Goal: Task Accomplishment & Management: Complete application form

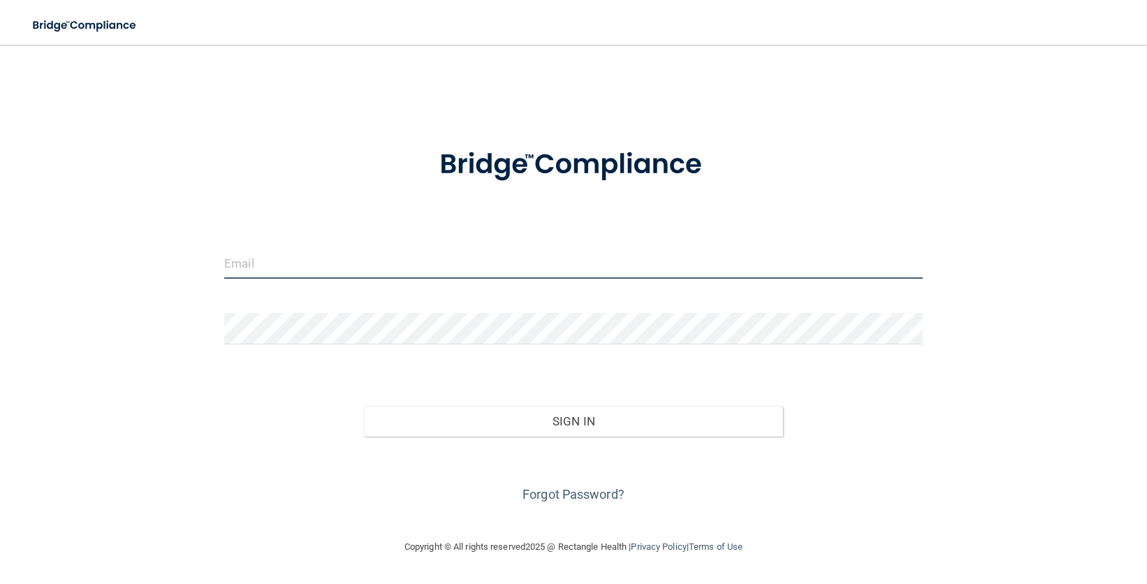
click at [522, 272] on input "email" at bounding box center [573, 262] width 699 height 31
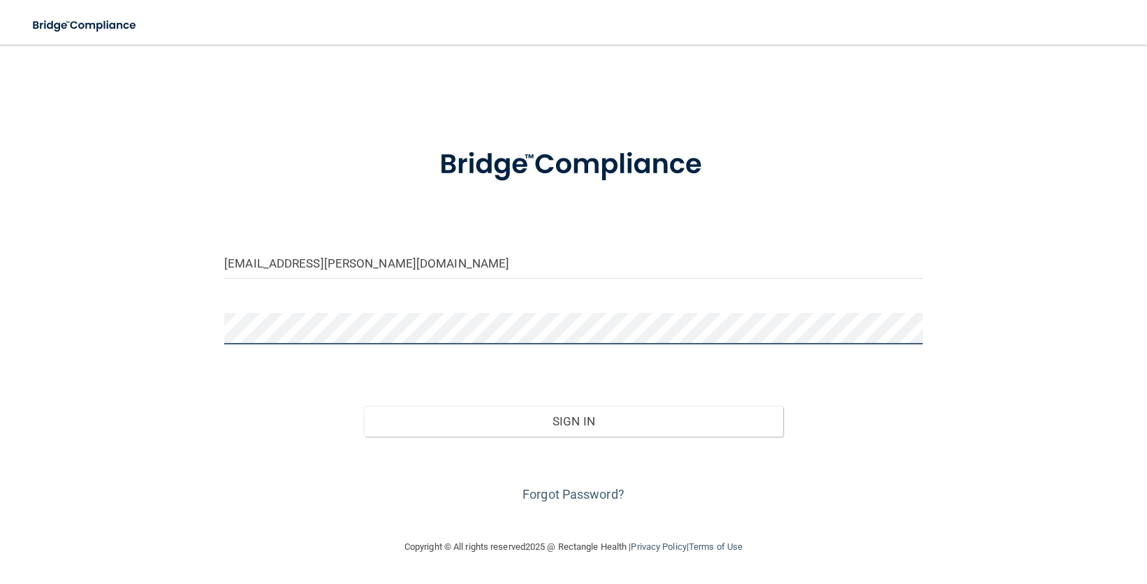
click at [364, 406] on button "Sign In" at bounding box center [573, 421] width 419 height 31
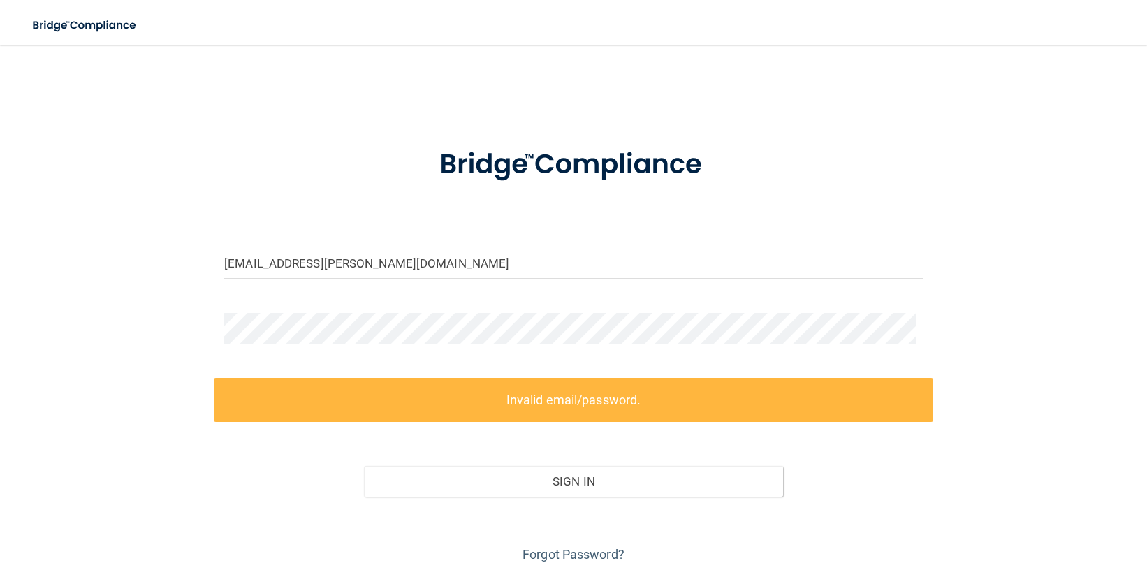
click at [947, 449] on div "madison.ohanian@kelsonorthodontics.com Invalid email/password. You don't have p…" at bounding box center [573, 312] width 1091 height 507
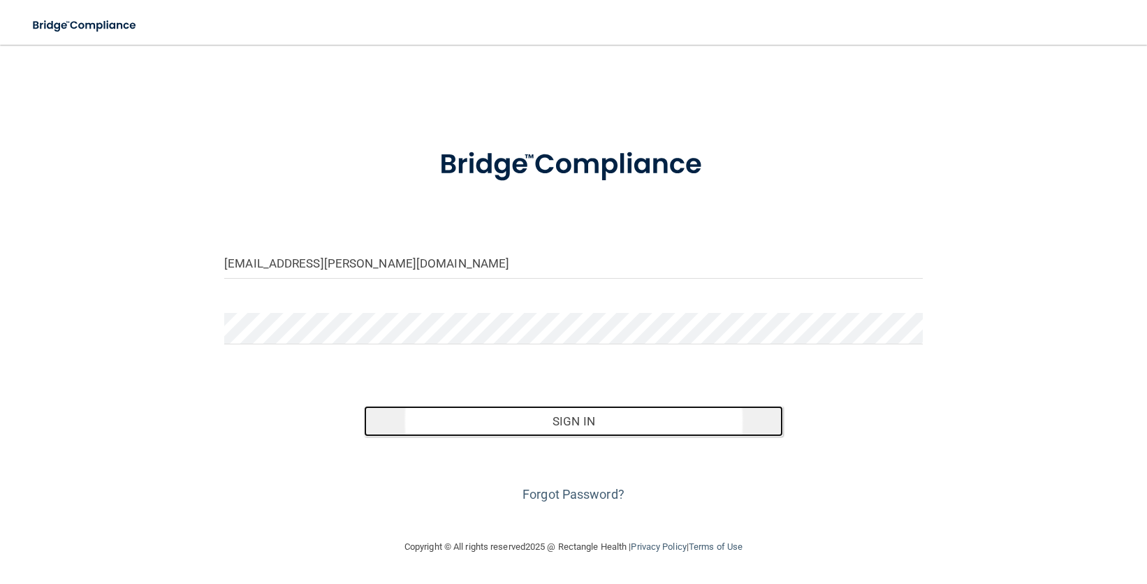
click at [463, 426] on button "Sign In" at bounding box center [573, 421] width 419 height 31
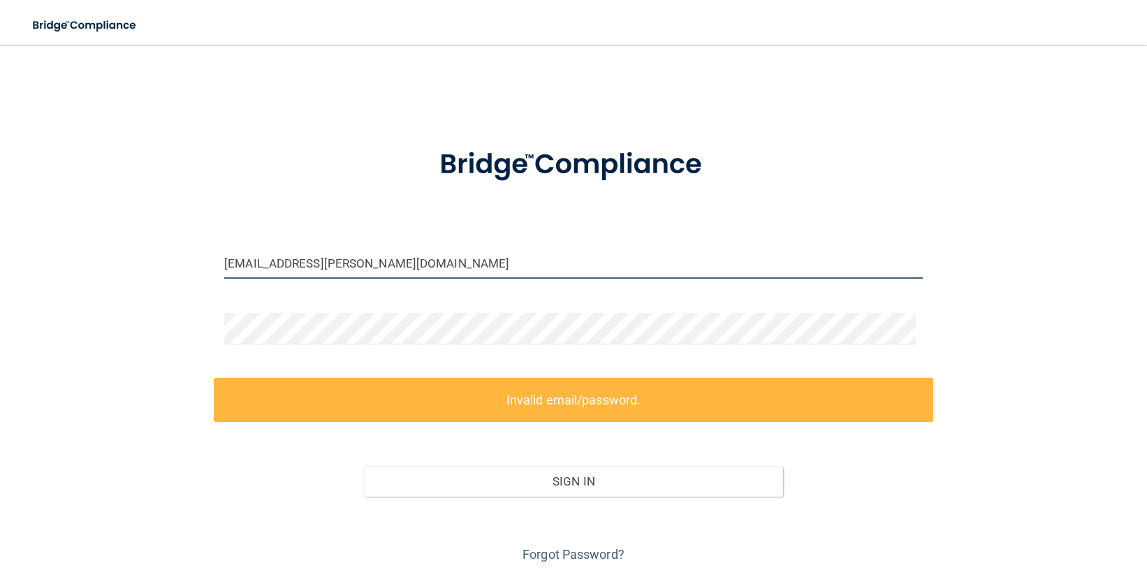
click at [273, 268] on input "[EMAIL_ADDRESS][PERSON_NAME][DOMAIN_NAME]" at bounding box center [573, 262] width 699 height 31
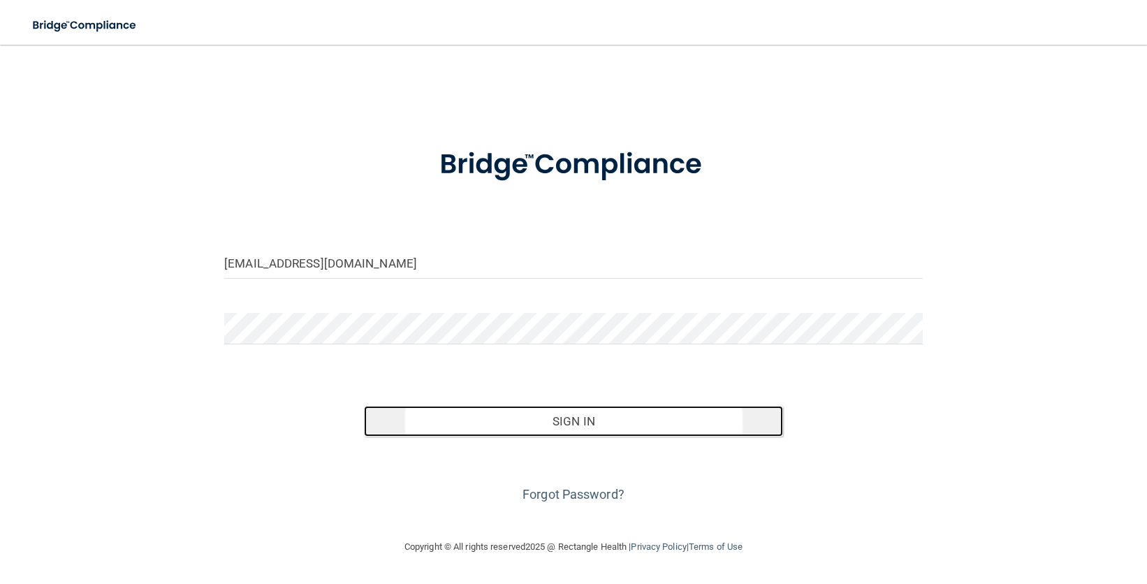
click at [577, 424] on button "Sign In" at bounding box center [573, 421] width 419 height 31
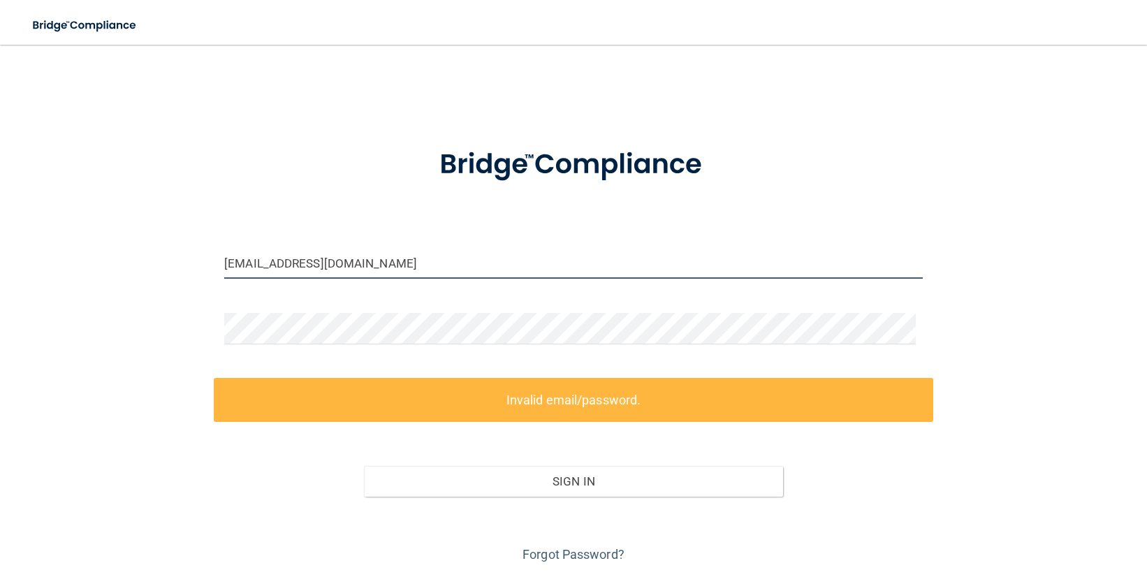
drag, startPoint x: 268, startPoint y: 270, endPoint x: 289, endPoint y: 268, distance: 20.3
click at [269, 270] on input "madisonohanian@kelsonorthodontics.com" at bounding box center [573, 262] width 699 height 31
click at [270, 264] on input "madisonohanian@kelsonorthodontics.com" at bounding box center [573, 262] width 699 height 31
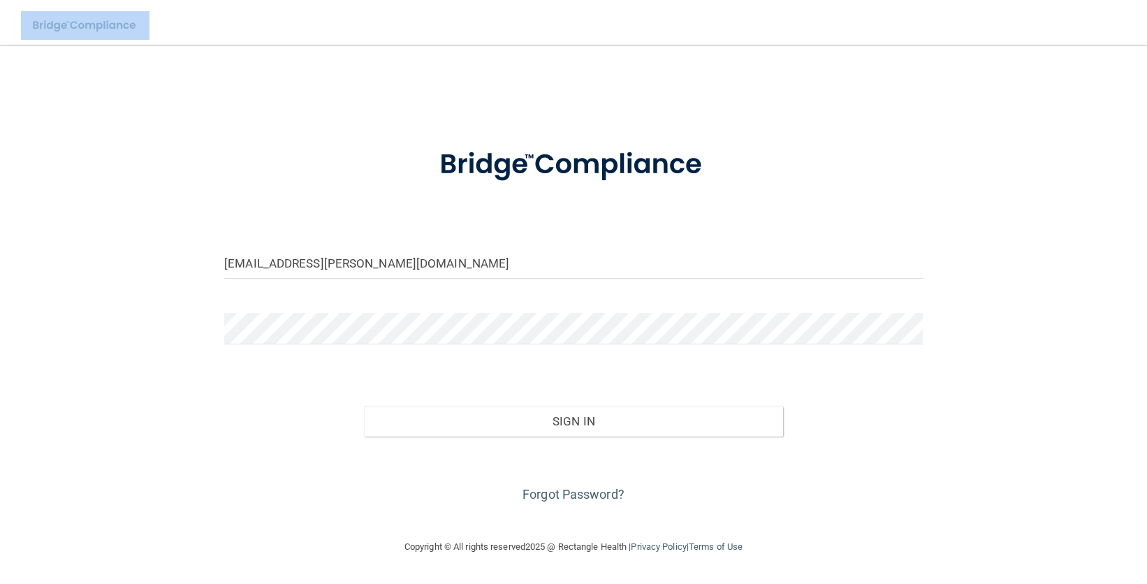
drag, startPoint x: 266, startPoint y: 73, endPoint x: 171, endPoint y: -307, distance: 391.1
click at [171, 0] on html "Toggle navigation Manage My Enterprise Manage My Location madison.ohanian@kelso…" at bounding box center [573, 292] width 1147 height 584
drag, startPoint x: 303, startPoint y: 104, endPoint x: 219, endPoint y: -215, distance: 330.0
click at [219, 0] on html "Toggle navigation Manage My Enterprise Manage My Location madison.ohanian@kelso…" at bounding box center [573, 292] width 1147 height 584
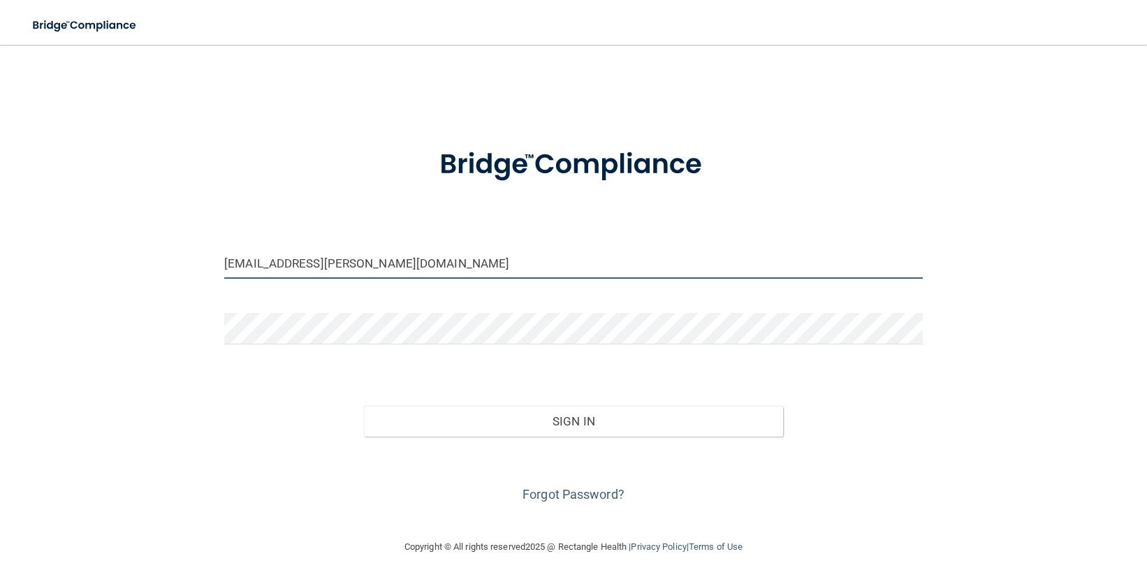
click at [235, 266] on input "[EMAIL_ADDRESS][PERSON_NAME][DOMAIN_NAME]" at bounding box center [573, 262] width 699 height 31
click at [281, 265] on input "Madison.ohanian@kelsonorthodontics.com" at bounding box center [573, 262] width 699 height 31
type input "Madison.Ohanian@kelsonorthodontics.com"
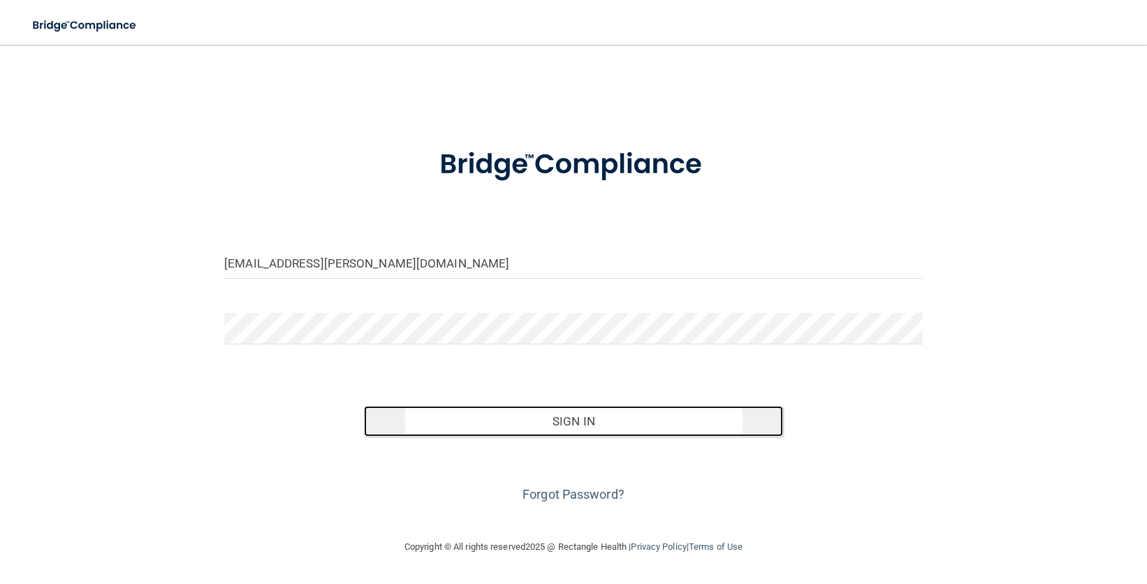
click at [470, 421] on button "Sign In" at bounding box center [573, 421] width 419 height 31
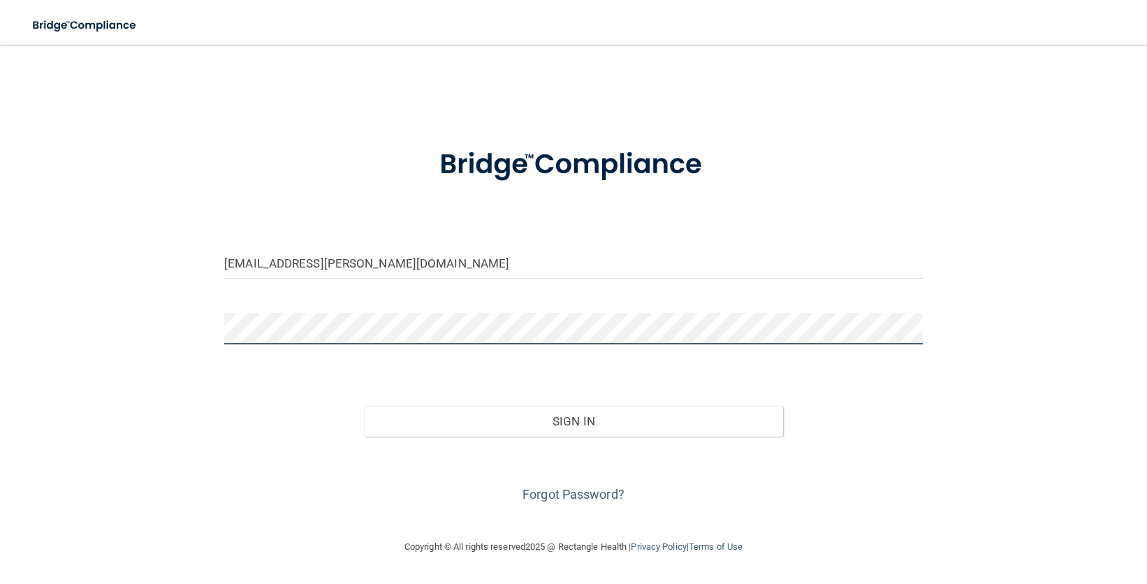
click at [364, 406] on button "Sign In" at bounding box center [573, 421] width 419 height 31
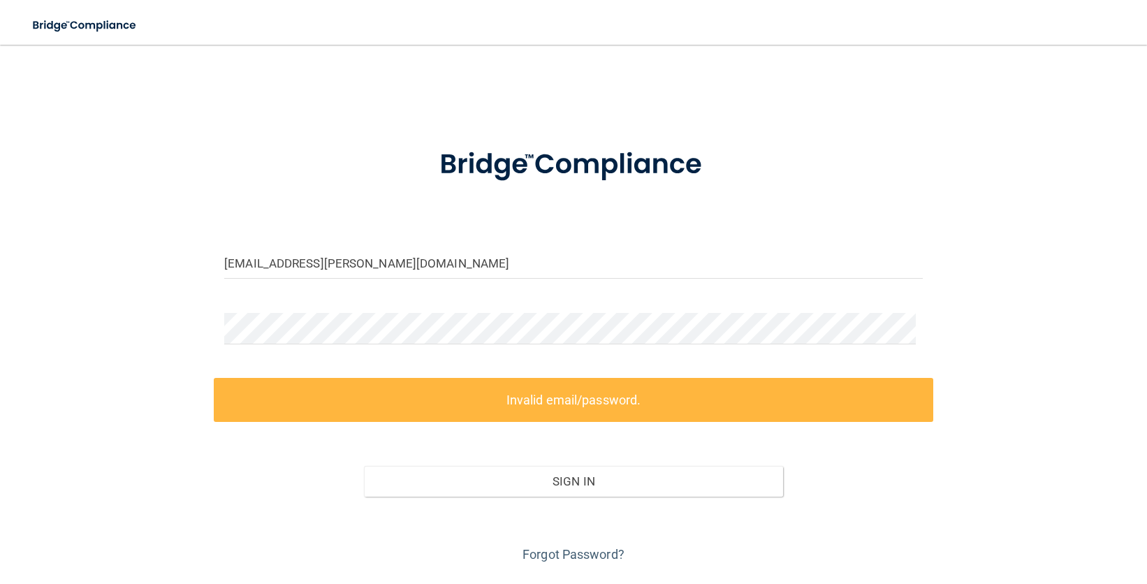
click at [557, 311] on form "Madison.Ohanian@kelsonorthodontics.com Invalid email/password. You don't have p…" at bounding box center [573, 347] width 699 height 437
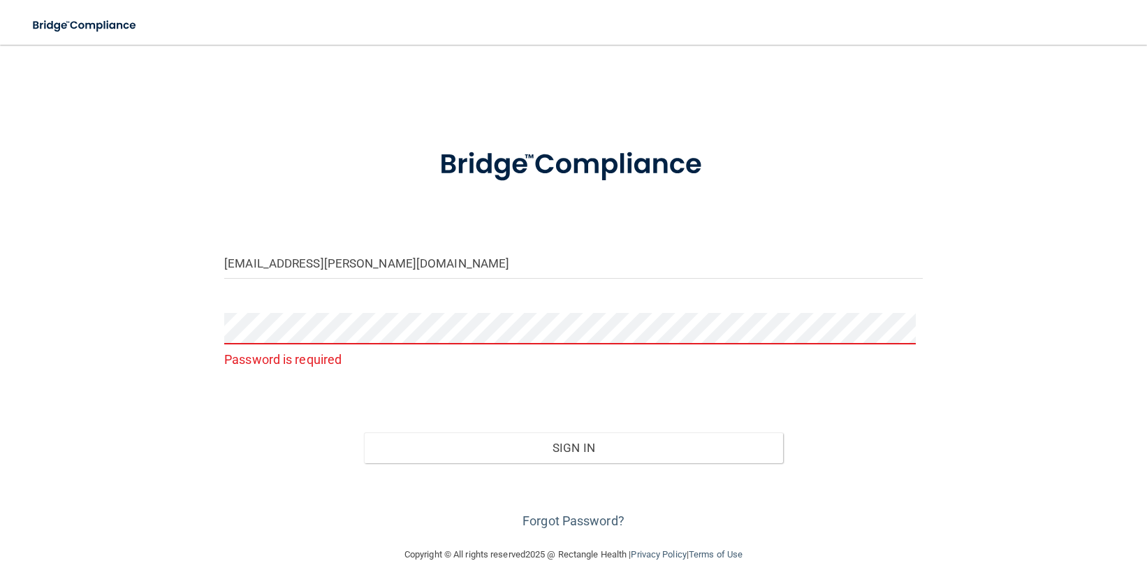
scroll to position [4, 0]
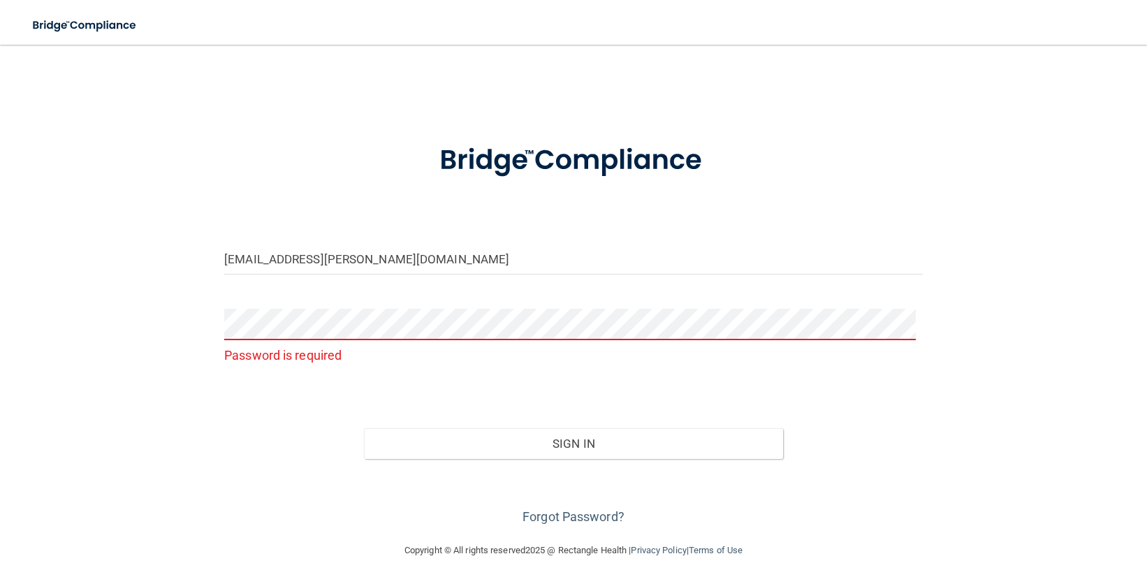
click at [676, 396] on form "Madison.Ohanian@kelsonorthodontics.com Password is required Invalid email/passw…" at bounding box center [573, 326] width 699 height 404
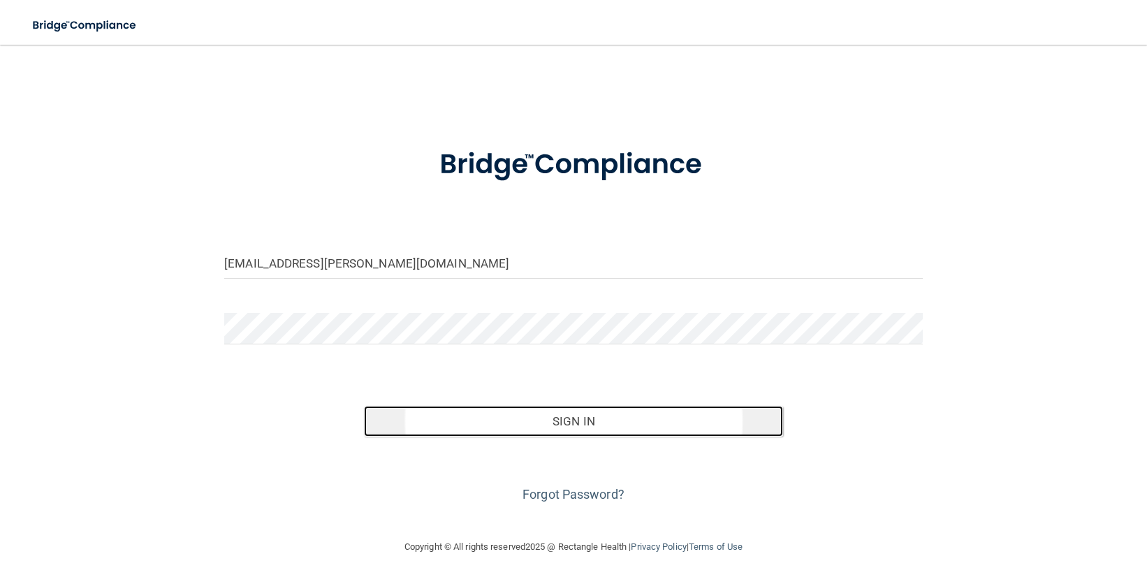
click at [636, 427] on button "Sign In" at bounding box center [573, 421] width 419 height 31
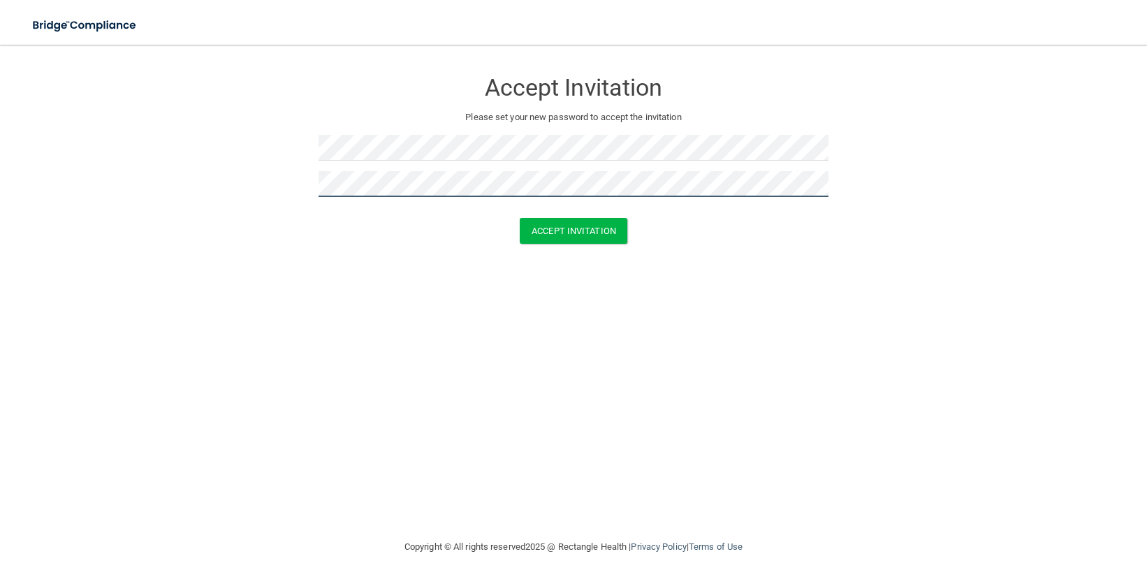
click at [520, 218] on button "Accept Invitation" at bounding box center [574, 231] width 108 height 26
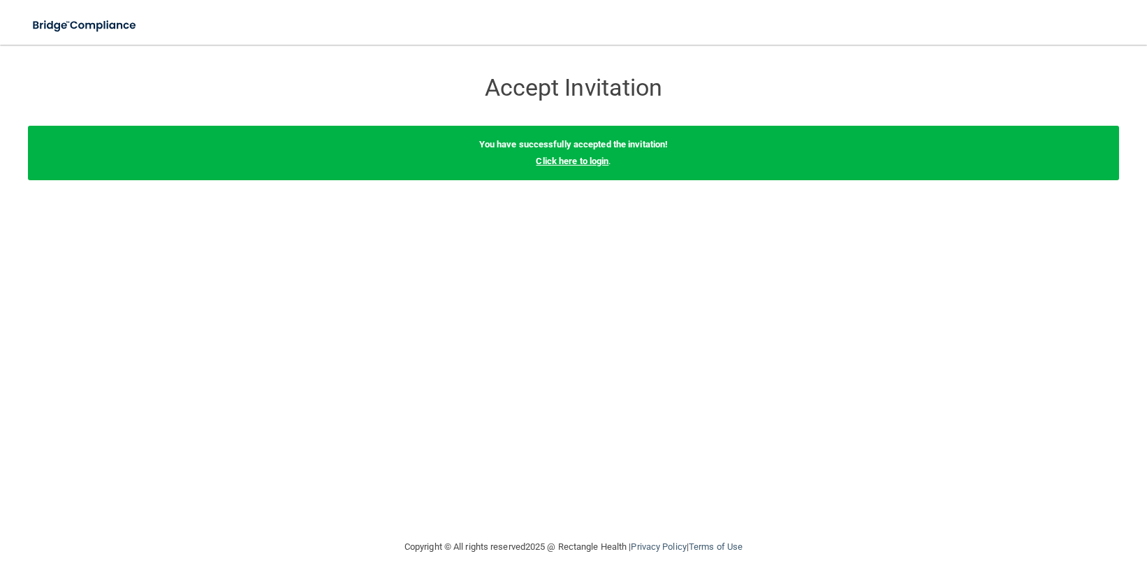
click at [581, 162] on link "Click here to login" at bounding box center [572, 161] width 73 height 10
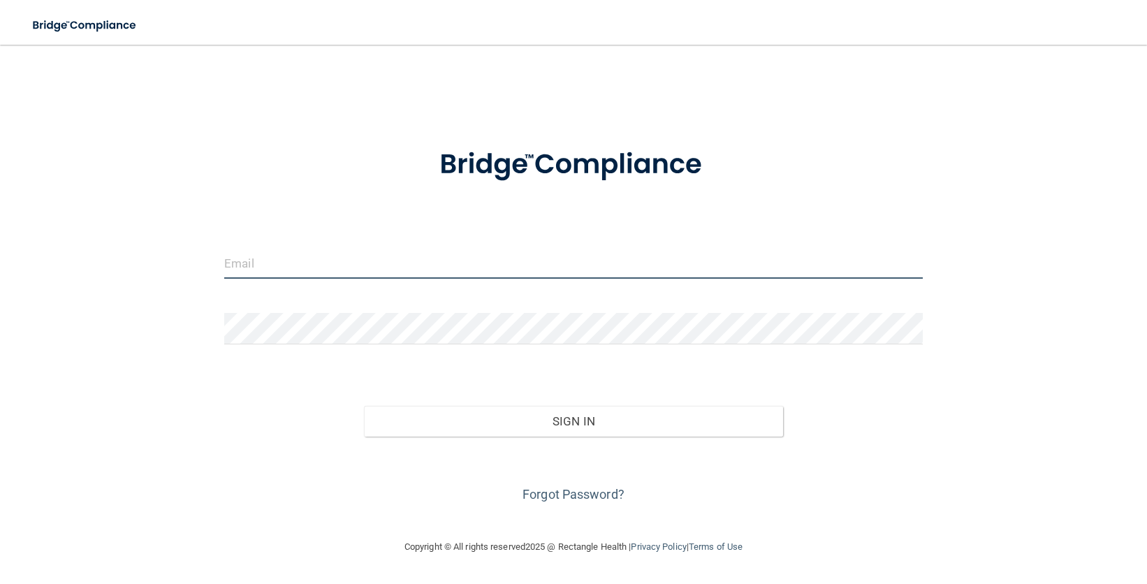
click at [511, 263] on input "email" at bounding box center [573, 262] width 699 height 31
click at [390, 273] on input "email" at bounding box center [573, 262] width 699 height 31
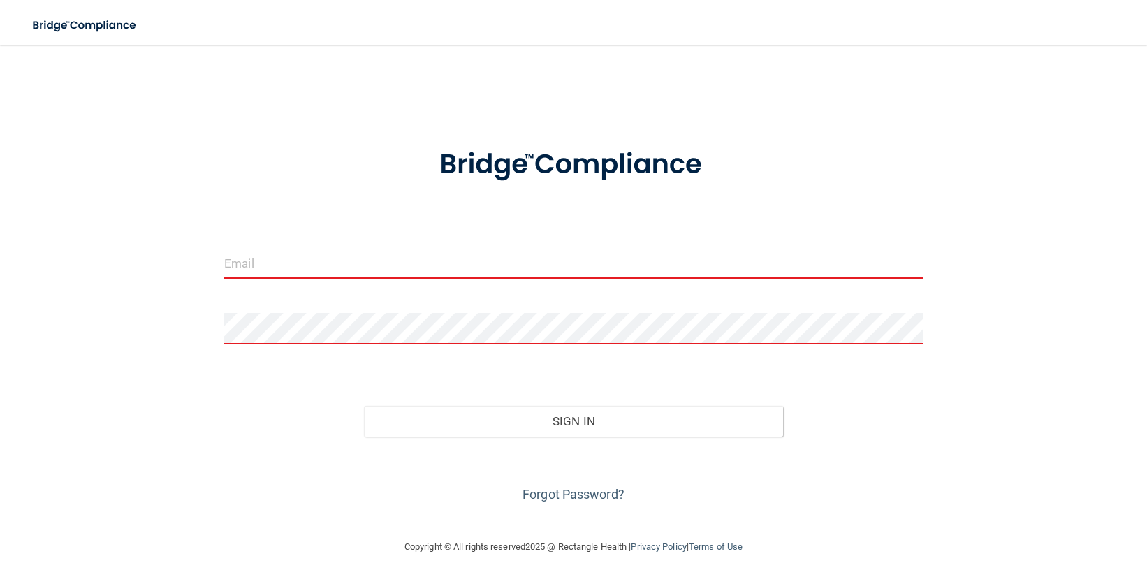
type input "[EMAIL_ADDRESS][PERSON_NAME][DOMAIN_NAME]"
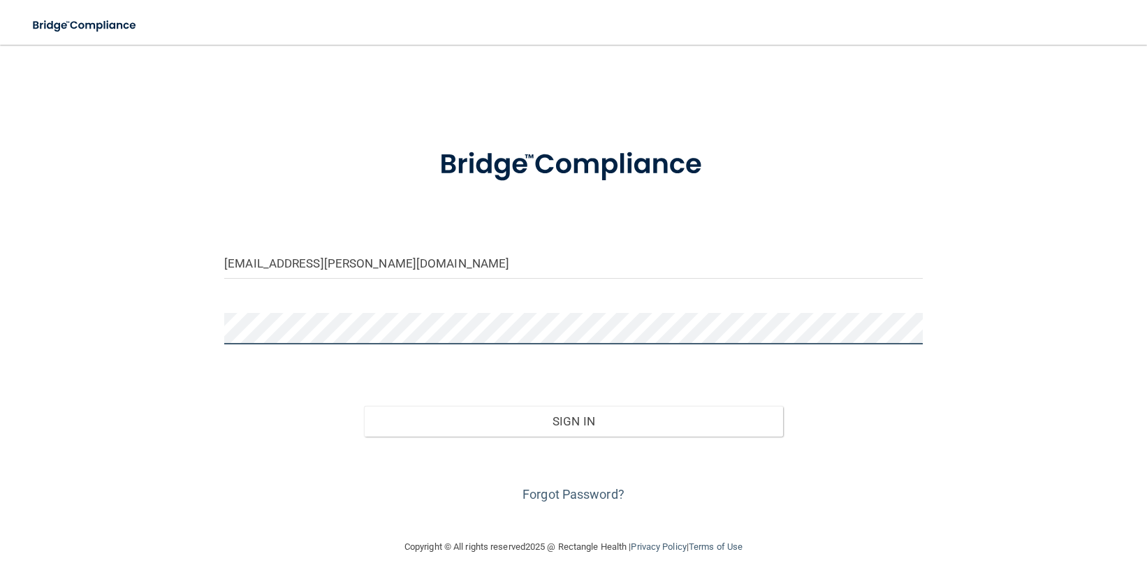
click at [364, 406] on button "Sign In" at bounding box center [573, 421] width 419 height 31
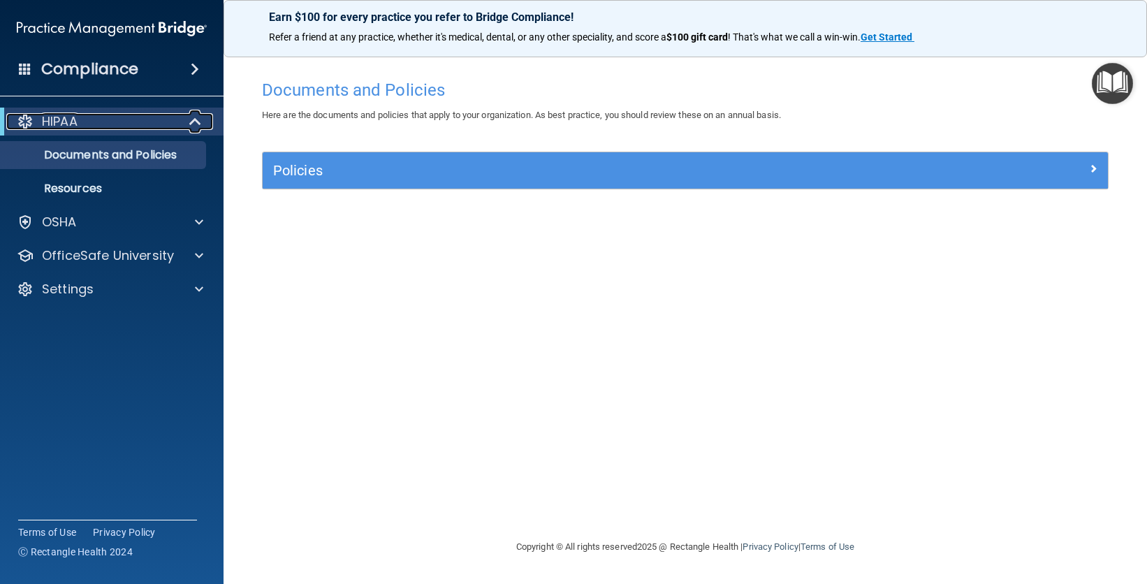
click at [122, 119] on div "HIPAA" at bounding box center [92, 121] width 173 height 17
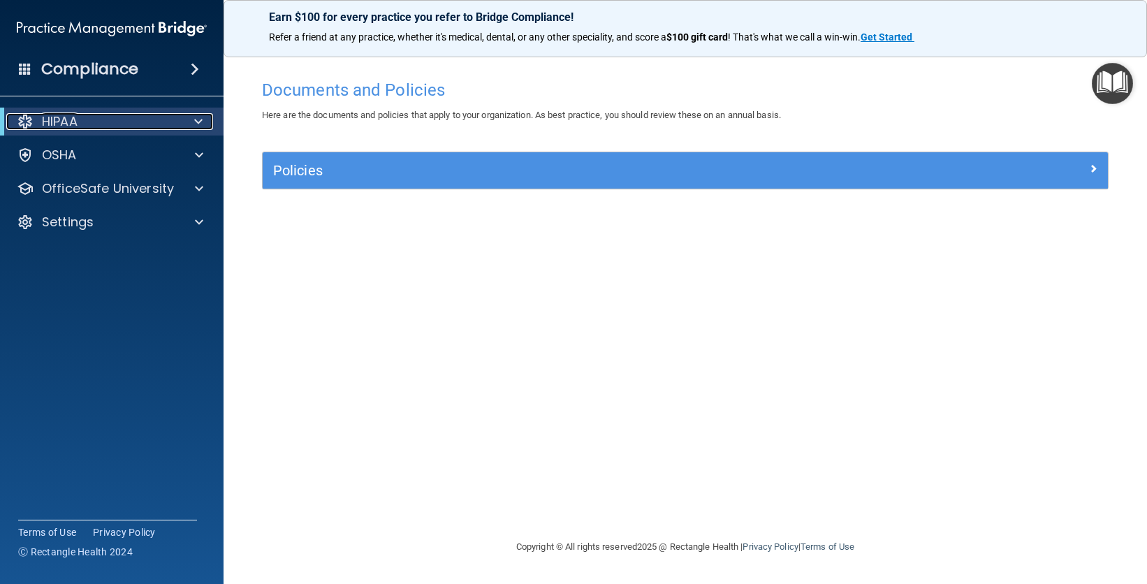
click at [121, 119] on div "HIPAA" at bounding box center [92, 121] width 173 height 17
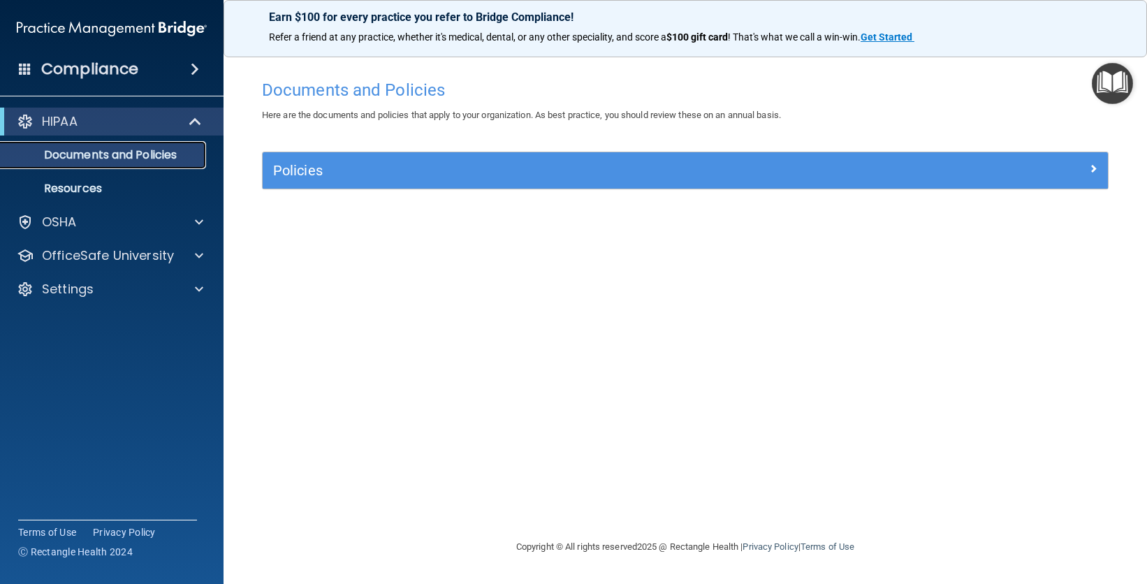
click at [164, 161] on p "Documents and Policies" at bounding box center [104, 155] width 191 height 14
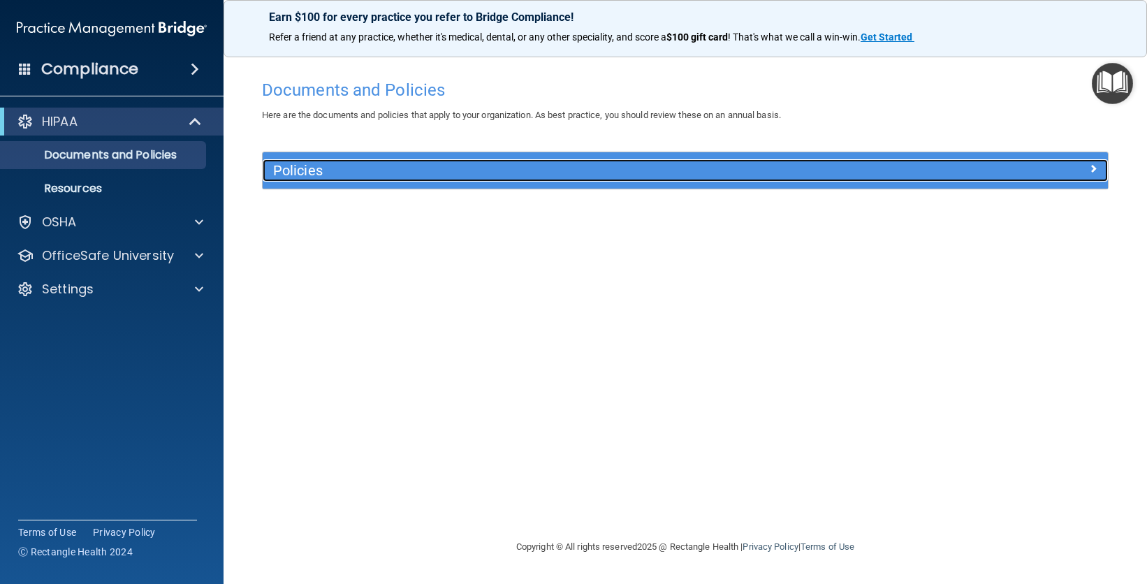
click at [317, 167] on h5 "Policies" at bounding box center [579, 170] width 613 height 15
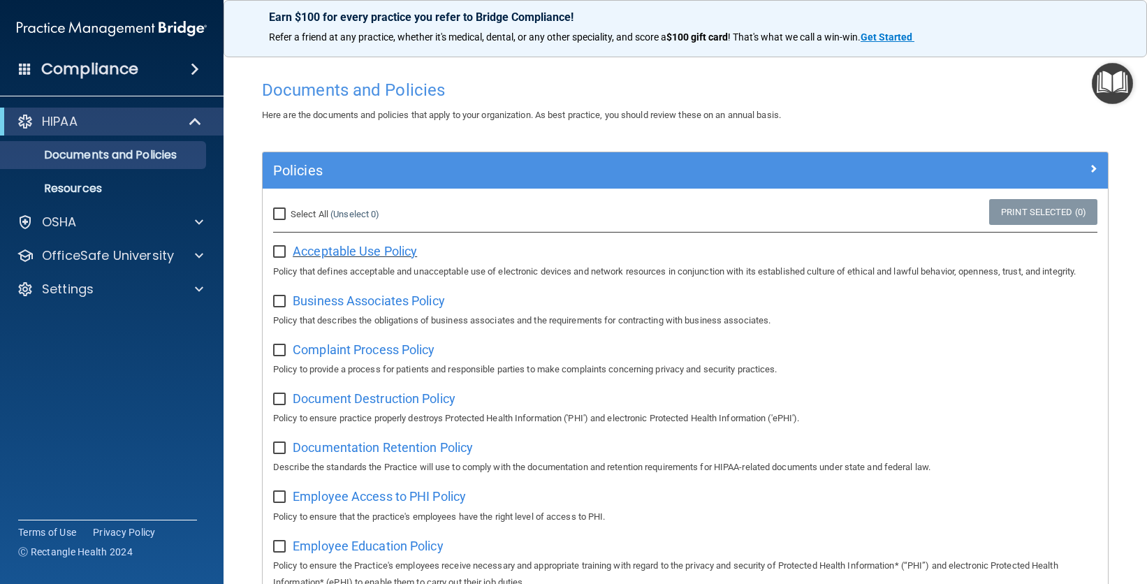
click at [391, 251] on span "Acceptable Use Policy" at bounding box center [355, 251] width 124 height 15
click at [280, 214] on input "Select All (Unselect 0) Unselect All" at bounding box center [281, 214] width 16 height 11
checkbox input "true"
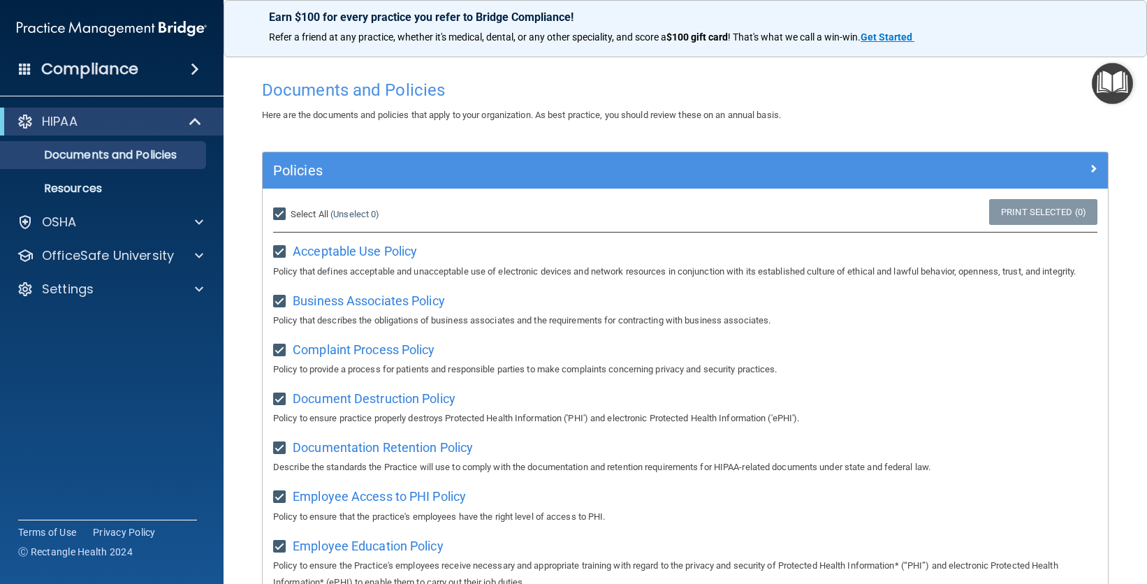
checkbox input "true"
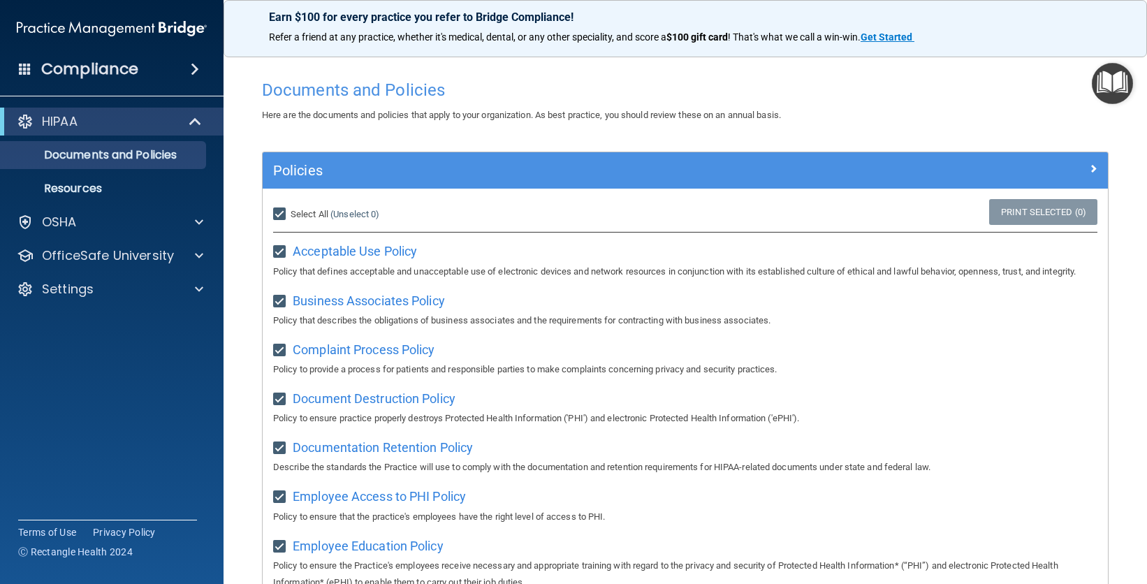
checkbox input "true"
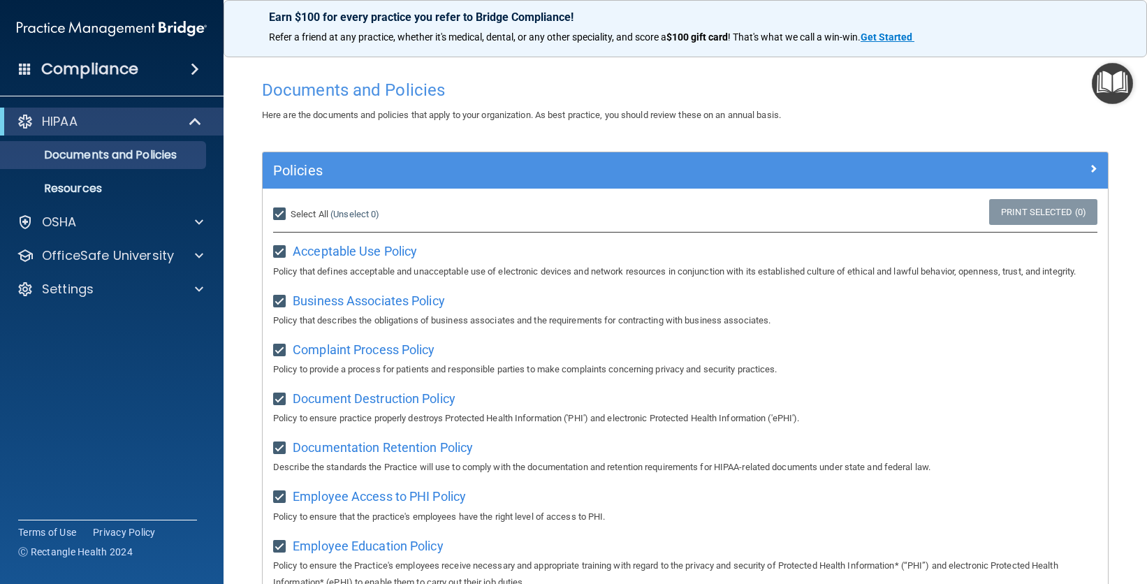
checkbox input "true"
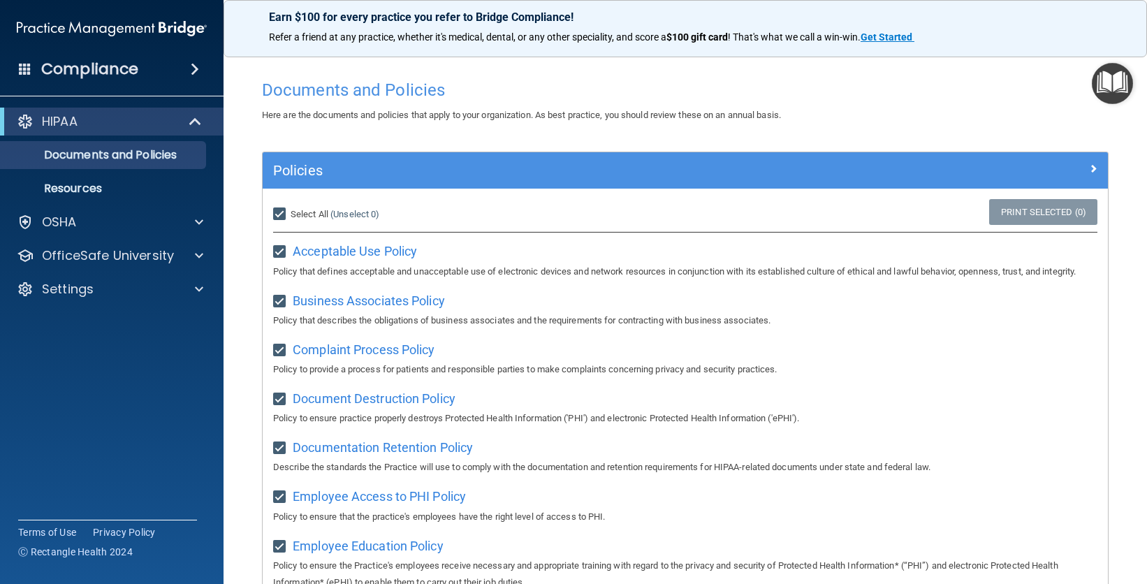
checkbox input "true"
click at [279, 214] on input "Select All (Unselect 21) Unselect All" at bounding box center [281, 214] width 16 height 11
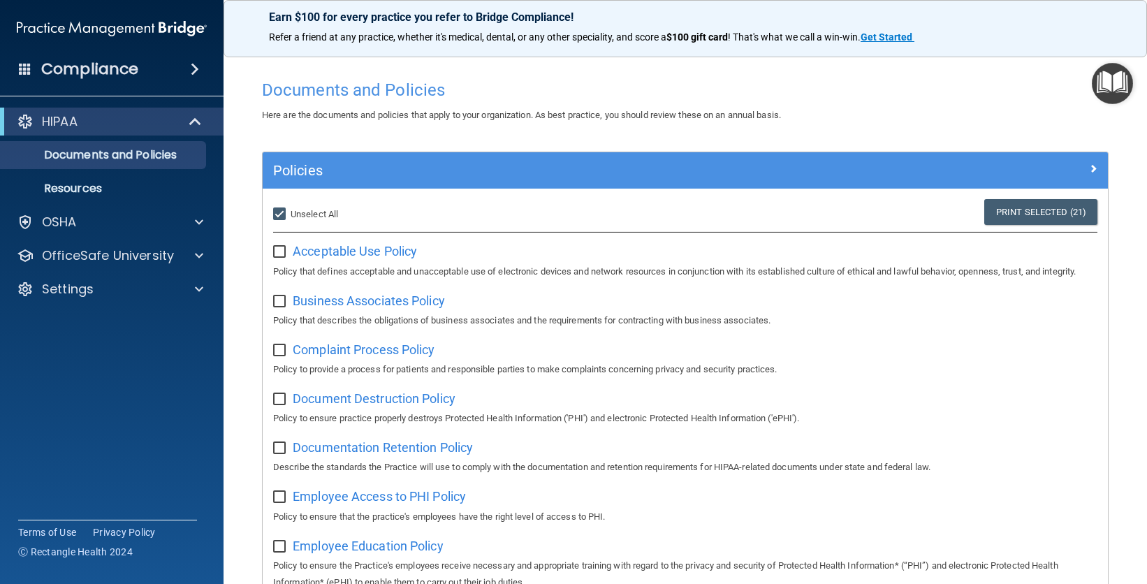
checkbox input "false"
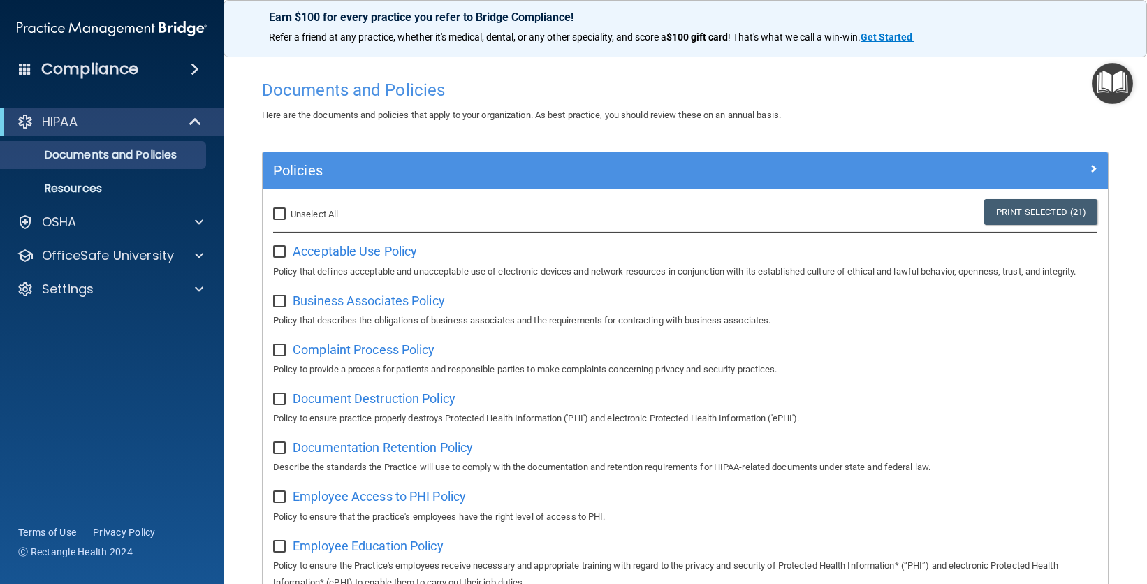
checkbox input "false"
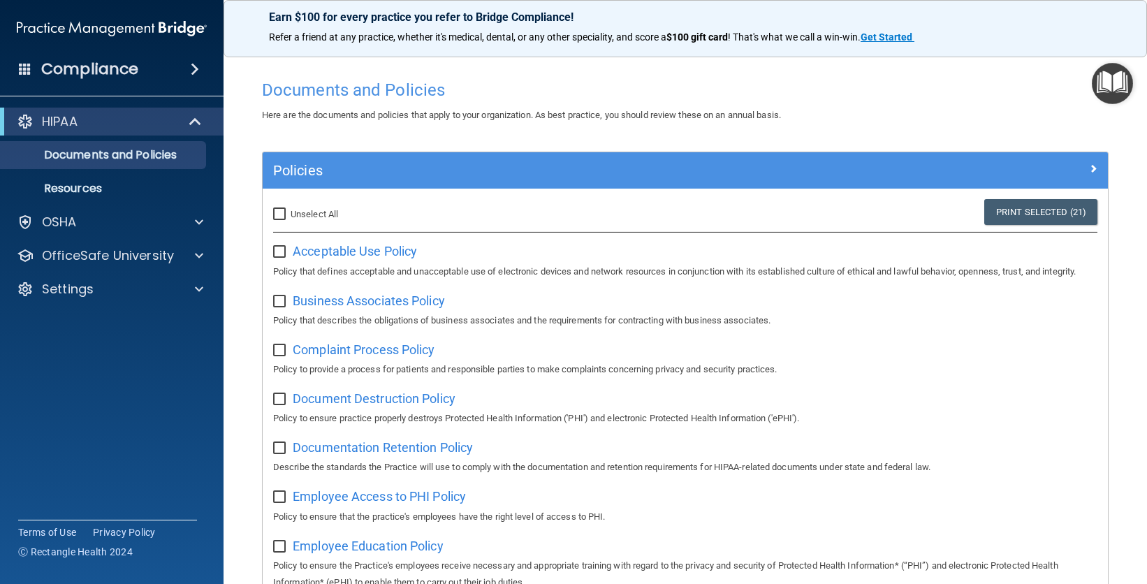
checkbox input "false"
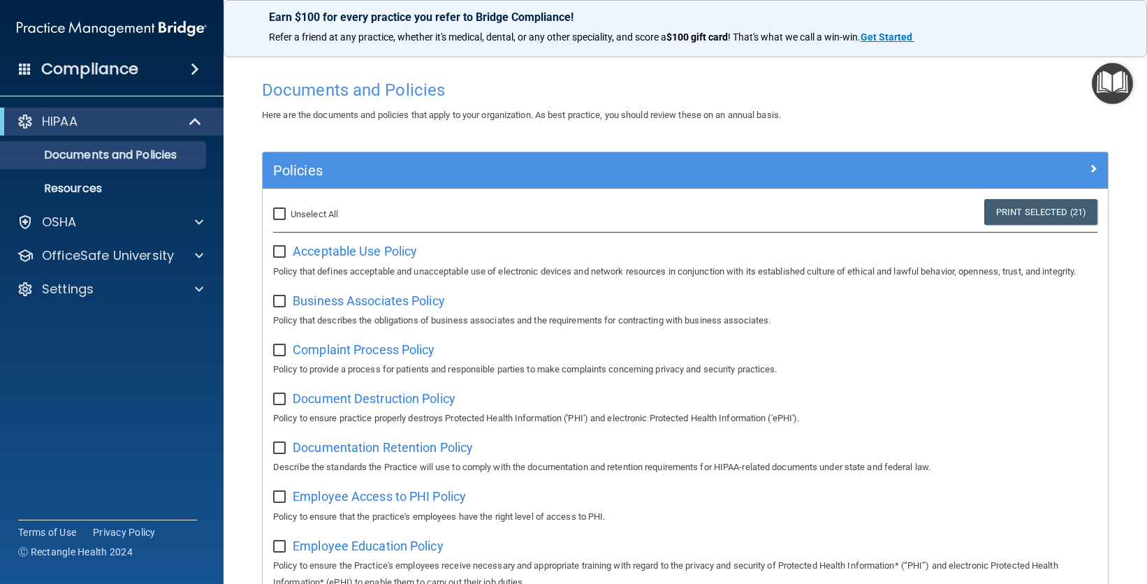
checkbox input "false"
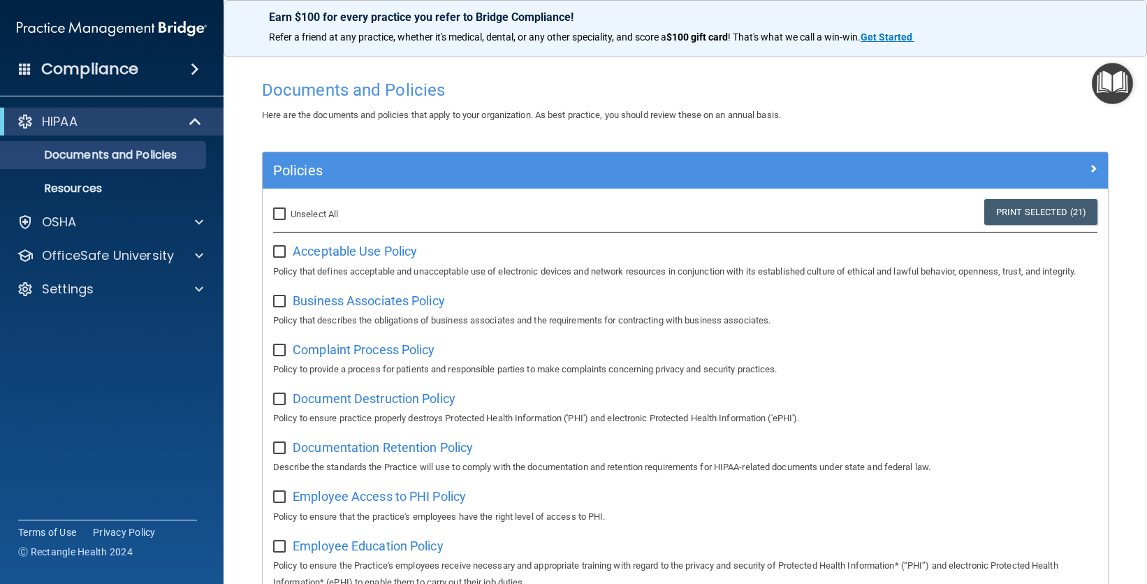
checkbox input "false"
click at [283, 252] on input "checkbox" at bounding box center [281, 252] width 16 height 11
click at [286, 252] on input "checkbox" at bounding box center [281, 252] width 16 height 11
checkbox input "false"
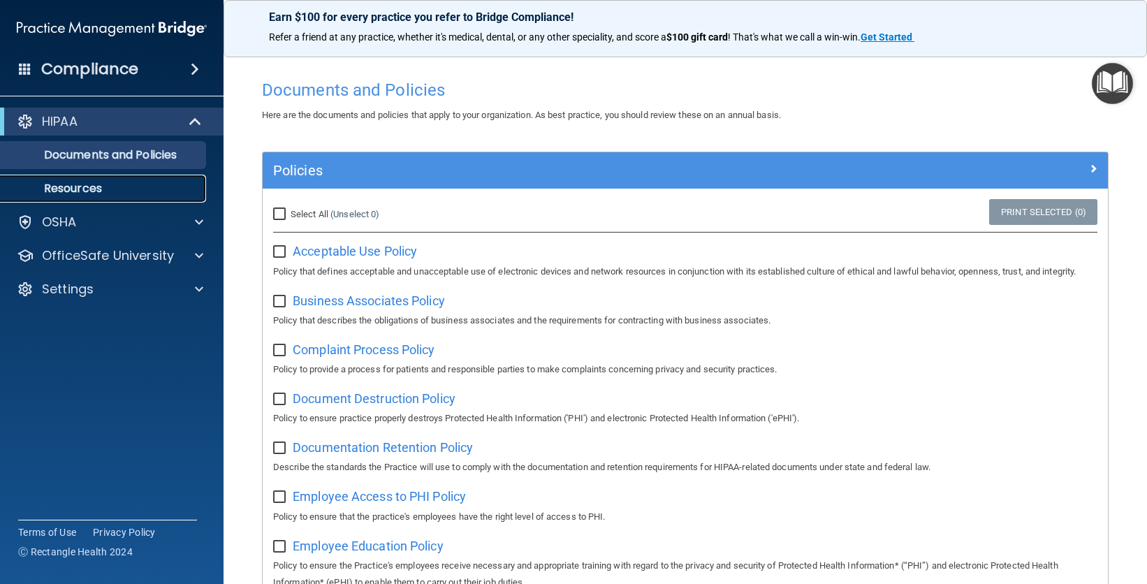
click at [111, 196] on link "Resources" at bounding box center [96, 189] width 220 height 28
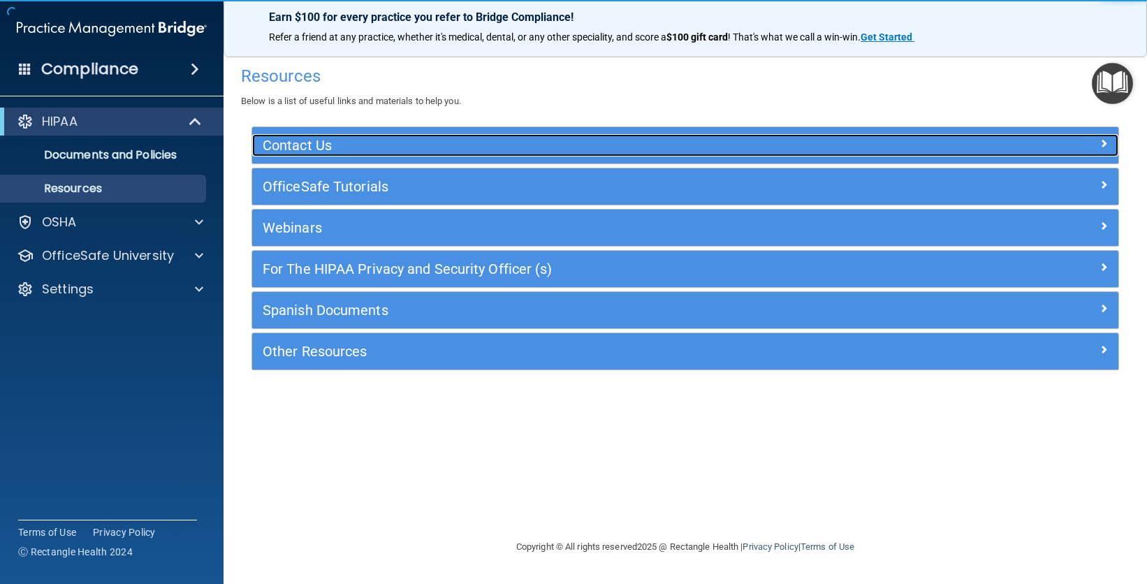
click at [361, 145] on h5 "Contact Us" at bounding box center [577, 145] width 629 height 15
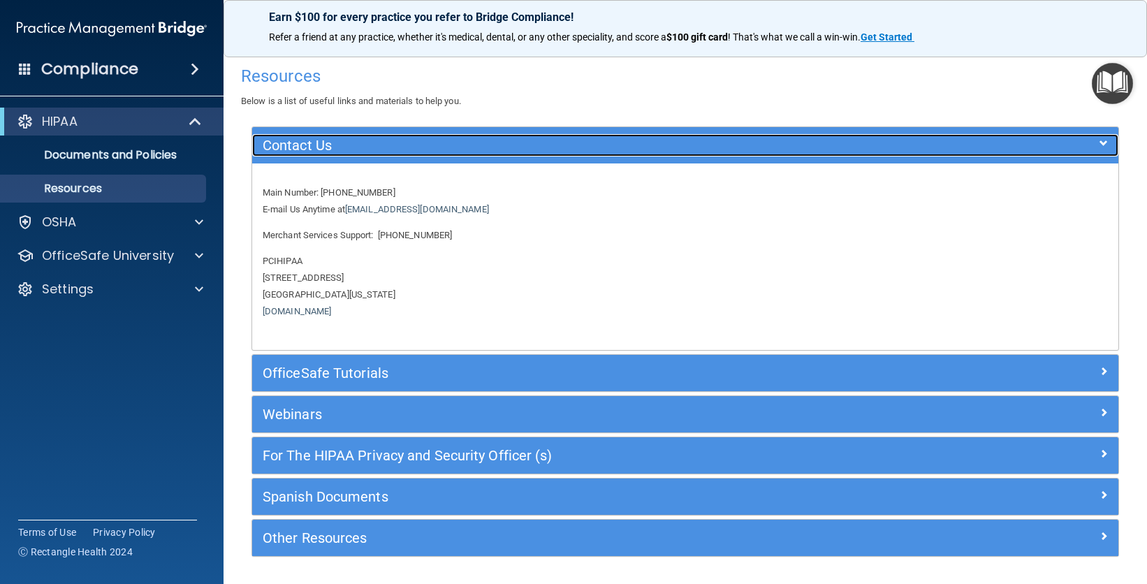
click at [347, 151] on h5 "Contact Us" at bounding box center [577, 145] width 629 height 15
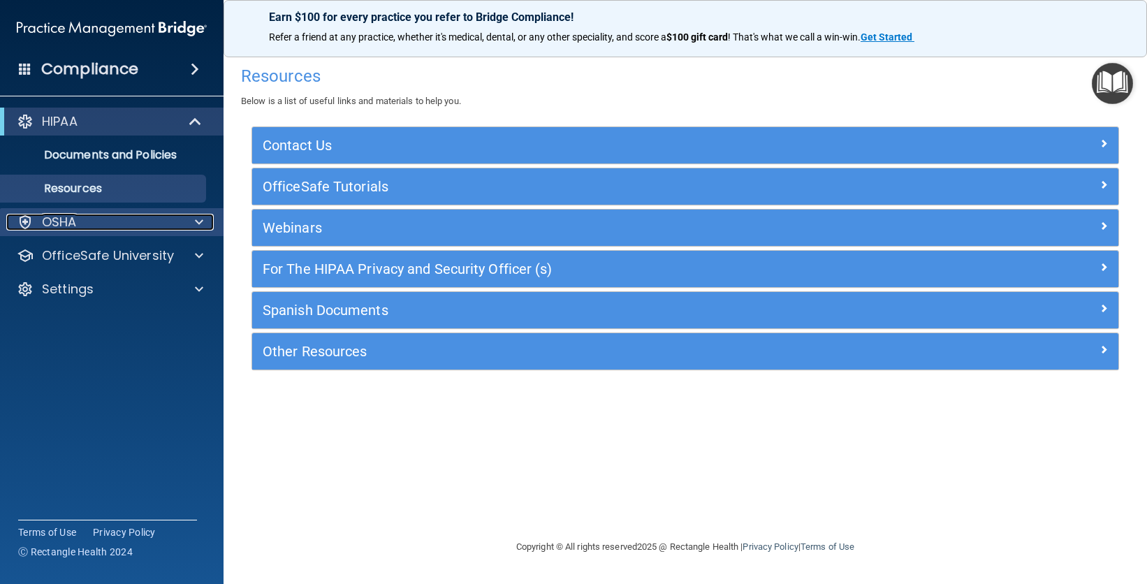
click at [150, 221] on div "OSHA" at bounding box center [92, 222] width 173 height 17
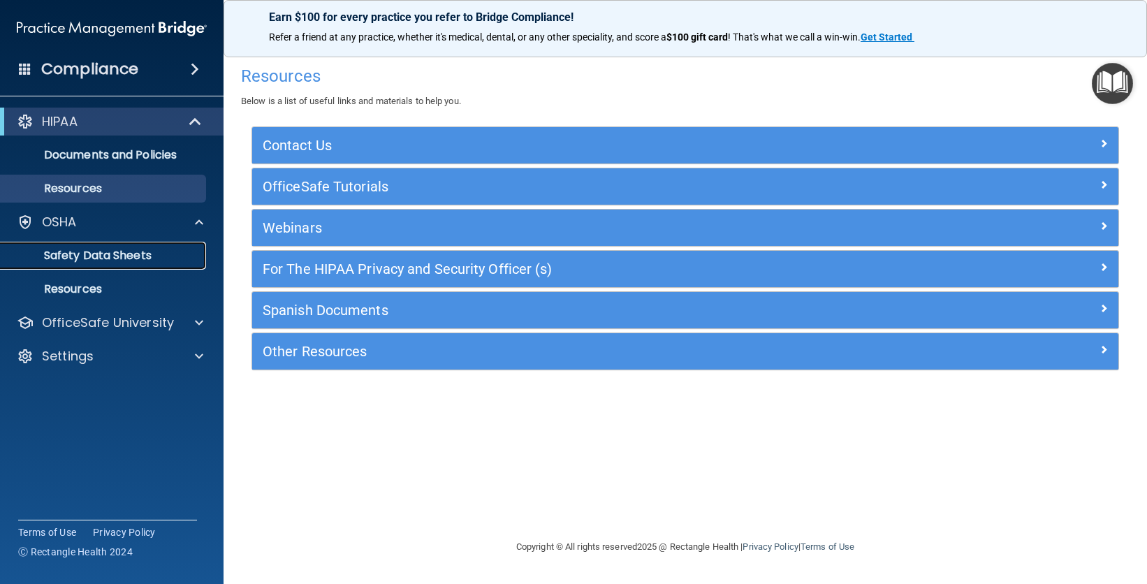
click at [150, 256] on p "Safety Data Sheets" at bounding box center [104, 256] width 191 height 14
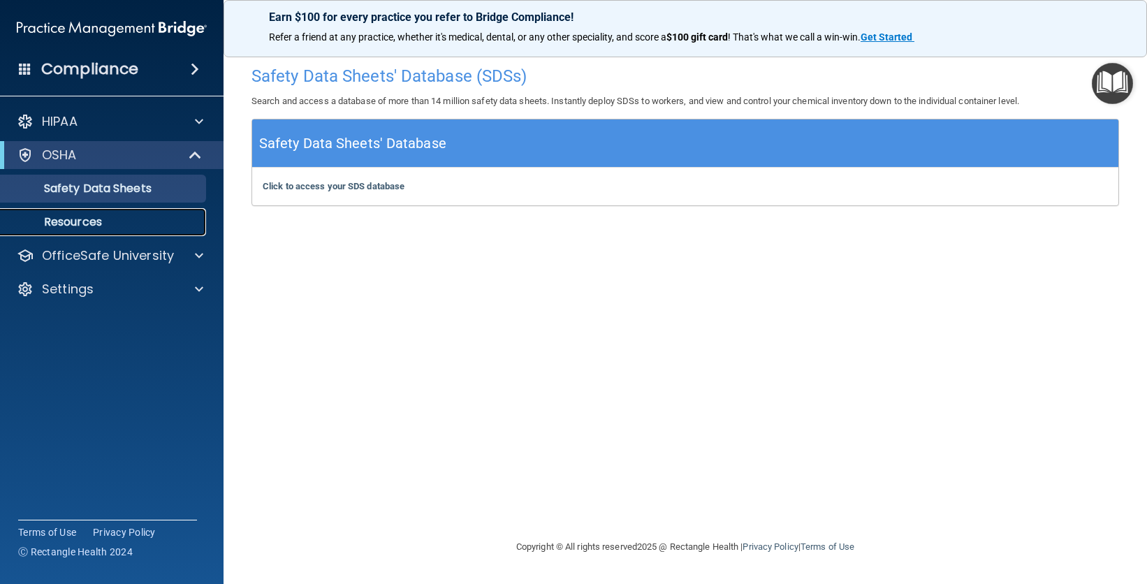
click at [124, 232] on link "Resources" at bounding box center [96, 222] width 220 height 28
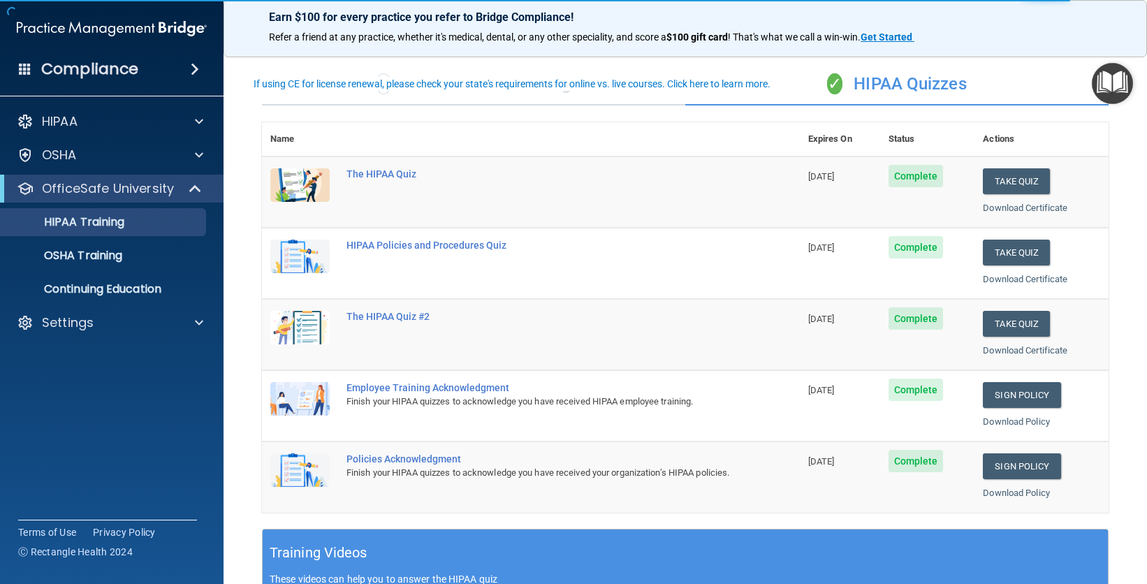
scroll to position [92, 0]
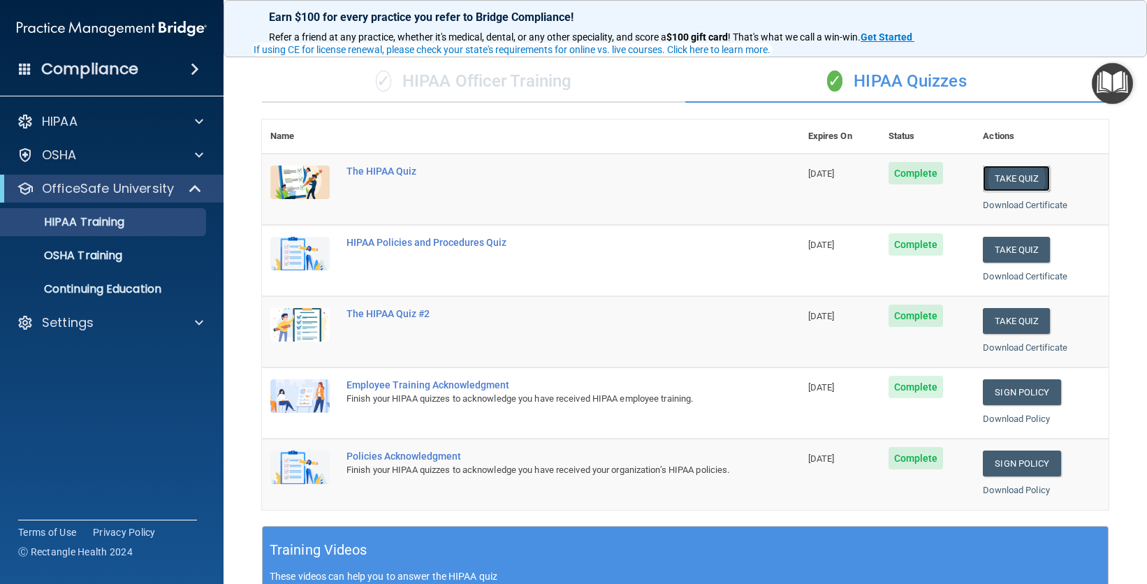
click at [1020, 180] on button "Take Quiz" at bounding box center [1016, 179] width 67 height 26
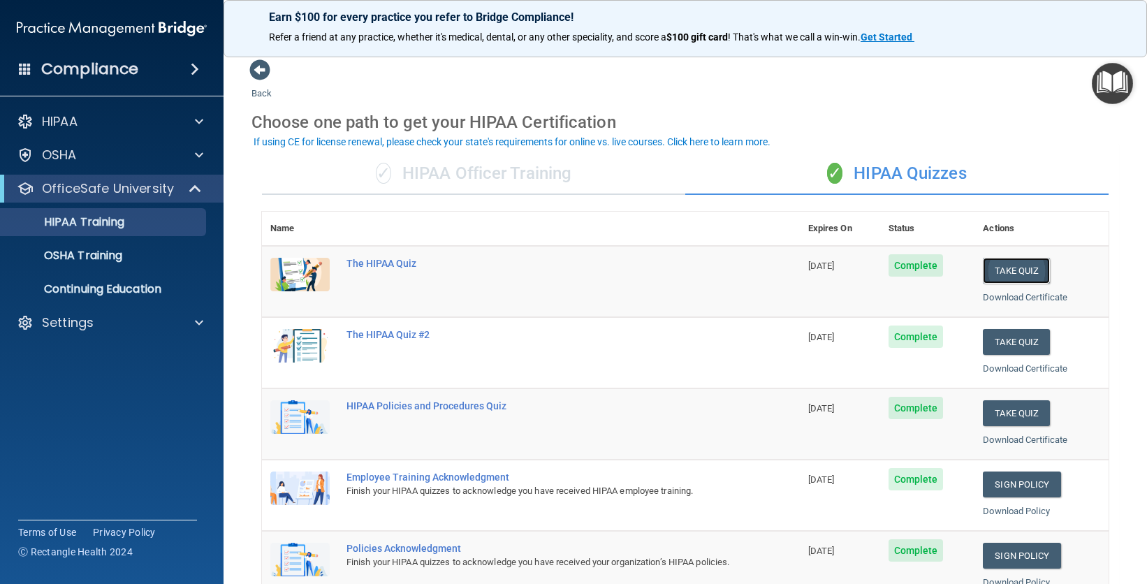
click at [1003, 270] on button "Take Quiz" at bounding box center [1016, 271] width 67 height 26
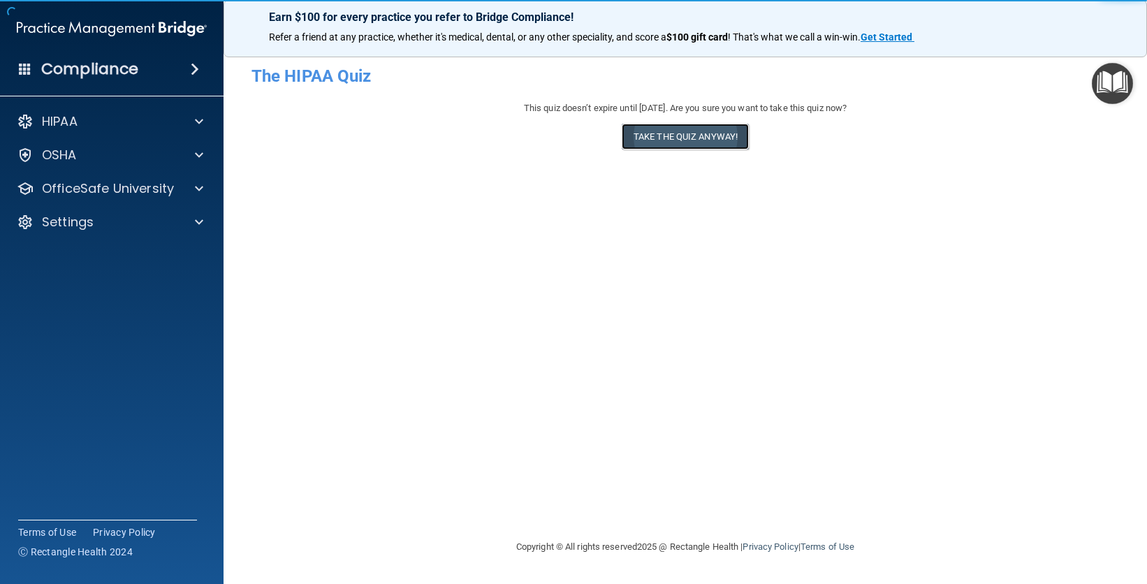
click at [681, 133] on button "Take the quiz anyway!" at bounding box center [685, 137] width 127 height 26
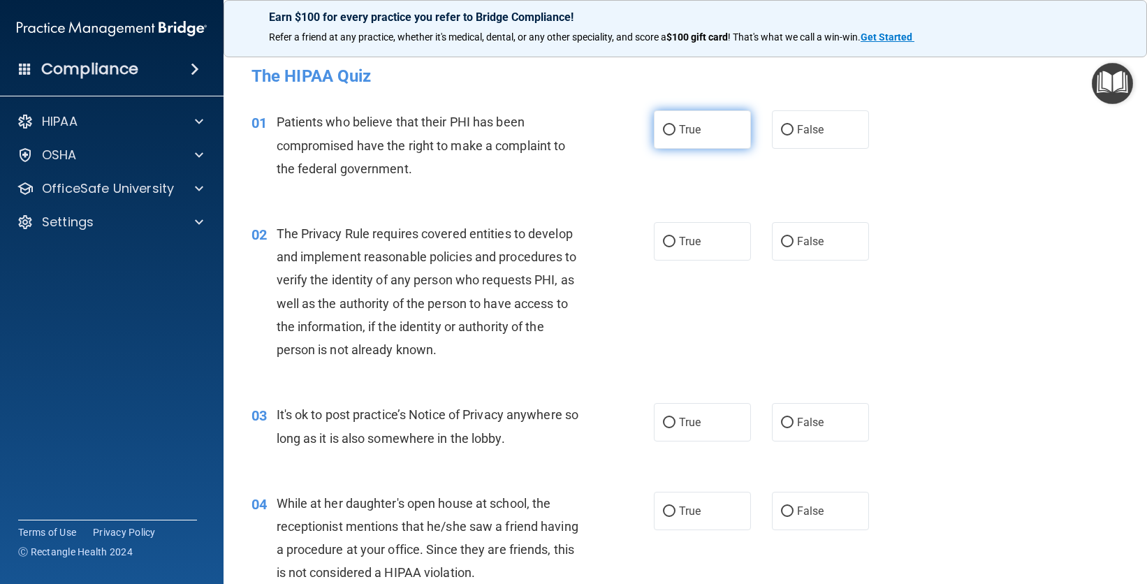
click at [688, 118] on label "True" at bounding box center [702, 129] width 97 height 38
click at [676, 125] on input "True" at bounding box center [669, 130] width 13 height 10
radio input "true"
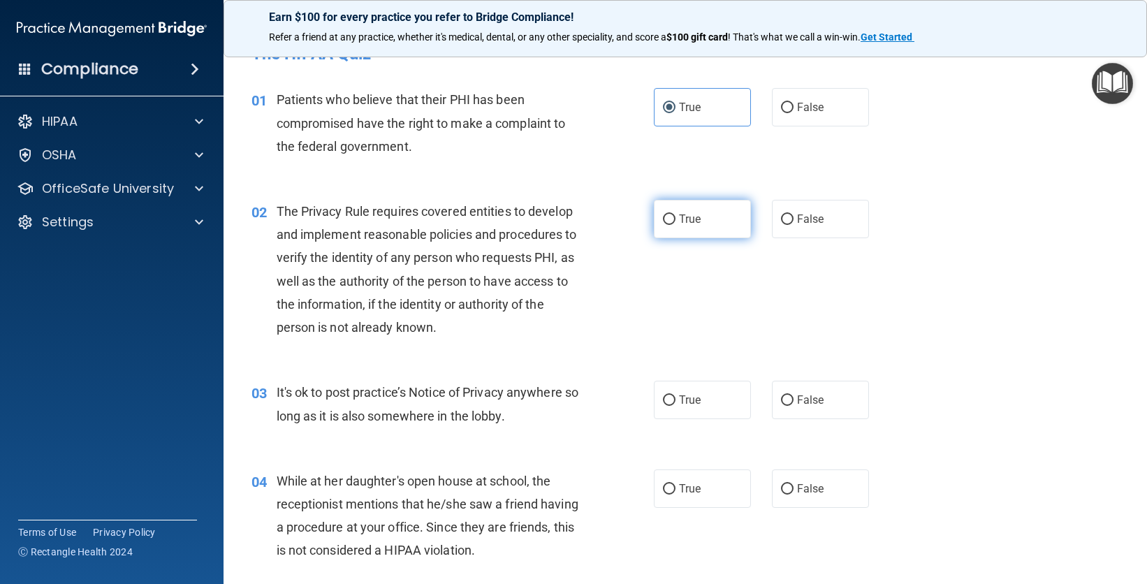
scroll to position [23, 0]
click at [737, 405] on label "True" at bounding box center [702, 399] width 97 height 38
click at [676, 405] on input "True" at bounding box center [669, 400] width 13 height 10
radio input "true"
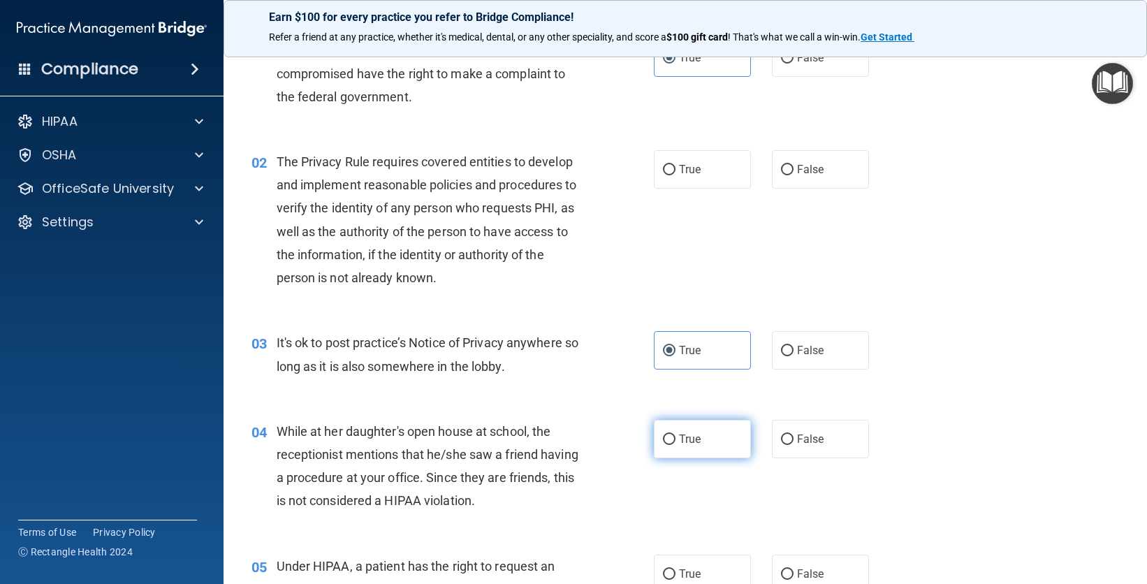
scroll to position [90, 0]
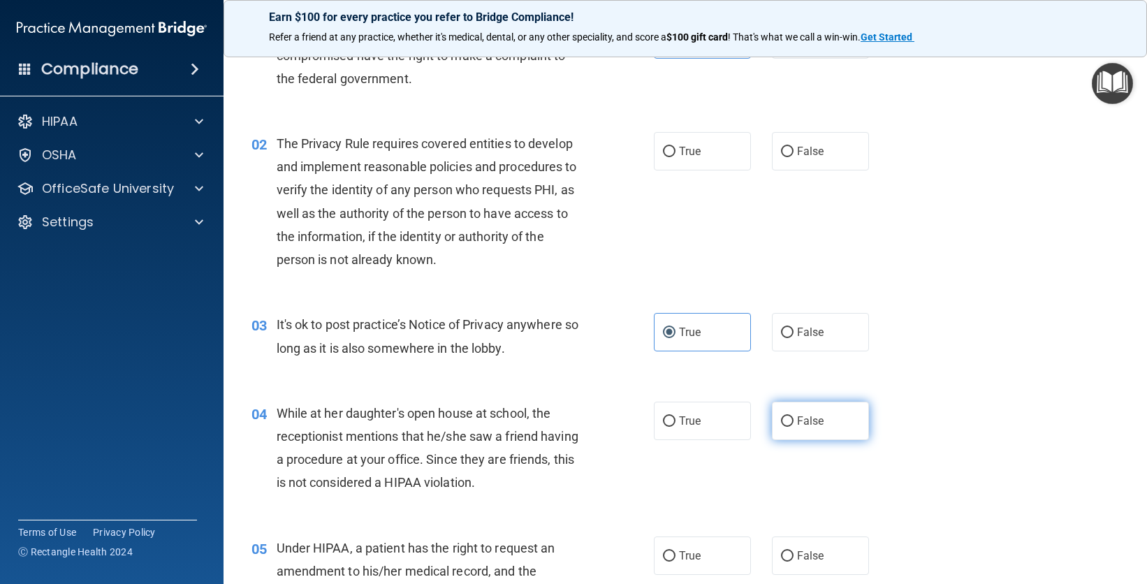
click at [804, 423] on span "False" at bounding box center [810, 420] width 27 height 13
click at [794, 423] on input "False" at bounding box center [787, 421] width 13 height 10
radio input "true"
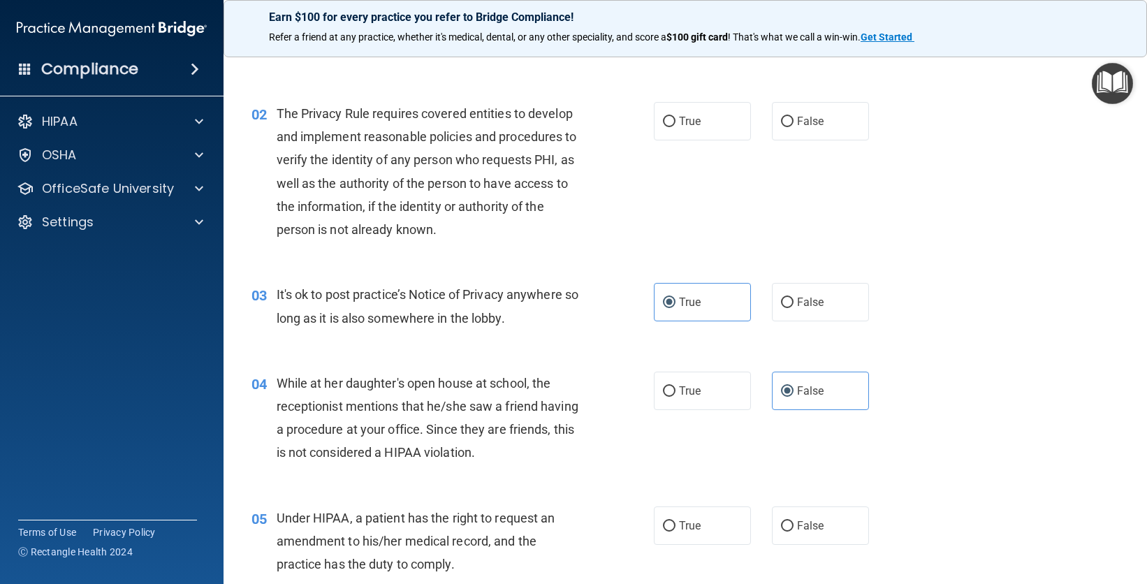
scroll to position [145, 0]
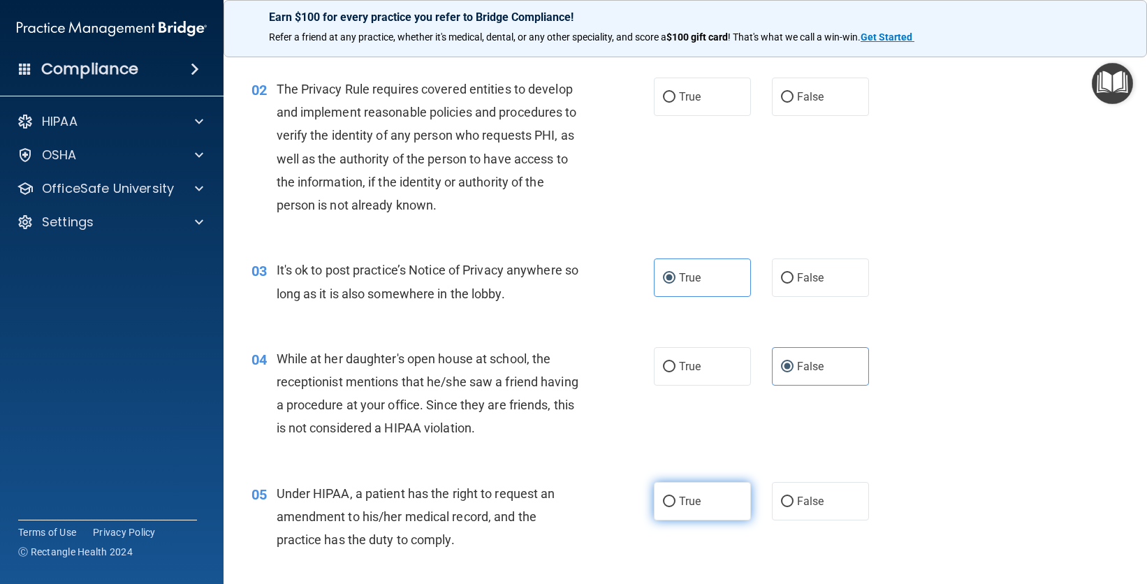
click at [690, 506] on span "True" at bounding box center [690, 501] width 22 height 13
click at [676, 506] on input "True" at bounding box center [669, 502] width 13 height 10
radio input "true"
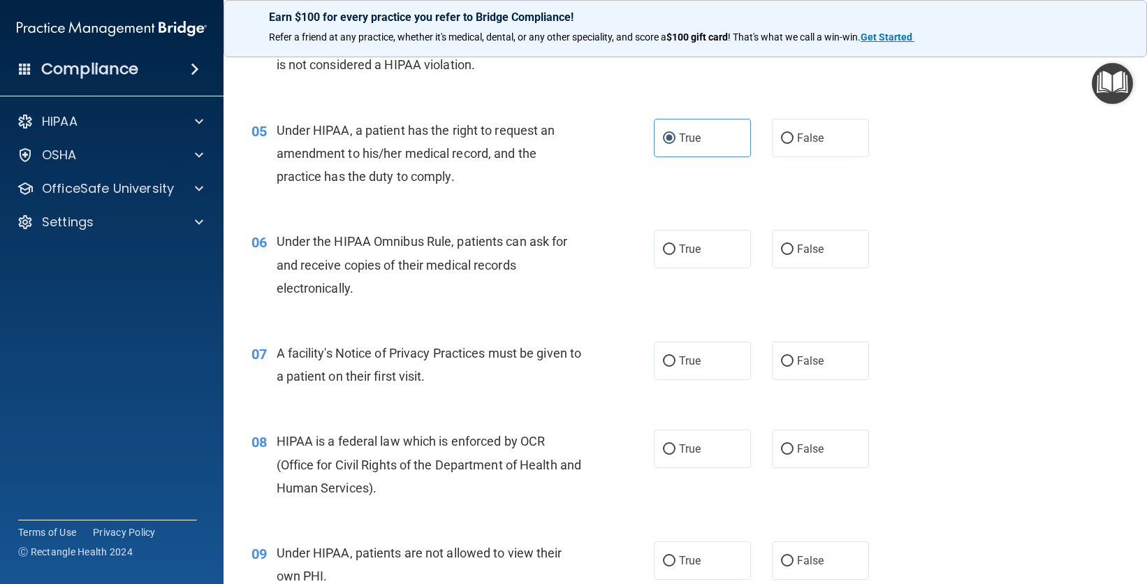
scroll to position [504, 0]
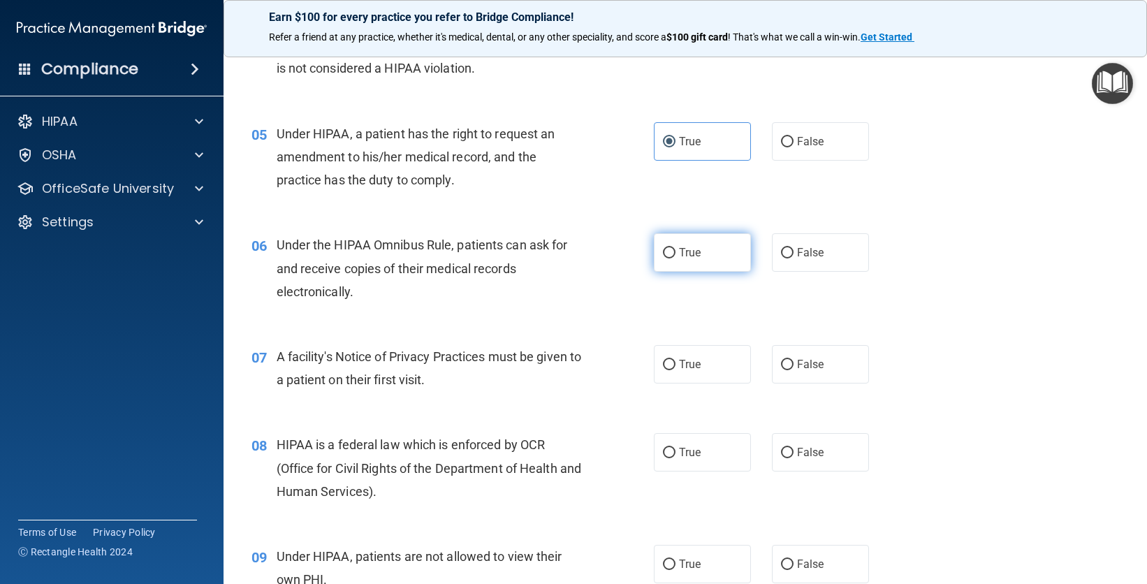
click at [730, 255] on label "True" at bounding box center [702, 252] width 97 height 38
click at [676, 255] on input "True" at bounding box center [669, 253] width 13 height 10
radio input "true"
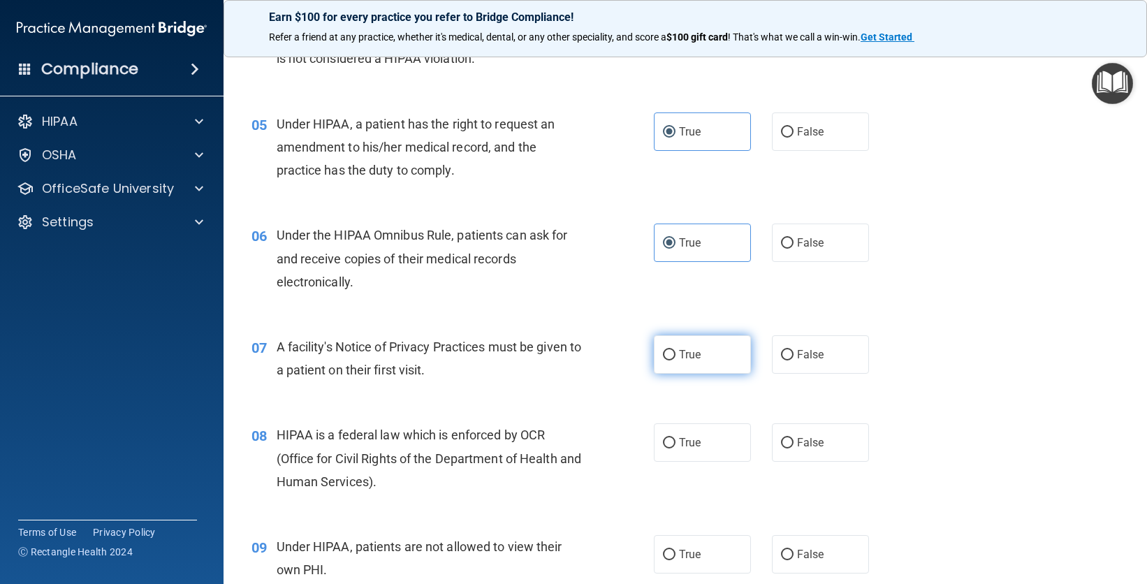
scroll to position [516, 0]
click at [706, 355] on label "True" at bounding box center [702, 353] width 97 height 38
click at [676, 355] on input "True" at bounding box center [669, 354] width 13 height 10
radio input "true"
click at [681, 446] on span "True" at bounding box center [690, 441] width 22 height 13
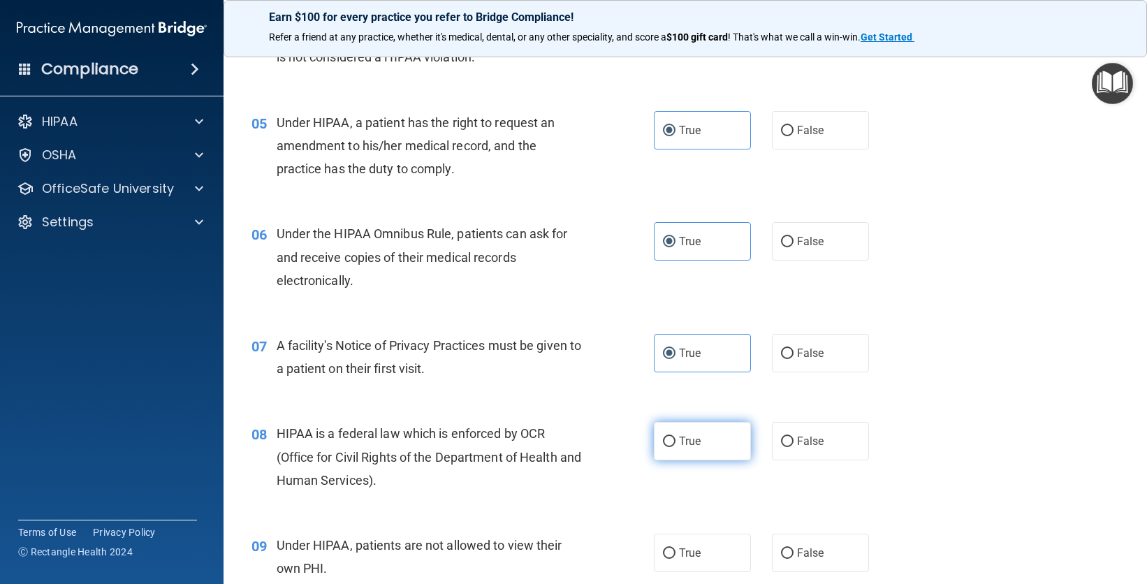
click at [676, 446] on input "True" at bounding box center [669, 442] width 13 height 10
radio input "true"
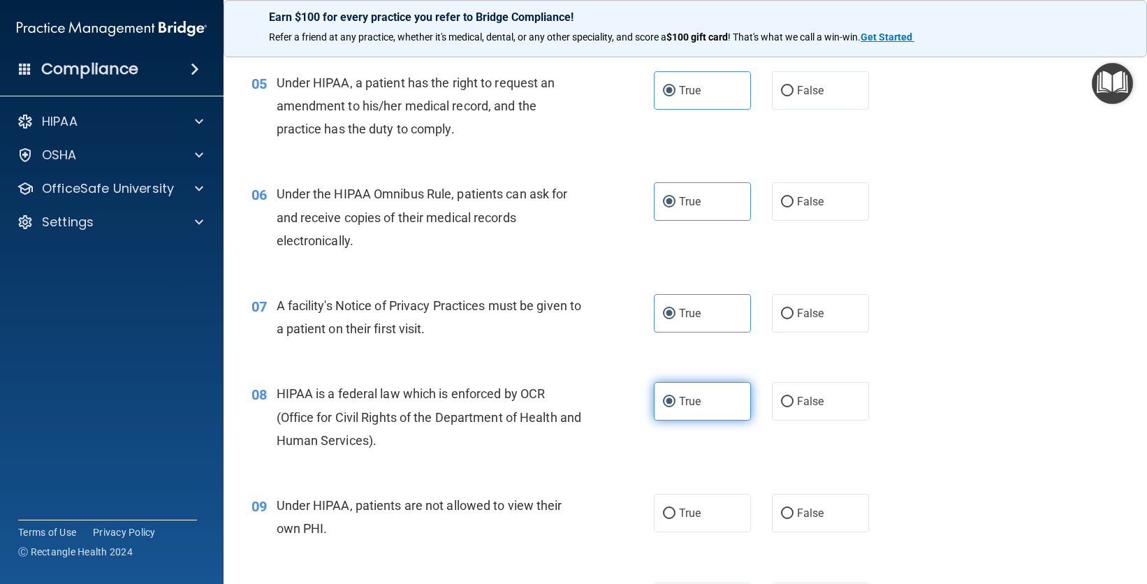
scroll to position [743, 0]
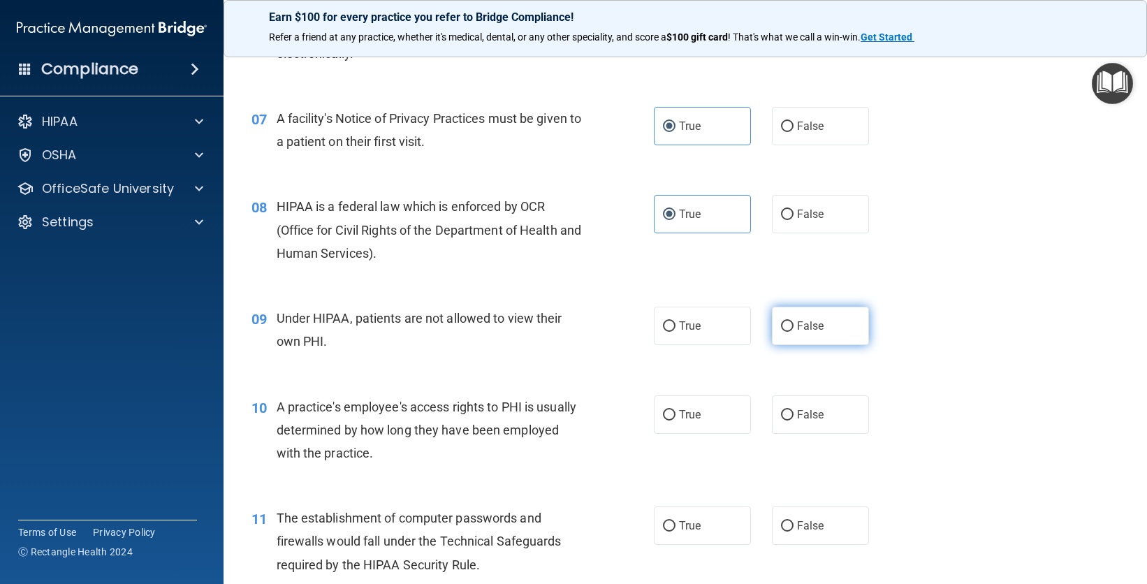
click at [819, 319] on label "False" at bounding box center [820, 326] width 97 height 38
click at [794, 321] on input "False" at bounding box center [787, 326] width 13 height 10
radio input "true"
click at [805, 412] on span "False" at bounding box center [810, 414] width 27 height 13
click at [794, 412] on input "False" at bounding box center [787, 415] width 13 height 10
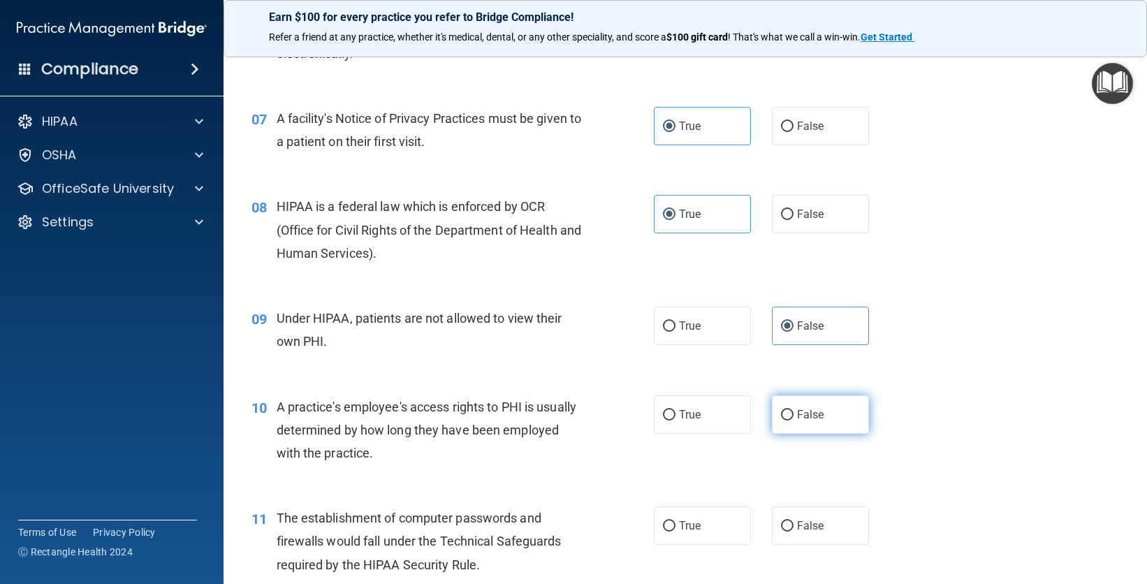
radio input "true"
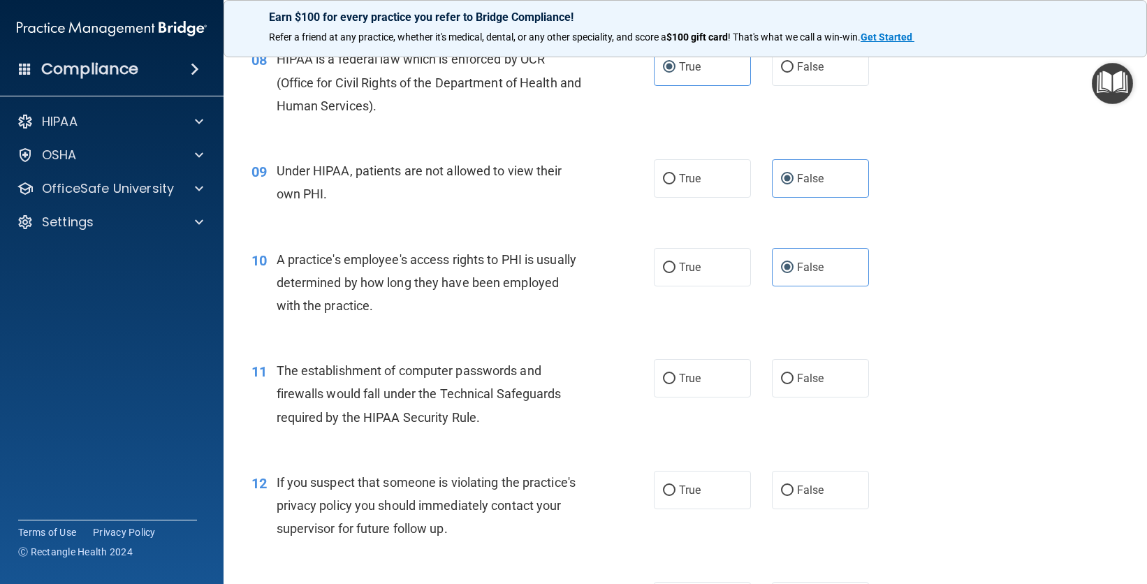
scroll to position [936, 0]
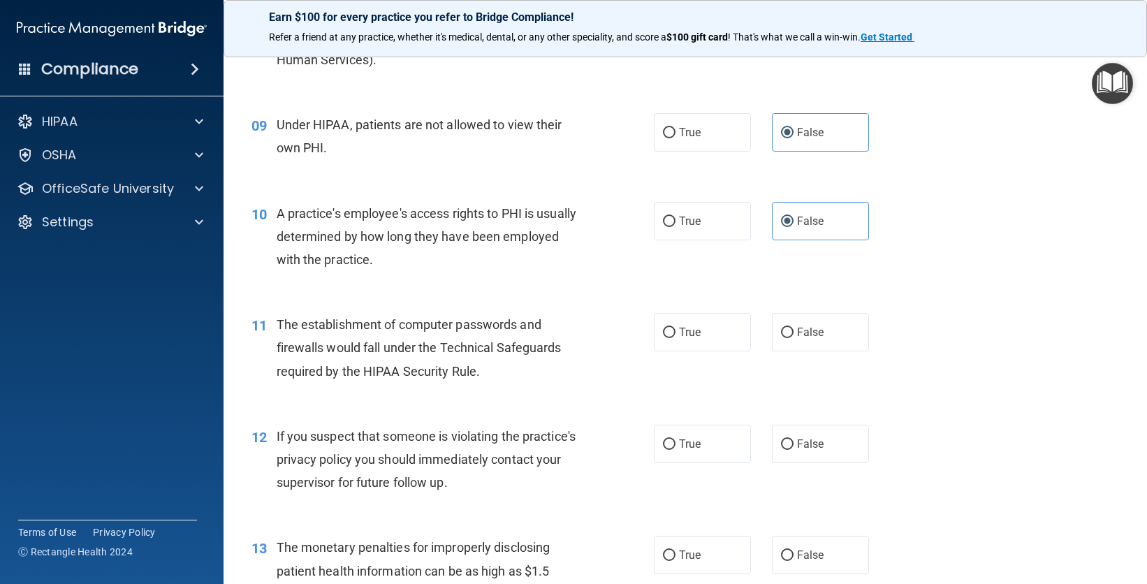
click at [762, 330] on div "True False" at bounding box center [770, 332] width 233 height 38
click at [773, 332] on label "False" at bounding box center [820, 332] width 97 height 38
click at [781, 332] on input "False" at bounding box center [787, 333] width 13 height 10
radio input "true"
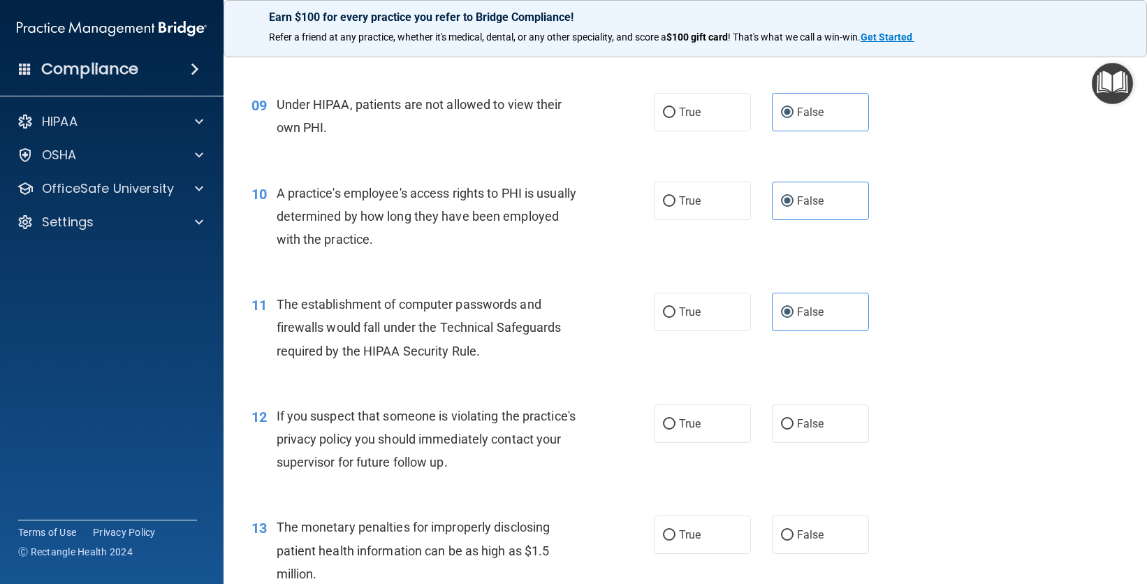
scroll to position [957, 0]
click at [709, 433] on label "True" at bounding box center [702, 423] width 97 height 38
click at [676, 429] on input "True" at bounding box center [669, 424] width 13 height 10
radio input "true"
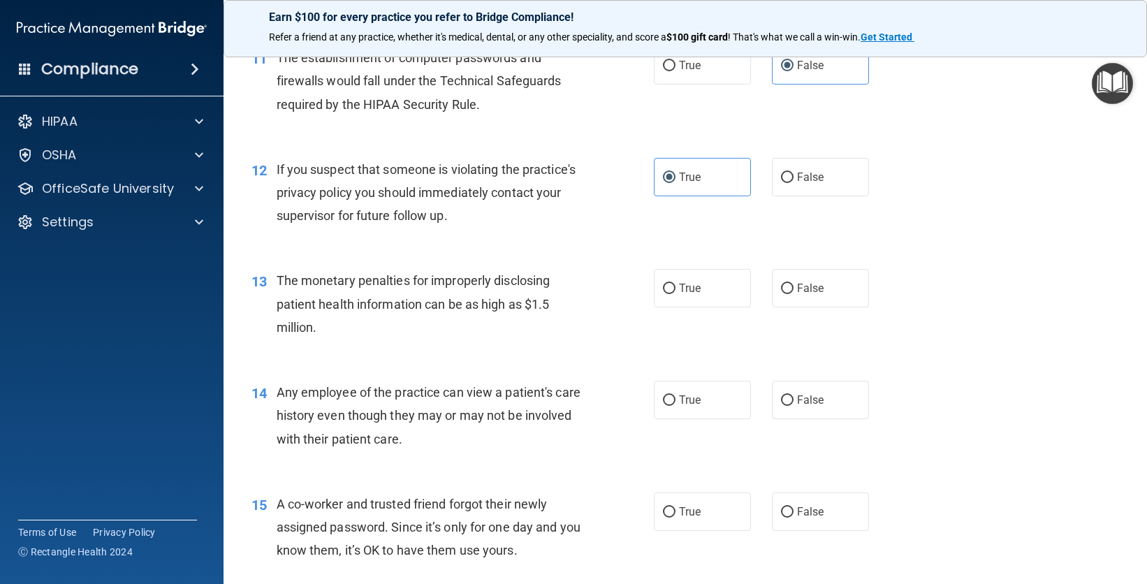
scroll to position [1193, 0]
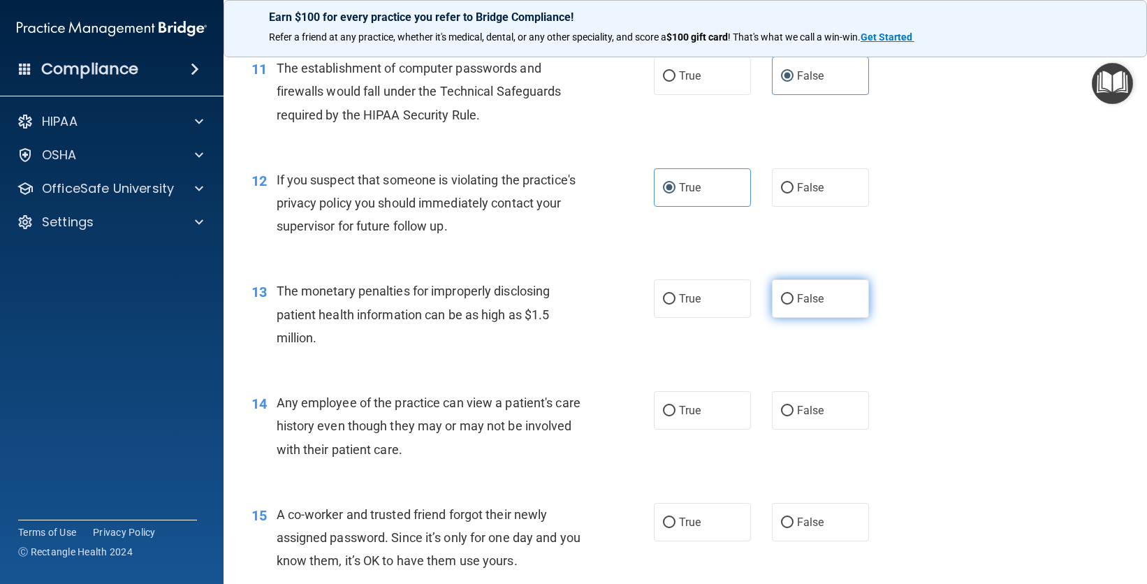
click at [788, 304] on label "False" at bounding box center [820, 298] width 97 height 38
click at [788, 304] on input "False" at bounding box center [787, 299] width 13 height 10
radio input "true"
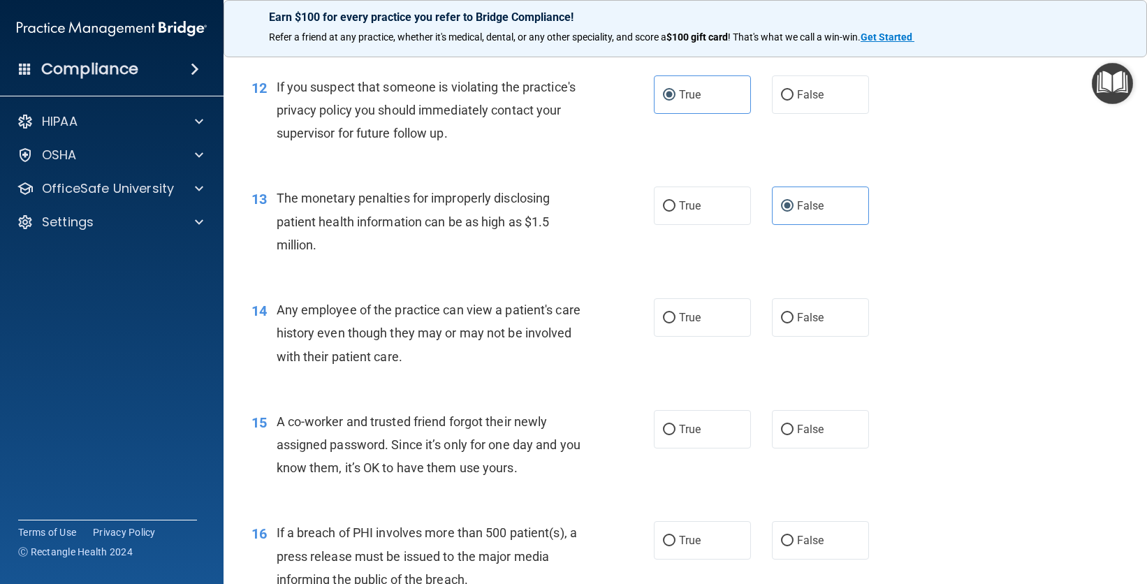
scroll to position [1288, 0]
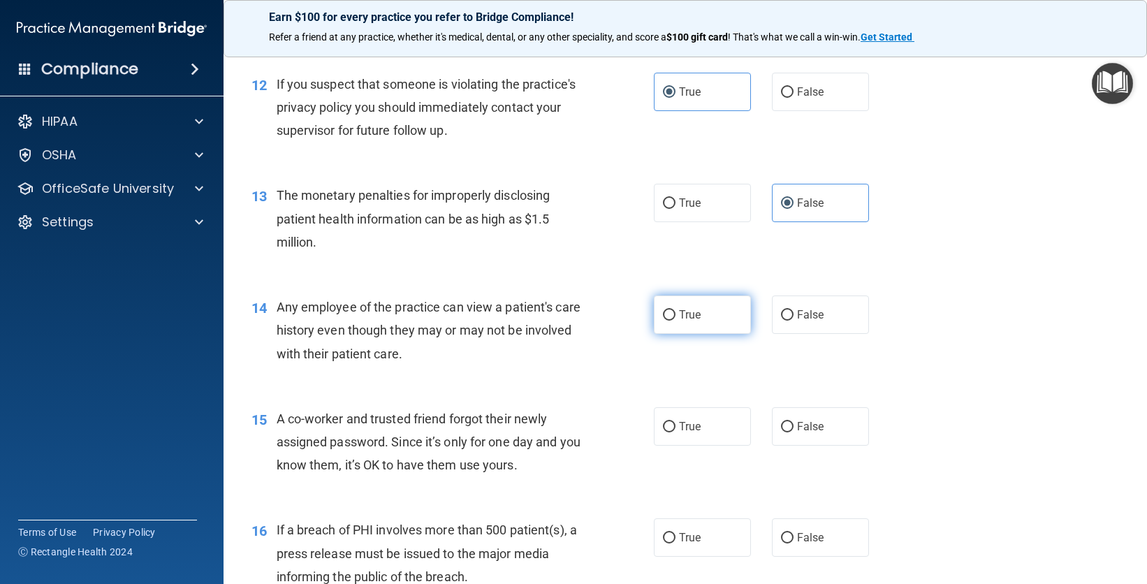
click at [685, 328] on label "True" at bounding box center [702, 315] width 97 height 38
click at [676, 321] on input "True" at bounding box center [669, 315] width 13 height 10
radio input "true"
click at [801, 432] on span "False" at bounding box center [810, 426] width 27 height 13
click at [794, 432] on input "False" at bounding box center [787, 427] width 13 height 10
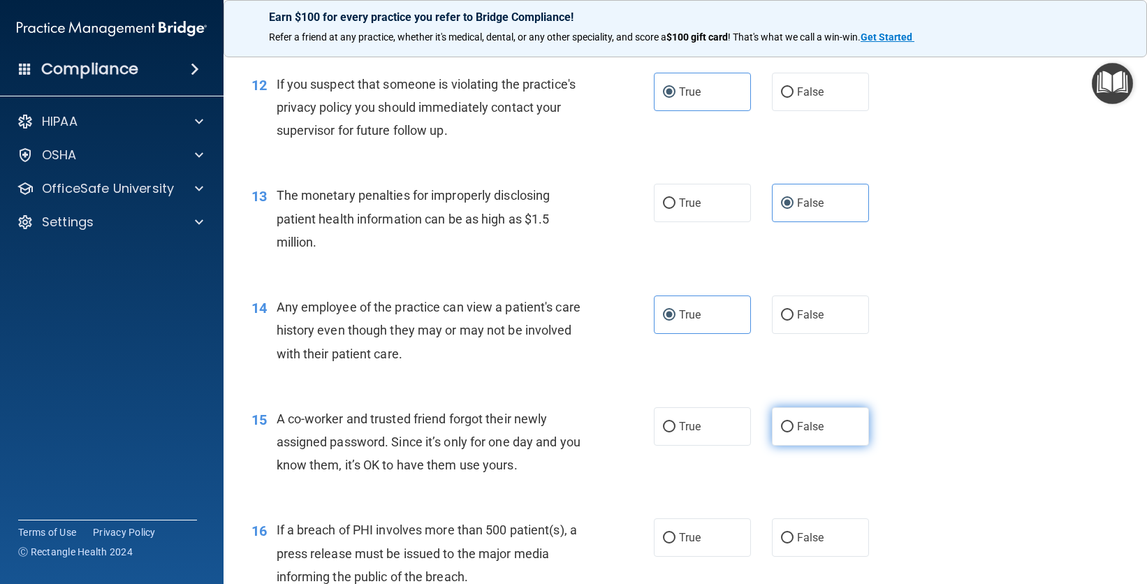
radio input "true"
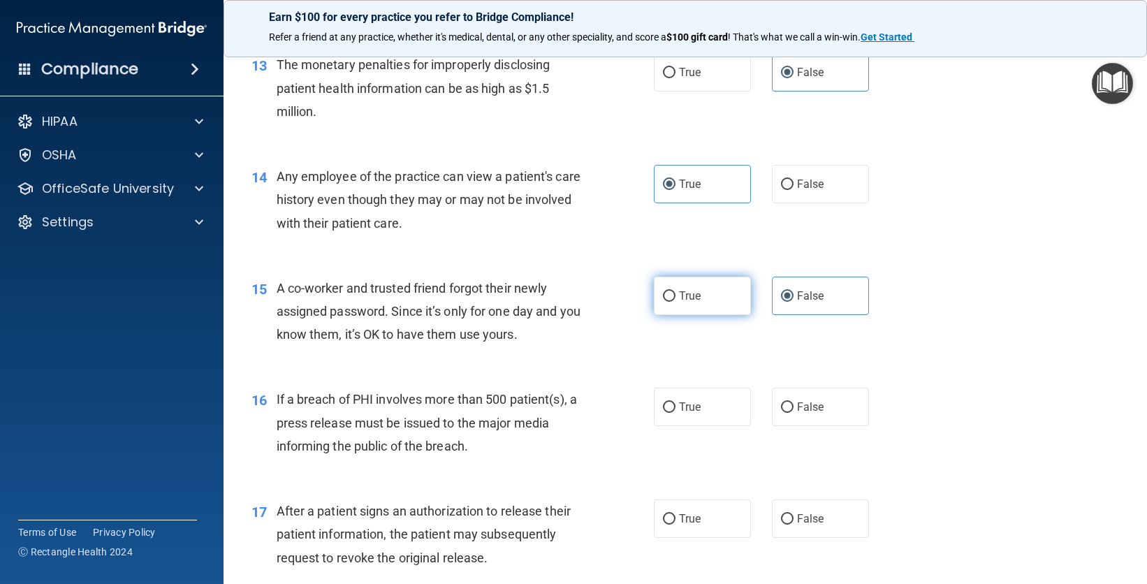
scroll to position [1584, 0]
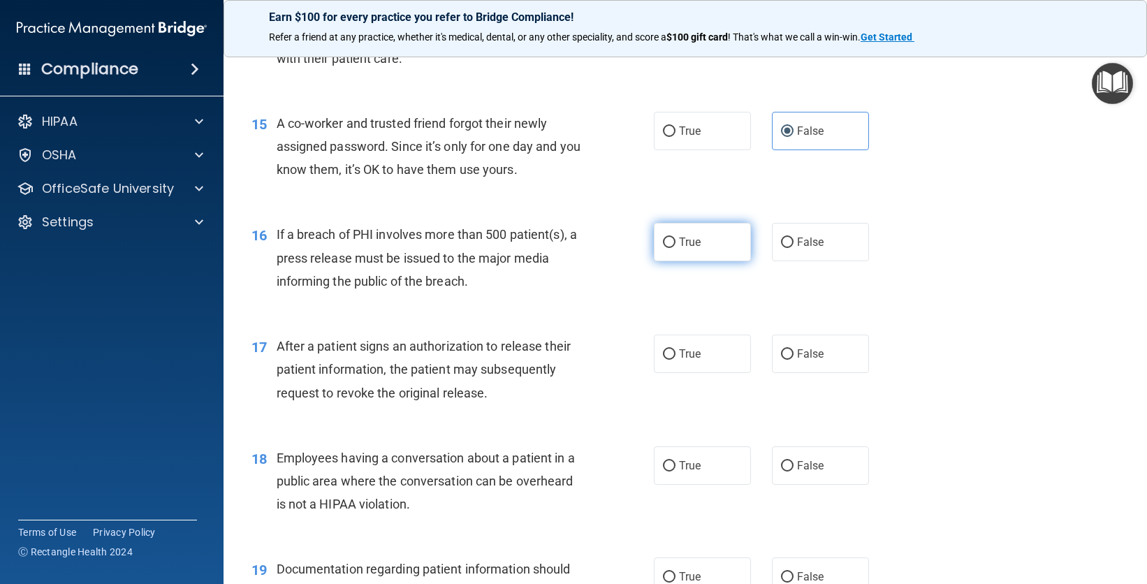
click at [715, 249] on label "True" at bounding box center [702, 242] width 97 height 38
click at [676, 248] on input "True" at bounding box center [669, 243] width 13 height 10
radio input "true"
click at [808, 358] on span "False" at bounding box center [810, 353] width 27 height 13
click at [794, 358] on input "False" at bounding box center [787, 354] width 13 height 10
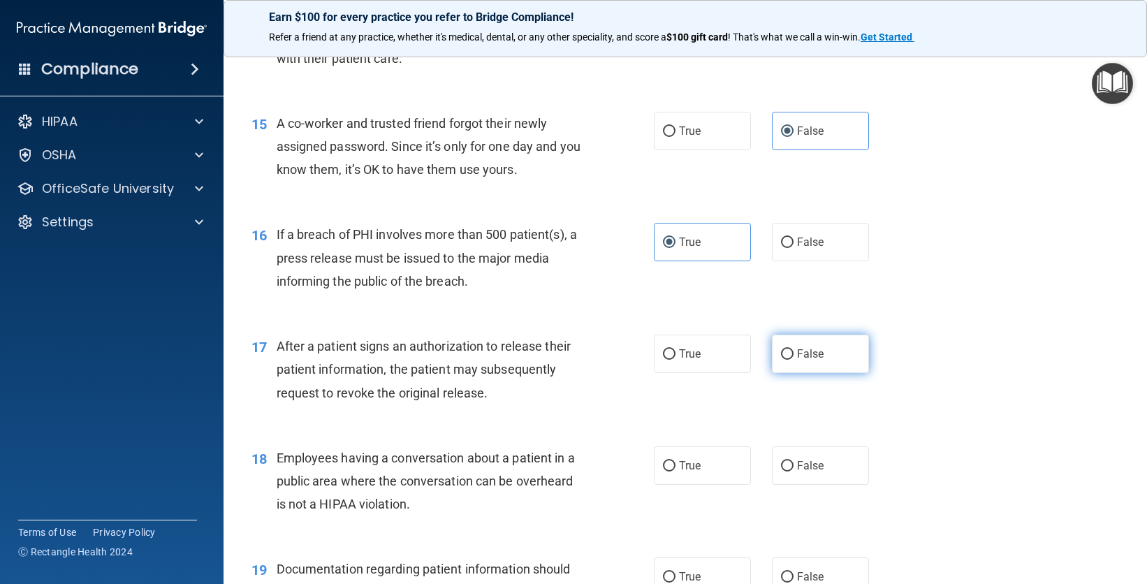
radio input "true"
click at [739, 342] on label "True" at bounding box center [702, 354] width 97 height 38
click at [676, 349] on input "True" at bounding box center [669, 354] width 13 height 10
radio input "true"
click at [810, 358] on span "False" at bounding box center [810, 353] width 27 height 13
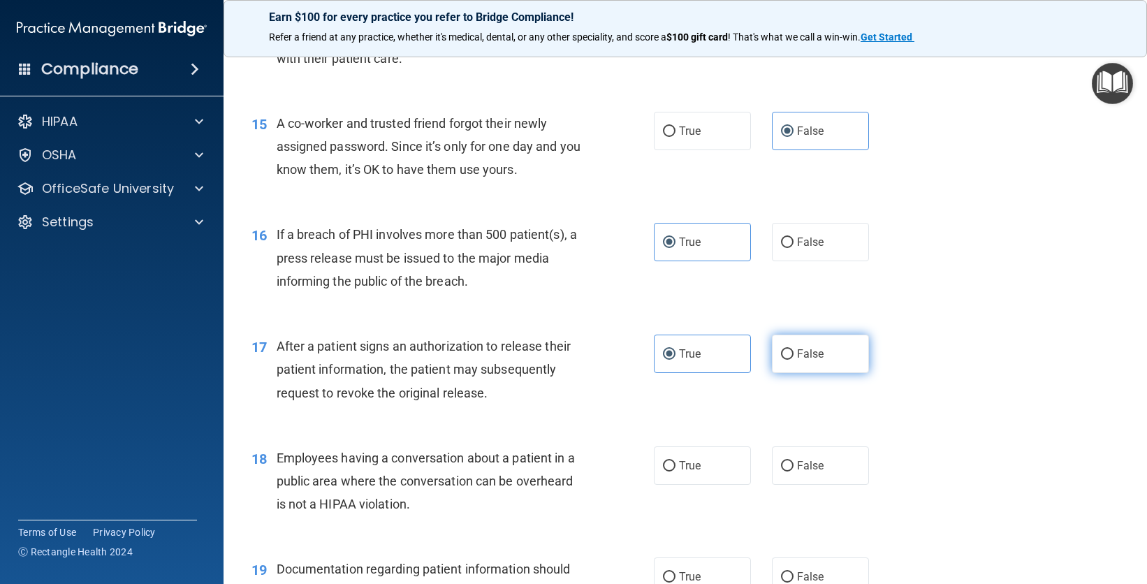
click at [794, 358] on input "False" at bounding box center [787, 354] width 13 height 10
radio input "true"
radio input "false"
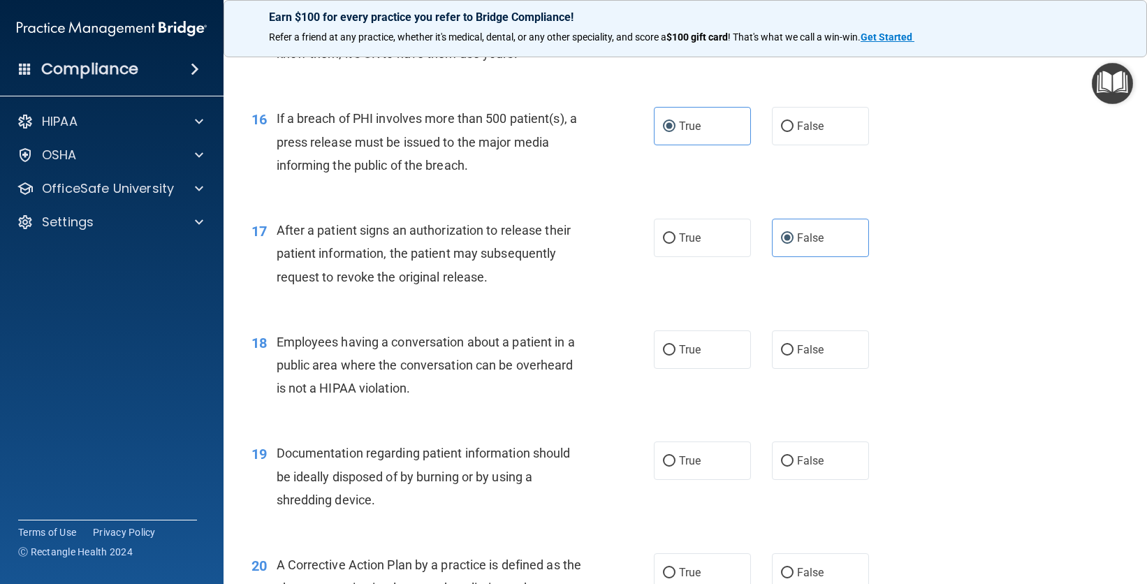
scroll to position [1734, 0]
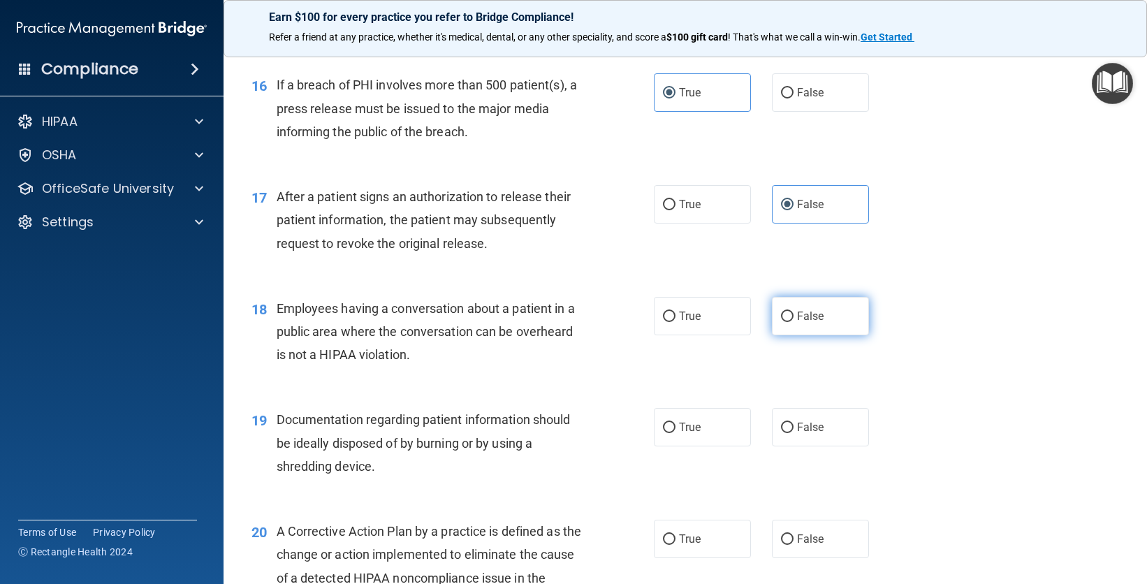
click at [781, 317] on input "False" at bounding box center [787, 317] width 13 height 10
radio input "true"
click at [679, 430] on span "True" at bounding box center [690, 427] width 22 height 13
click at [674, 430] on input "True" at bounding box center [669, 428] width 13 height 10
radio input "true"
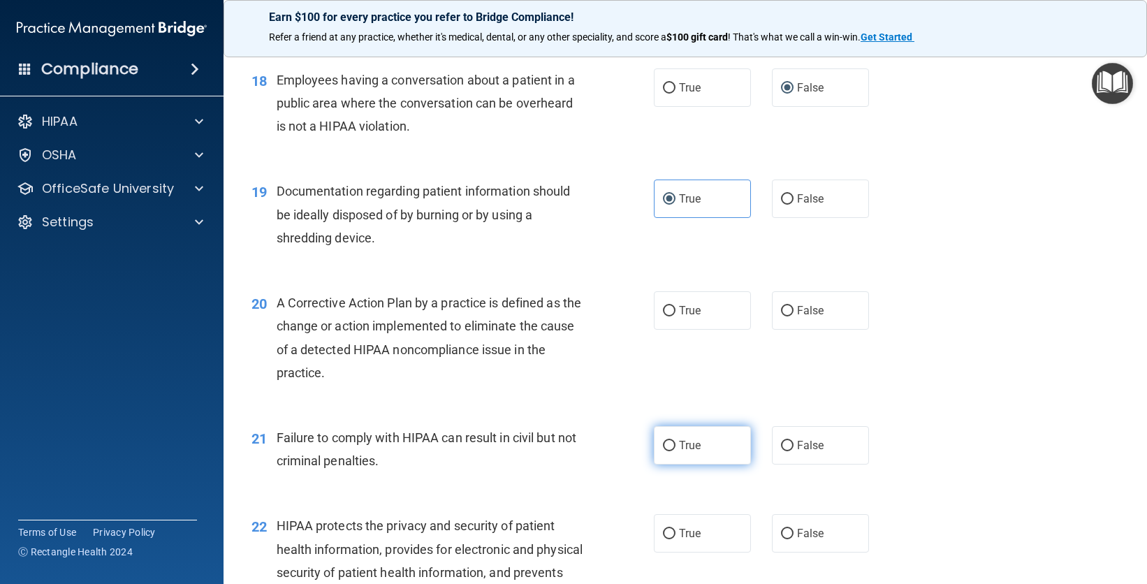
scroll to position [1978, 0]
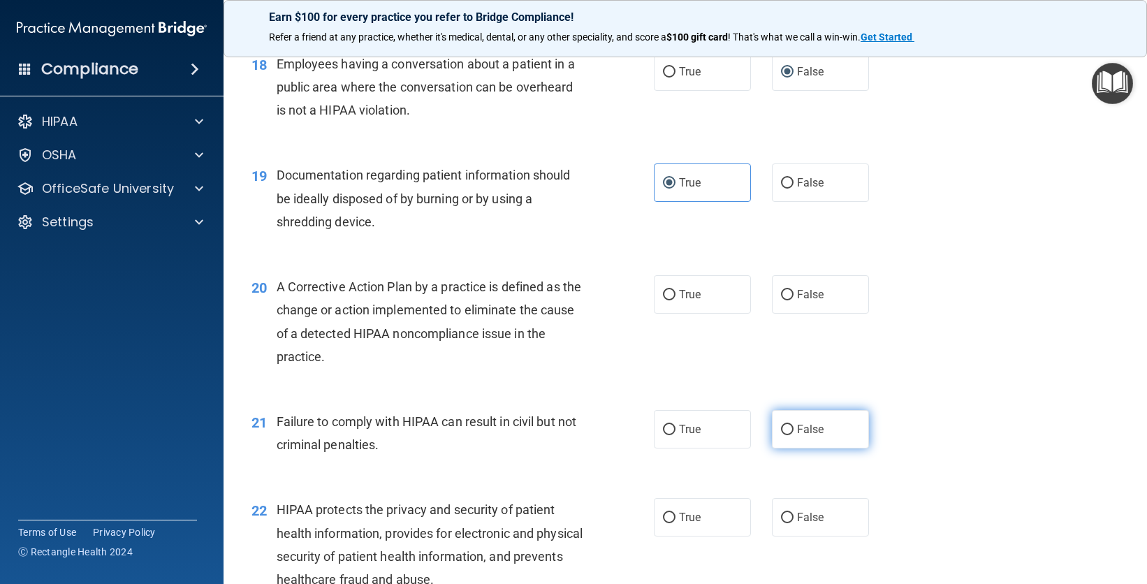
click at [822, 435] on label "False" at bounding box center [820, 429] width 97 height 38
click at [794, 435] on input "False" at bounding box center [787, 430] width 13 height 10
radio input "true"
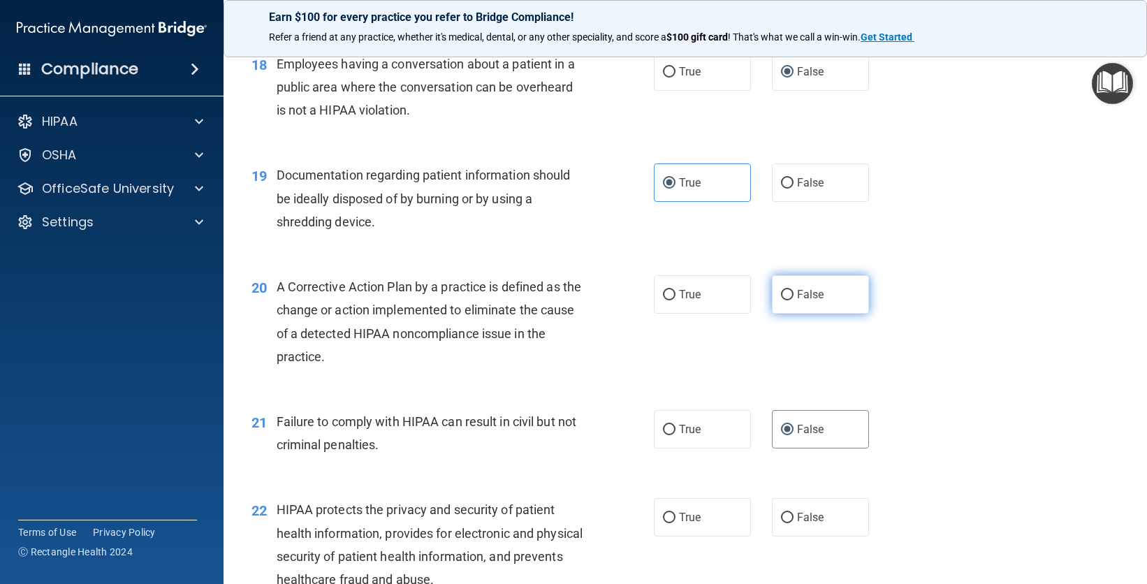
click at [807, 289] on span "False" at bounding box center [810, 294] width 27 height 13
click at [794, 290] on input "False" at bounding box center [787, 295] width 13 height 10
radio input "true"
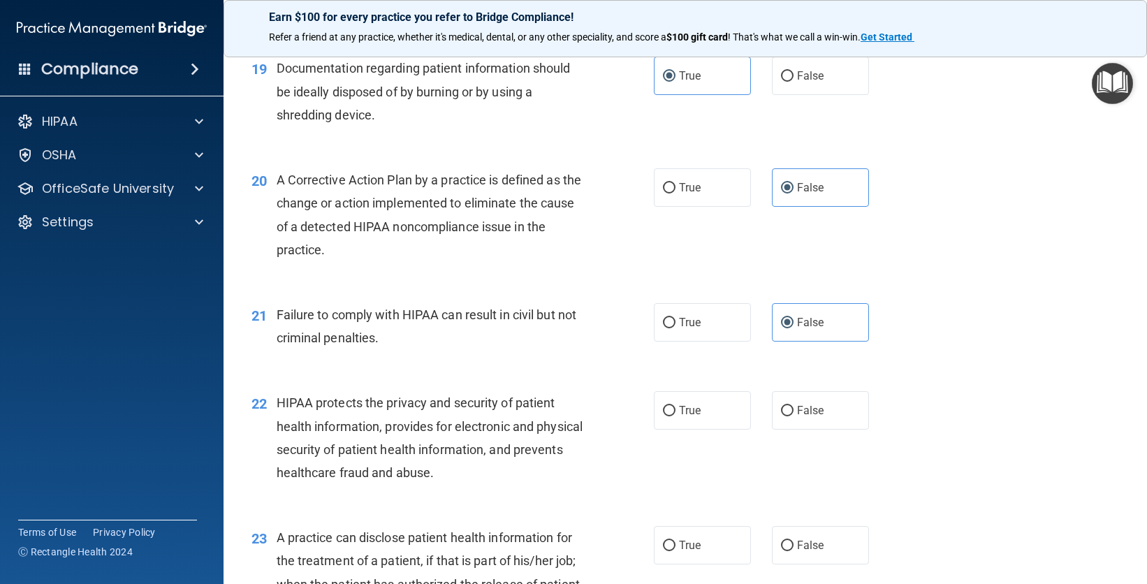
scroll to position [2147, 0]
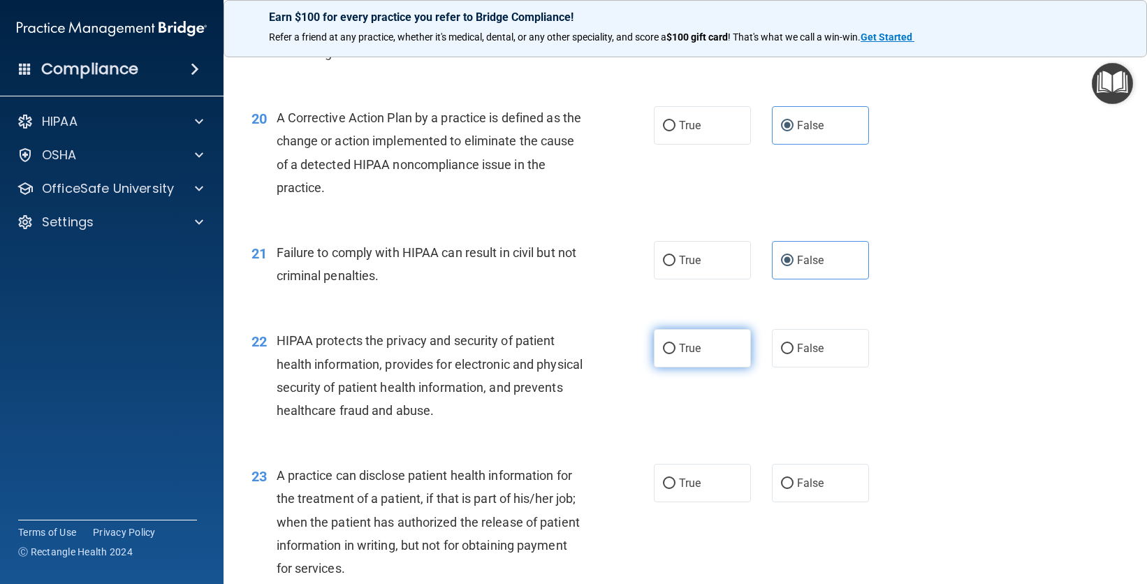
click at [692, 348] on span "True" at bounding box center [690, 348] width 22 height 13
click at [676, 348] on input "True" at bounding box center [669, 349] width 13 height 10
radio input "true"
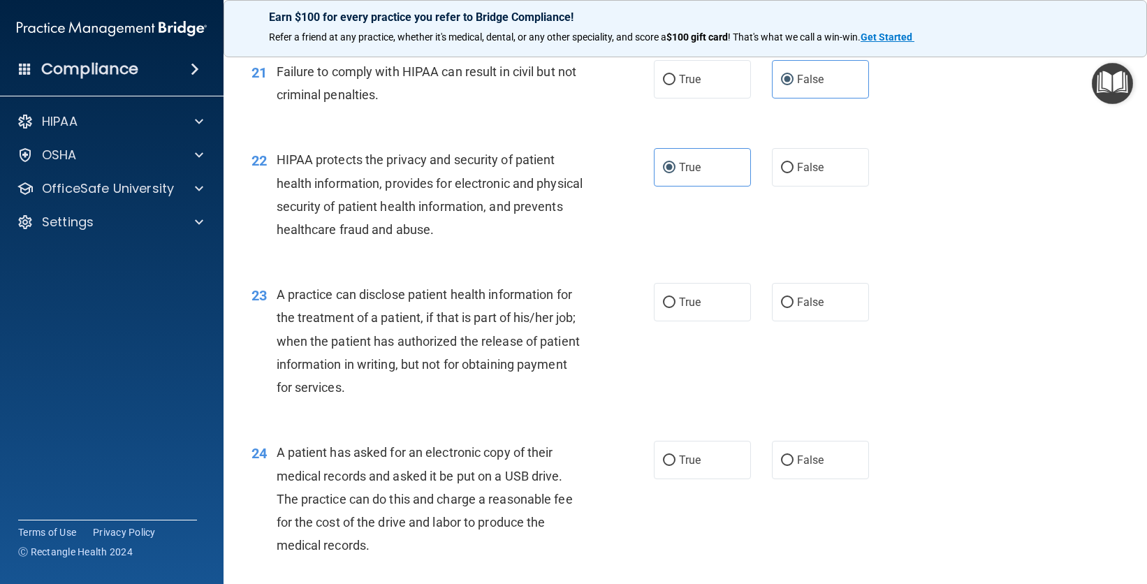
scroll to position [2337, 0]
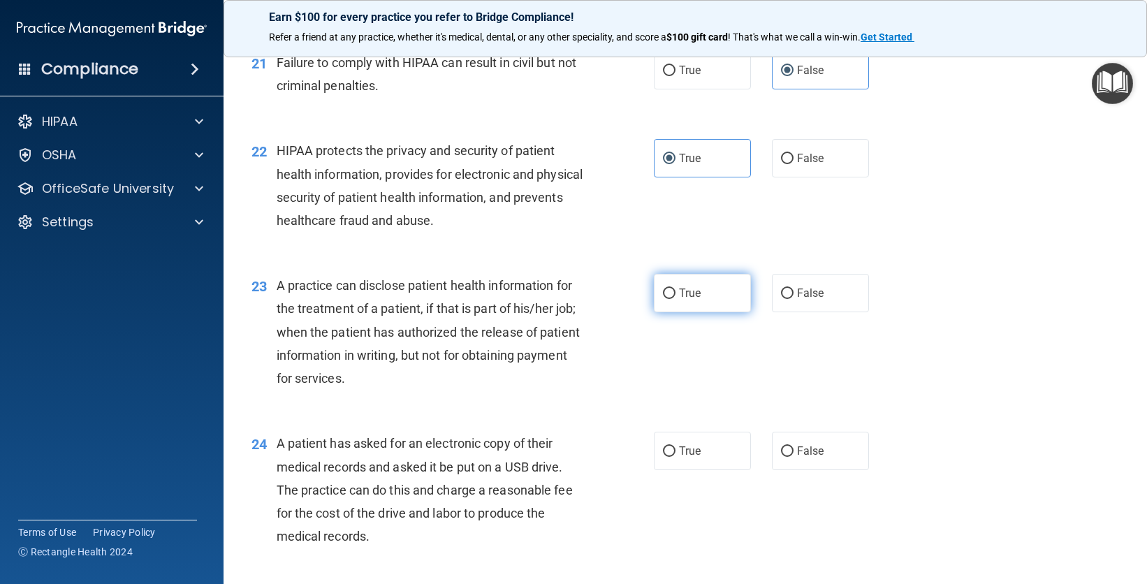
click at [681, 302] on label "True" at bounding box center [702, 293] width 97 height 38
click at [676, 299] on input "True" at bounding box center [669, 294] width 13 height 10
radio input "true"
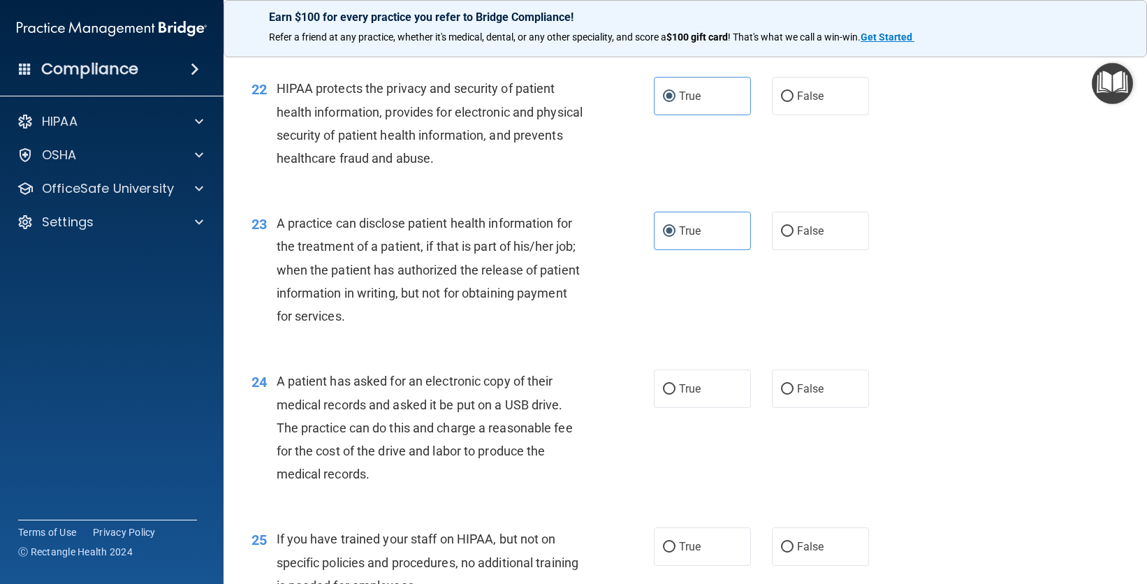
scroll to position [2412, 0]
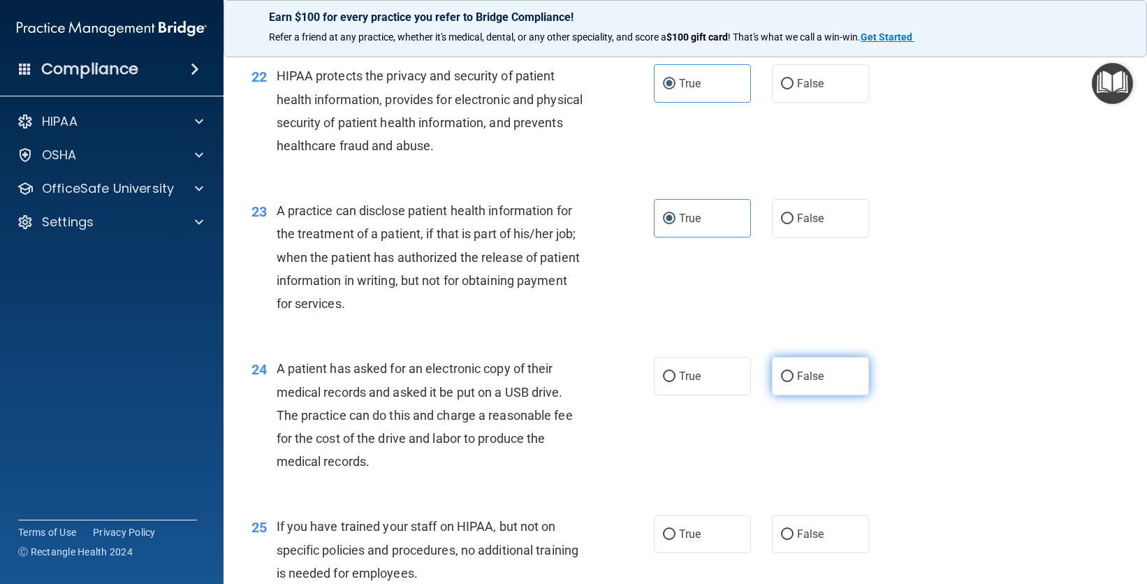
click at [799, 383] on label "False" at bounding box center [820, 376] width 97 height 38
click at [794, 382] on input "False" at bounding box center [787, 377] width 13 height 10
radio input "true"
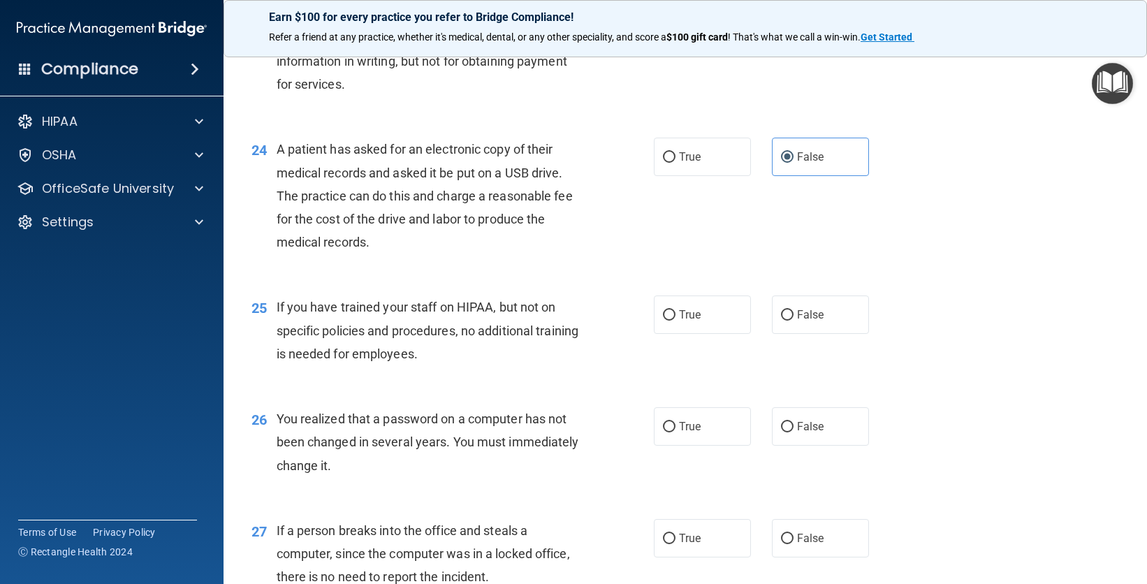
scroll to position [2685, 0]
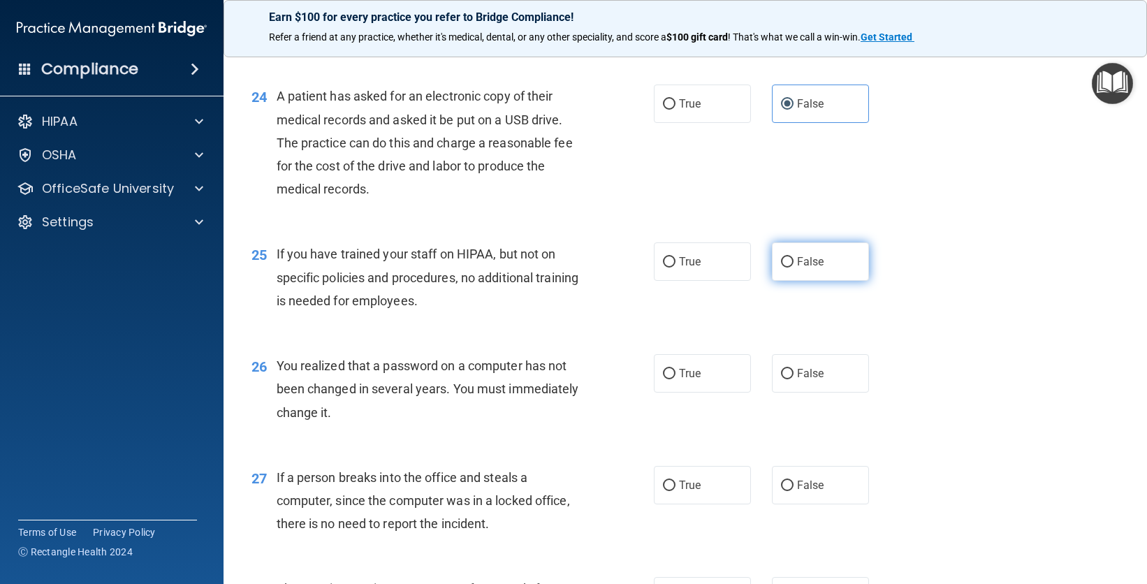
click at [824, 262] on label "False" at bounding box center [820, 261] width 97 height 38
click at [794, 262] on input "False" at bounding box center [787, 262] width 13 height 10
radio input "true"
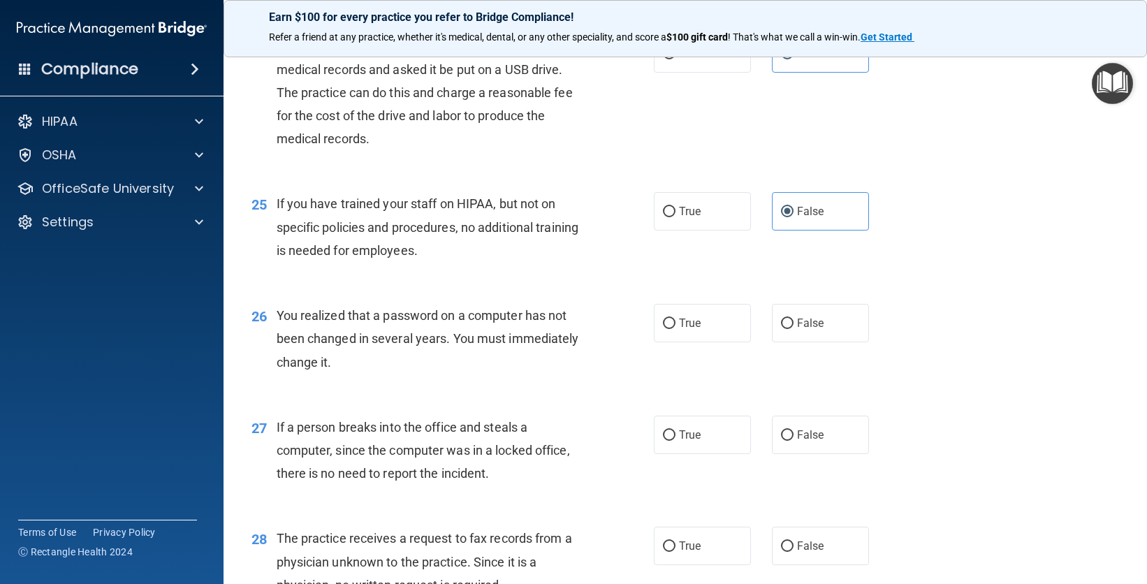
scroll to position [2736, 0]
click at [795, 330] on label "False" at bounding box center [820, 322] width 97 height 38
click at [794, 328] on input "False" at bounding box center [787, 323] width 13 height 10
radio input "true"
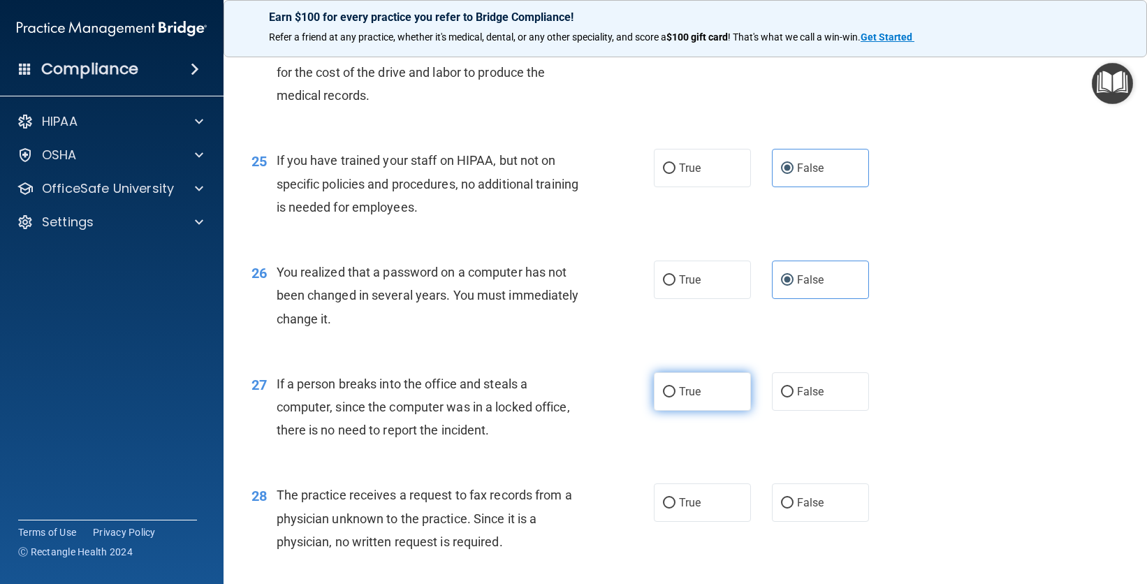
scroll to position [2787, 0]
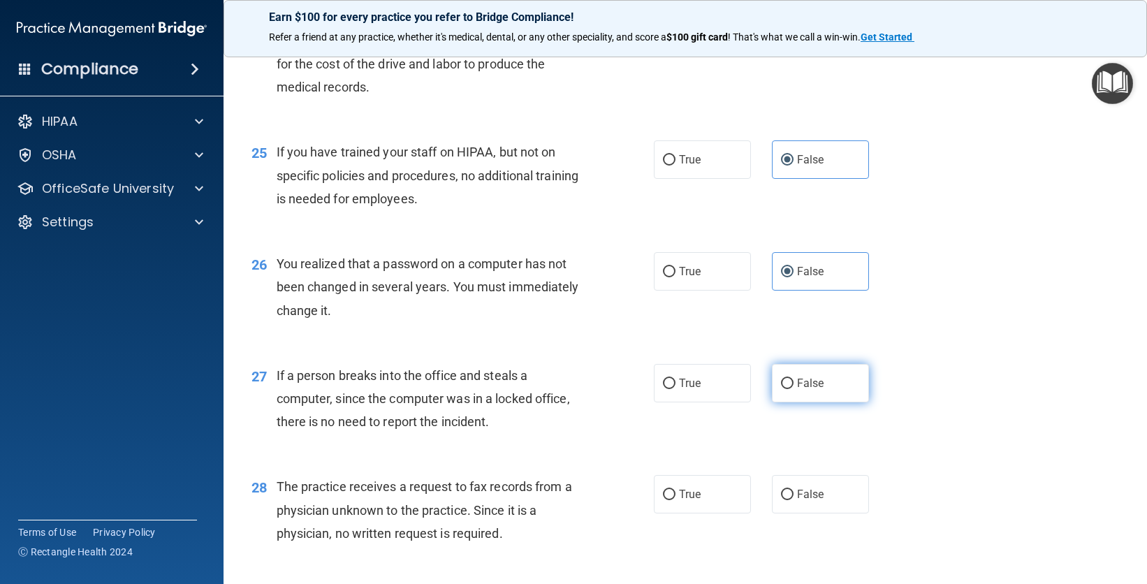
click at [806, 397] on label "False" at bounding box center [820, 383] width 97 height 38
click at [794, 389] on input "False" at bounding box center [787, 384] width 13 height 10
radio input "true"
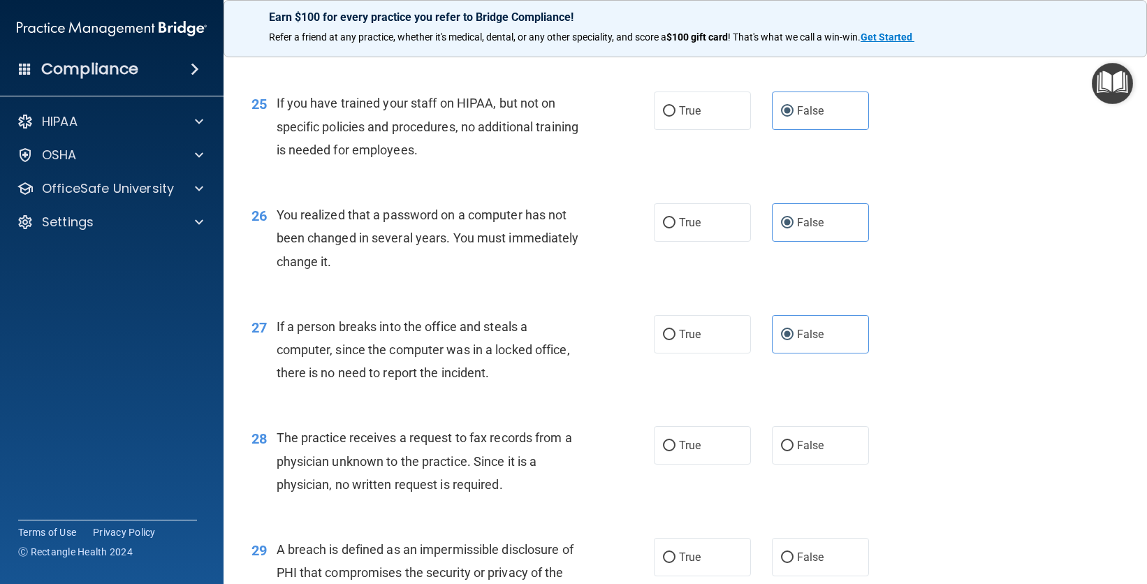
scroll to position [2838, 0]
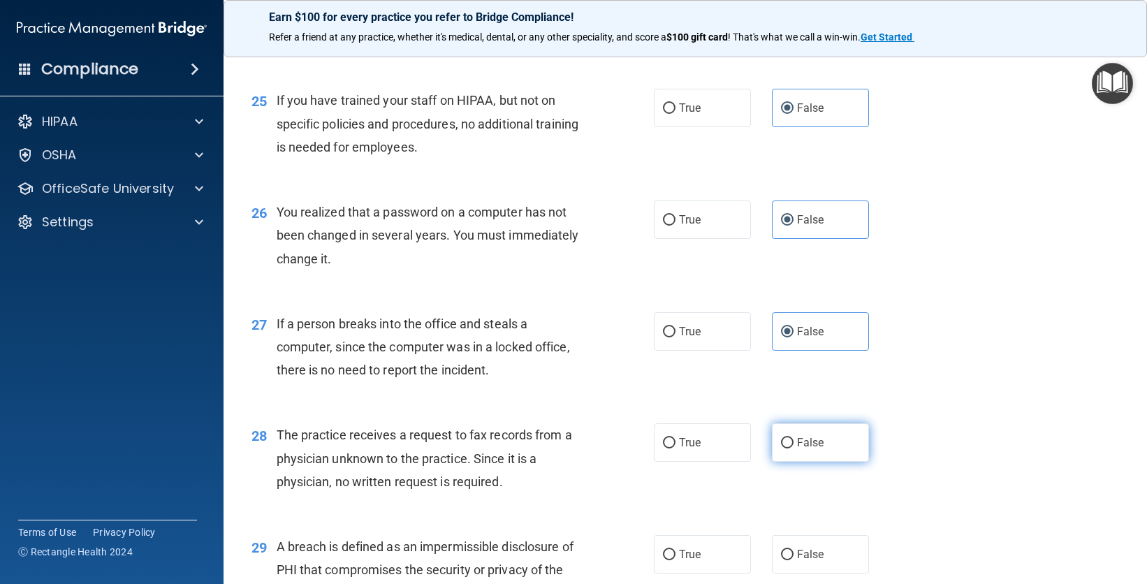
click at [781, 440] on input "False" at bounding box center [787, 443] width 13 height 10
radio input "true"
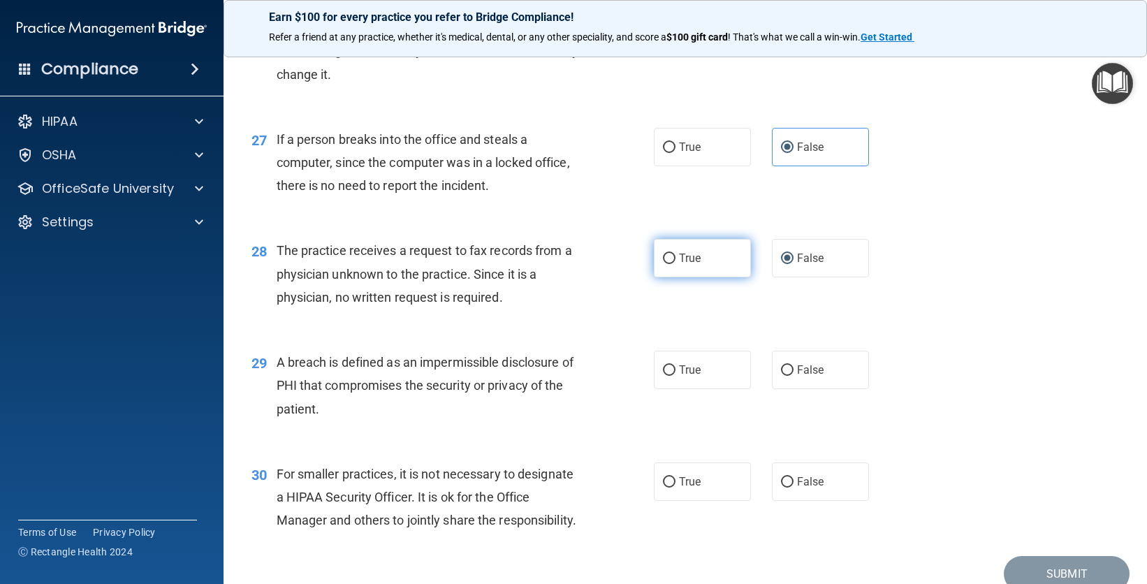
scroll to position [3058, 0]
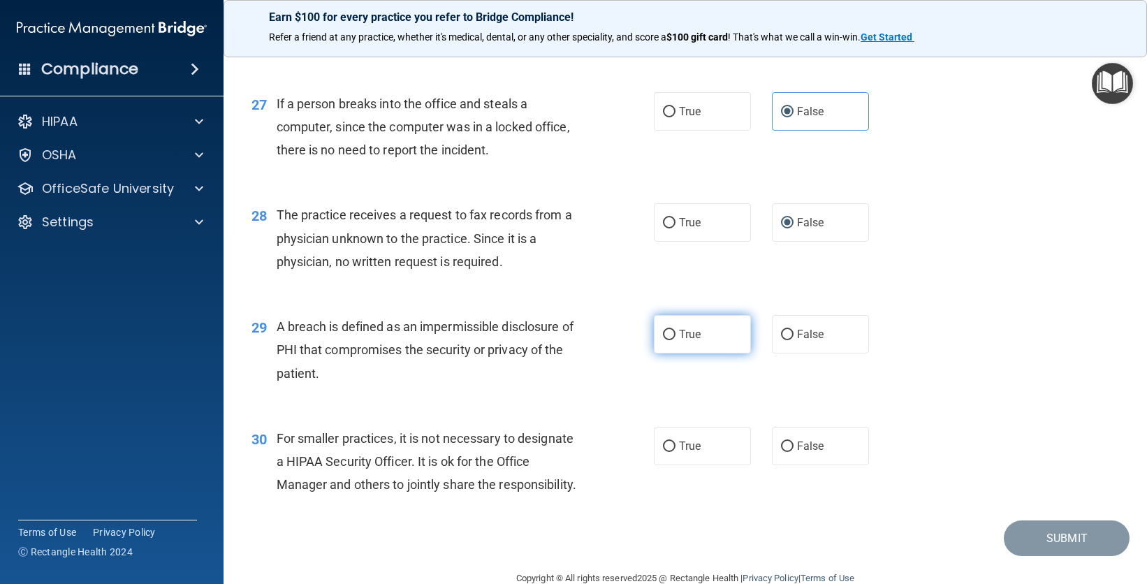
click at [685, 350] on label "True" at bounding box center [702, 334] width 97 height 38
click at [676, 340] on input "True" at bounding box center [669, 335] width 13 height 10
radio input "true"
click at [848, 456] on label "False" at bounding box center [820, 446] width 97 height 38
click at [794, 452] on input "False" at bounding box center [787, 447] width 13 height 10
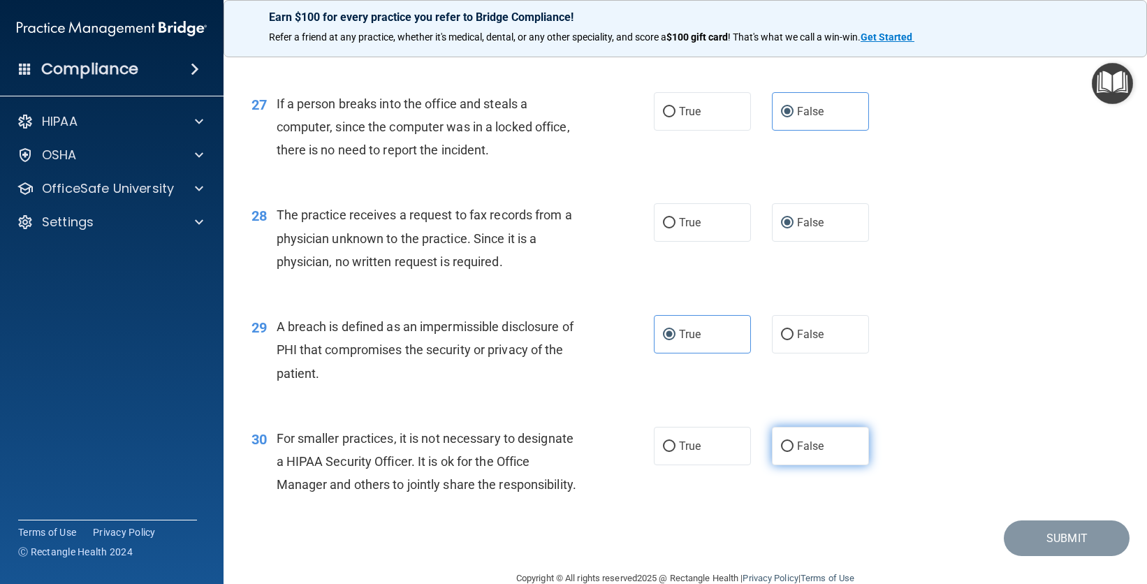
radio input "true"
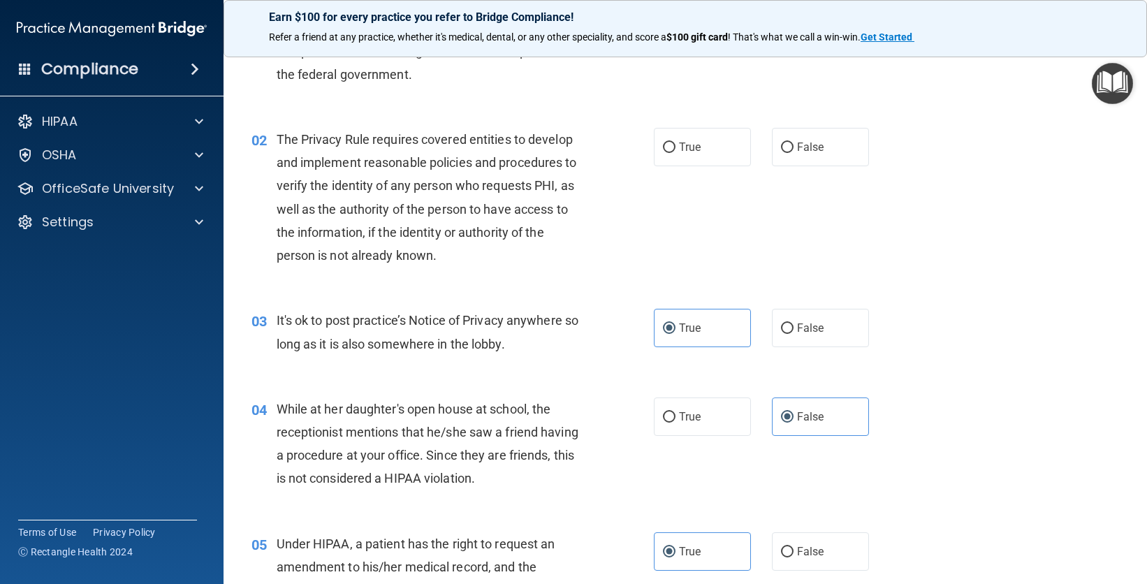
scroll to position [0, 0]
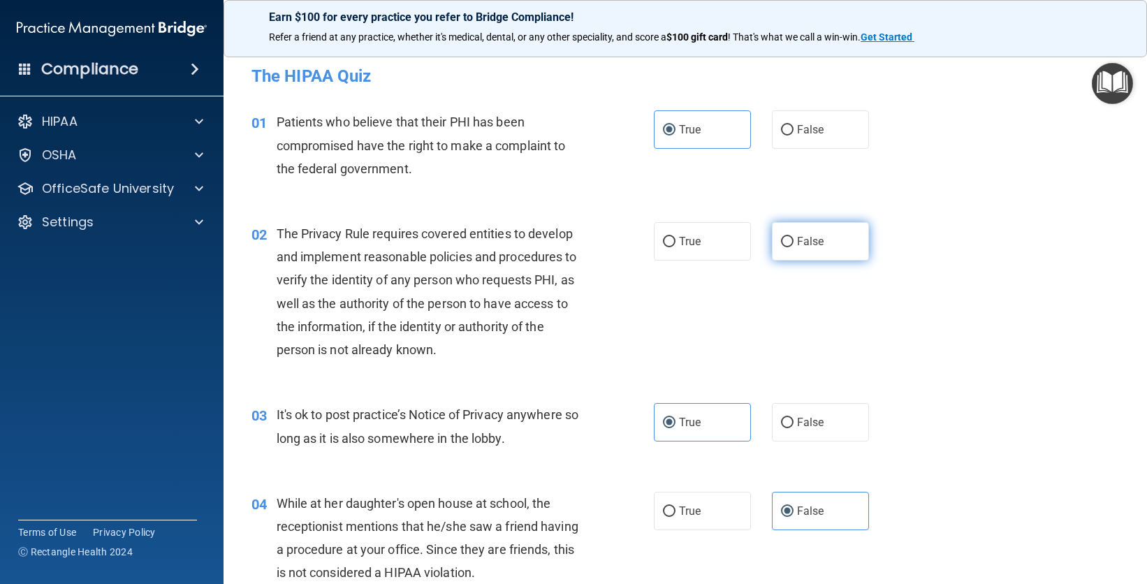
click at [830, 231] on label "False" at bounding box center [820, 241] width 97 height 38
click at [794, 237] on input "False" at bounding box center [787, 242] width 13 height 10
radio input "true"
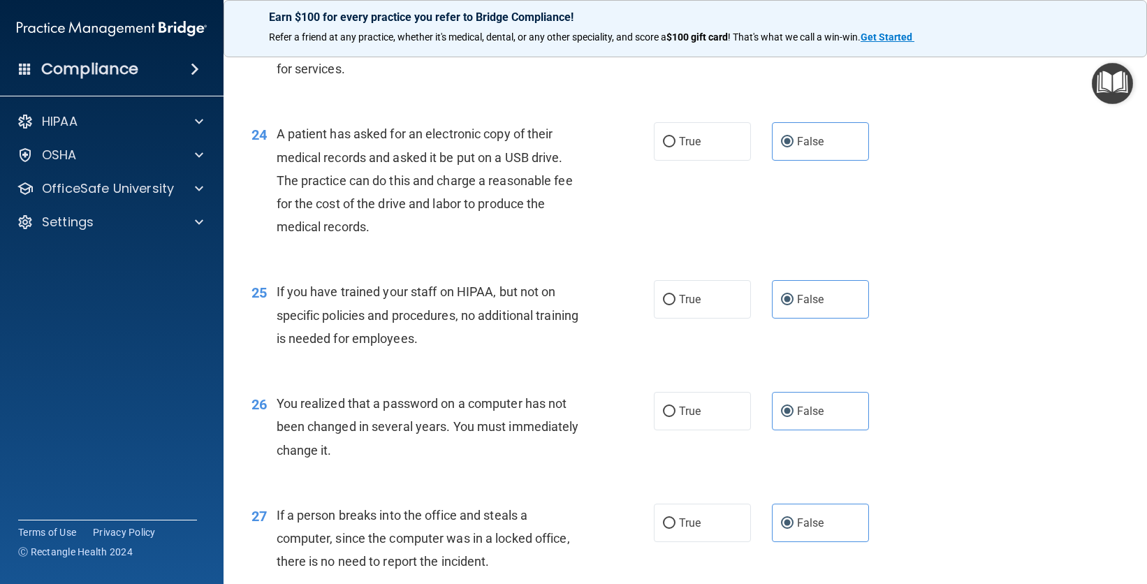
scroll to position [3086, 0]
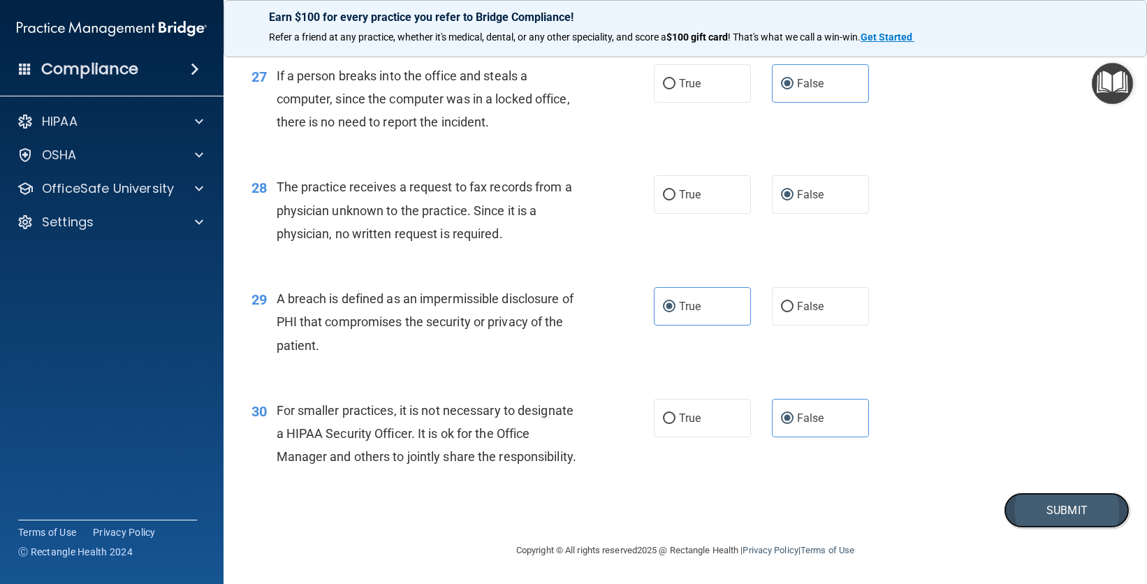
click at [1063, 522] on button "Submit" at bounding box center [1067, 511] width 126 height 36
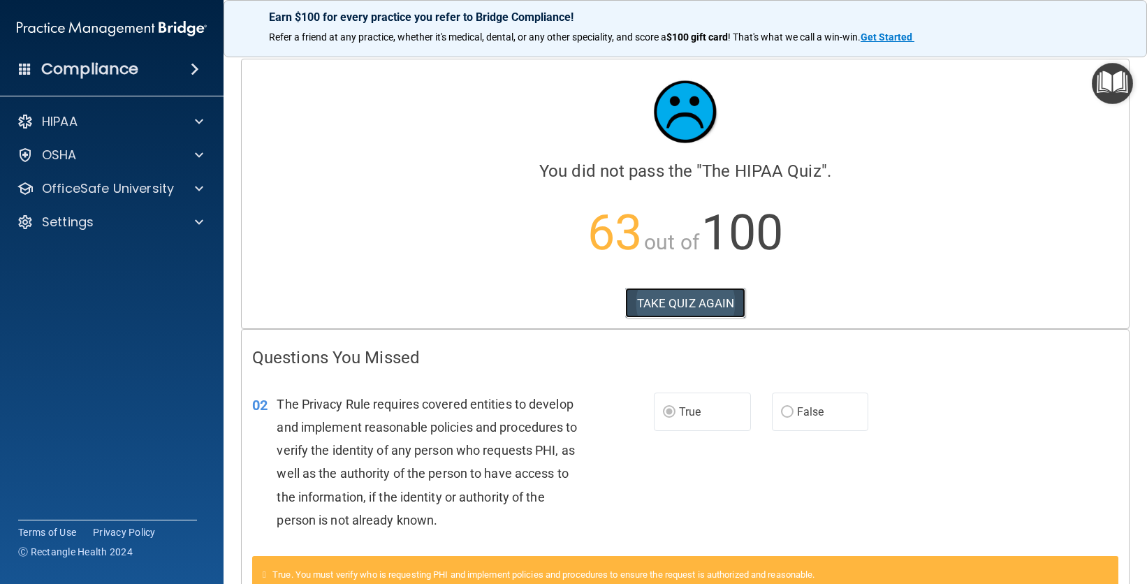
click at [718, 312] on button "TAKE QUIZ AGAIN" at bounding box center [685, 303] width 121 height 31
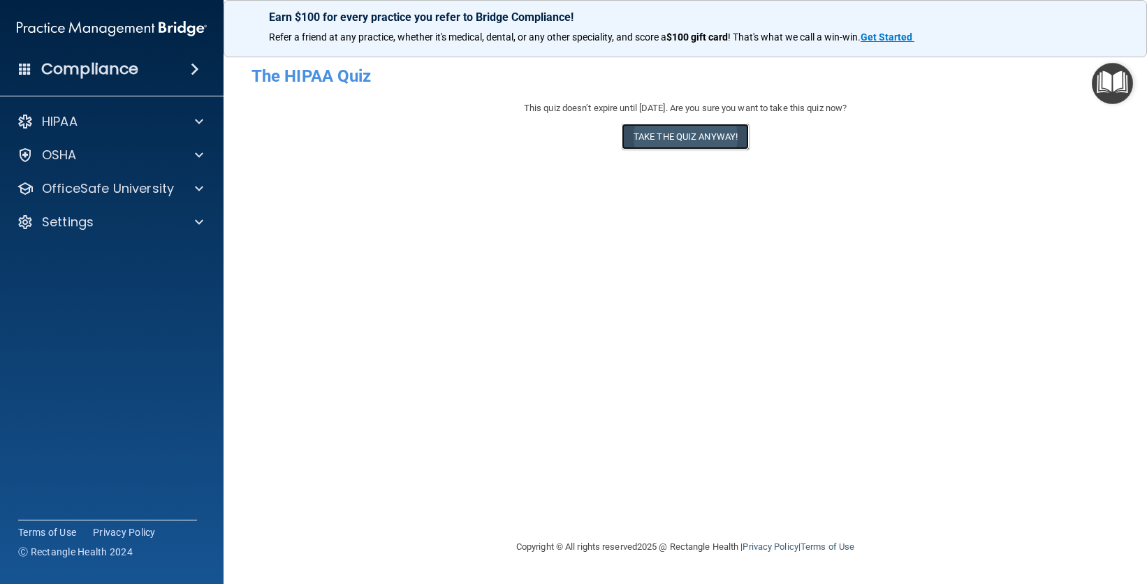
click at [698, 138] on button "Take the quiz anyway!" at bounding box center [685, 137] width 127 height 26
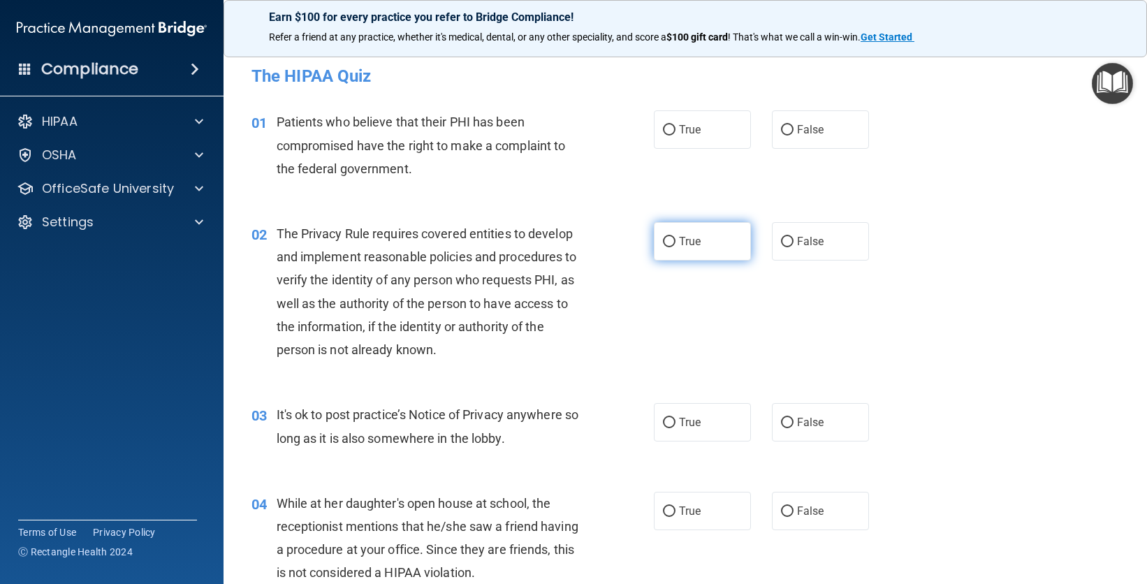
click at [707, 245] on label "True" at bounding box center [702, 241] width 97 height 38
click at [676, 245] on input "True" at bounding box center [669, 242] width 13 height 10
radio input "true"
click at [808, 421] on span "False" at bounding box center [810, 422] width 27 height 13
click at [794, 421] on input "False" at bounding box center [787, 423] width 13 height 10
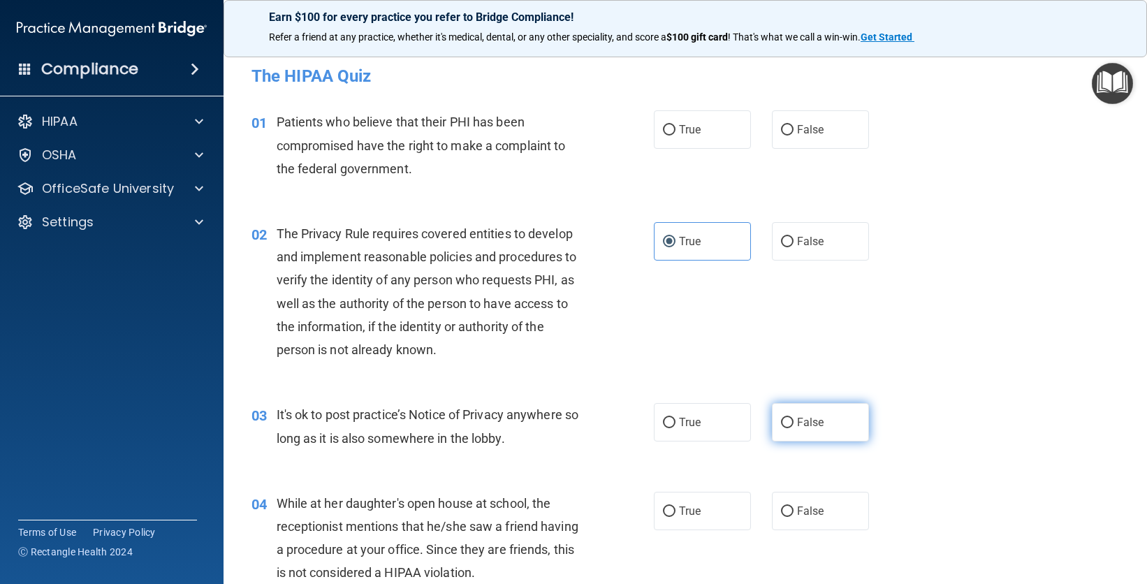
radio input "true"
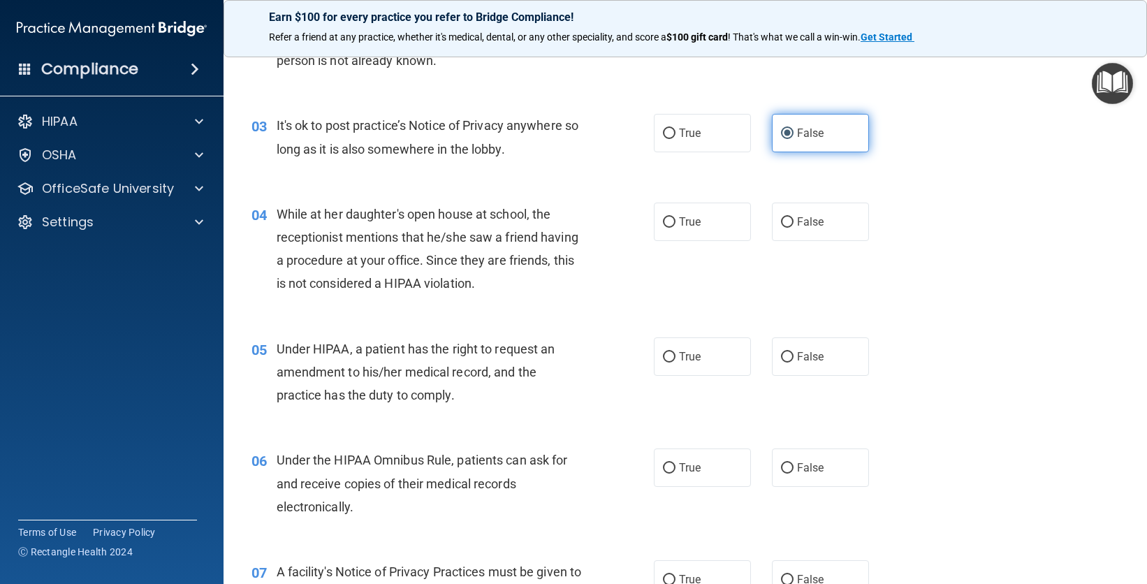
scroll to position [296, 0]
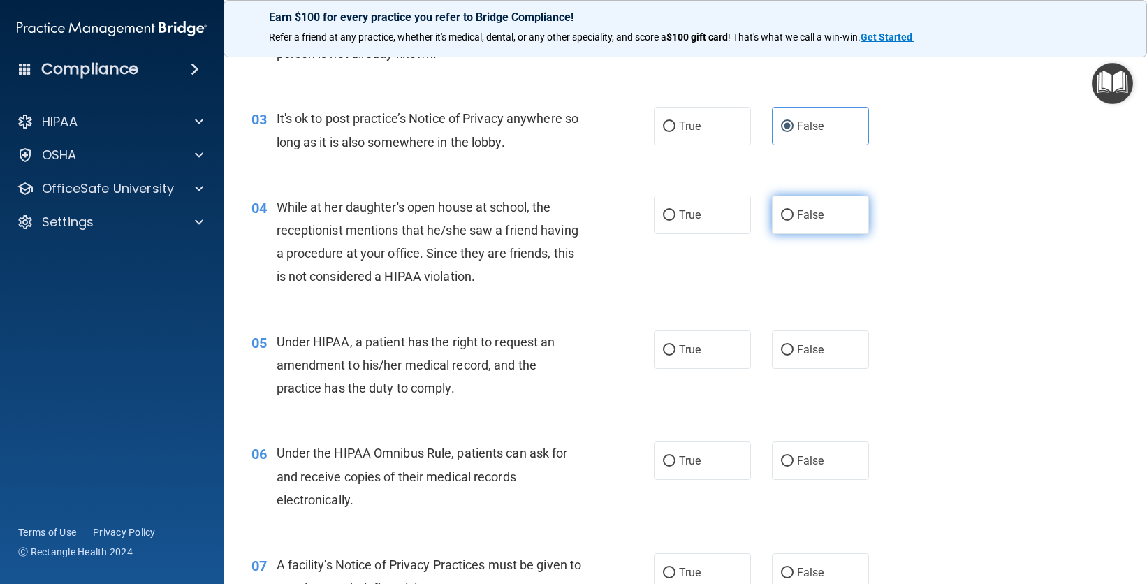
click at [781, 215] on input "False" at bounding box center [787, 215] width 13 height 10
radio input "true"
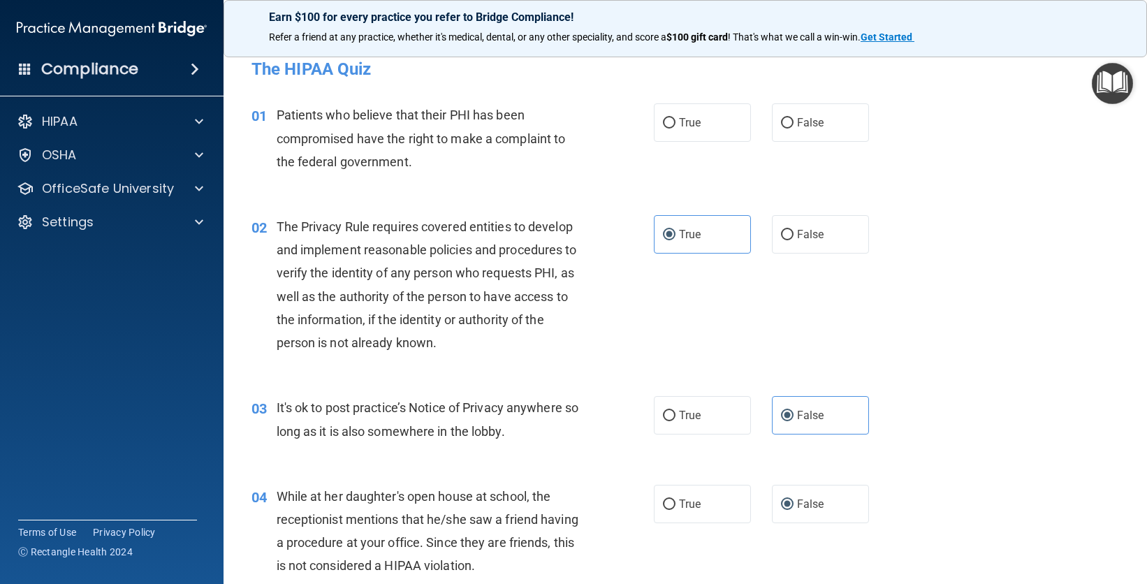
scroll to position [0, 0]
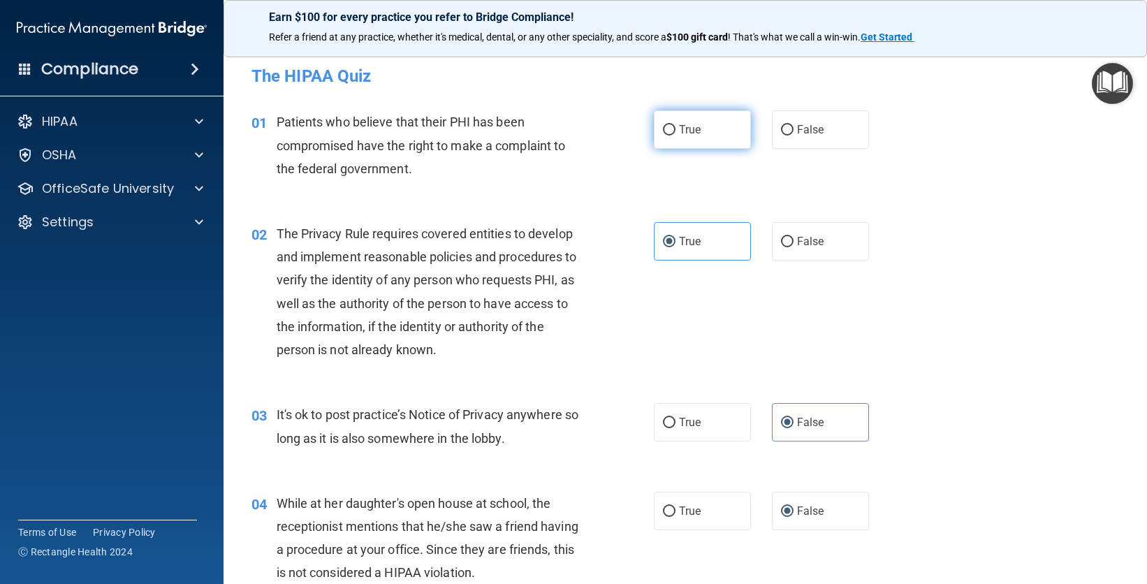
click at [696, 133] on span "True" at bounding box center [690, 129] width 22 height 13
click at [676, 133] on input "True" at bounding box center [669, 130] width 13 height 10
radio input "true"
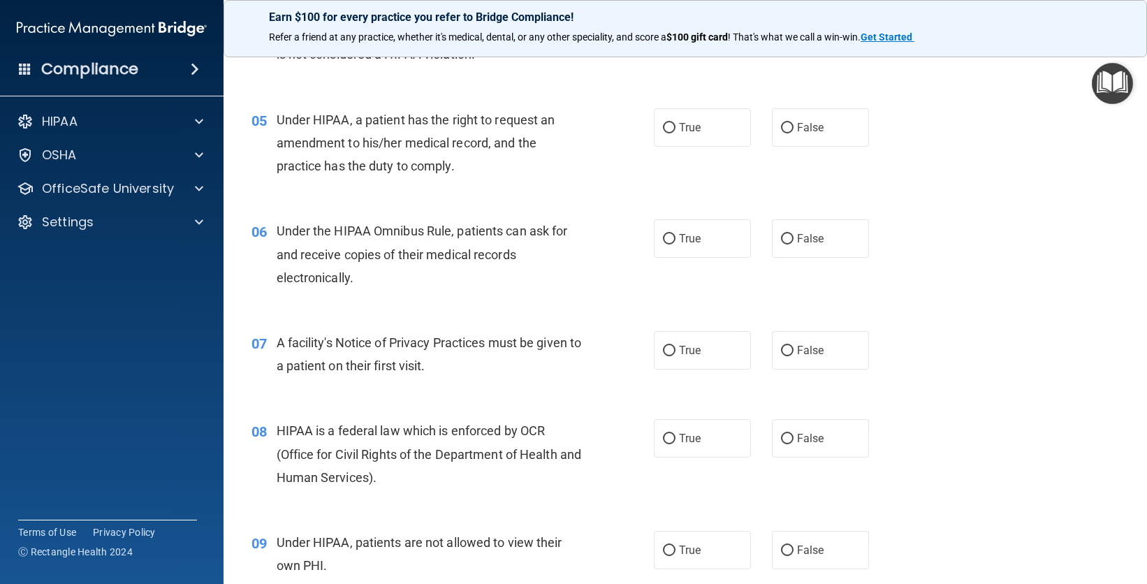
scroll to position [533, 0]
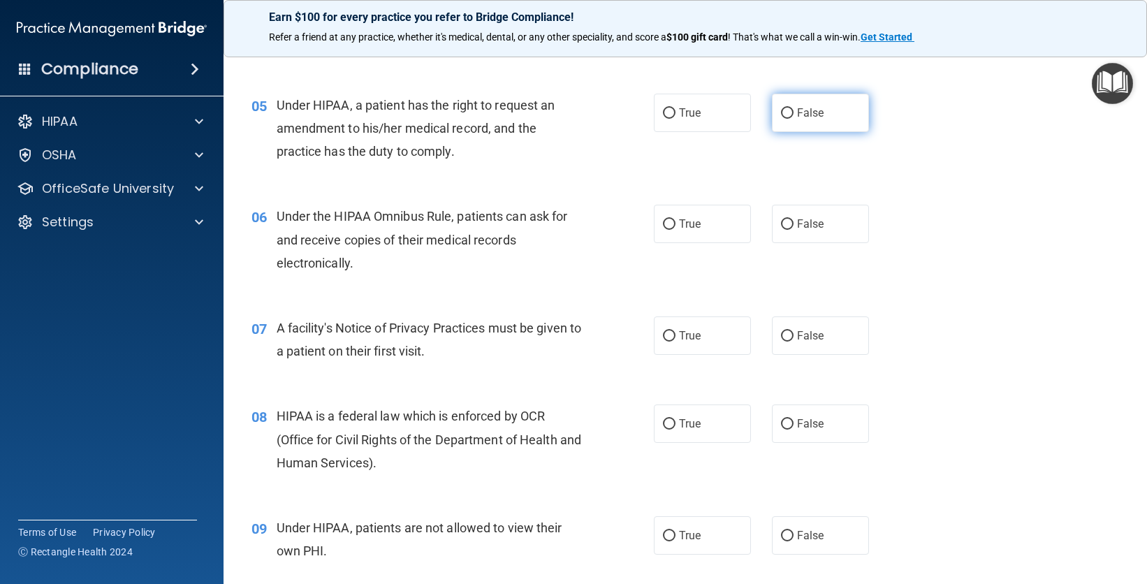
click at [806, 109] on span "False" at bounding box center [810, 112] width 27 height 13
click at [794, 109] on input "False" at bounding box center [787, 113] width 13 height 10
radio input "true"
click at [683, 227] on span "True" at bounding box center [690, 223] width 22 height 13
click at [676, 227] on input "True" at bounding box center [669, 224] width 13 height 10
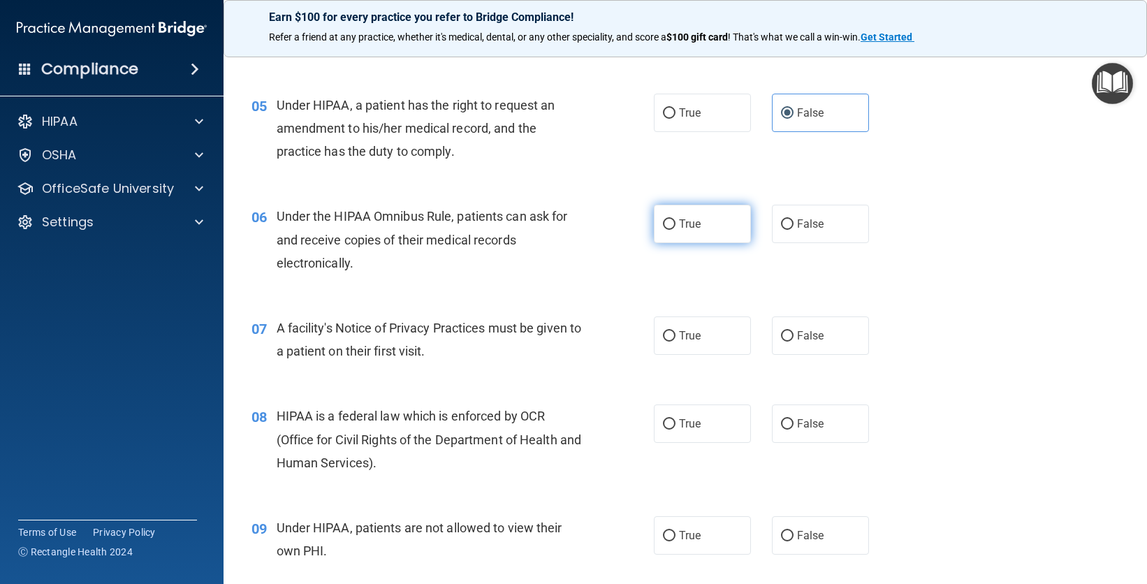
radio input "true"
click at [699, 336] on label "True" at bounding box center [702, 336] width 97 height 38
click at [676, 336] on input "True" at bounding box center [669, 336] width 13 height 10
radio input "true"
click at [685, 436] on label "True" at bounding box center [702, 424] width 97 height 38
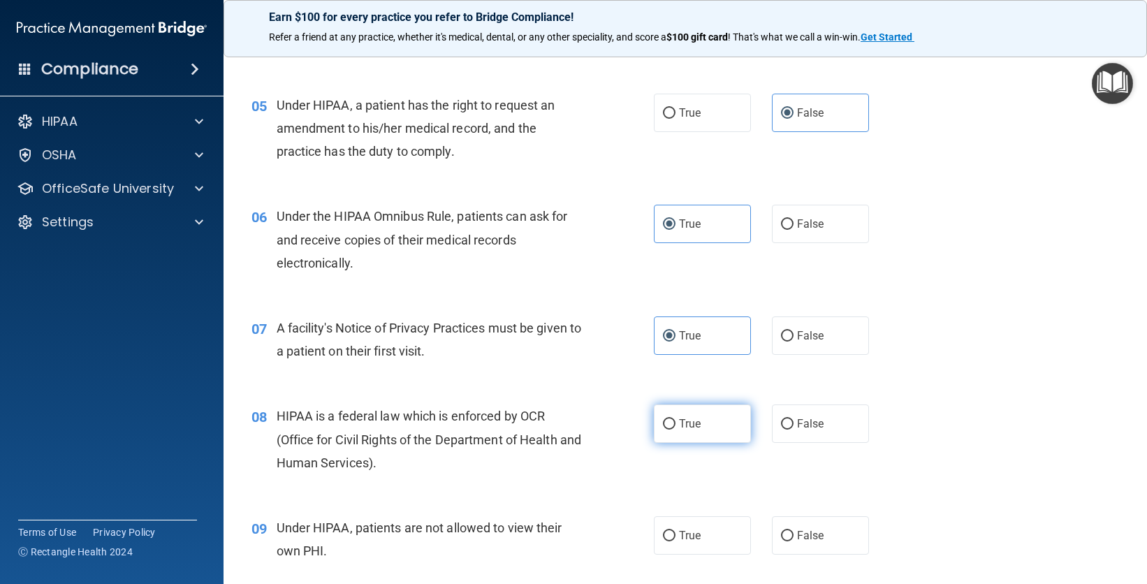
click at [676, 430] on input "True" at bounding box center [669, 424] width 13 height 10
radio input "true"
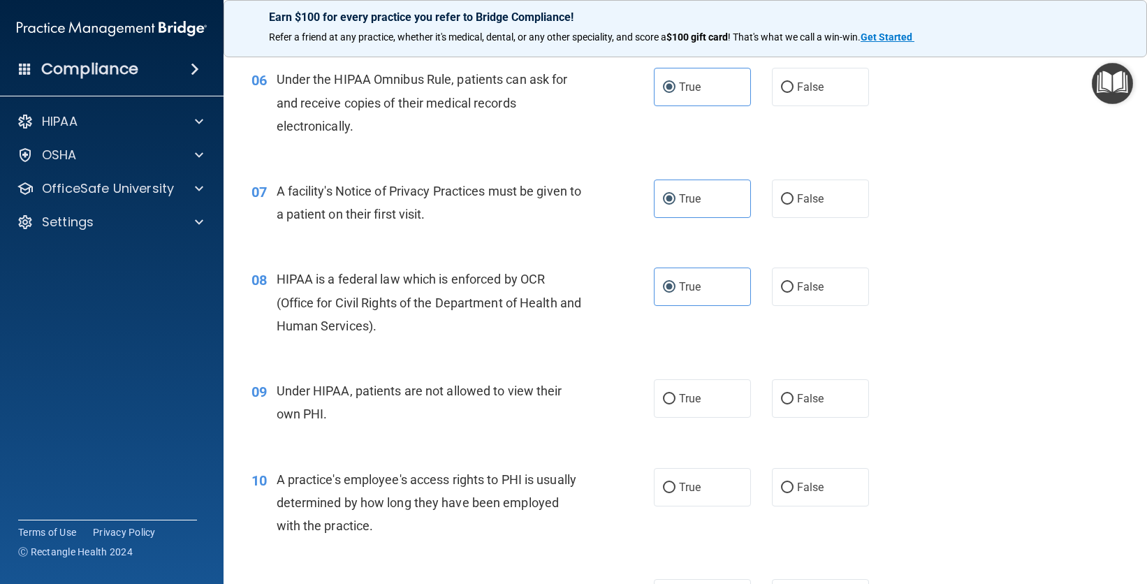
scroll to position [671, 0]
click at [801, 394] on span "False" at bounding box center [810, 397] width 27 height 13
click at [794, 394] on input "False" at bounding box center [787, 398] width 13 height 10
radio input "true"
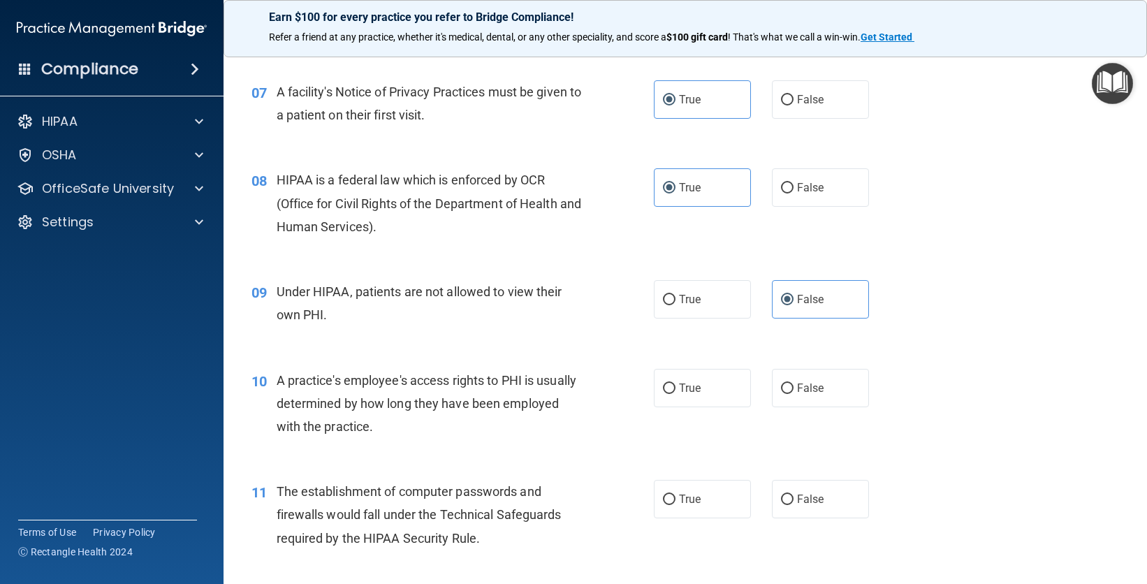
scroll to position [772, 0]
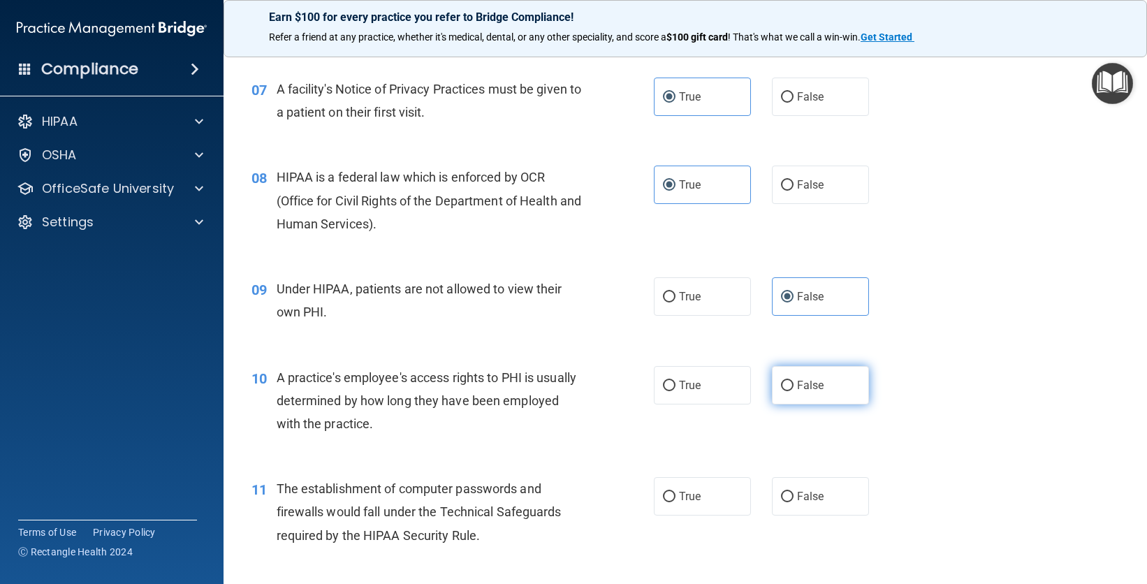
click at [797, 388] on span "False" at bounding box center [810, 385] width 27 height 13
click at [794, 388] on input "False" at bounding box center [787, 386] width 13 height 10
radio input "true"
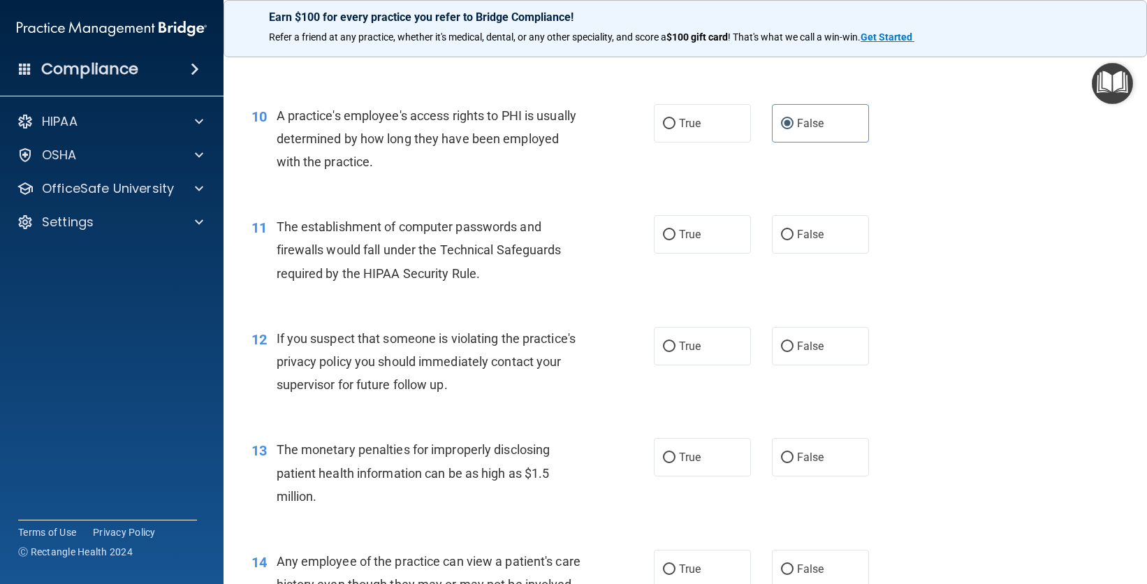
scroll to position [1036, 0]
click at [704, 235] on label "True" at bounding box center [702, 233] width 97 height 38
click at [676, 235] on input "True" at bounding box center [669, 233] width 13 height 10
radio input "true"
click at [672, 354] on label "True" at bounding box center [702, 345] width 97 height 38
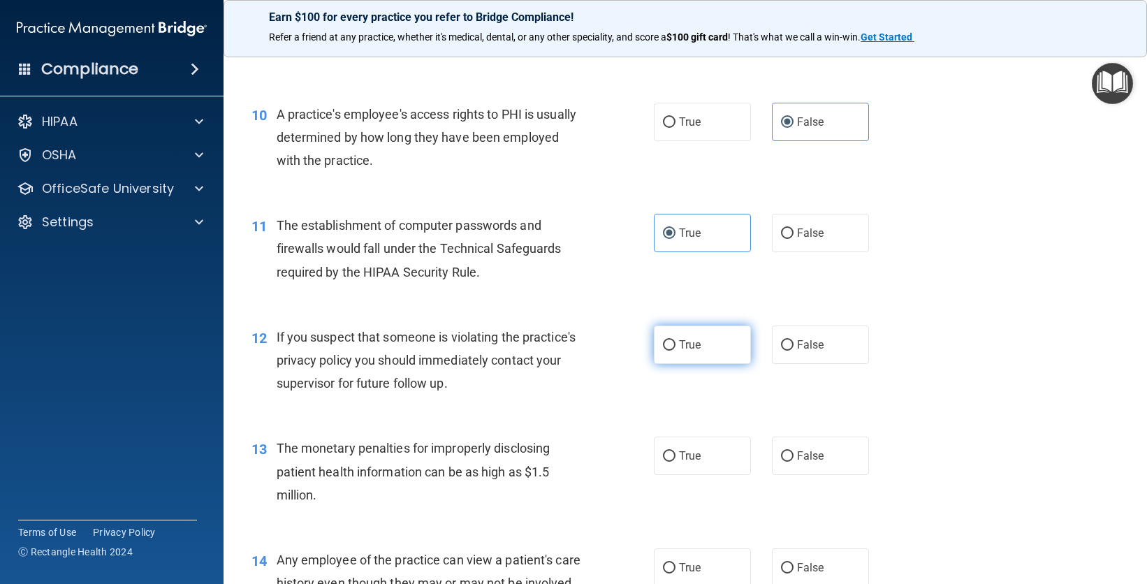
click at [672, 351] on input "True" at bounding box center [669, 345] width 13 height 10
radio input "true"
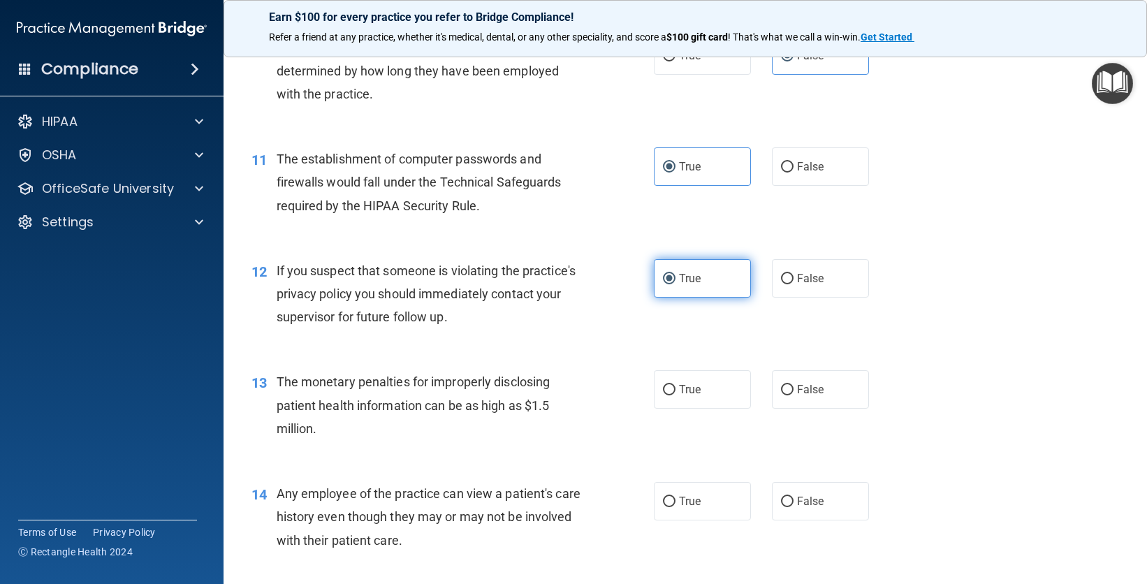
scroll to position [1107, 0]
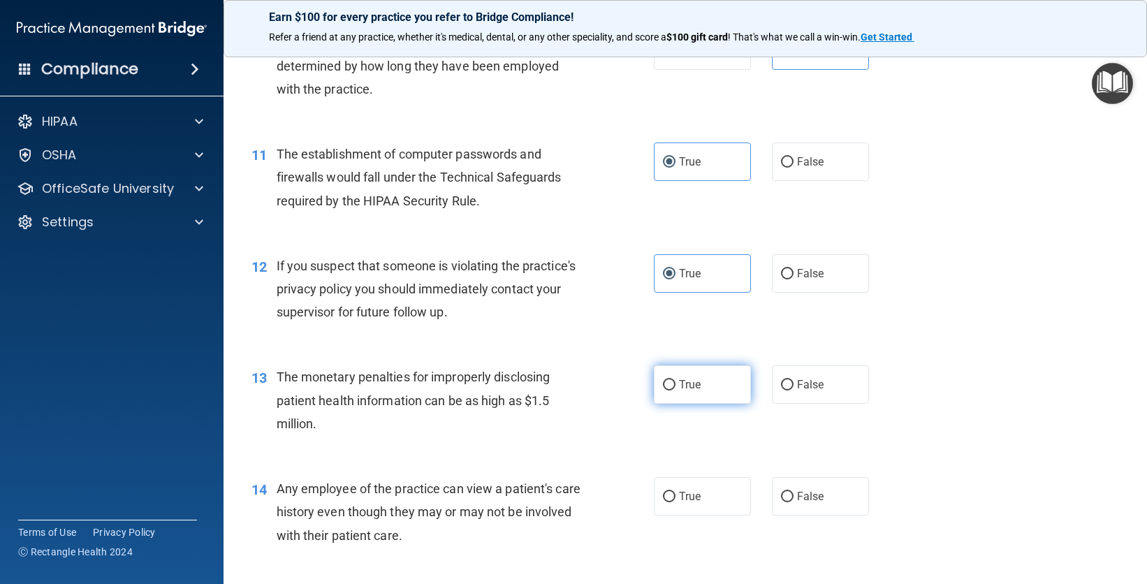
click at [682, 379] on span "True" at bounding box center [690, 384] width 22 height 13
click at [676, 380] on input "True" at bounding box center [669, 385] width 13 height 10
radio input "true"
click at [785, 502] on input "False" at bounding box center [787, 497] width 13 height 10
radio input "true"
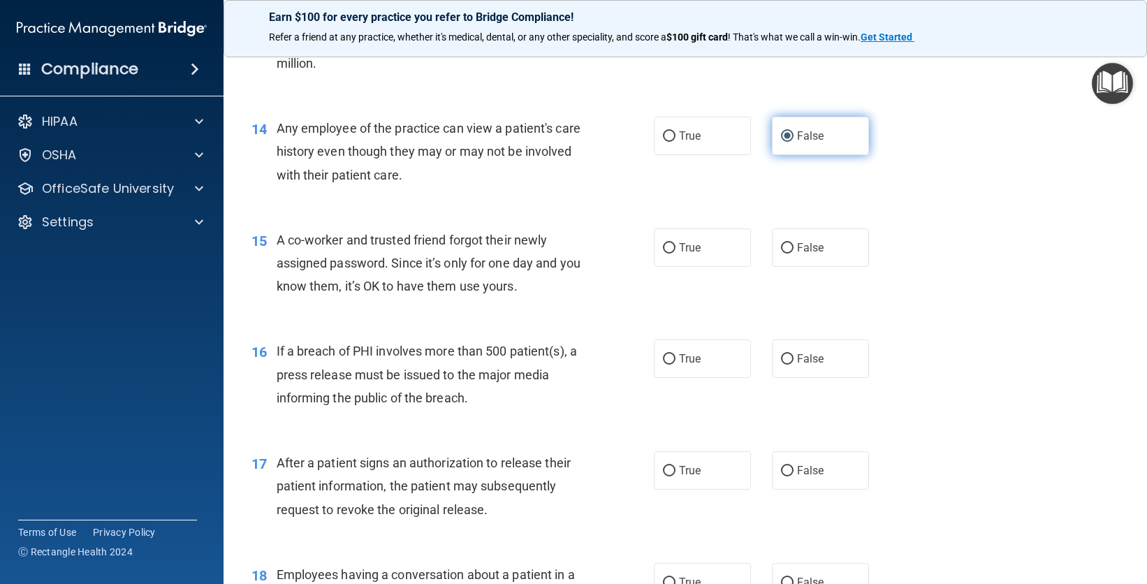
scroll to position [1545, 0]
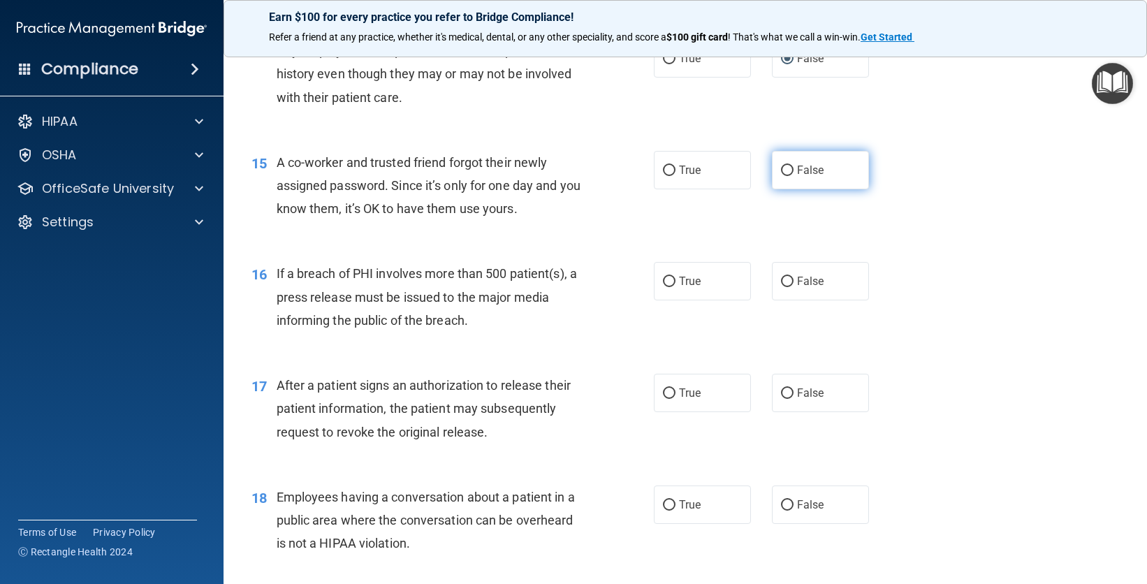
click at [804, 164] on span "False" at bounding box center [810, 170] width 27 height 13
click at [794, 166] on input "False" at bounding box center [787, 171] width 13 height 10
radio input "true"
click at [804, 287] on span "False" at bounding box center [810, 281] width 27 height 13
click at [794, 287] on input "False" at bounding box center [787, 282] width 13 height 10
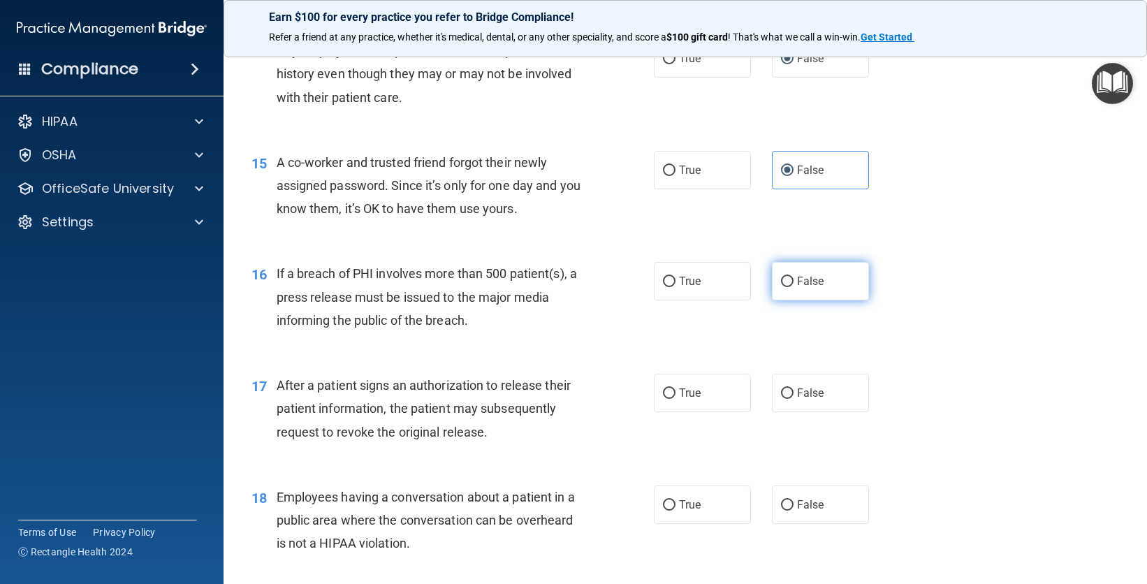
radio input "true"
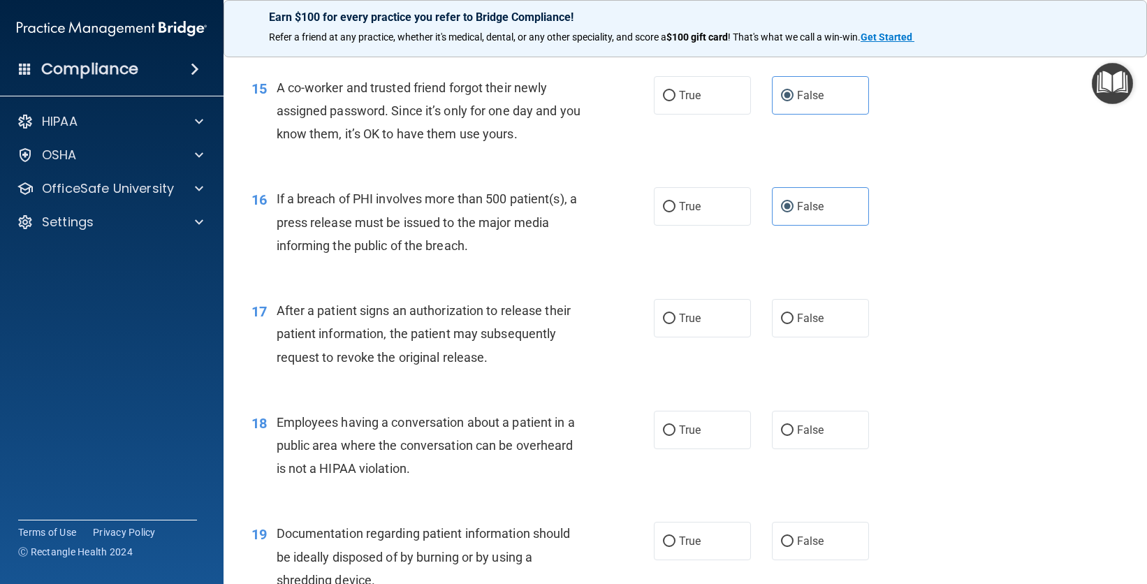
scroll to position [1621, 0]
click at [702, 312] on label "True" at bounding box center [702, 317] width 97 height 38
click at [676, 312] on input "True" at bounding box center [669, 317] width 13 height 10
radio input "true"
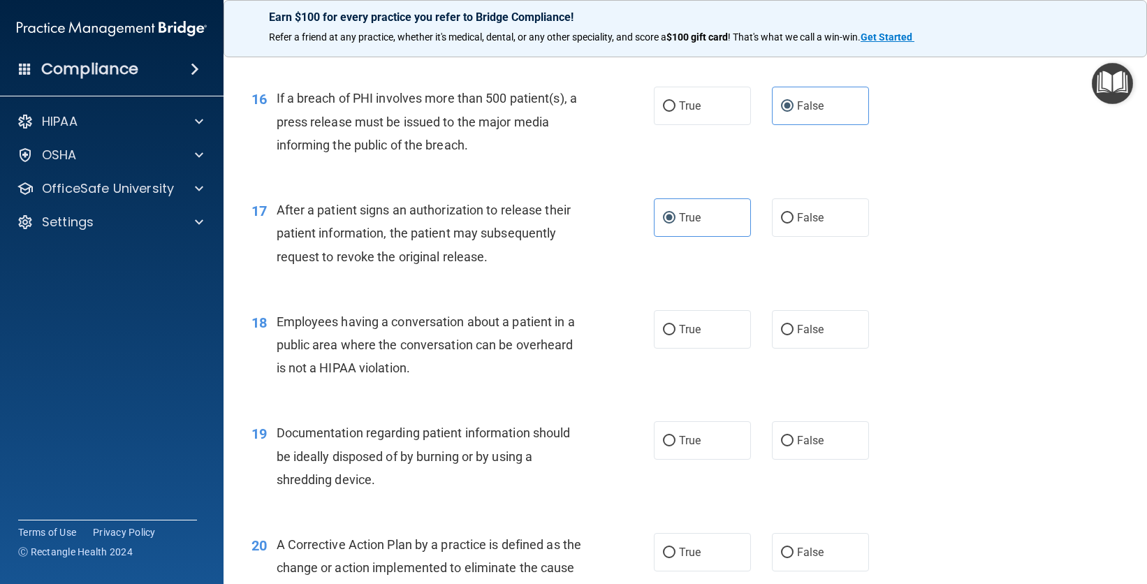
scroll to position [1775, 0]
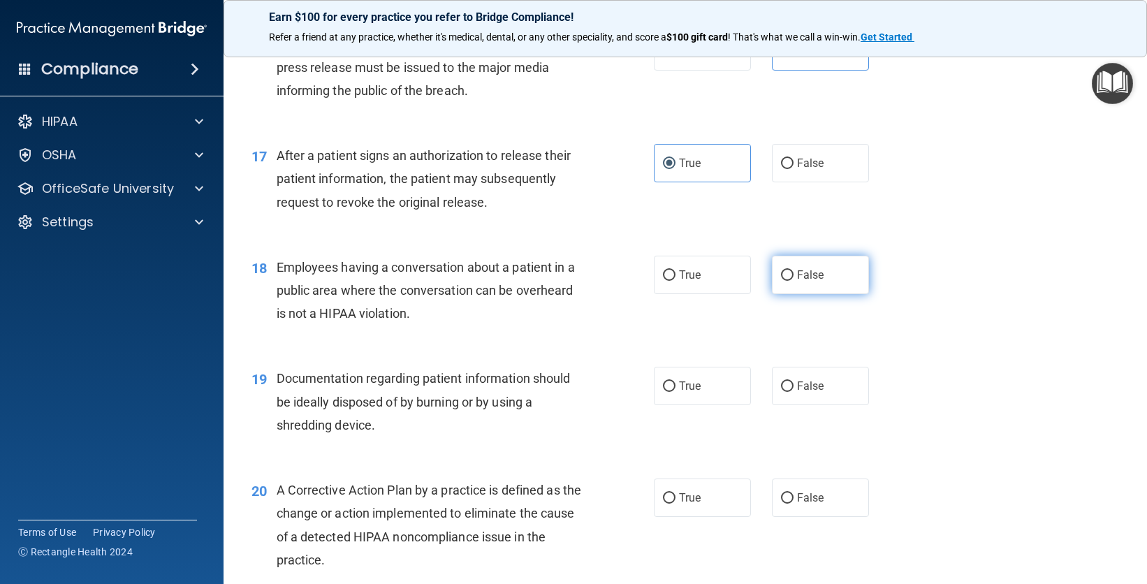
click at [815, 270] on span "False" at bounding box center [810, 274] width 27 height 13
click at [794, 270] on input "False" at bounding box center [787, 275] width 13 height 10
radio input "true"
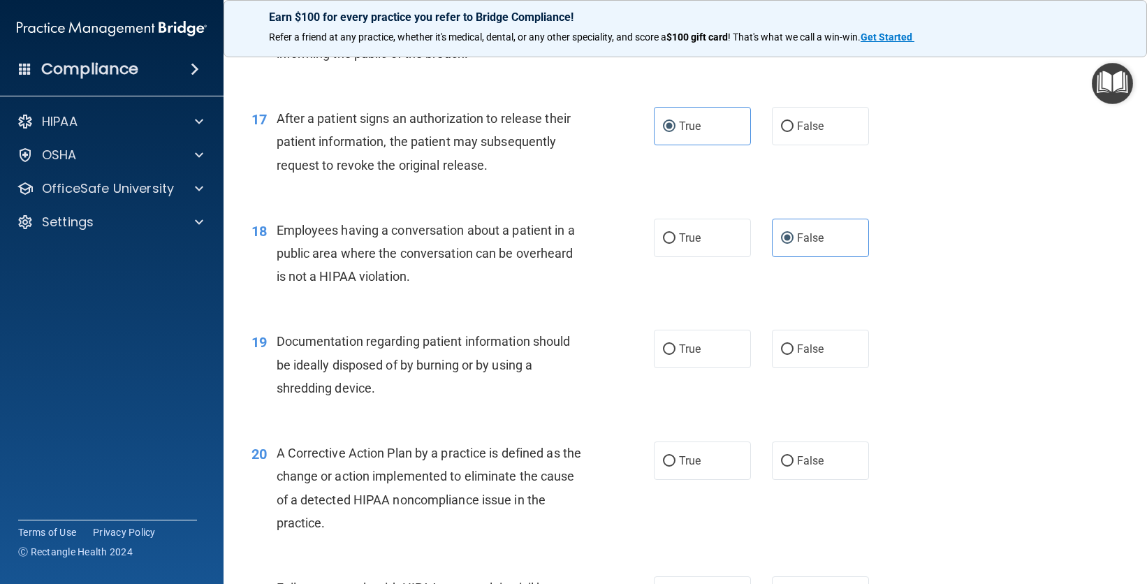
scroll to position [1815, 0]
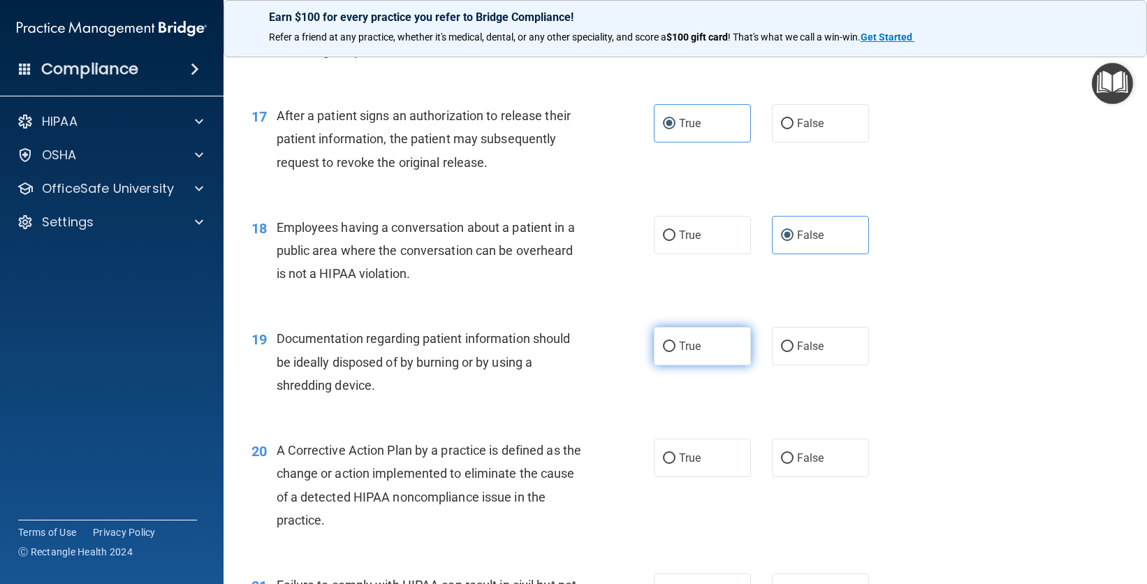
click at [701, 356] on label "True" at bounding box center [702, 346] width 97 height 38
click at [676, 352] on input "True" at bounding box center [669, 347] width 13 height 10
radio input "true"
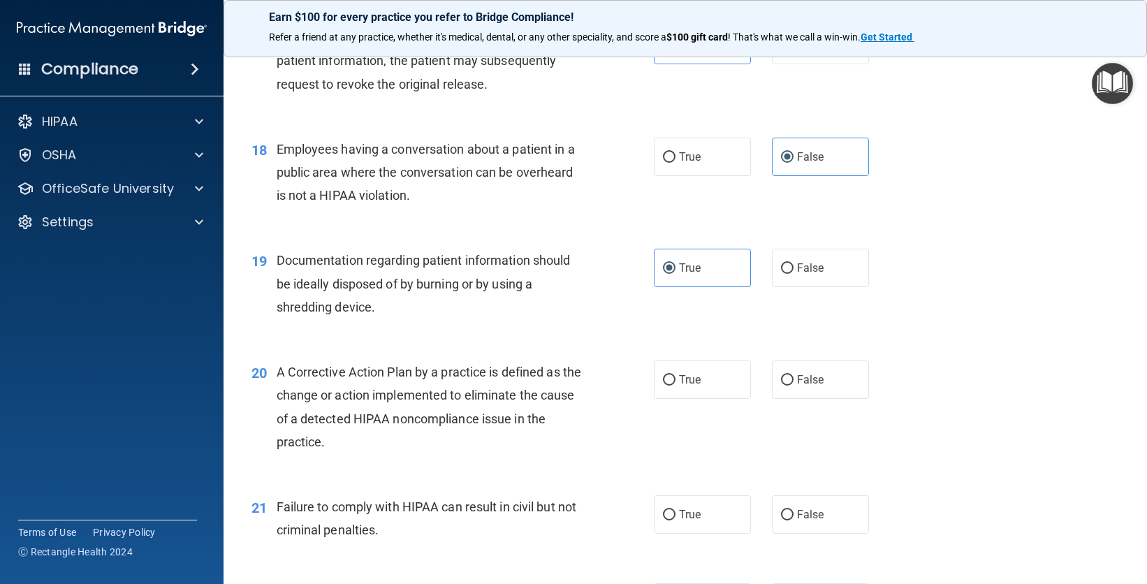
scroll to position [1894, 0]
click at [697, 393] on label "True" at bounding box center [702, 379] width 97 height 38
click at [676, 385] on input "True" at bounding box center [669, 380] width 13 height 10
radio input "true"
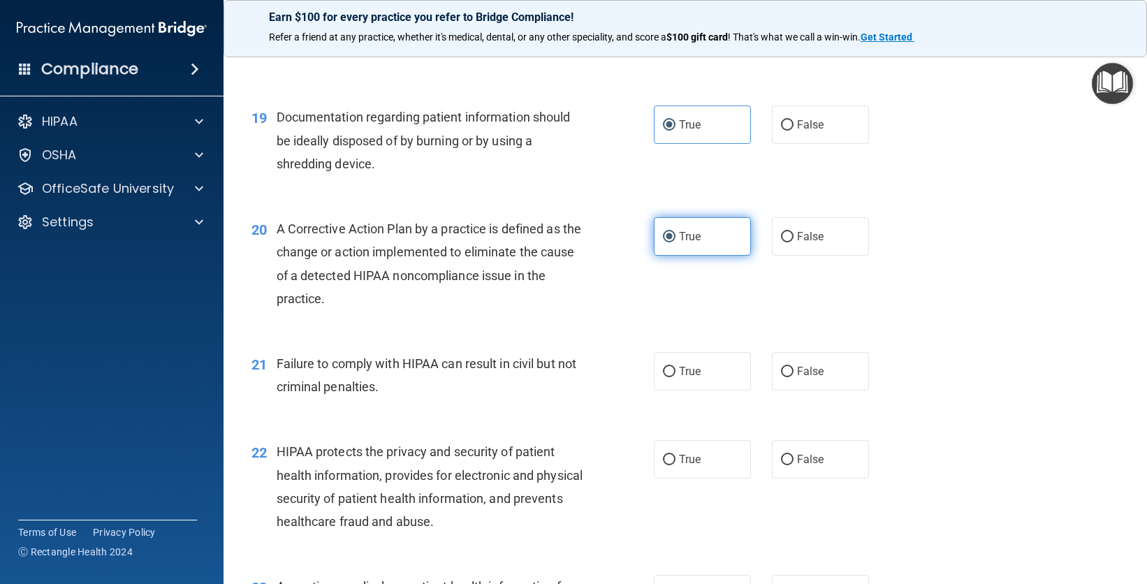
scroll to position [2039, 0]
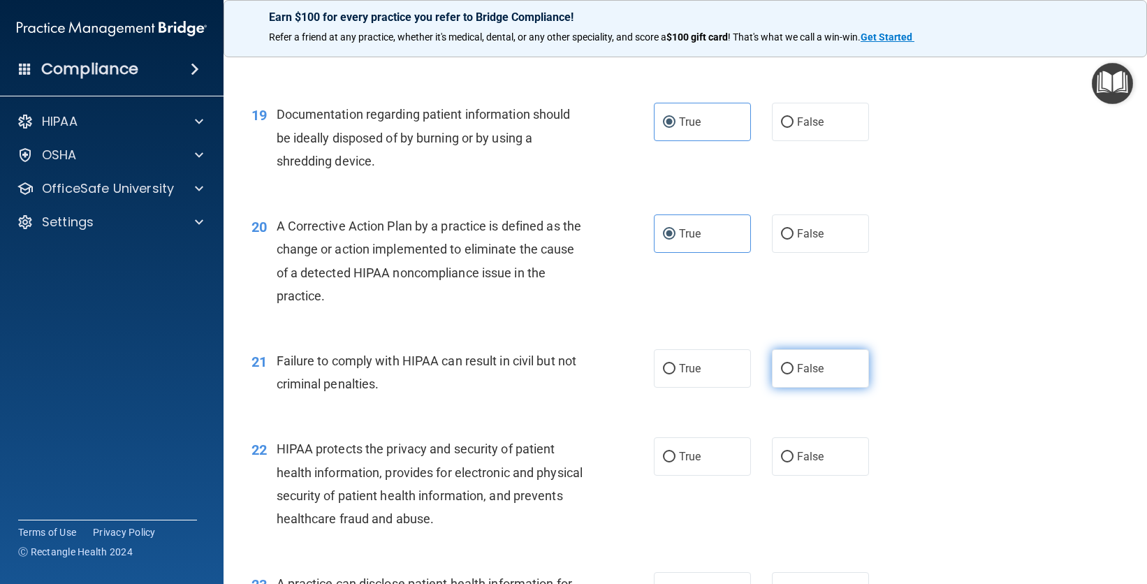
click at [797, 370] on span "False" at bounding box center [810, 368] width 27 height 13
click at [793, 370] on input "False" at bounding box center [787, 369] width 13 height 10
radio input "true"
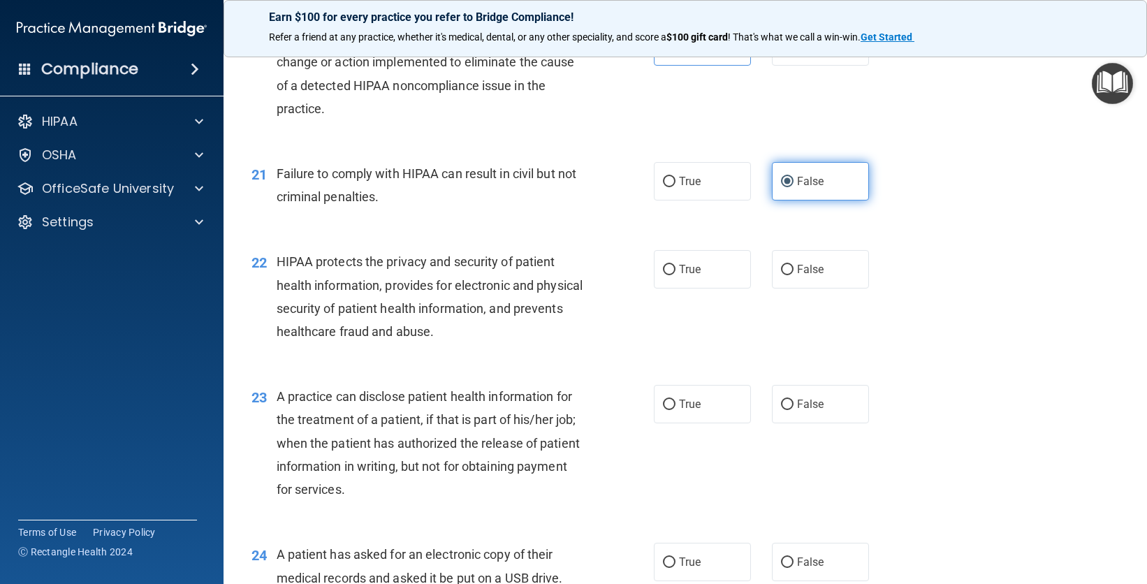
scroll to position [2229, 0]
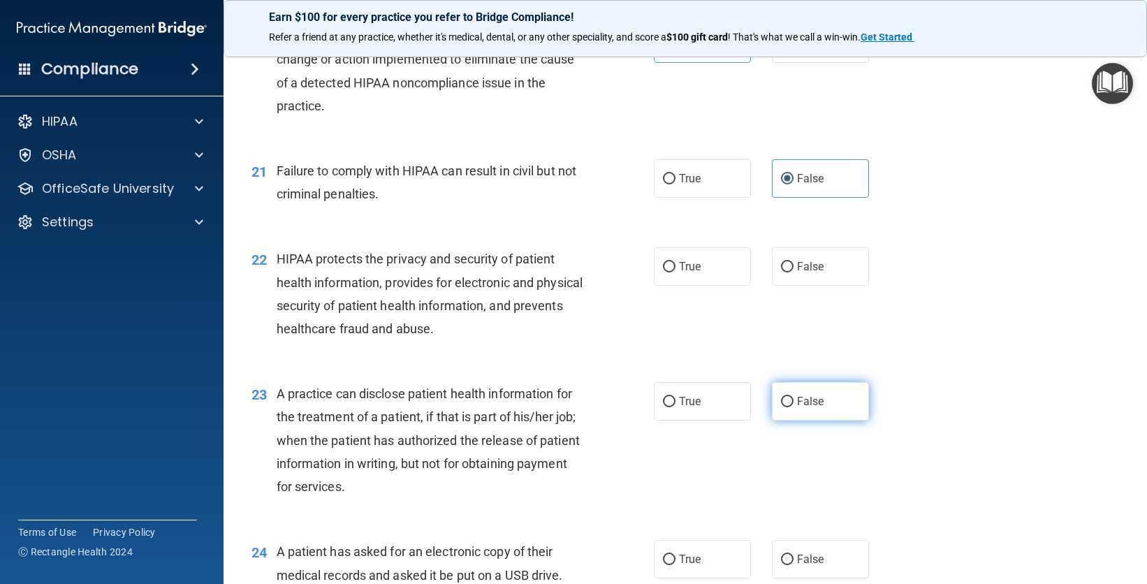
click at [811, 407] on span "False" at bounding box center [810, 401] width 27 height 13
click at [794, 407] on input "False" at bounding box center [787, 402] width 13 height 10
radio input "true"
click at [687, 564] on span "True" at bounding box center [690, 559] width 22 height 13
click at [676, 564] on input "True" at bounding box center [669, 560] width 13 height 10
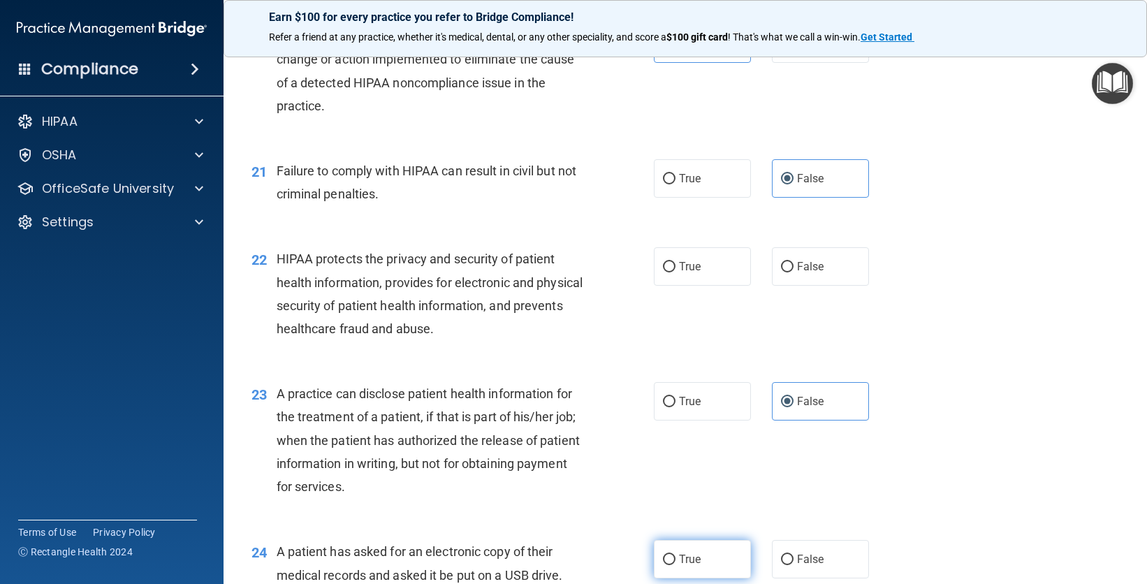
radio input "true"
click at [676, 256] on label "True" at bounding box center [702, 266] width 97 height 38
click at [676, 262] on input "True" at bounding box center [669, 267] width 13 height 10
radio input "true"
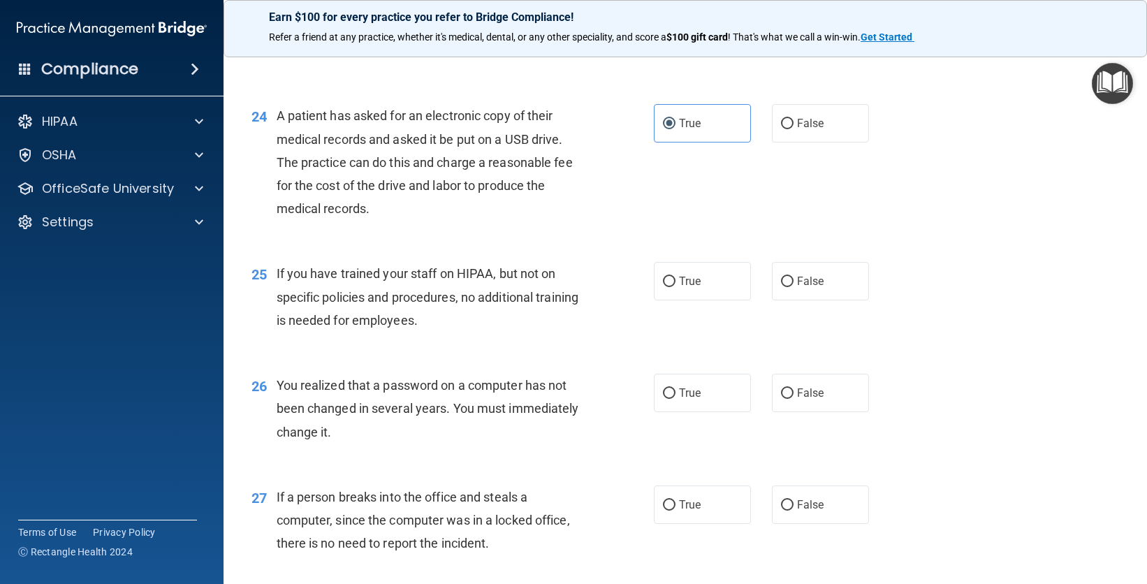
scroll to position [2719, 0]
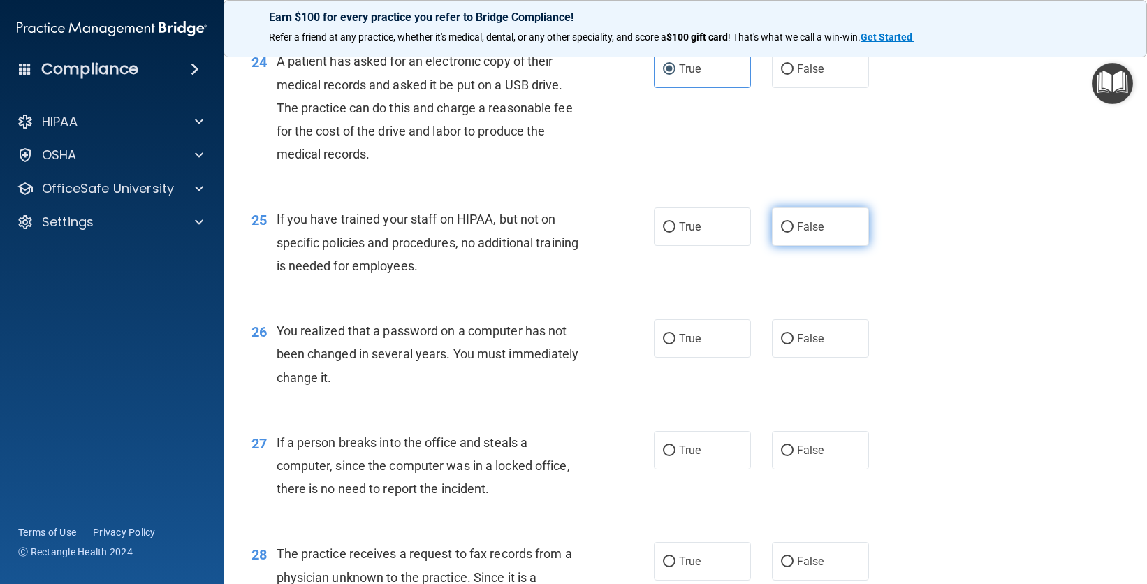
click at [783, 230] on input "False" at bounding box center [787, 227] width 13 height 10
radio input "true"
click at [719, 349] on label "True" at bounding box center [702, 338] width 97 height 38
click at [676, 344] on input "True" at bounding box center [669, 339] width 13 height 10
radio input "true"
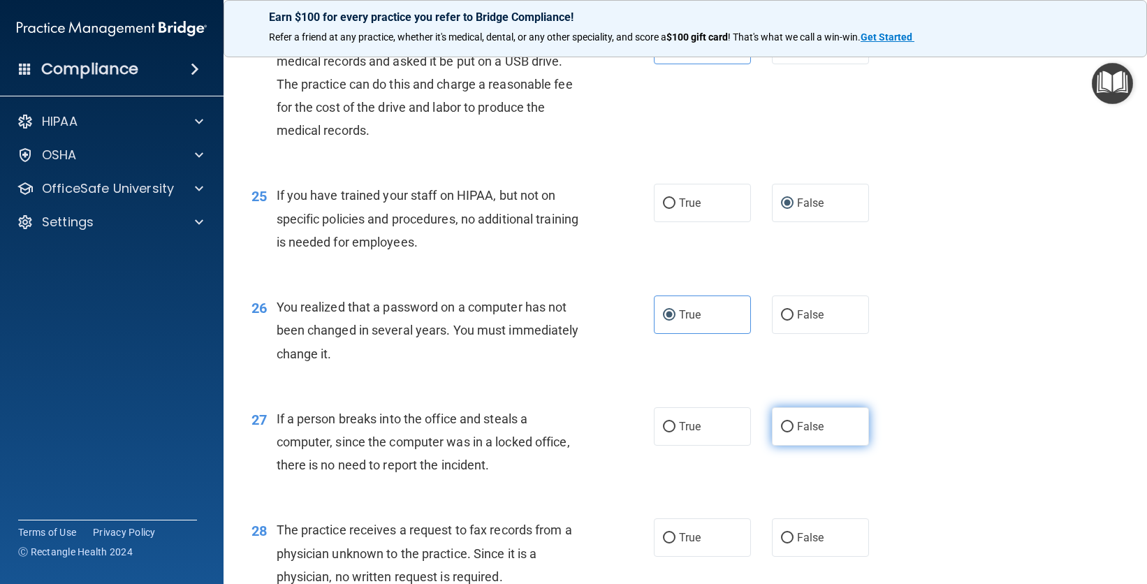
click at [822, 426] on label "False" at bounding box center [820, 426] width 97 height 38
click at [794, 426] on input "False" at bounding box center [787, 427] width 13 height 10
radio input "true"
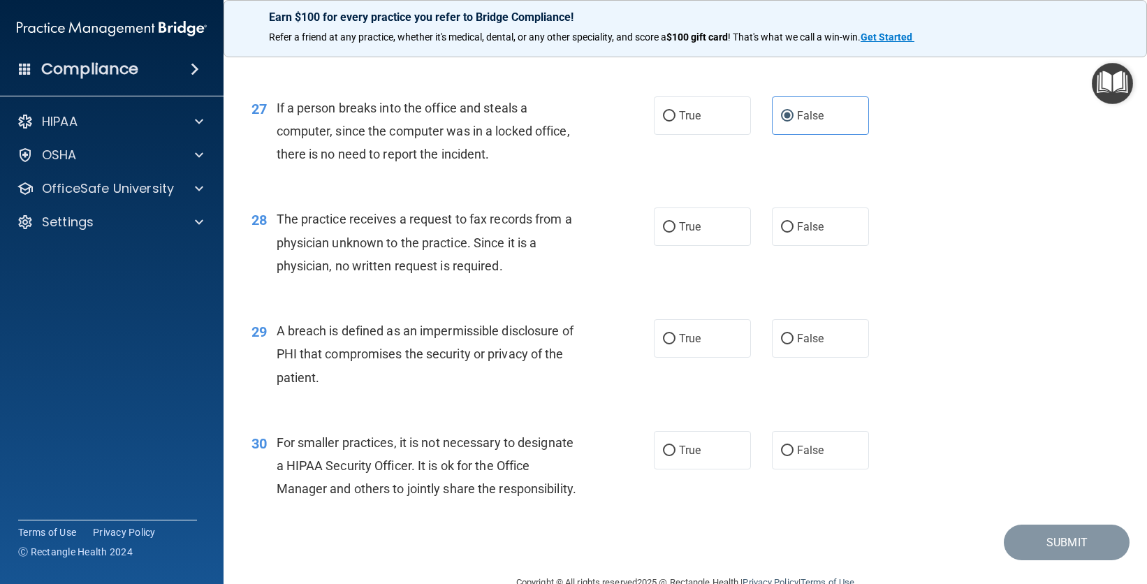
scroll to position [3072, 0]
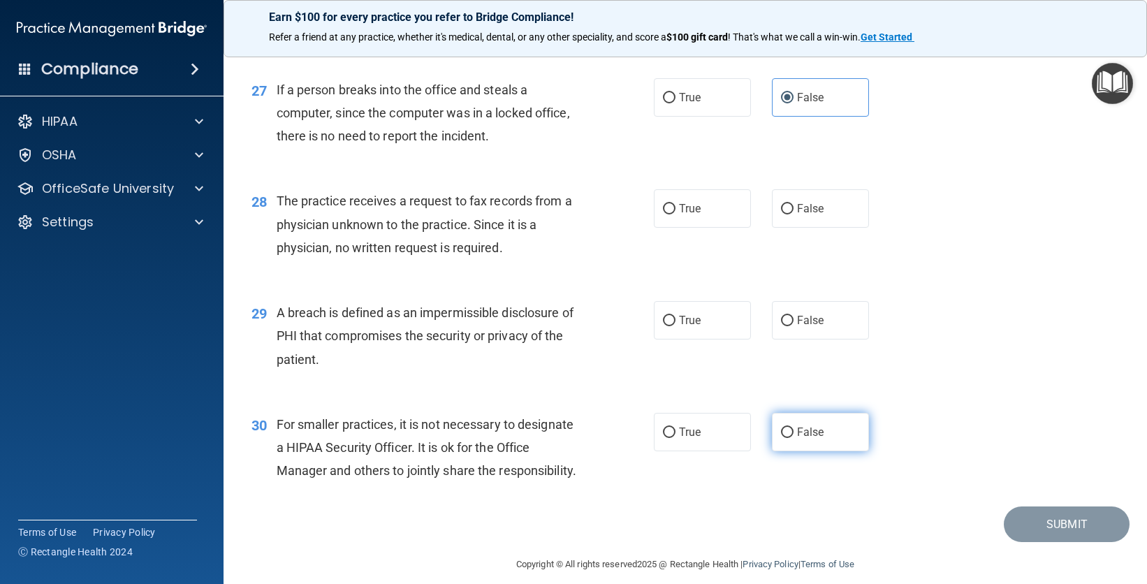
click at [781, 435] on input "False" at bounding box center [787, 433] width 13 height 10
radio input "true"
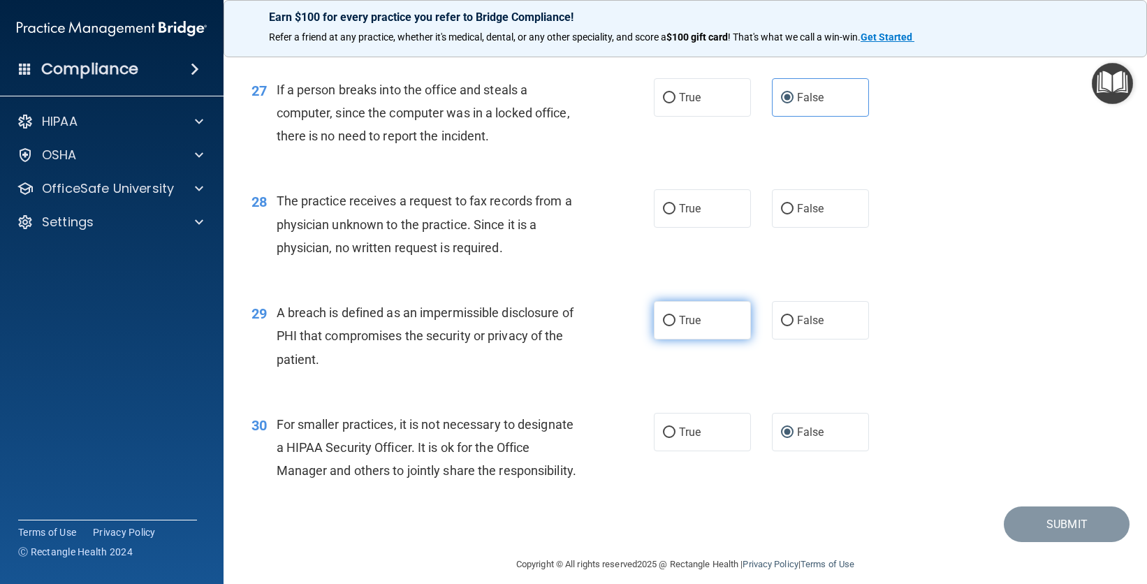
click at [692, 330] on label "True" at bounding box center [702, 320] width 97 height 38
click at [676, 326] on input "True" at bounding box center [669, 321] width 13 height 10
radio input "true"
click at [796, 218] on label "False" at bounding box center [820, 208] width 97 height 38
click at [794, 215] on input "False" at bounding box center [787, 209] width 13 height 10
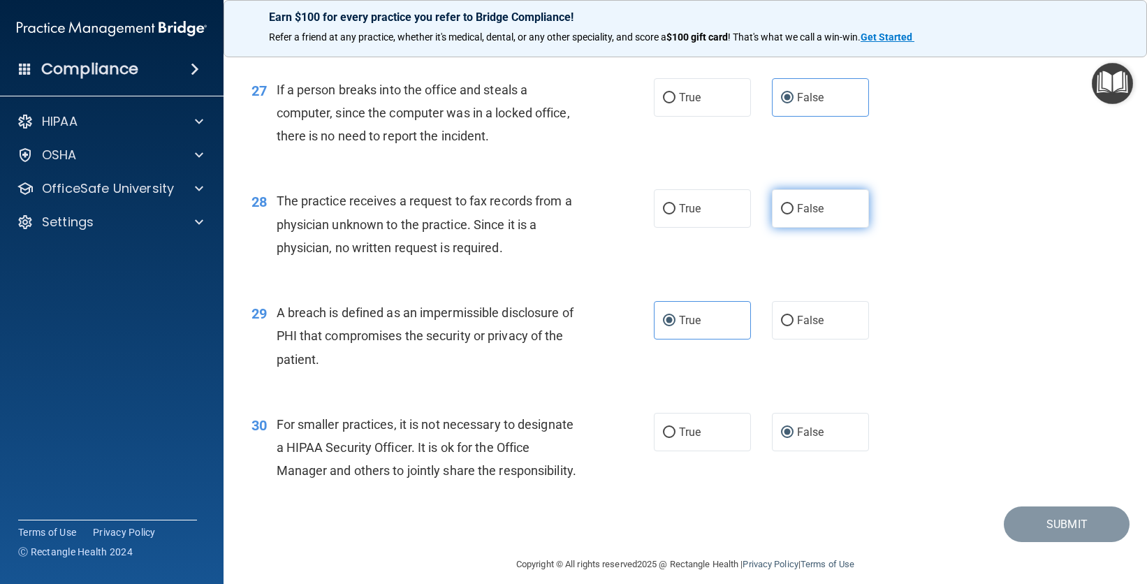
radio input "true"
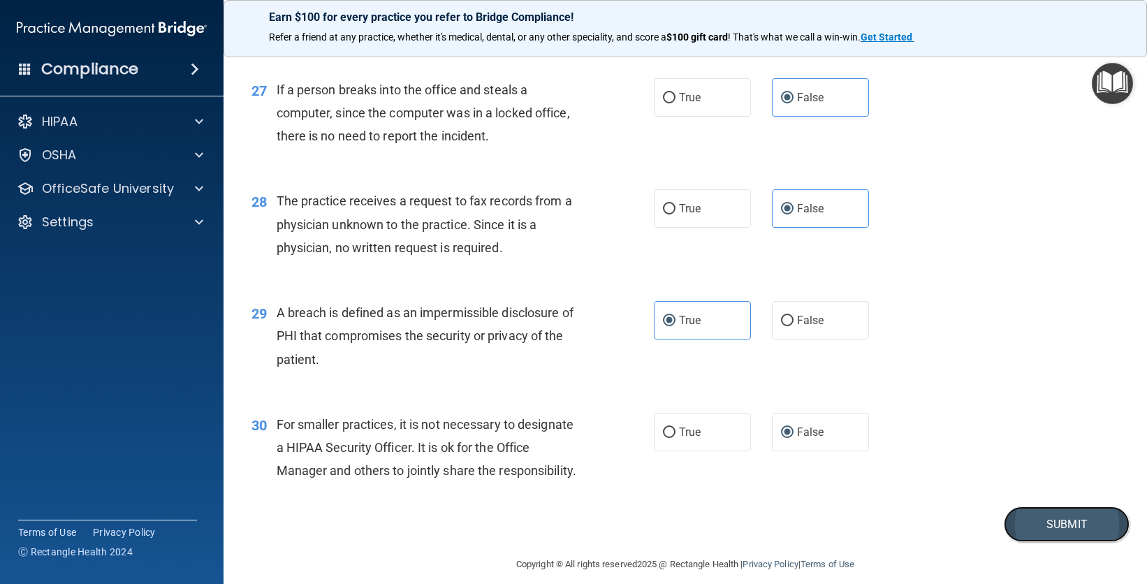
click at [1038, 526] on button "Submit" at bounding box center [1067, 525] width 126 height 36
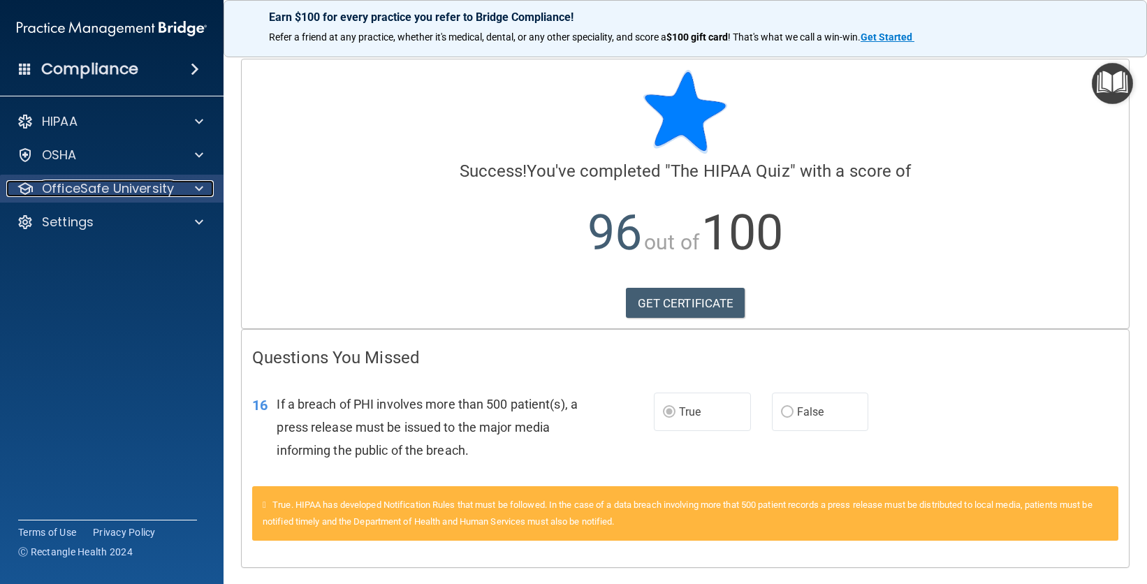
click at [129, 183] on p "OfficeSafe University" at bounding box center [108, 188] width 132 height 17
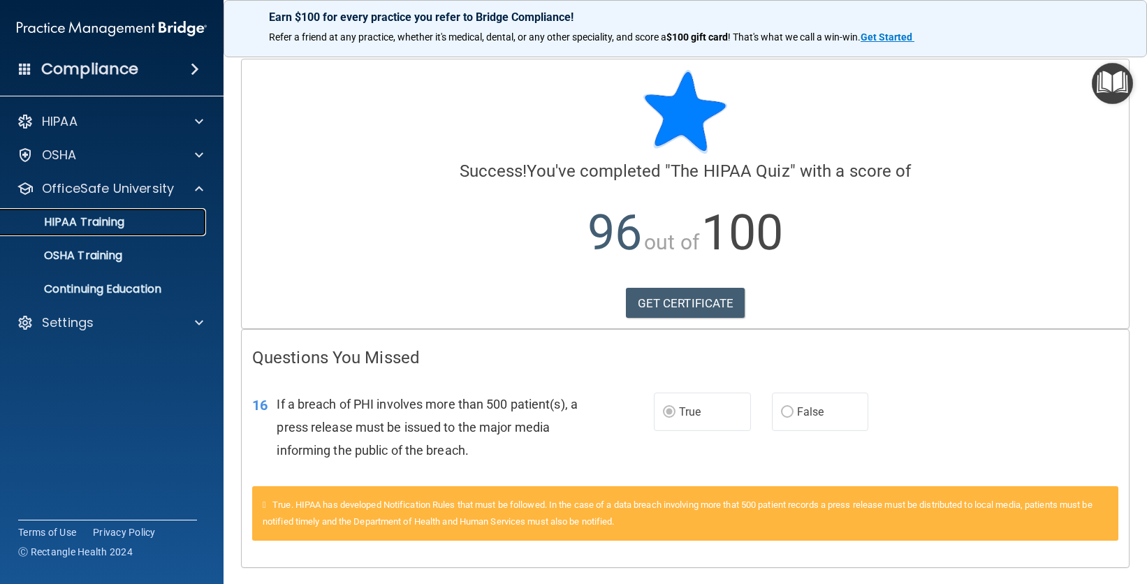
click at [130, 213] on link "HIPAA Training" at bounding box center [96, 222] width 220 height 28
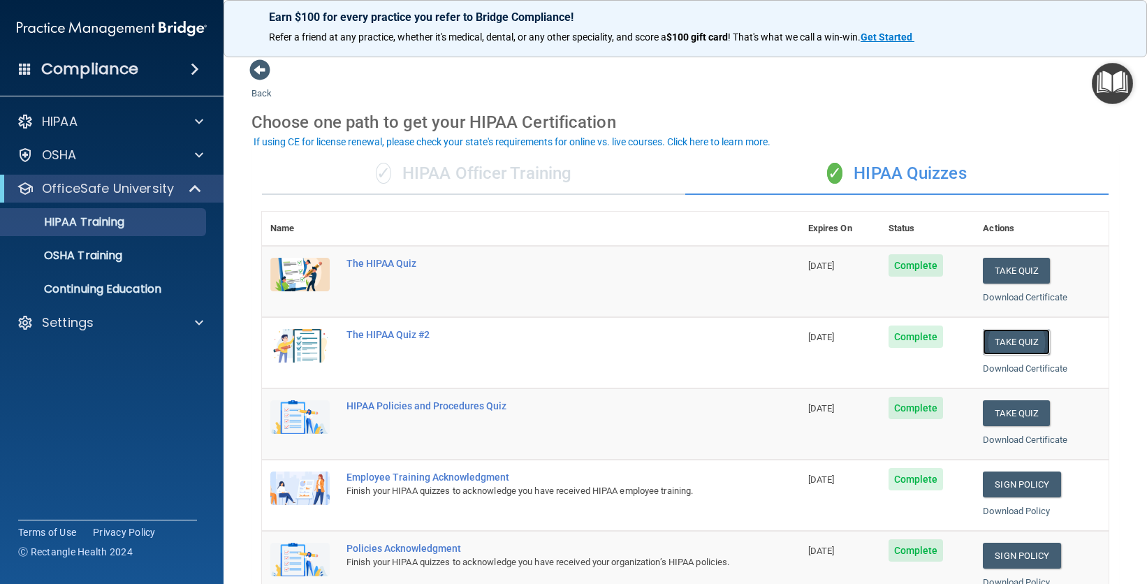
click at [1020, 337] on button "Take Quiz" at bounding box center [1016, 342] width 67 height 26
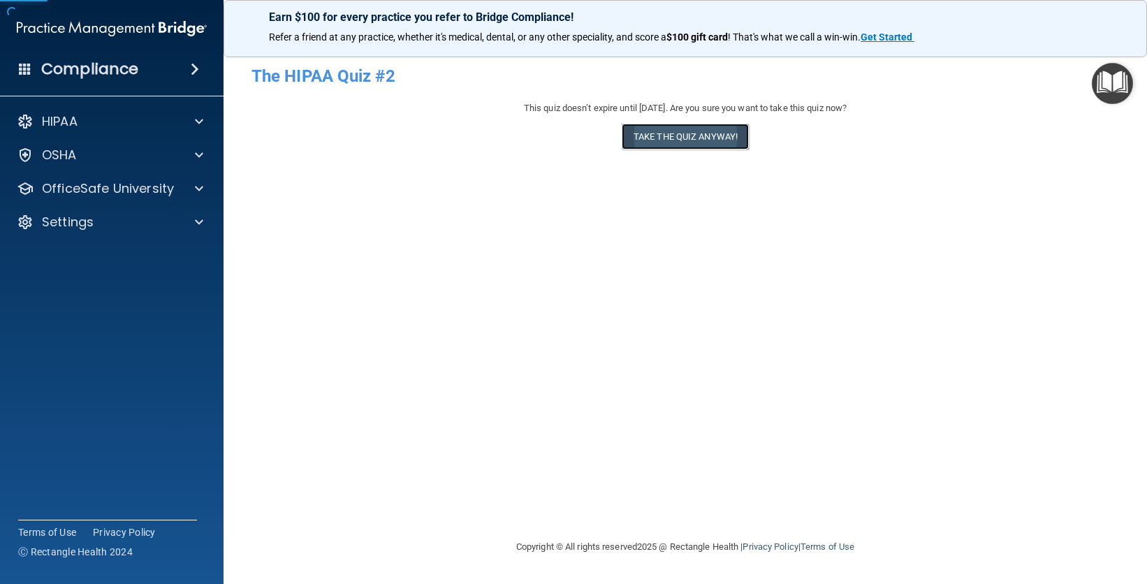
click at [704, 130] on button "Take the quiz anyway!" at bounding box center [685, 137] width 127 height 26
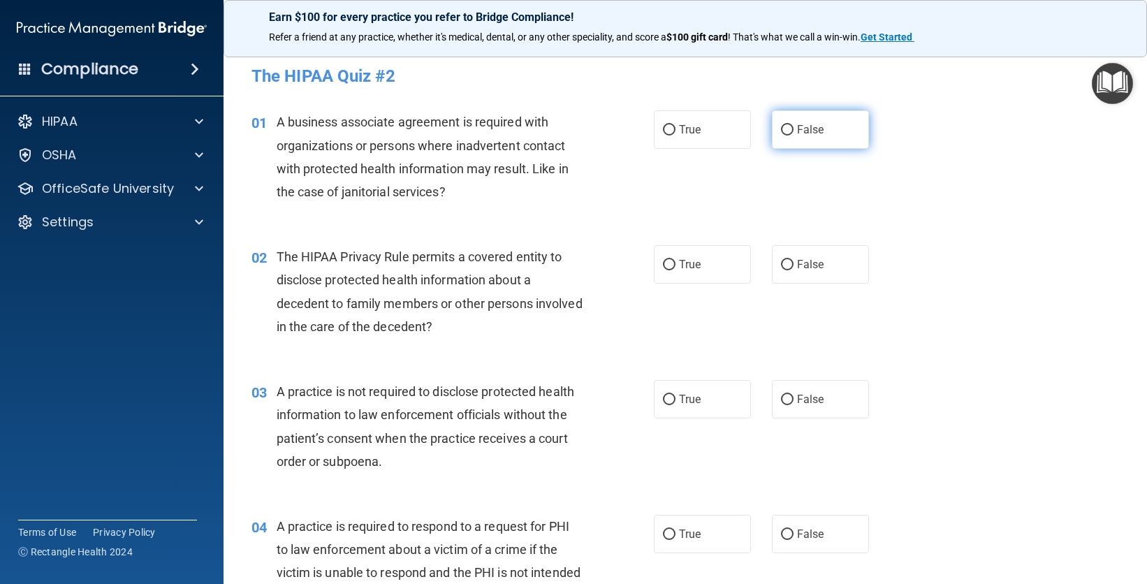
click at [785, 123] on label "False" at bounding box center [820, 129] width 97 height 38
click at [785, 125] on input "False" at bounding box center [787, 130] width 13 height 10
radio input "true"
click at [685, 270] on span "True" at bounding box center [690, 264] width 22 height 13
click at [676, 270] on input "True" at bounding box center [669, 265] width 13 height 10
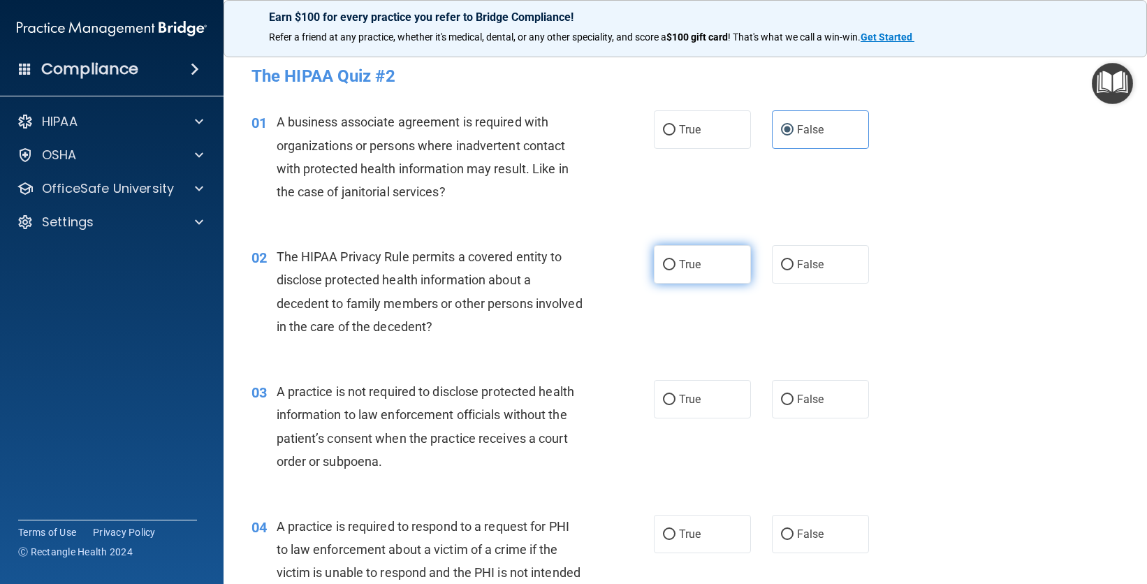
radio input "true"
click at [826, 404] on label "False" at bounding box center [820, 399] width 97 height 38
click at [794, 404] on input "False" at bounding box center [787, 400] width 13 height 10
radio input "true"
click at [697, 522] on label "True" at bounding box center [702, 534] width 97 height 38
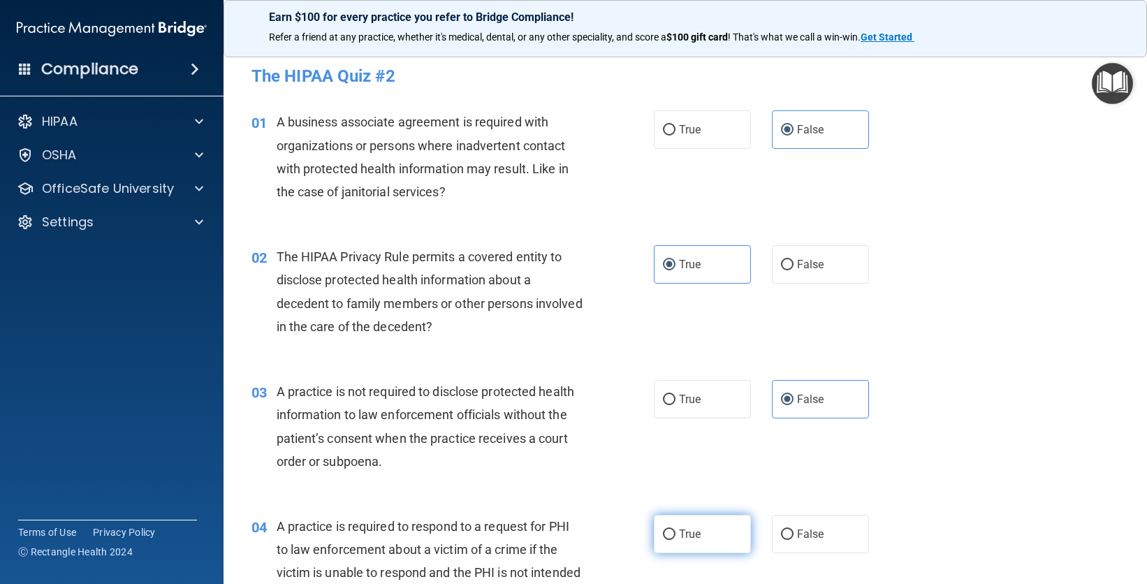
click at [676, 530] on input "True" at bounding box center [669, 535] width 13 height 10
radio input "true"
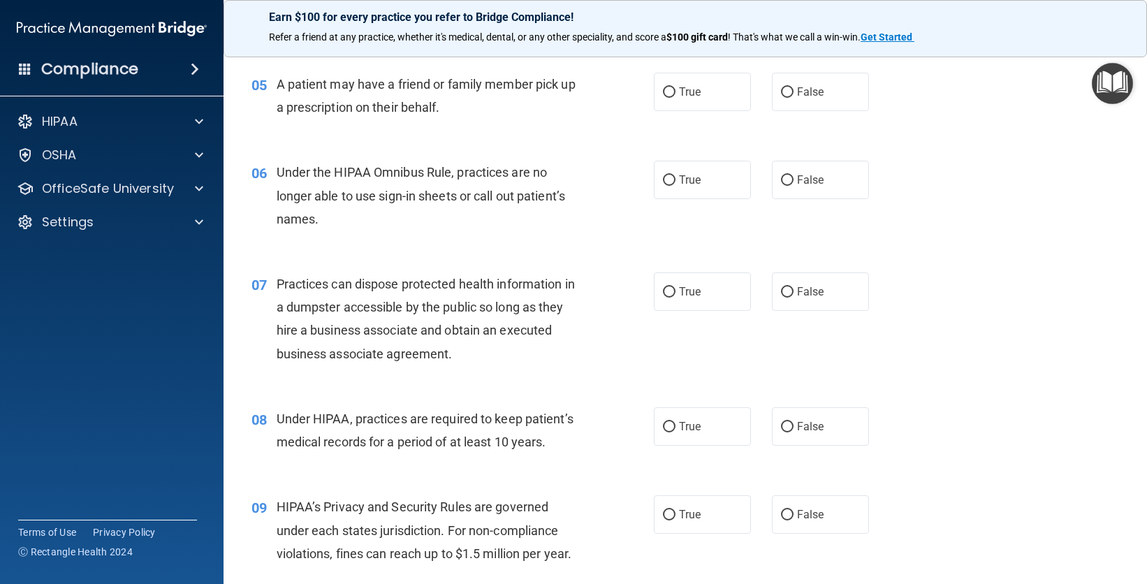
scroll to position [580, 0]
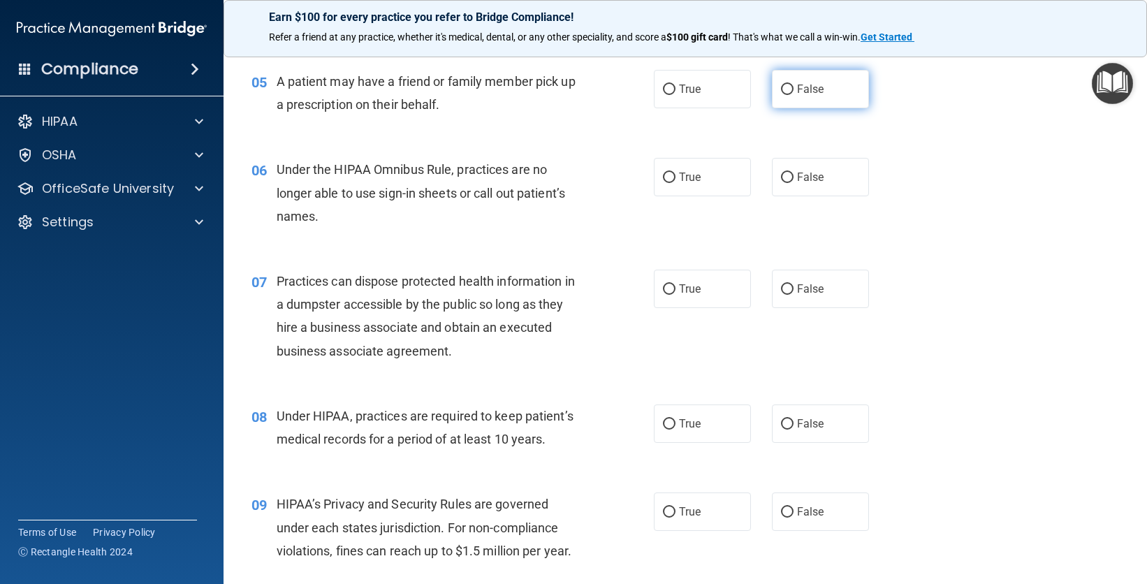
click at [797, 89] on span "False" at bounding box center [810, 88] width 27 height 13
click at [794, 89] on input "False" at bounding box center [787, 90] width 13 height 10
radio input "true"
click at [806, 191] on label "False" at bounding box center [820, 177] width 97 height 38
click at [794, 183] on input "False" at bounding box center [787, 178] width 13 height 10
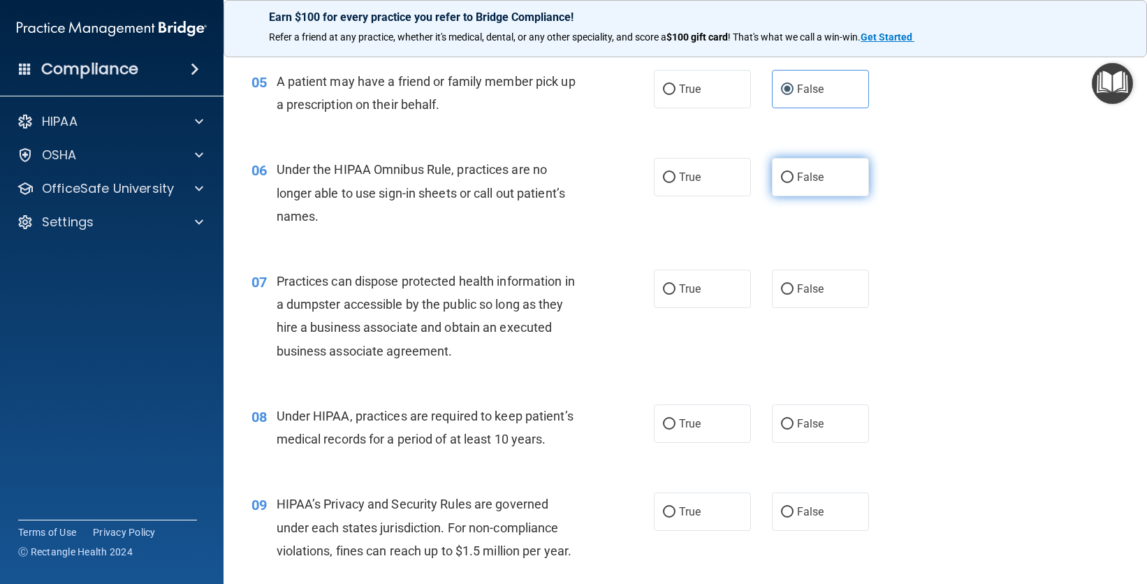
radio input "true"
click at [695, 298] on label "True" at bounding box center [702, 289] width 97 height 38
click at [676, 295] on input "True" at bounding box center [669, 289] width 13 height 10
radio input "true"
drag, startPoint x: 672, startPoint y: 430, endPoint x: 704, endPoint y: 450, distance: 37.6
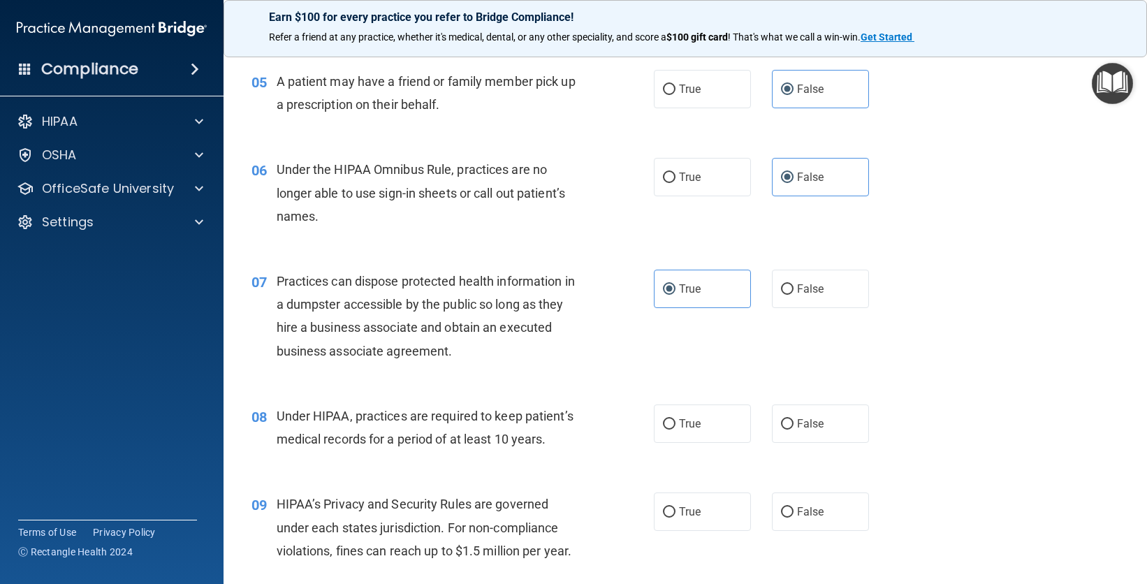
click at [672, 430] on label "True" at bounding box center [702, 424] width 97 height 38
click at [672, 430] on input "True" at bounding box center [669, 424] width 13 height 10
radio input "true"
click at [690, 508] on span "True" at bounding box center [690, 511] width 22 height 13
click at [676, 508] on input "True" at bounding box center [669, 512] width 13 height 10
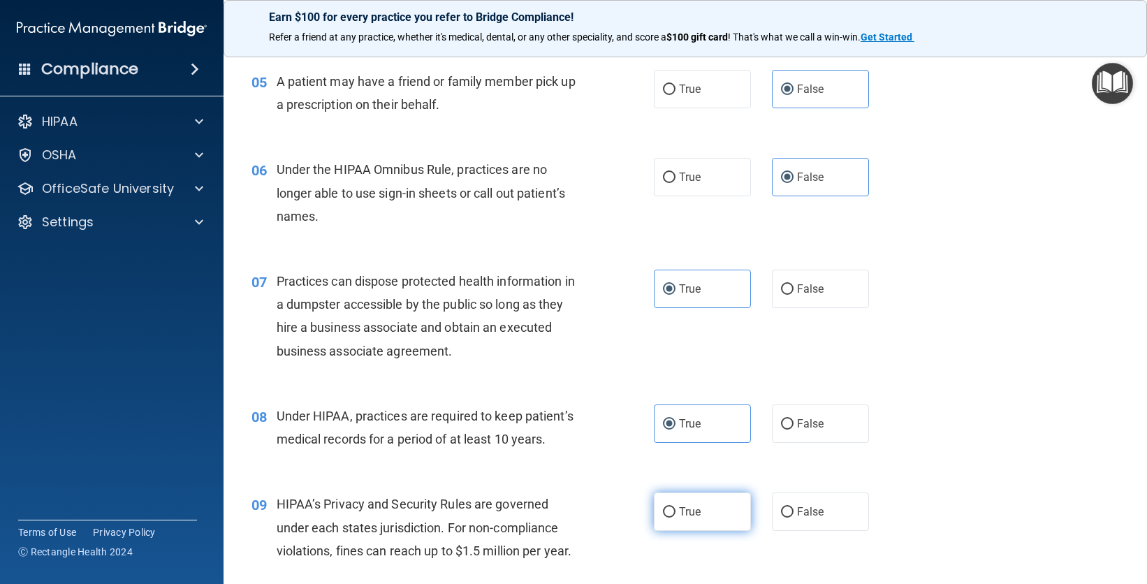
radio input "true"
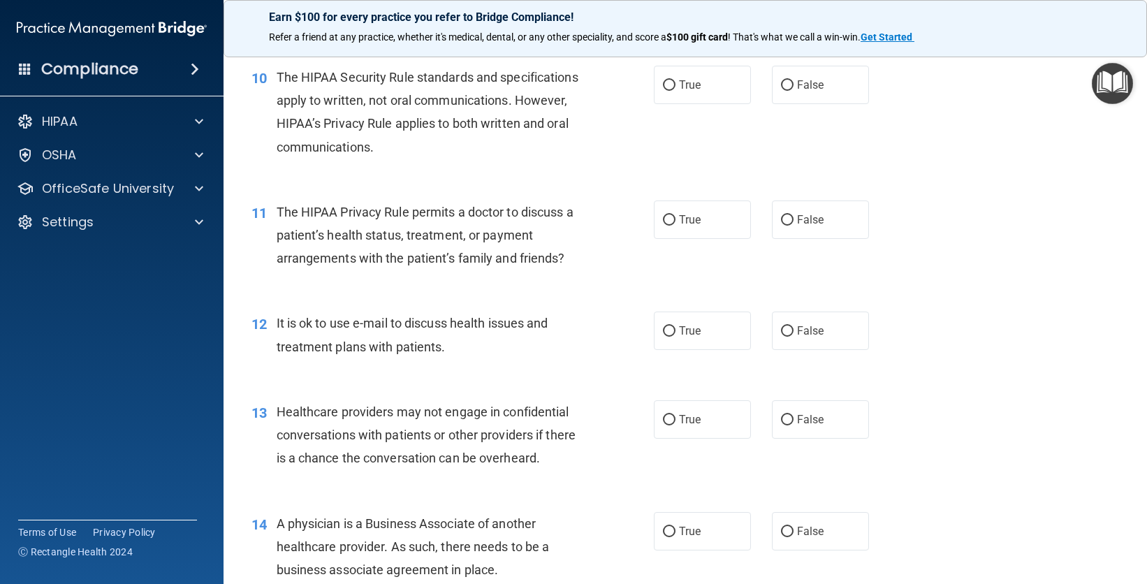
scroll to position [1137, 0]
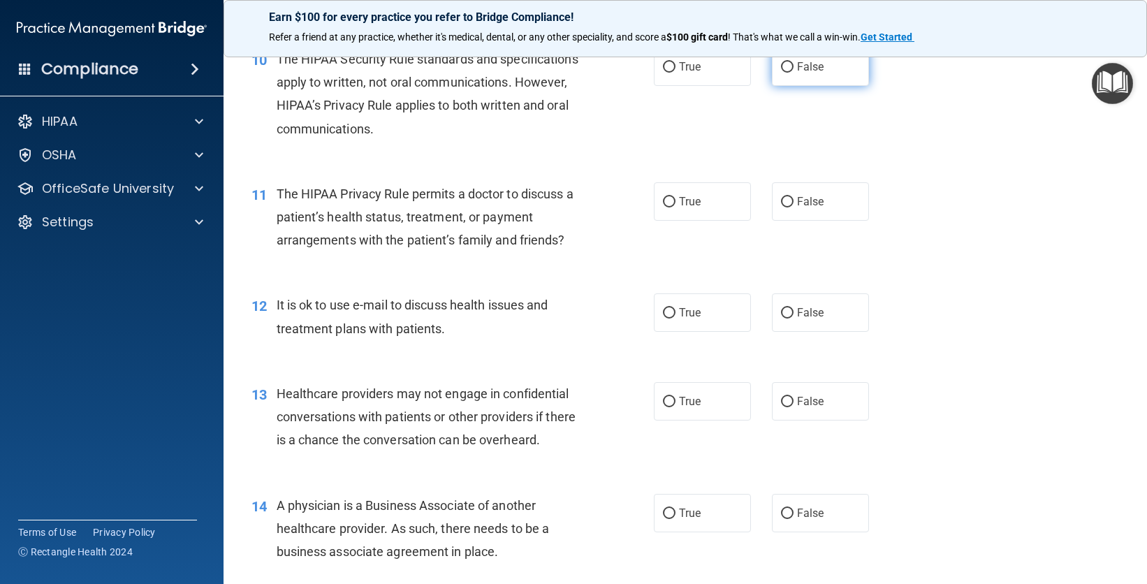
click at [824, 73] on label "False" at bounding box center [820, 67] width 97 height 38
click at [794, 73] on input "False" at bounding box center [787, 67] width 13 height 10
radio input "true"
click at [783, 194] on label "False" at bounding box center [820, 201] width 97 height 38
click at [783, 197] on input "False" at bounding box center [787, 202] width 13 height 10
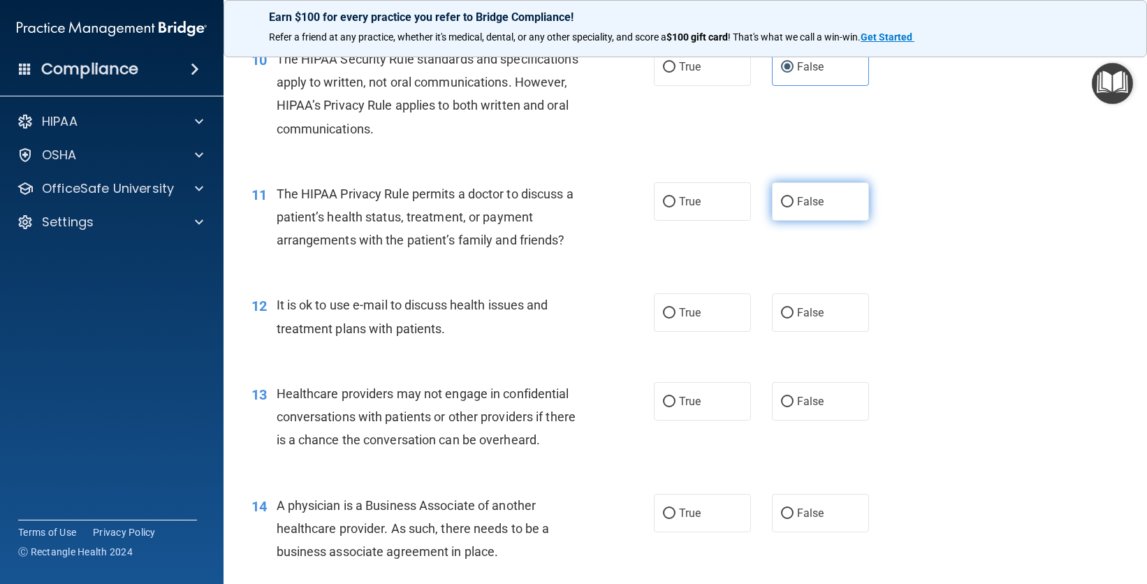
radio input "true"
click at [689, 331] on label "True" at bounding box center [702, 312] width 97 height 38
click at [676, 319] on input "True" at bounding box center [669, 313] width 13 height 10
radio input "true"
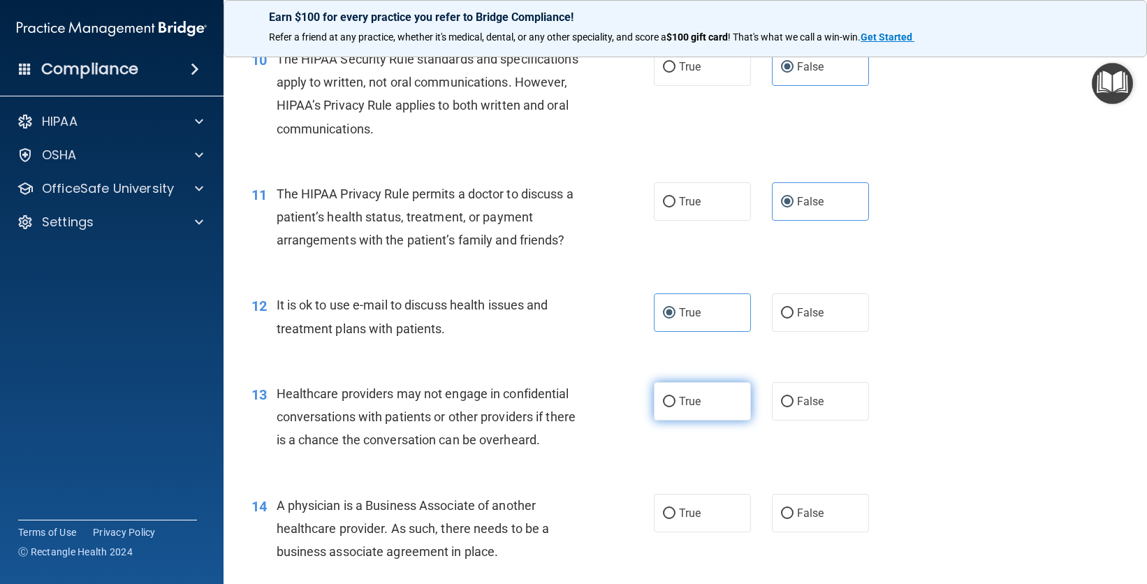
click at [693, 388] on label "True" at bounding box center [702, 401] width 97 height 38
click at [676, 397] on input "True" at bounding box center [669, 402] width 13 height 10
radio input "true"
click at [775, 524] on label "False" at bounding box center [820, 513] width 97 height 38
click at [781, 519] on input "False" at bounding box center [787, 514] width 13 height 10
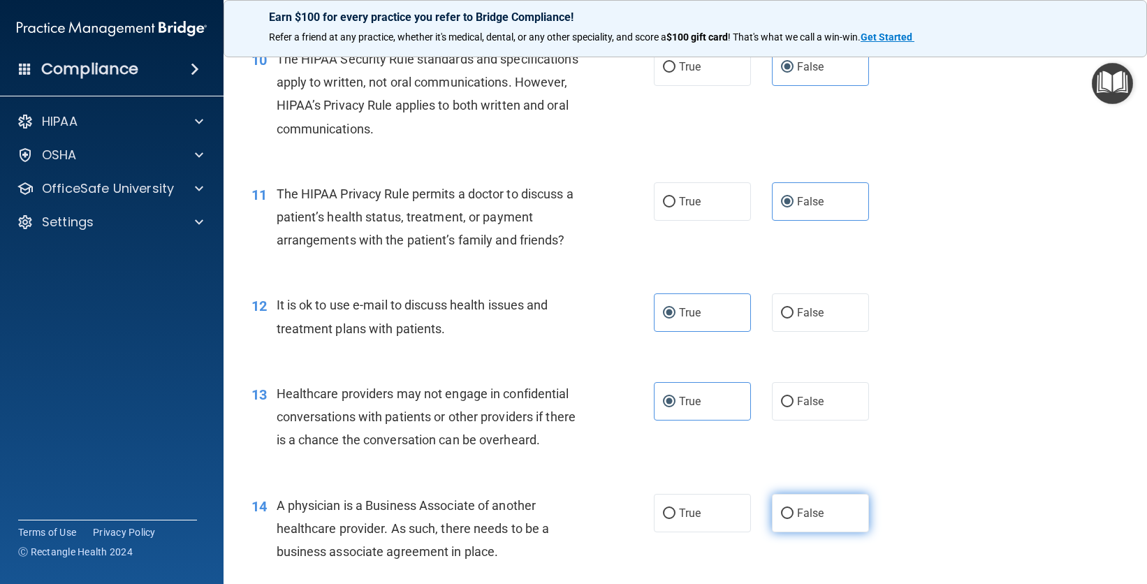
radio input "true"
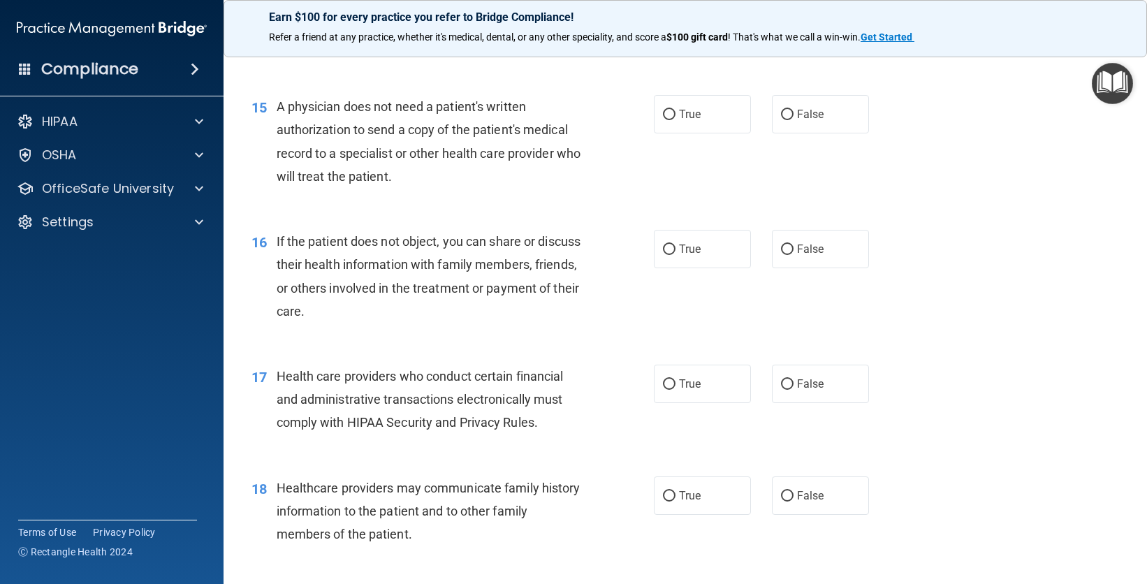
scroll to position [1676, 0]
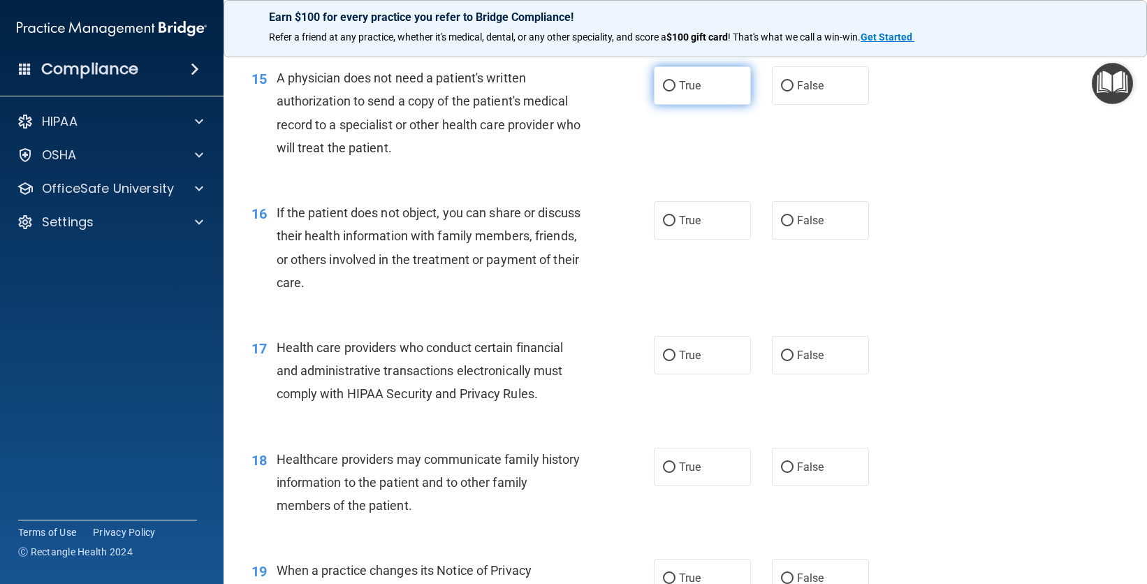
click at [667, 92] on label "True" at bounding box center [702, 85] width 97 height 38
click at [667, 92] on input "True" at bounding box center [669, 86] width 13 height 10
radio input "true"
click at [688, 233] on label "True" at bounding box center [702, 220] width 97 height 38
click at [676, 226] on input "True" at bounding box center [669, 221] width 13 height 10
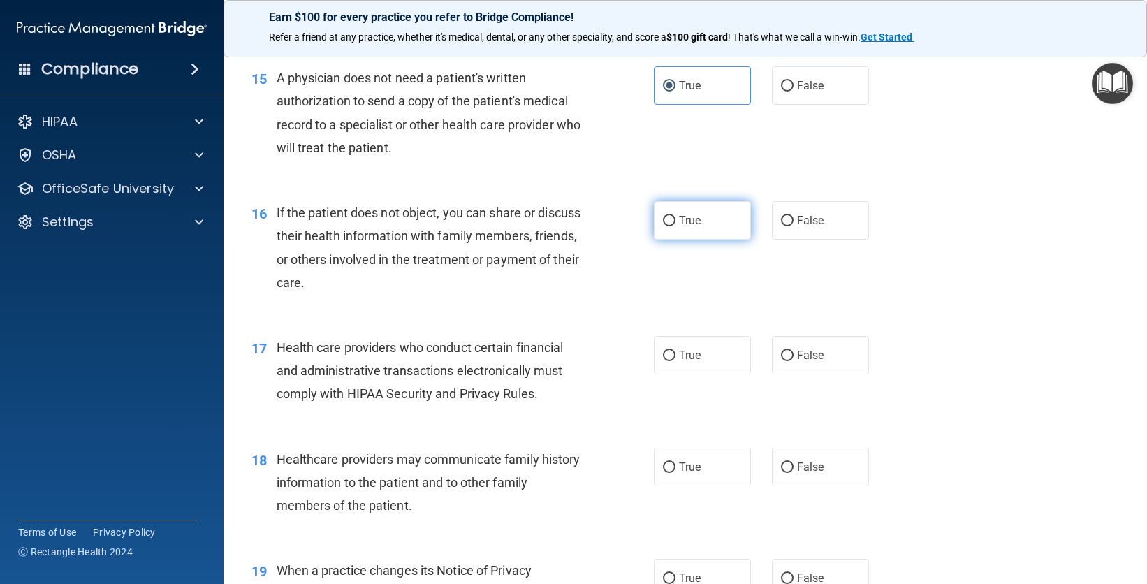
radio input "true"
click at [801, 358] on span "False" at bounding box center [810, 355] width 27 height 13
click at [794, 358] on input "False" at bounding box center [787, 356] width 13 height 10
radio input "true"
click at [743, 461] on label "True" at bounding box center [702, 467] width 97 height 38
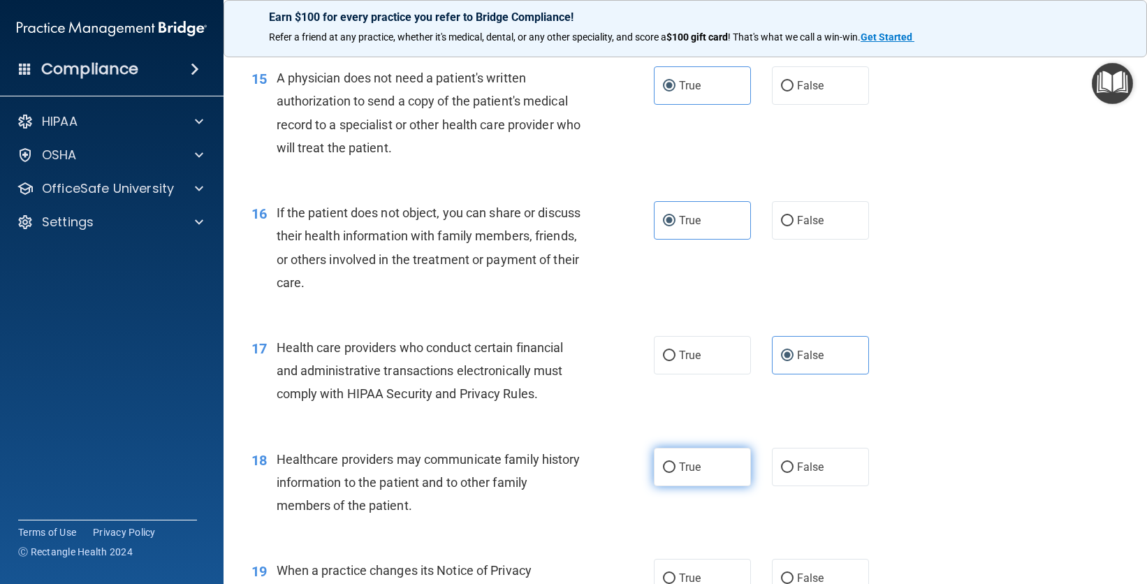
click at [676, 463] on input "True" at bounding box center [669, 468] width 13 height 10
radio input "true"
click at [811, 567] on label "False" at bounding box center [820, 578] width 97 height 38
click at [794, 574] on input "False" at bounding box center [787, 579] width 13 height 10
radio input "true"
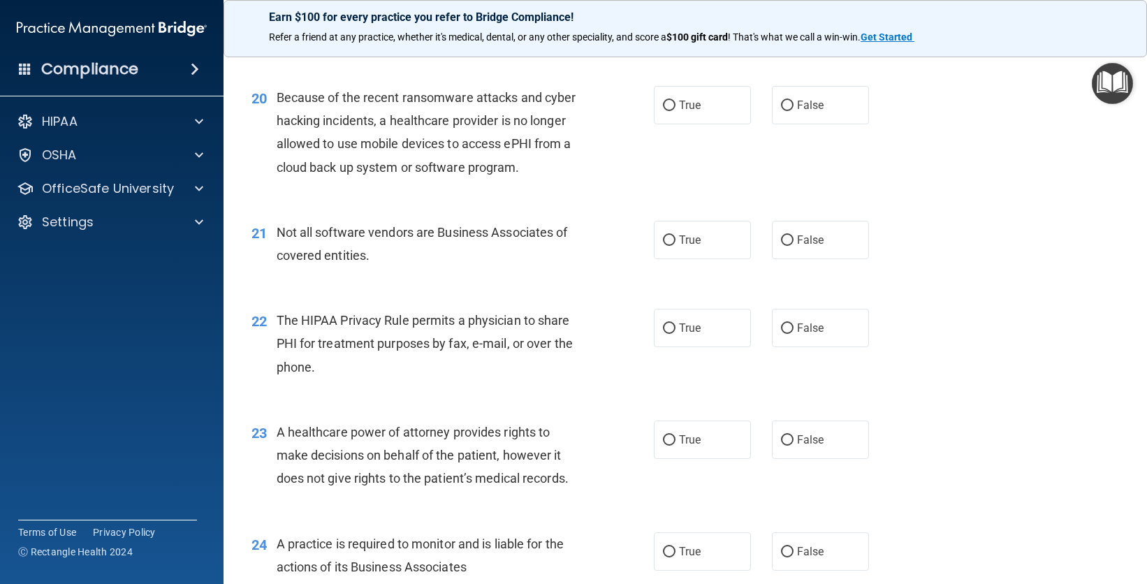
scroll to position [2262, 0]
click at [813, 115] on label "False" at bounding box center [820, 104] width 97 height 38
click at [794, 110] on input "False" at bounding box center [787, 104] width 13 height 10
radio input "true"
click at [800, 254] on label "False" at bounding box center [820, 238] width 97 height 38
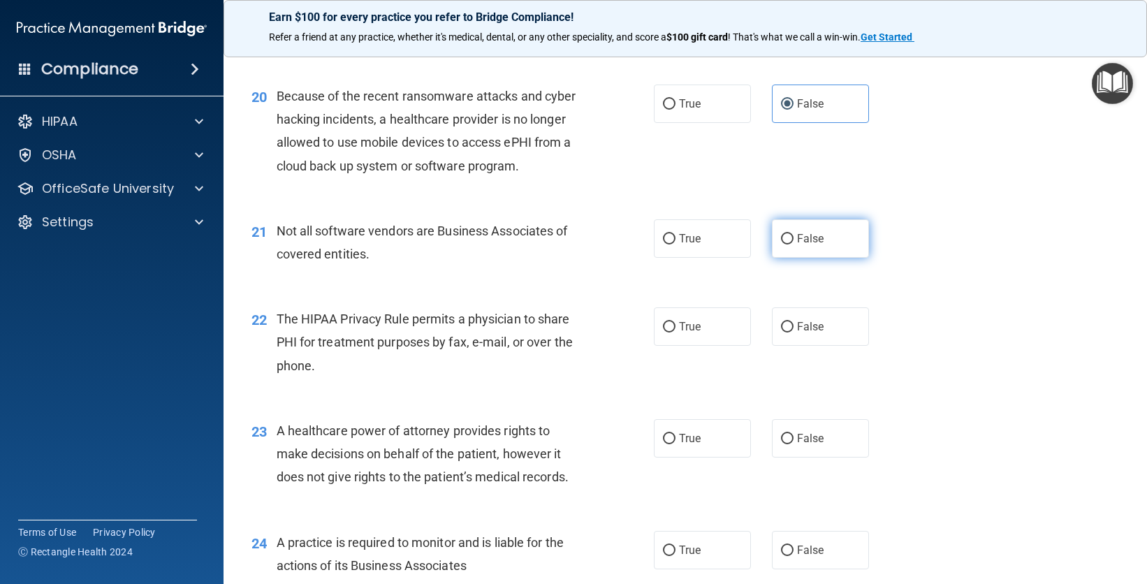
click at [794, 245] on input "False" at bounding box center [787, 239] width 13 height 10
radio input "true"
click at [693, 336] on label "True" at bounding box center [702, 326] width 97 height 38
click at [676, 333] on input "True" at bounding box center [669, 327] width 13 height 10
radio input "true"
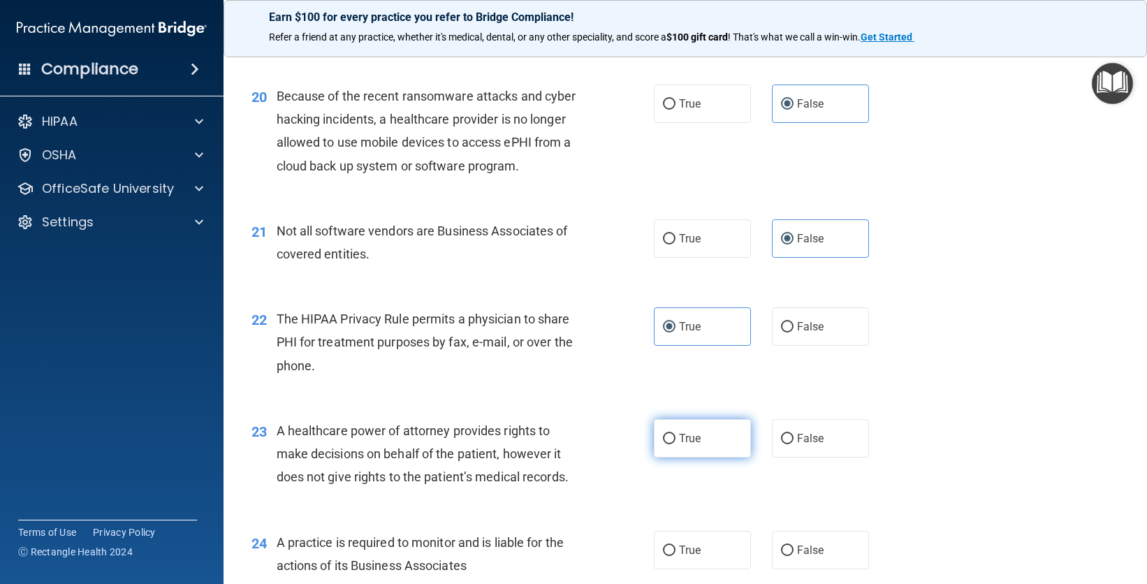
click at [690, 426] on label "True" at bounding box center [702, 438] width 97 height 38
click at [676, 434] on input "True" at bounding box center [669, 439] width 13 height 10
radio input "true"
click at [818, 561] on label "False" at bounding box center [820, 550] width 97 height 38
click at [794, 556] on input "False" at bounding box center [787, 551] width 13 height 10
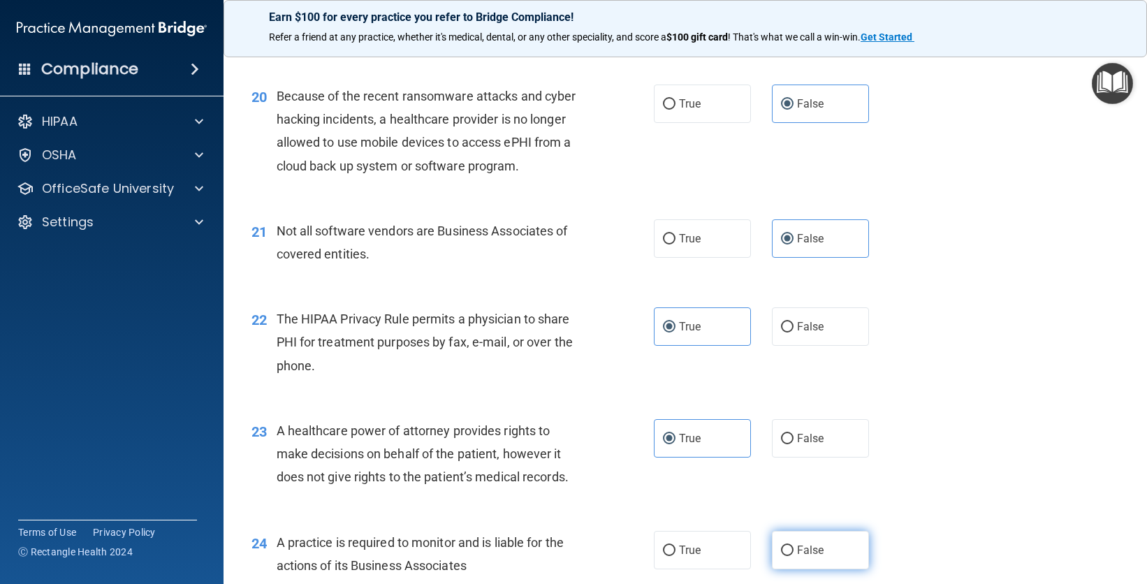
radio input "true"
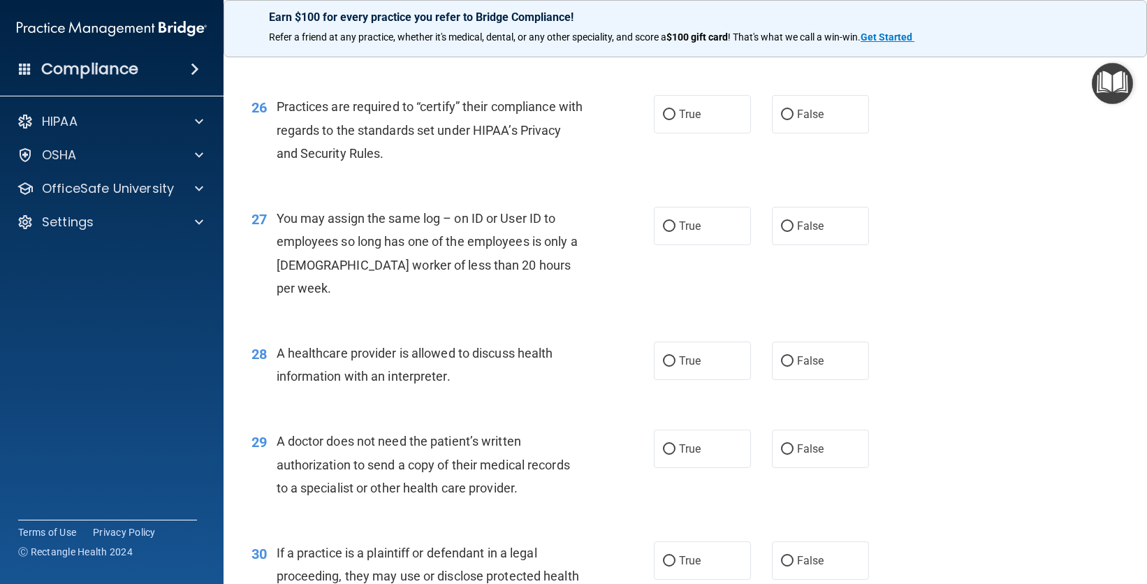
scroll to position [2872, 0]
click at [686, 126] on label "True" at bounding box center [702, 115] width 97 height 38
click at [676, 122] on input "True" at bounding box center [669, 116] width 13 height 10
radio input "true"
click at [714, 220] on label "True" at bounding box center [702, 227] width 97 height 38
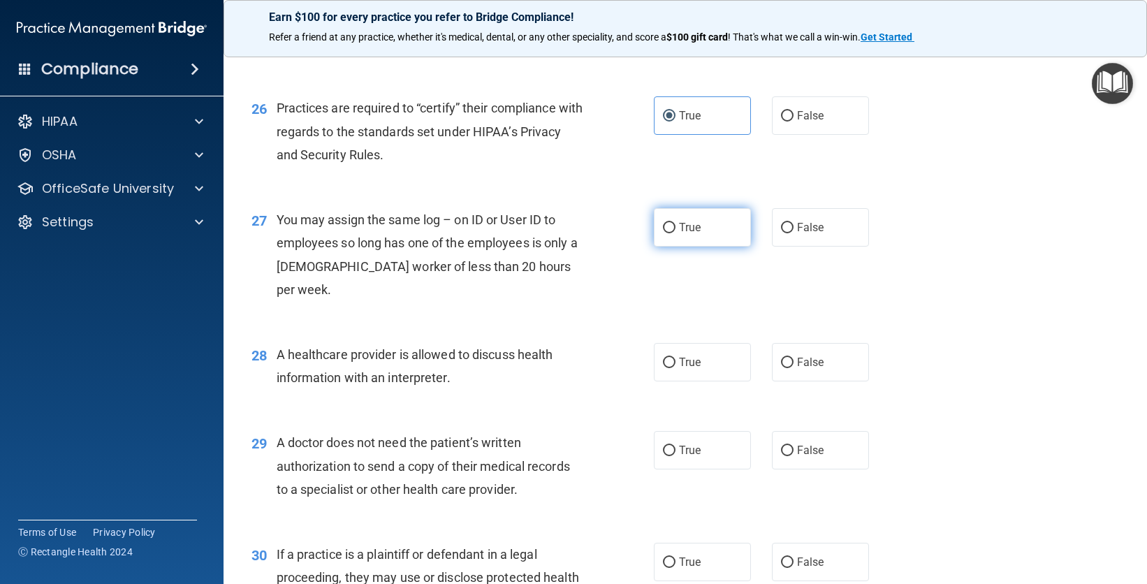
click at [676, 223] on input "True" at bounding box center [669, 228] width 13 height 10
radio input "true"
click at [812, 356] on span "False" at bounding box center [810, 362] width 27 height 13
click at [794, 358] on input "False" at bounding box center [787, 363] width 13 height 10
radio input "true"
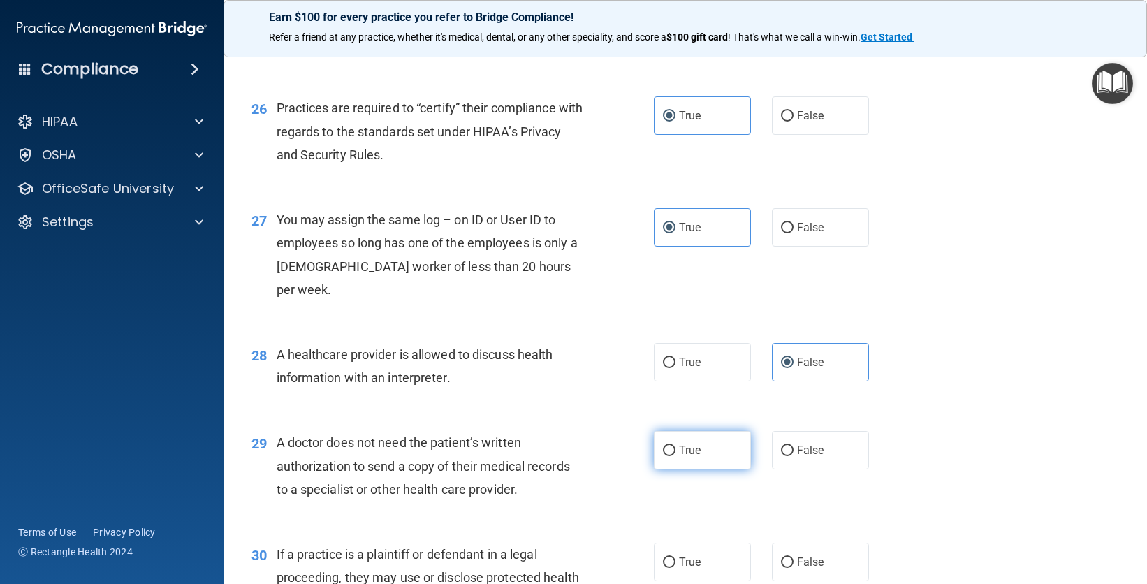
click at [710, 431] on label "True" at bounding box center [702, 450] width 97 height 38
click at [676, 446] on input "True" at bounding box center [669, 451] width 13 height 10
radio input "true"
click at [823, 550] on label "False" at bounding box center [820, 562] width 97 height 38
click at [794, 558] on input "False" at bounding box center [787, 563] width 13 height 10
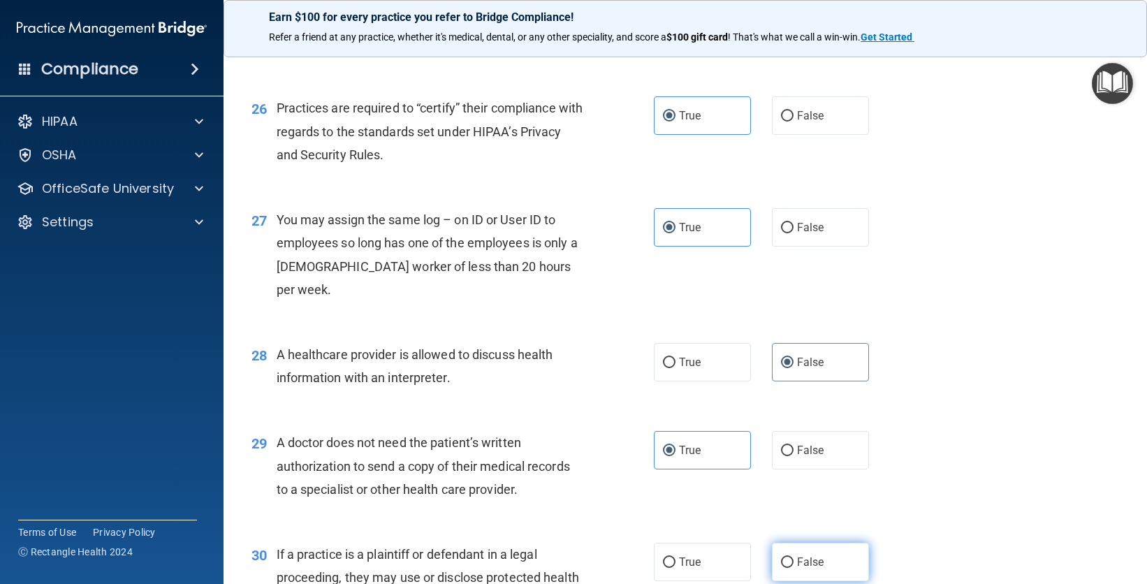
radio input "true"
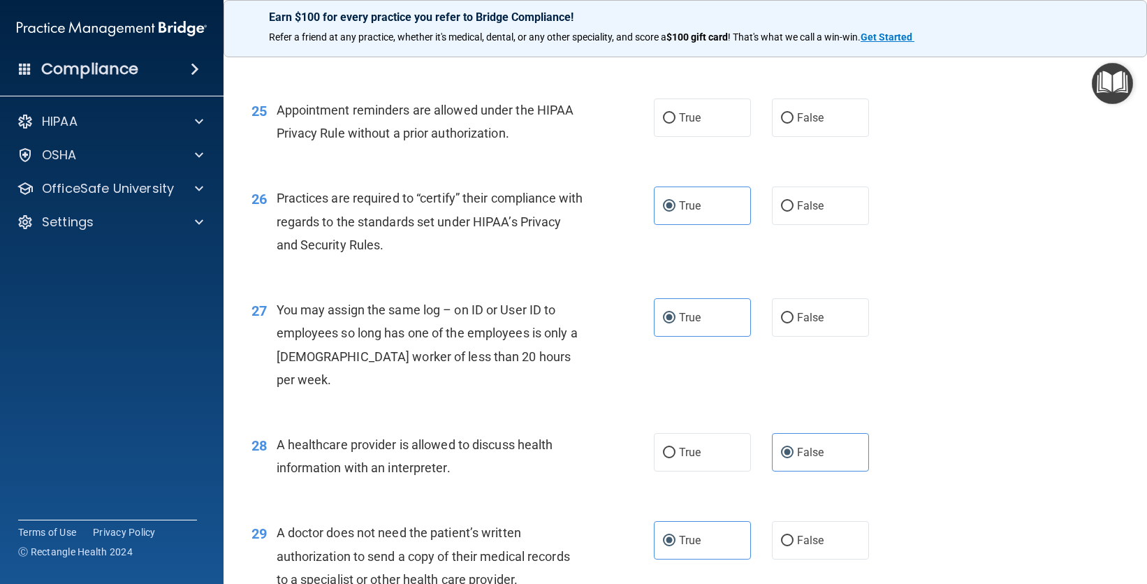
scroll to position [2768, 0]
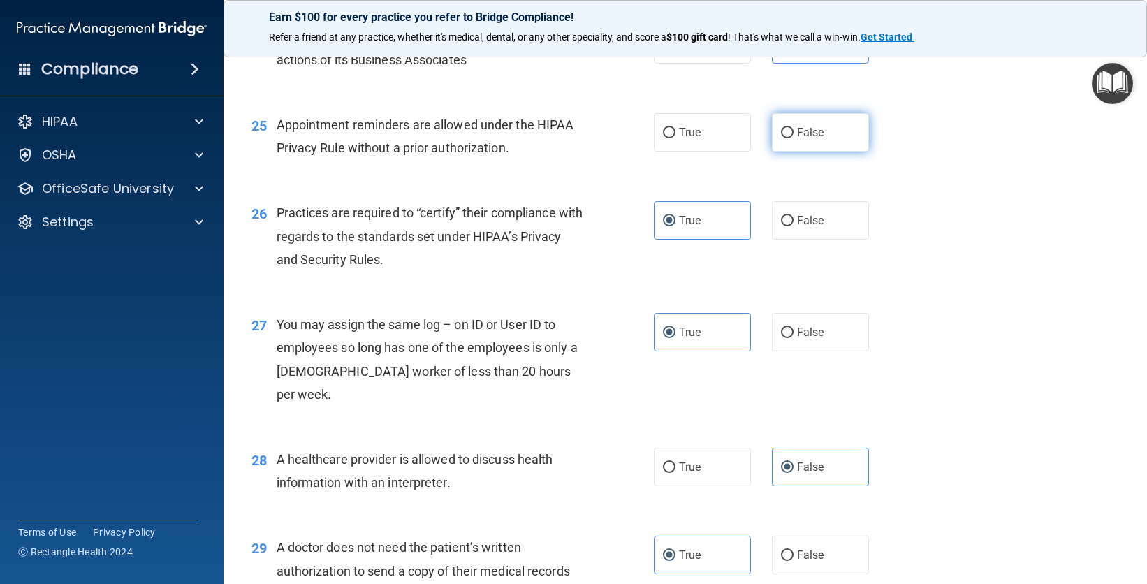
click at [796, 139] on label "False" at bounding box center [820, 132] width 97 height 38
click at [794, 138] on input "False" at bounding box center [787, 133] width 13 height 10
radio input "true"
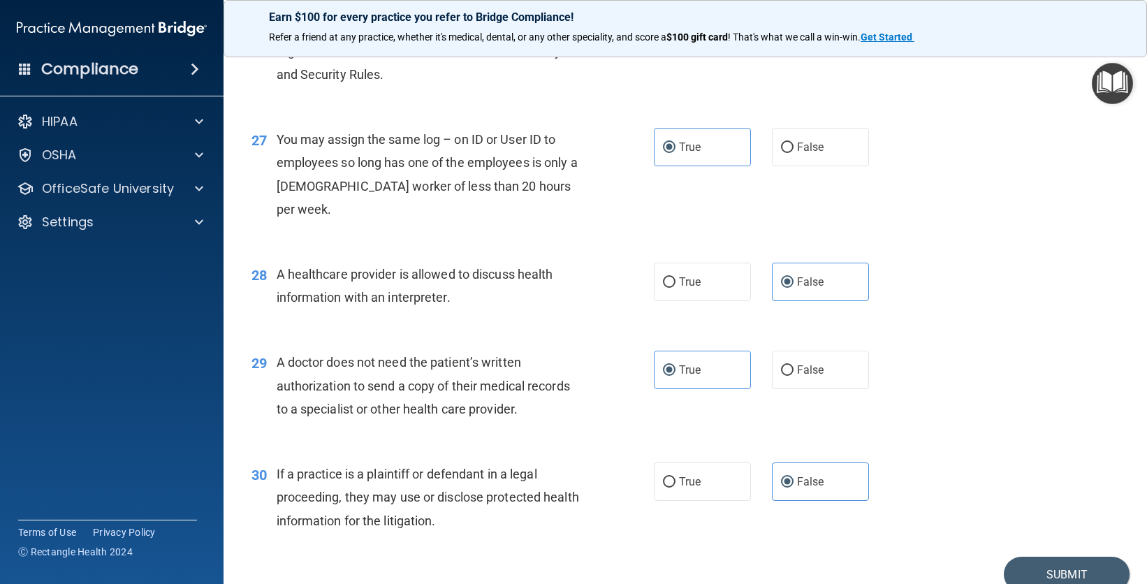
scroll to position [2993, 0]
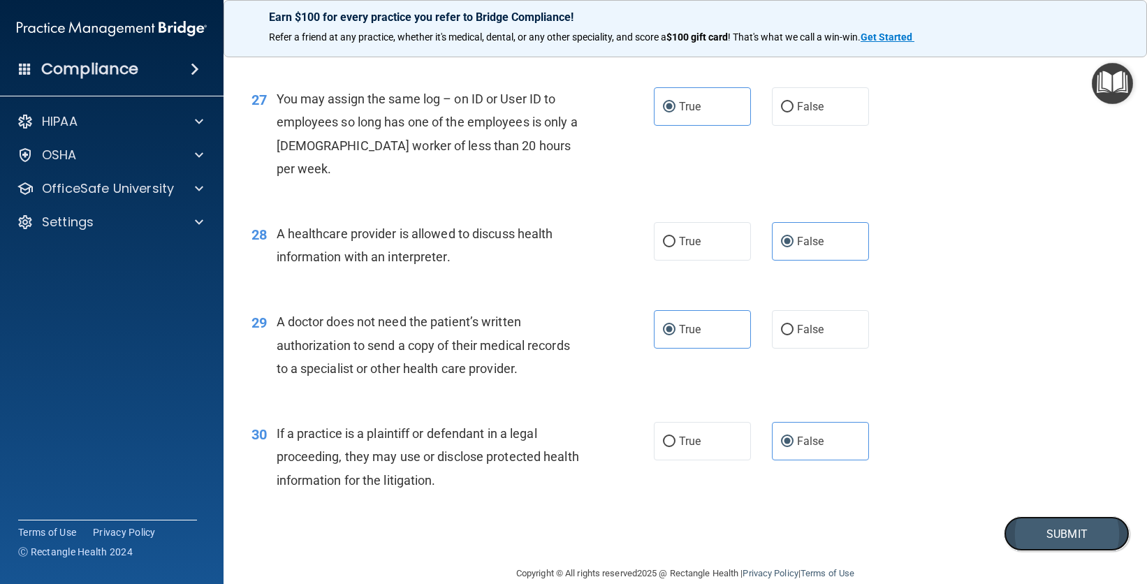
click at [1068, 516] on button "Submit" at bounding box center [1067, 534] width 126 height 36
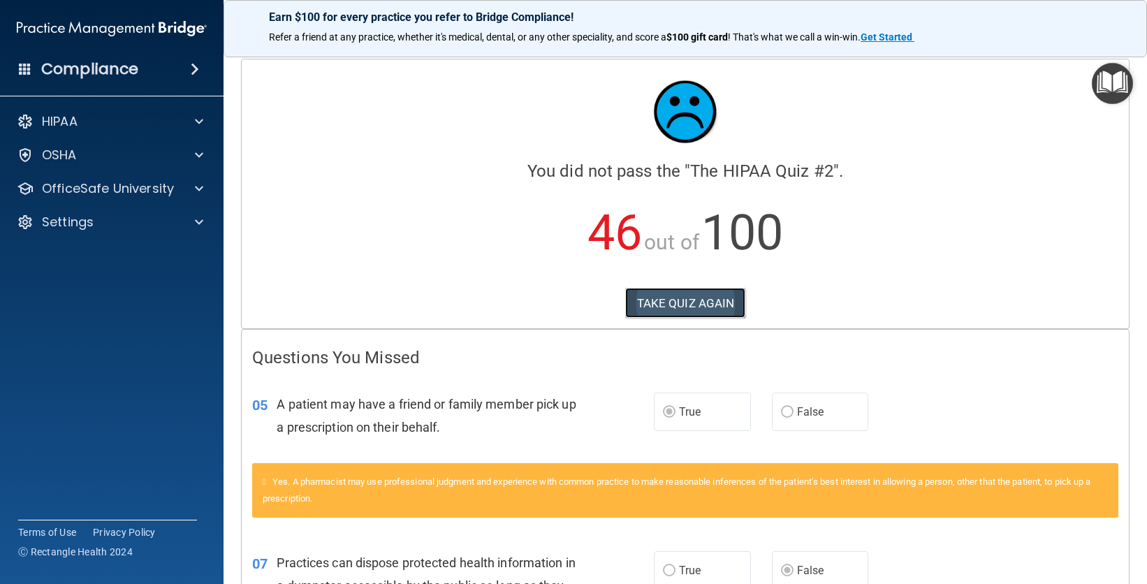
click at [721, 297] on button "TAKE QUIZ AGAIN" at bounding box center [685, 303] width 121 height 31
click at [726, 309] on button "TAKE QUIZ AGAIN" at bounding box center [685, 303] width 121 height 31
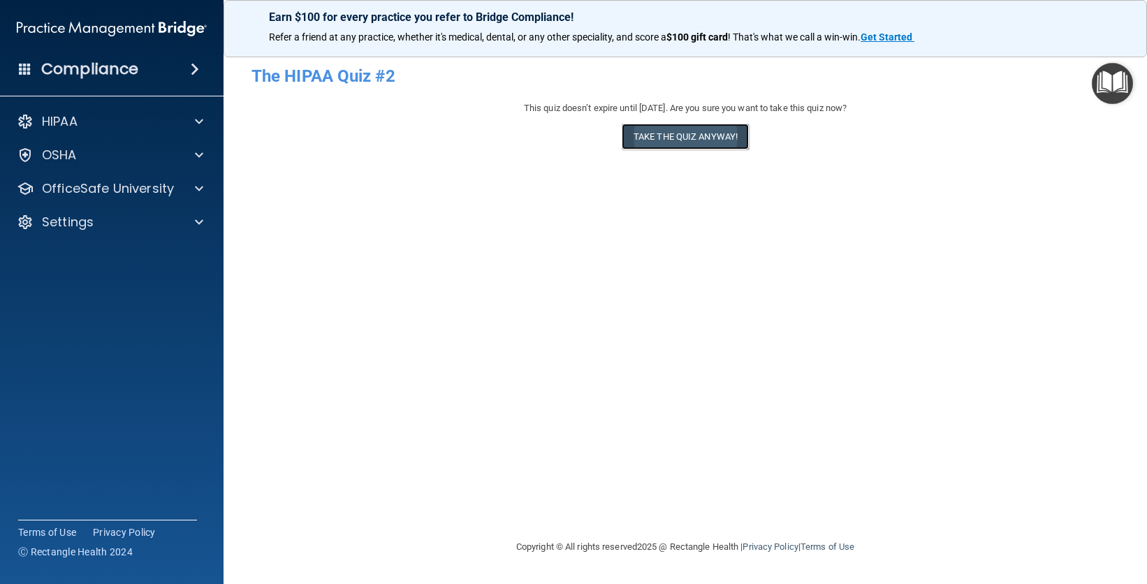
click at [705, 126] on button "Take the quiz anyway!" at bounding box center [685, 137] width 127 height 26
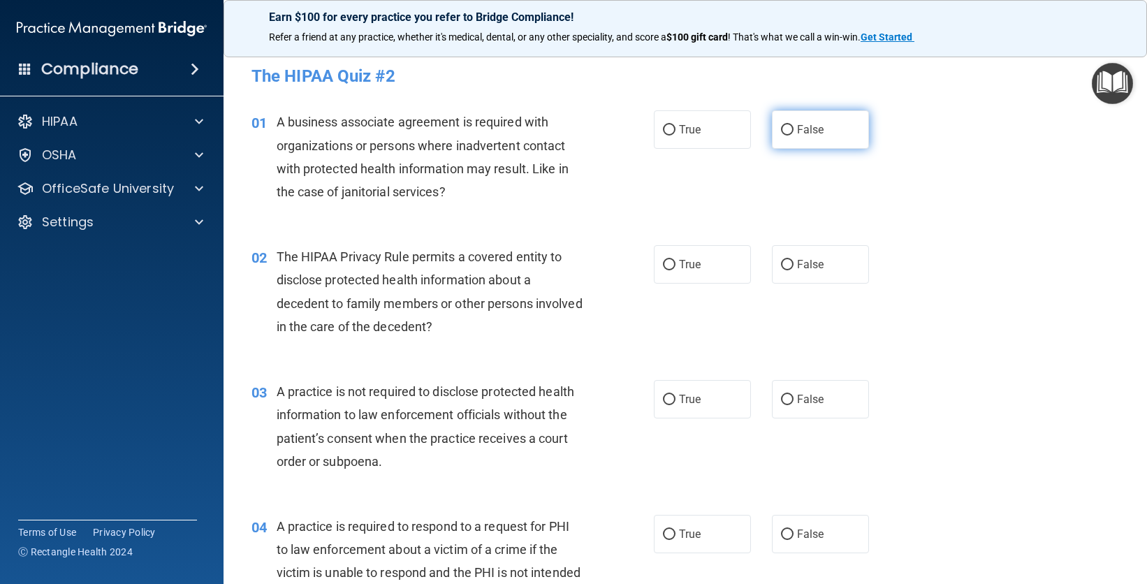
click at [811, 136] on span "False" at bounding box center [810, 129] width 27 height 13
click at [794, 136] on input "False" at bounding box center [787, 130] width 13 height 10
radio input "true"
click at [684, 263] on span "True" at bounding box center [690, 264] width 22 height 13
click at [676, 263] on input "True" at bounding box center [669, 265] width 13 height 10
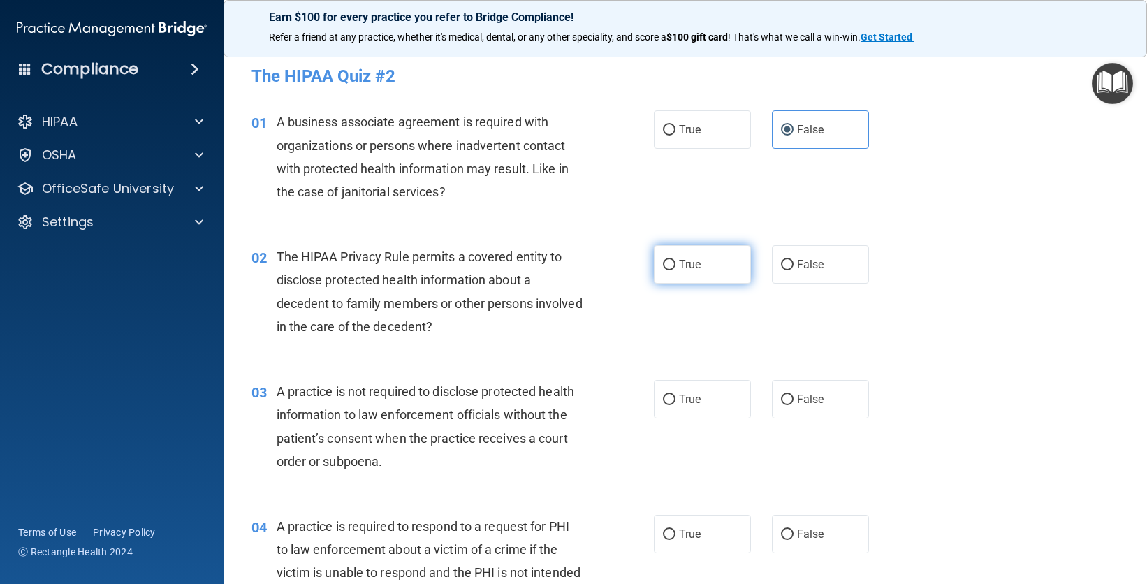
radio input "true"
click at [792, 409] on label "False" at bounding box center [820, 399] width 97 height 38
click at [792, 405] on input "False" at bounding box center [787, 400] width 13 height 10
radio input "true"
click at [697, 542] on label "True" at bounding box center [702, 534] width 97 height 38
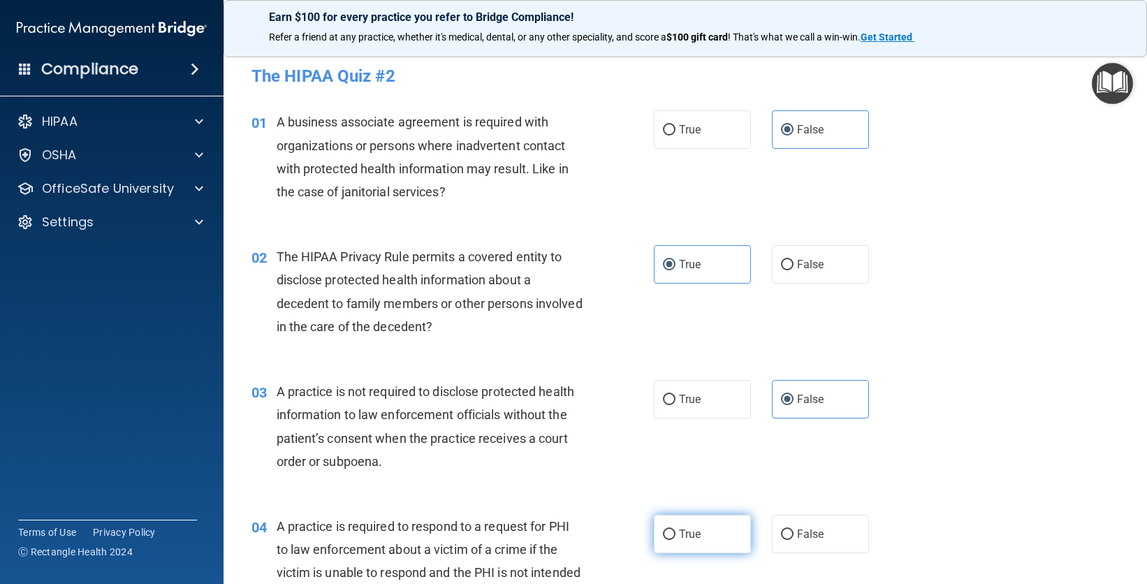
click at [676, 540] on input "True" at bounding box center [669, 535] width 13 height 10
radio input "true"
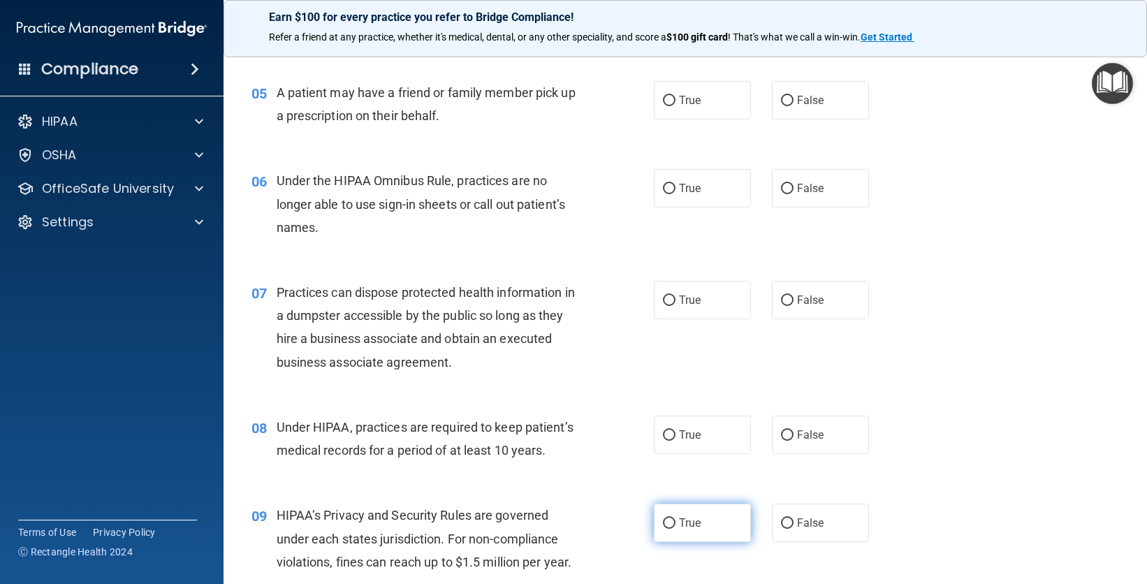
scroll to position [568, 0]
click at [722, 112] on label "True" at bounding box center [702, 101] width 97 height 38
click at [676, 107] on input "True" at bounding box center [669, 101] width 13 height 10
radio input "true"
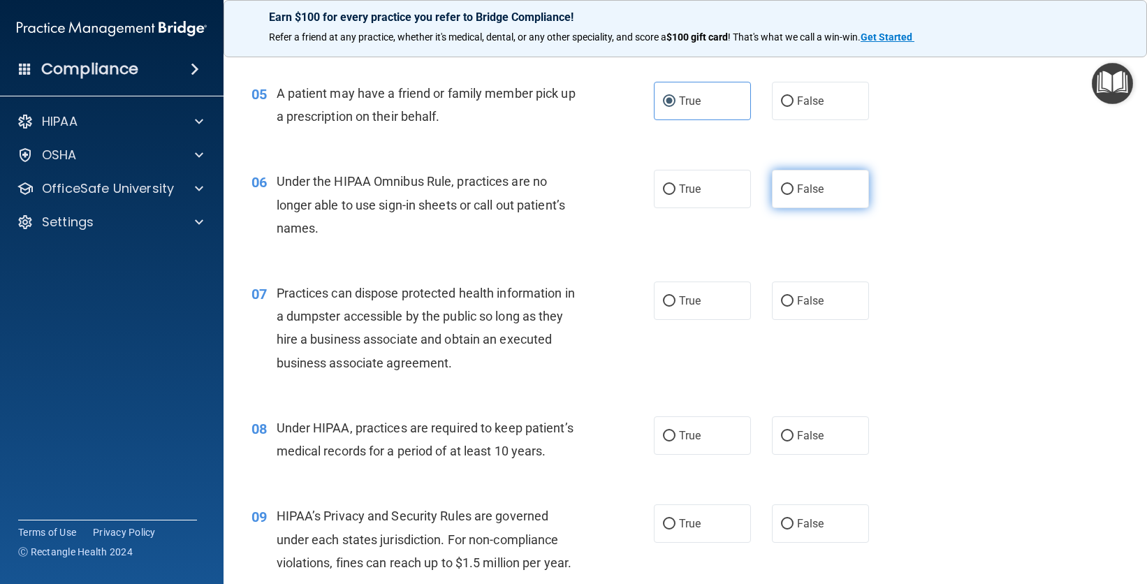
click at [813, 201] on label "False" at bounding box center [820, 189] width 97 height 38
click at [794, 195] on input "False" at bounding box center [787, 189] width 13 height 10
radio input "true"
click at [811, 293] on label "False" at bounding box center [820, 301] width 97 height 38
click at [794, 296] on input "False" at bounding box center [787, 301] width 13 height 10
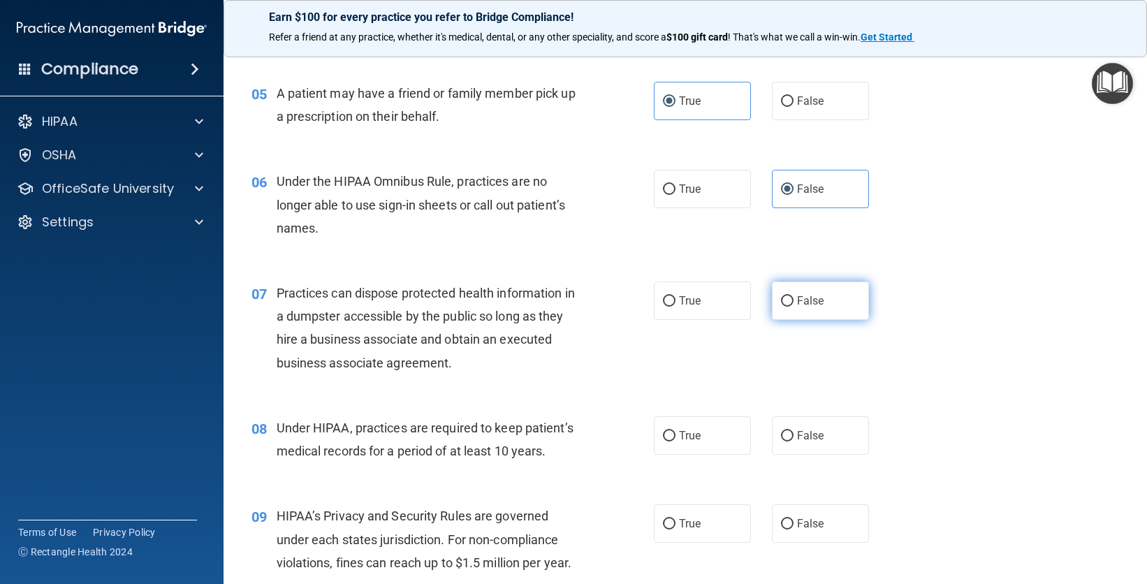
radio input "true"
click at [813, 433] on span "False" at bounding box center [810, 435] width 27 height 13
click at [794, 433] on input "False" at bounding box center [787, 436] width 13 height 10
radio input "true"
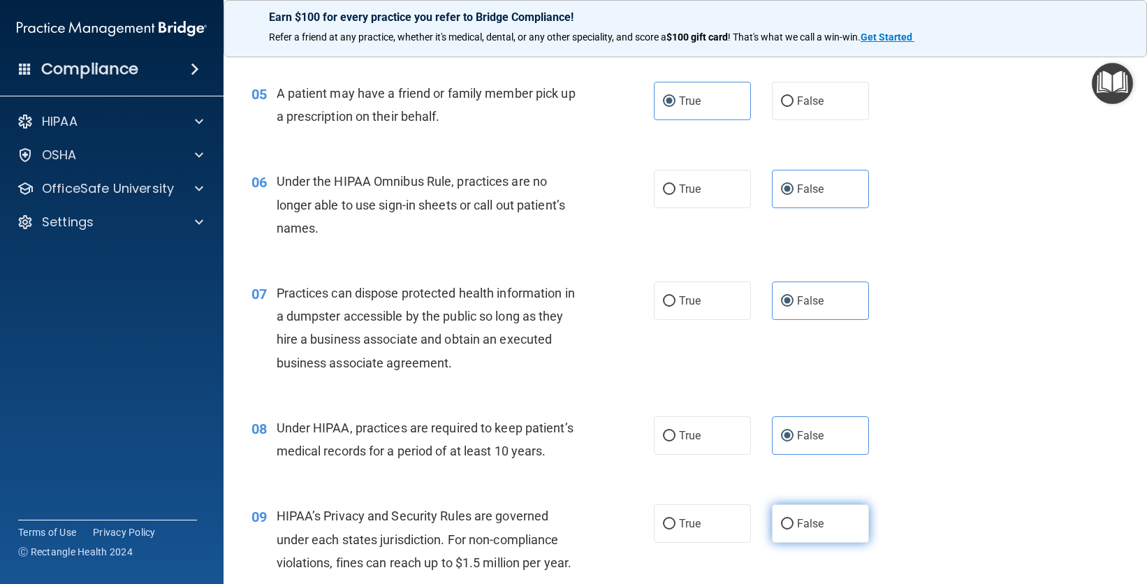
click at [808, 531] on label "False" at bounding box center [820, 523] width 97 height 38
click at [794, 530] on input "False" at bounding box center [787, 524] width 13 height 10
radio input "true"
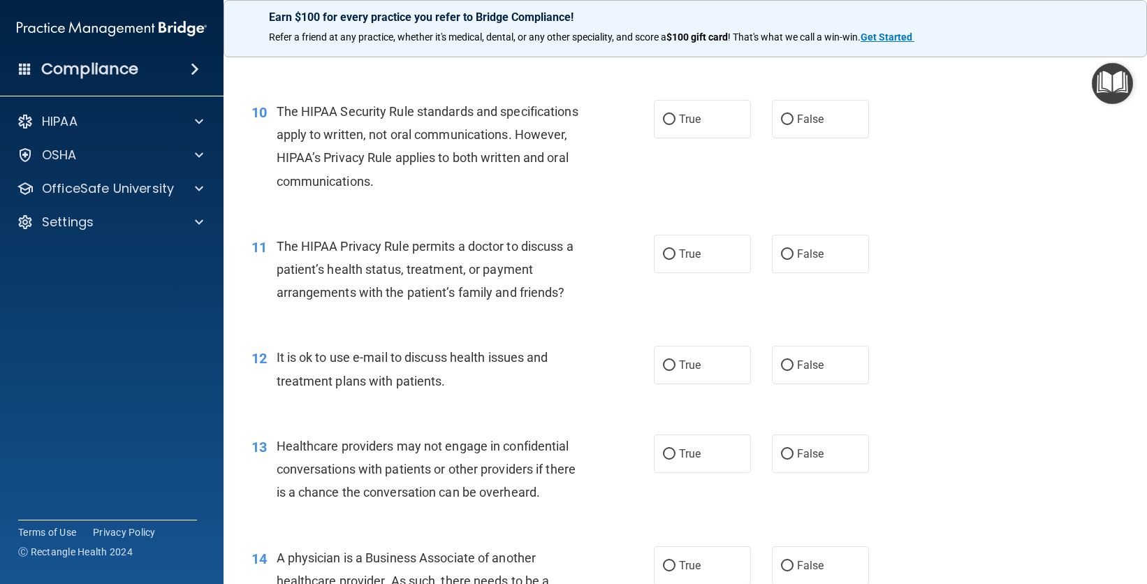
scroll to position [1087, 0]
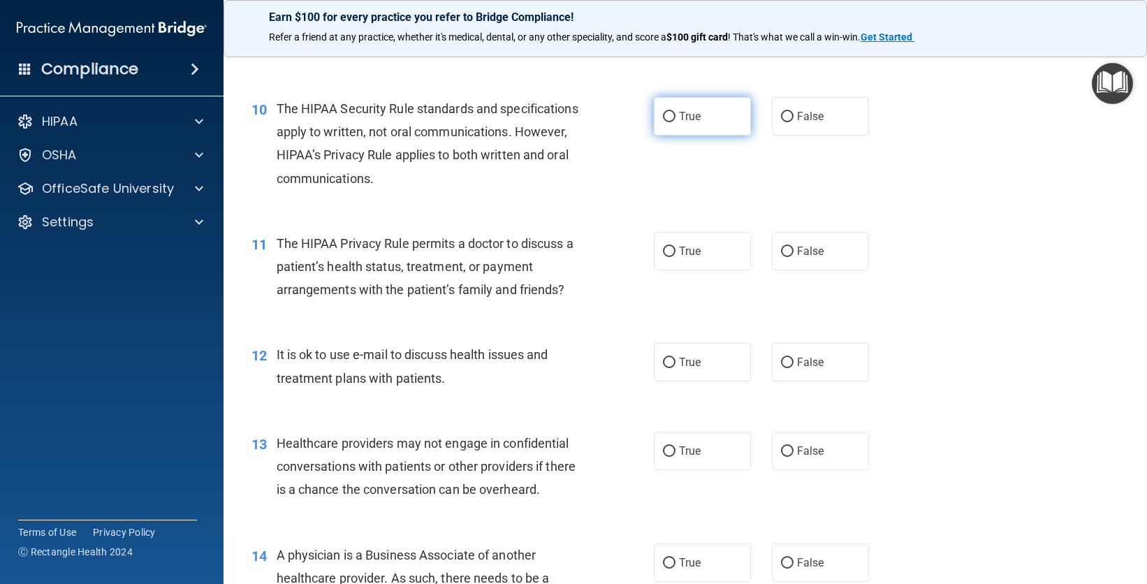
click at [695, 128] on label "True" at bounding box center [702, 116] width 97 height 38
click at [676, 122] on input "True" at bounding box center [669, 117] width 13 height 10
radio input "true"
click at [703, 259] on label "True" at bounding box center [702, 251] width 97 height 38
click at [676, 257] on input "True" at bounding box center [669, 252] width 13 height 10
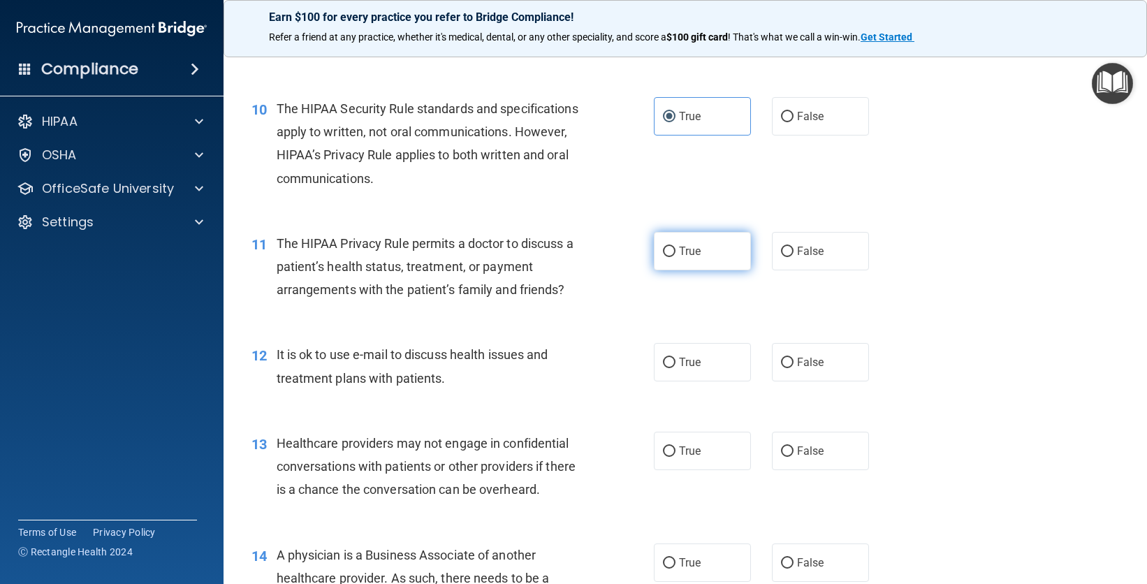
radio input "true"
click at [692, 358] on span "True" at bounding box center [690, 362] width 22 height 13
click at [676, 358] on input "True" at bounding box center [669, 363] width 13 height 10
radio input "true"
click at [819, 438] on label "False" at bounding box center [820, 451] width 97 height 38
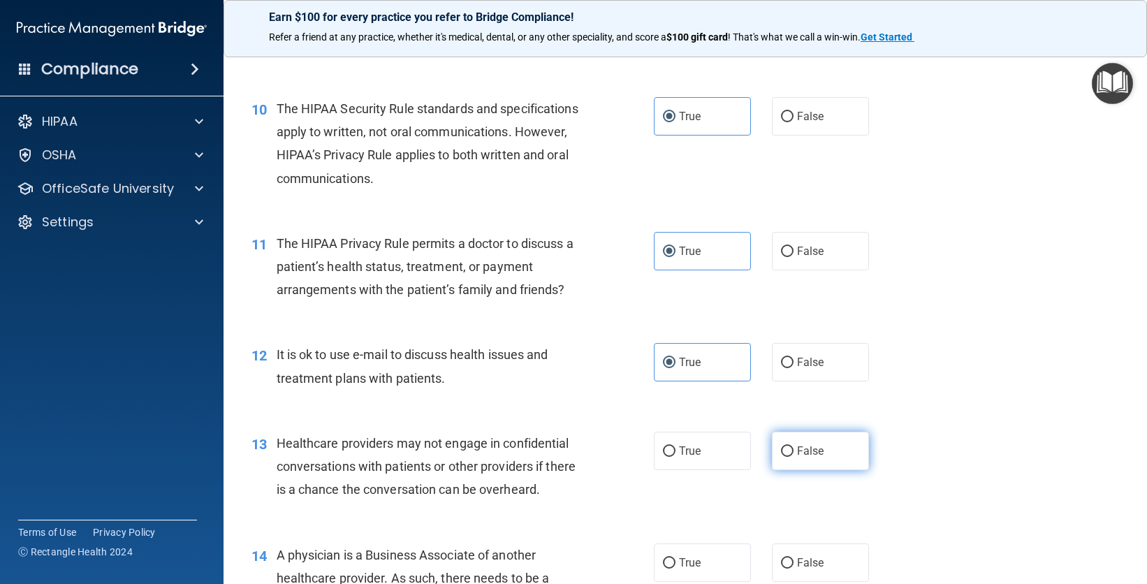
click at [794, 446] on input "False" at bounding box center [787, 451] width 13 height 10
radio input "true"
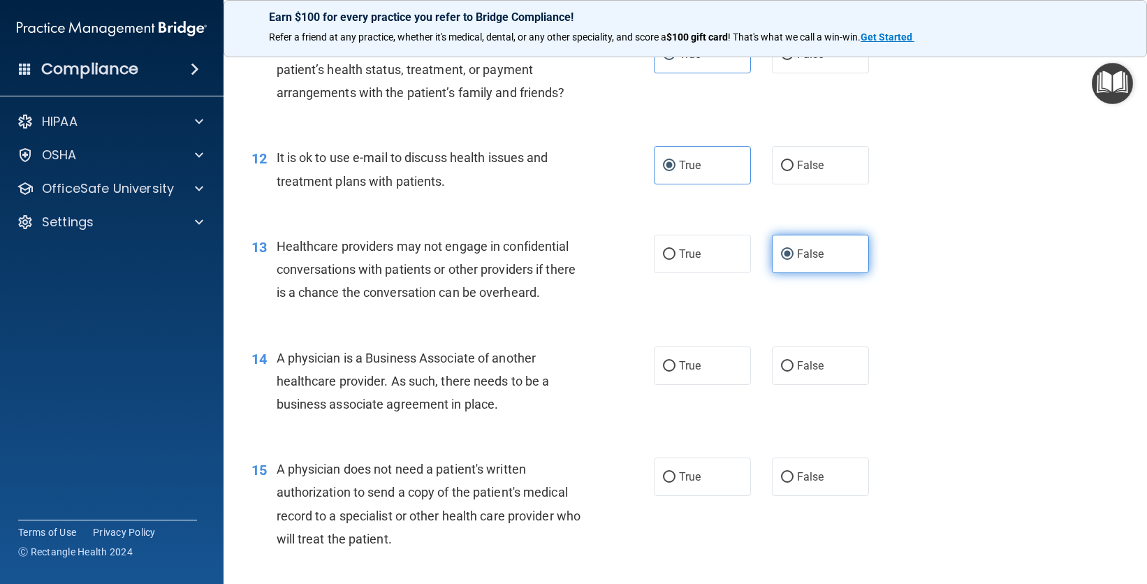
scroll to position [1286, 0]
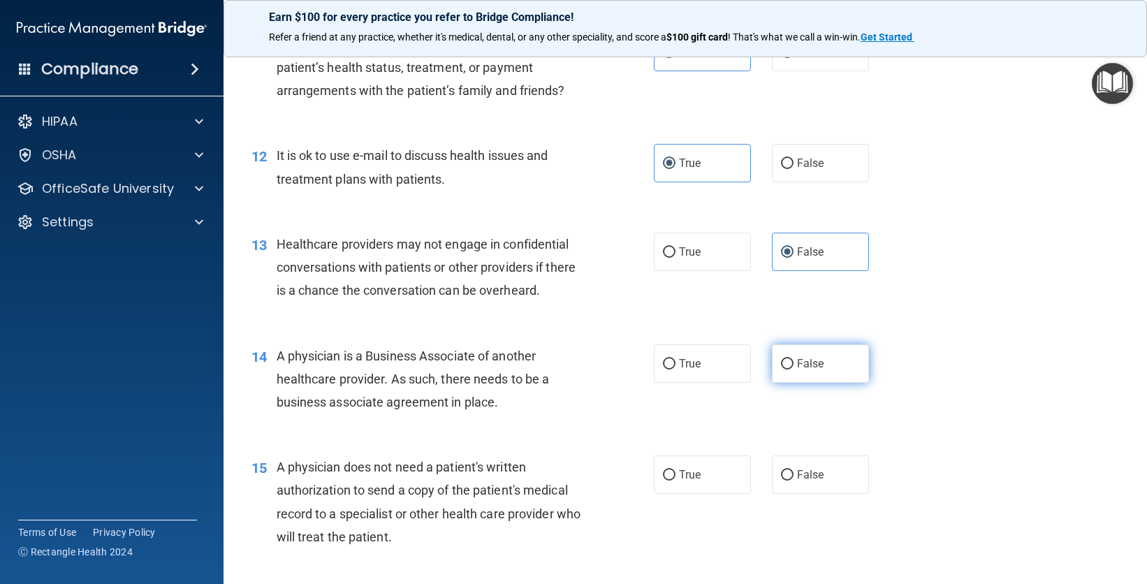
click at [829, 351] on label "False" at bounding box center [820, 363] width 97 height 38
click at [794, 359] on input "False" at bounding box center [787, 364] width 13 height 10
radio input "true"
click at [725, 469] on label "True" at bounding box center [702, 475] width 97 height 38
click at [676, 470] on input "True" at bounding box center [669, 475] width 13 height 10
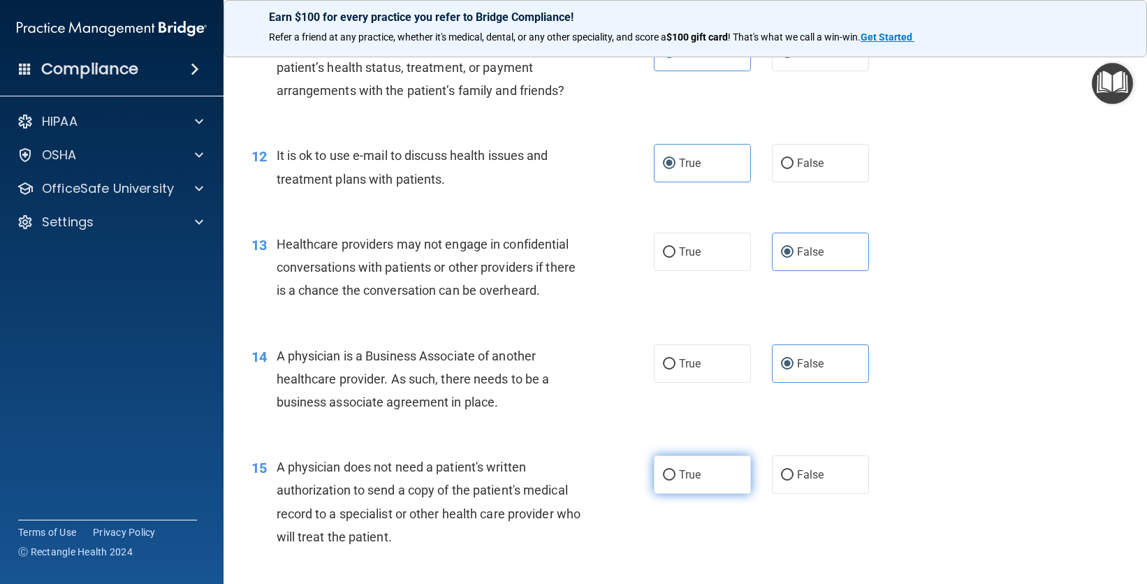
radio input "true"
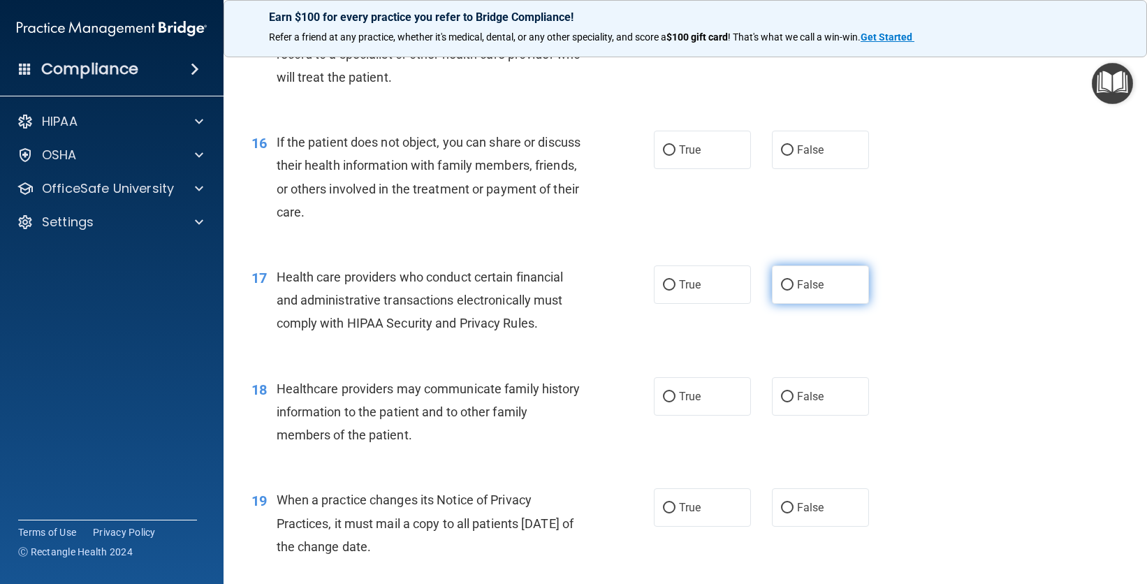
scroll to position [1749, 0]
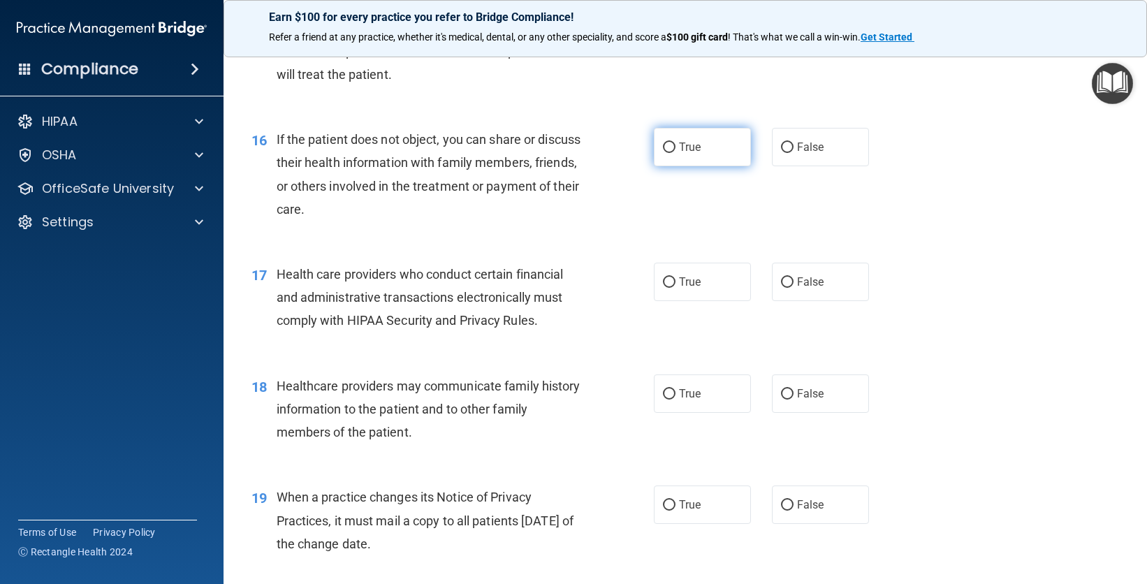
click at [699, 158] on label "True" at bounding box center [702, 147] width 97 height 38
click at [676, 153] on input "True" at bounding box center [669, 148] width 13 height 10
radio input "true"
click at [702, 298] on label "True" at bounding box center [702, 282] width 97 height 38
click at [676, 288] on input "True" at bounding box center [669, 282] width 13 height 10
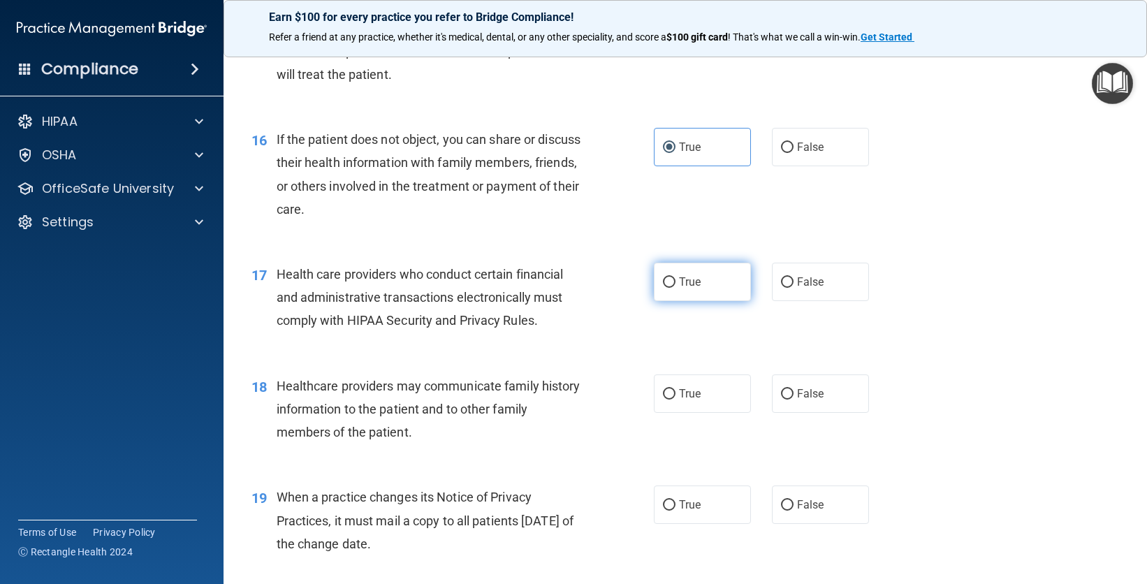
radio input "true"
click at [804, 385] on label "False" at bounding box center [820, 394] width 97 height 38
click at [794, 389] on input "False" at bounding box center [787, 394] width 13 height 10
radio input "true"
click at [813, 491] on label "False" at bounding box center [820, 505] width 97 height 38
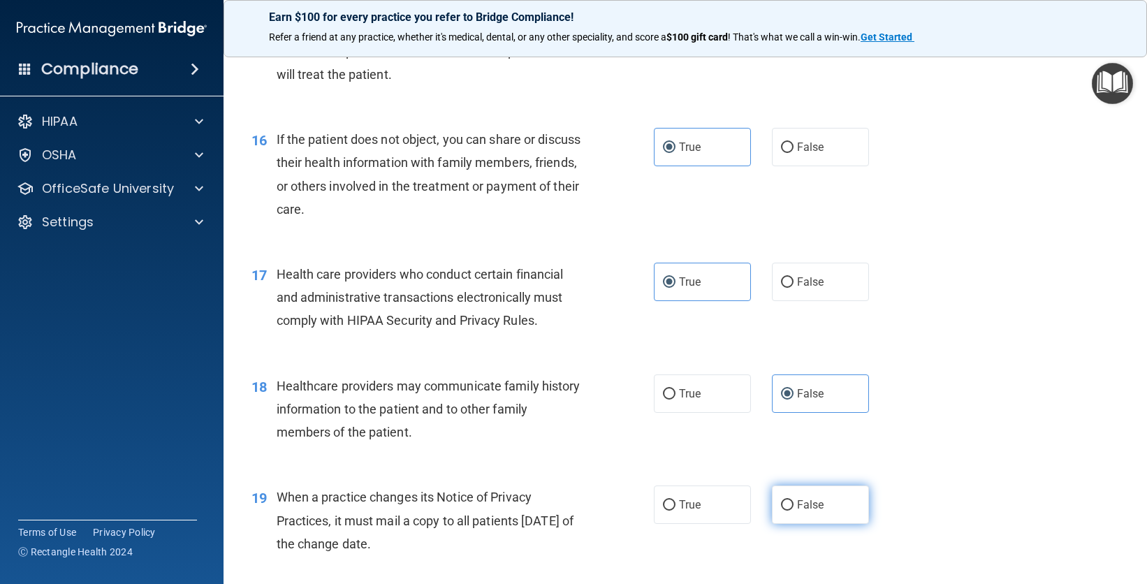
click at [794, 500] on input "False" at bounding box center [787, 505] width 13 height 10
radio input "true"
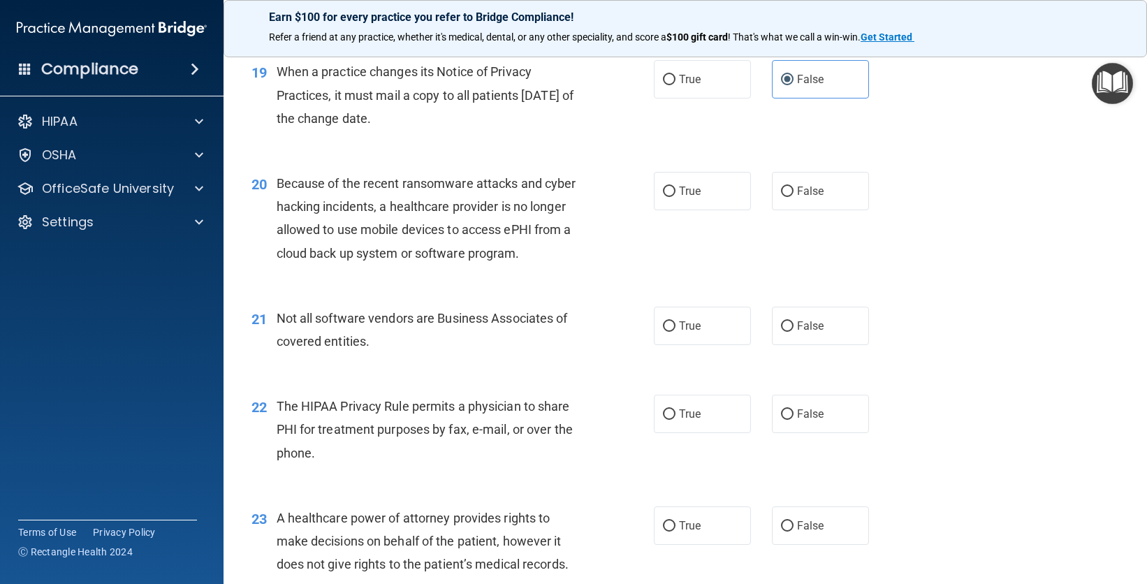
scroll to position [2224, 0]
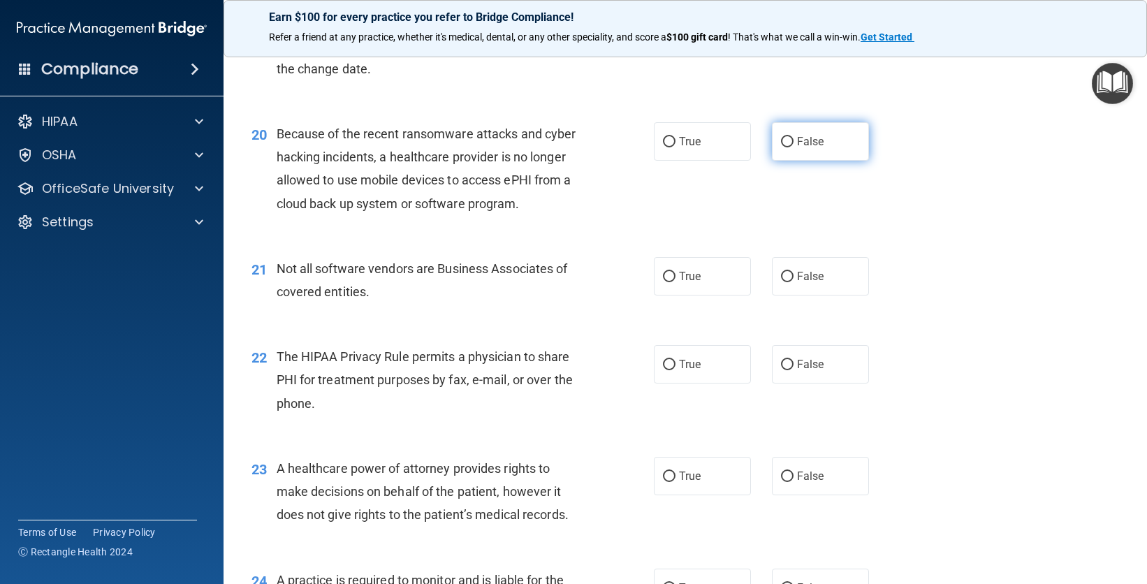
click at [819, 146] on label "False" at bounding box center [820, 141] width 97 height 38
click at [794, 146] on input "False" at bounding box center [787, 142] width 13 height 10
radio input "true"
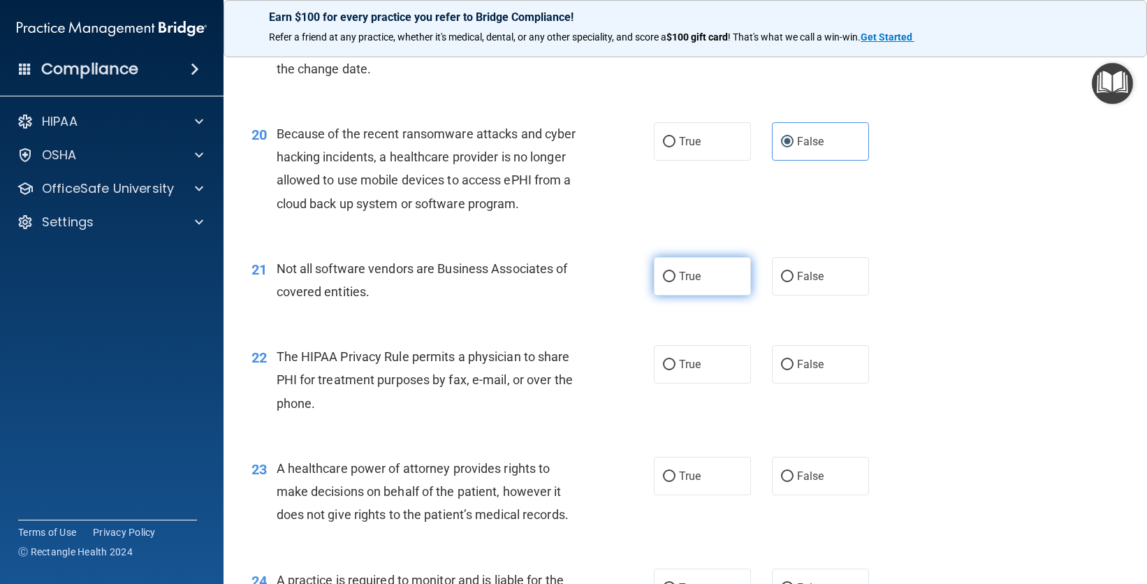
click at [708, 286] on label "True" at bounding box center [702, 276] width 97 height 38
click at [676, 282] on input "True" at bounding box center [669, 277] width 13 height 10
radio input "true"
click at [704, 363] on label "True" at bounding box center [702, 364] width 97 height 38
click at [676, 363] on input "True" at bounding box center [669, 365] width 13 height 10
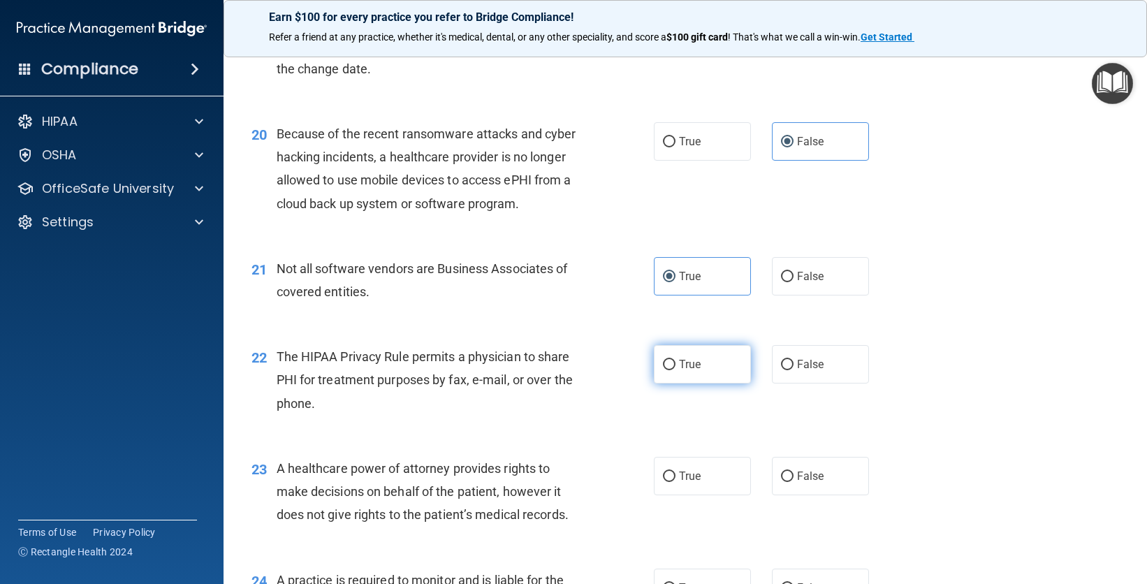
radio input "true"
click at [813, 472] on span "False" at bounding box center [810, 476] width 27 height 13
click at [794, 472] on input "False" at bounding box center [787, 477] width 13 height 10
radio input "true"
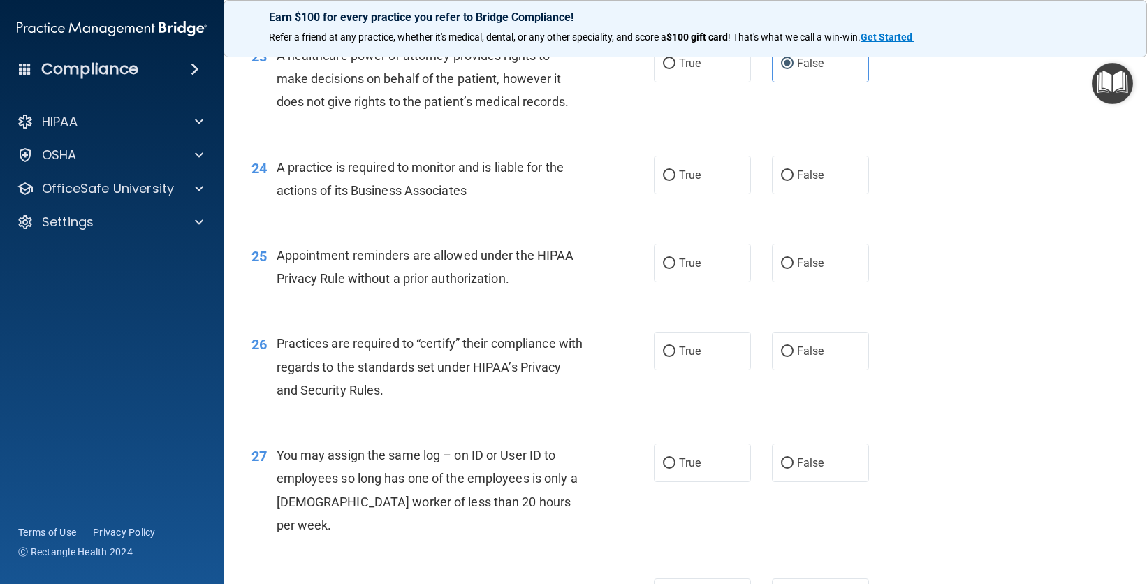
scroll to position [2717, 0]
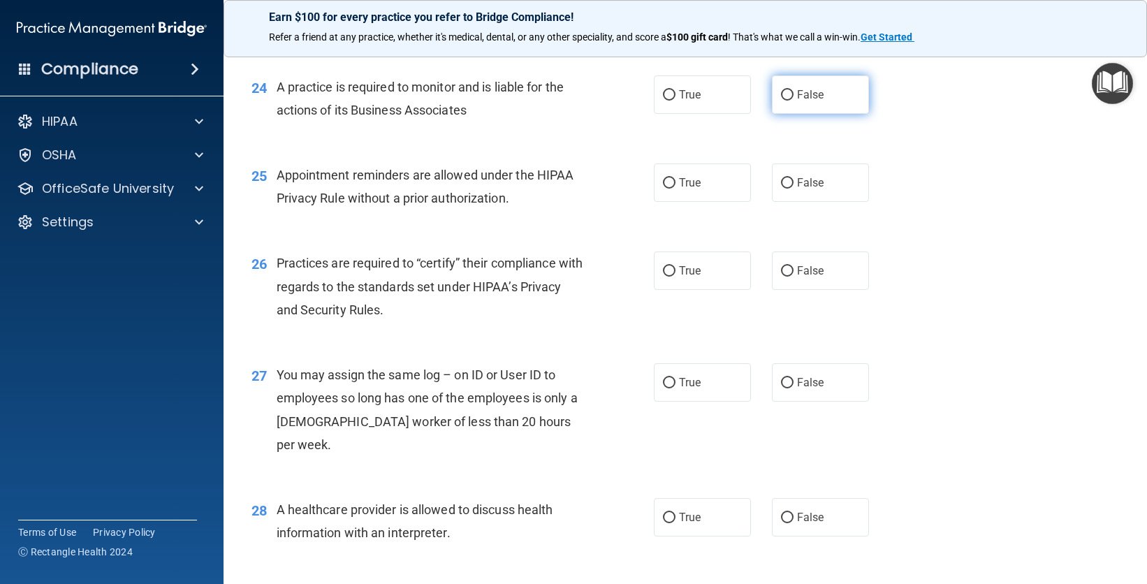
click at [815, 101] on label "False" at bounding box center [820, 94] width 97 height 38
click at [794, 101] on input "False" at bounding box center [787, 95] width 13 height 10
radio input "true"
click at [723, 176] on label "True" at bounding box center [702, 183] width 97 height 38
click at [676, 178] on input "True" at bounding box center [669, 183] width 13 height 10
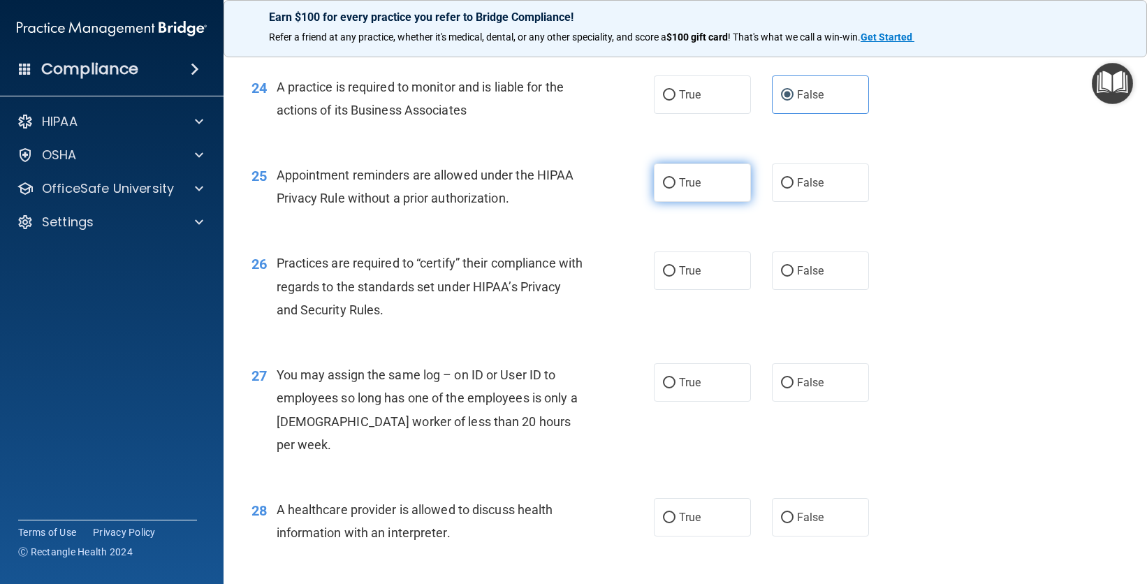
radio input "true"
click at [829, 268] on label "False" at bounding box center [820, 271] width 97 height 38
click at [794, 268] on input "False" at bounding box center [787, 271] width 13 height 10
radio input "true"
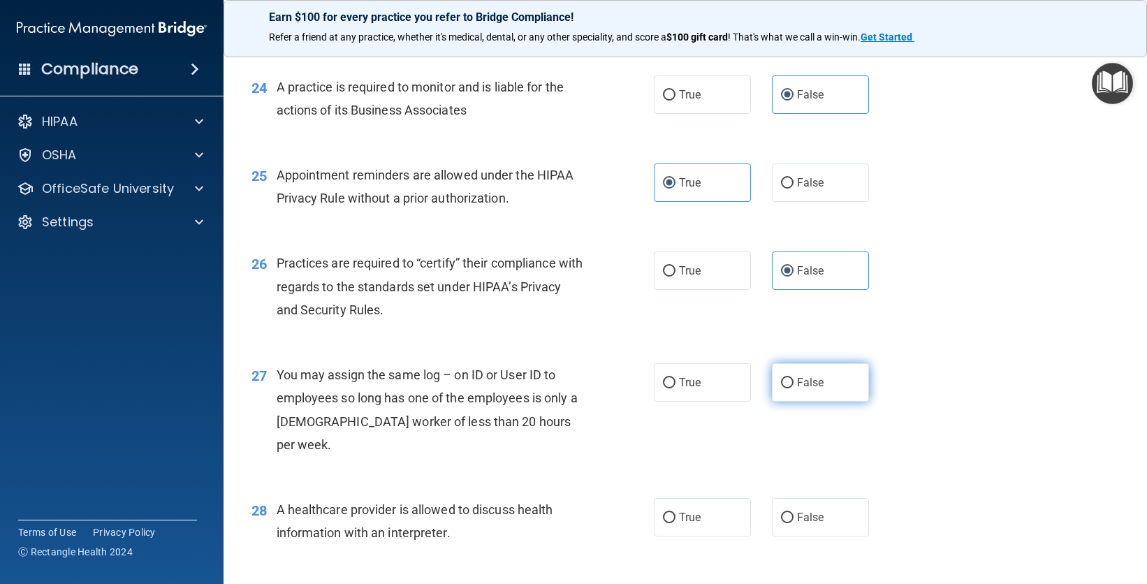
click at [815, 379] on span "False" at bounding box center [810, 382] width 27 height 13
click at [794, 379] on input "False" at bounding box center [787, 383] width 13 height 10
radio input "true"
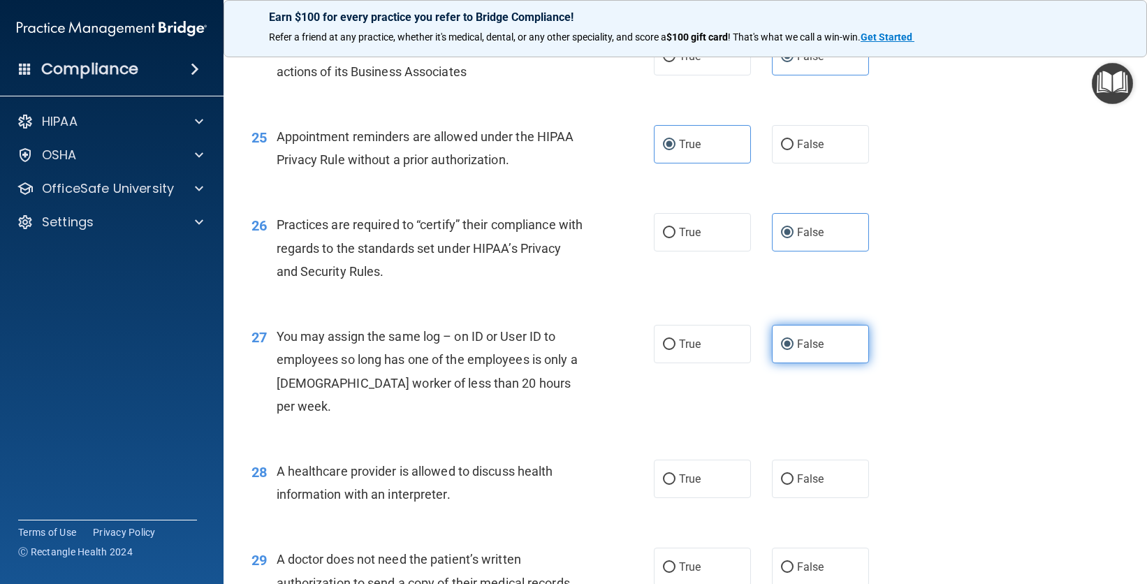
scroll to position [2758, 0]
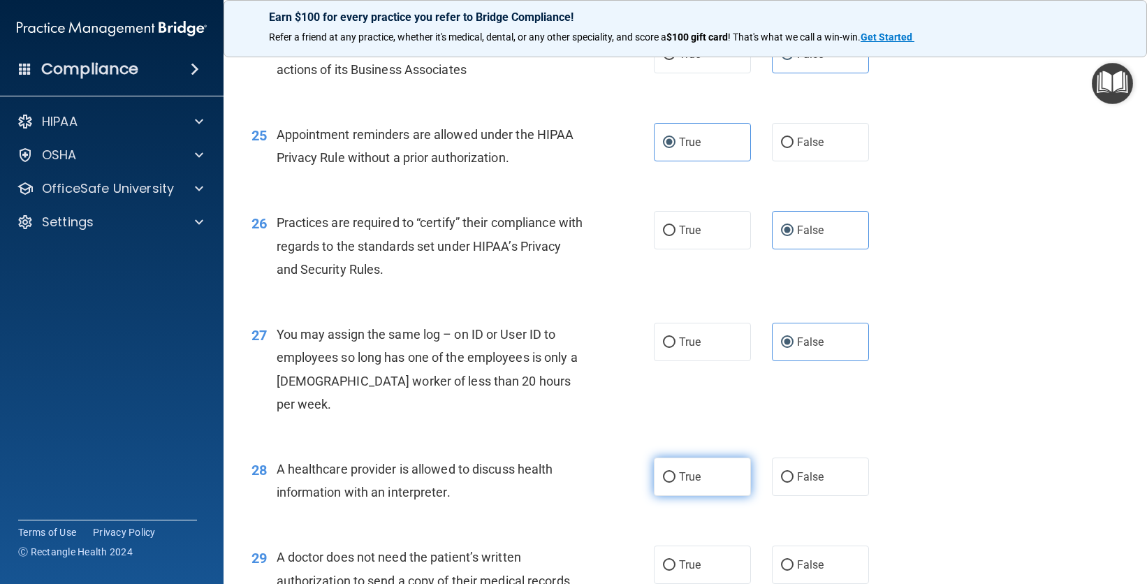
click at [711, 458] on label "True" at bounding box center [702, 477] width 97 height 38
click at [676, 472] on input "True" at bounding box center [669, 477] width 13 height 10
radio input "true"
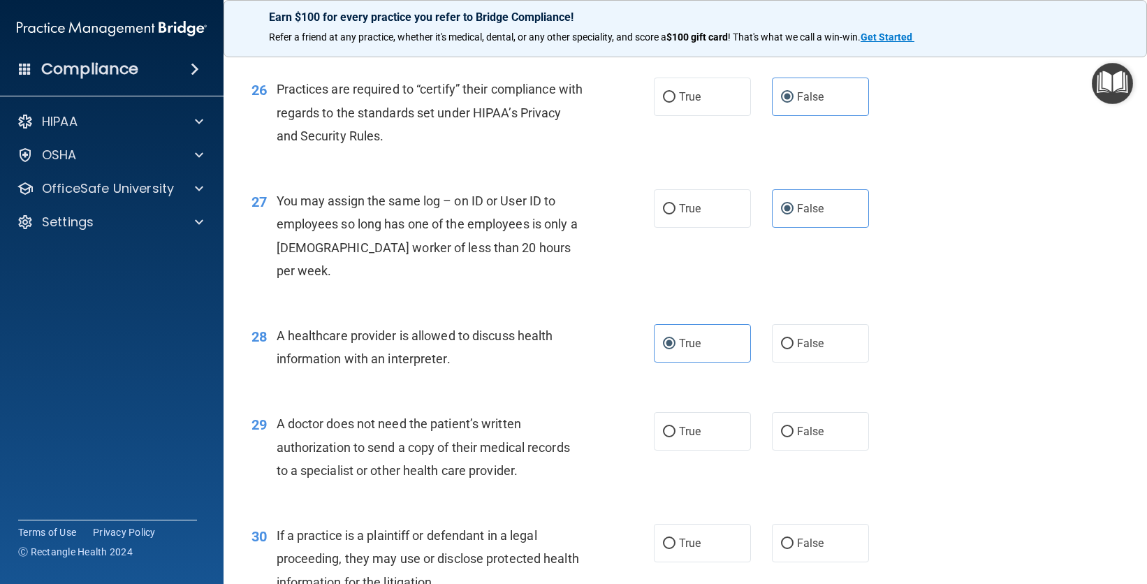
scroll to position [2893, 0]
click at [716, 416] on label "True" at bounding box center [702, 430] width 97 height 38
click at [676, 426] on input "True" at bounding box center [669, 431] width 13 height 10
radio input "true"
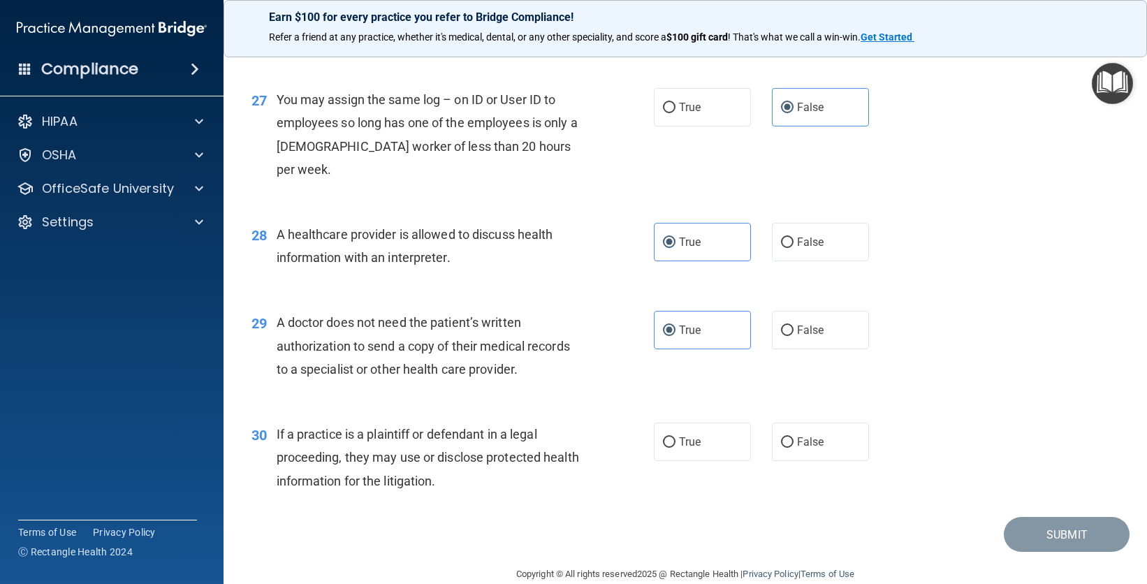
scroll to position [2993, 0]
click at [718, 428] on label "True" at bounding box center [702, 441] width 97 height 38
click at [676, 437] on input "True" at bounding box center [669, 442] width 13 height 10
radio input "true"
click at [1066, 518] on button "Submit" at bounding box center [1067, 534] width 126 height 36
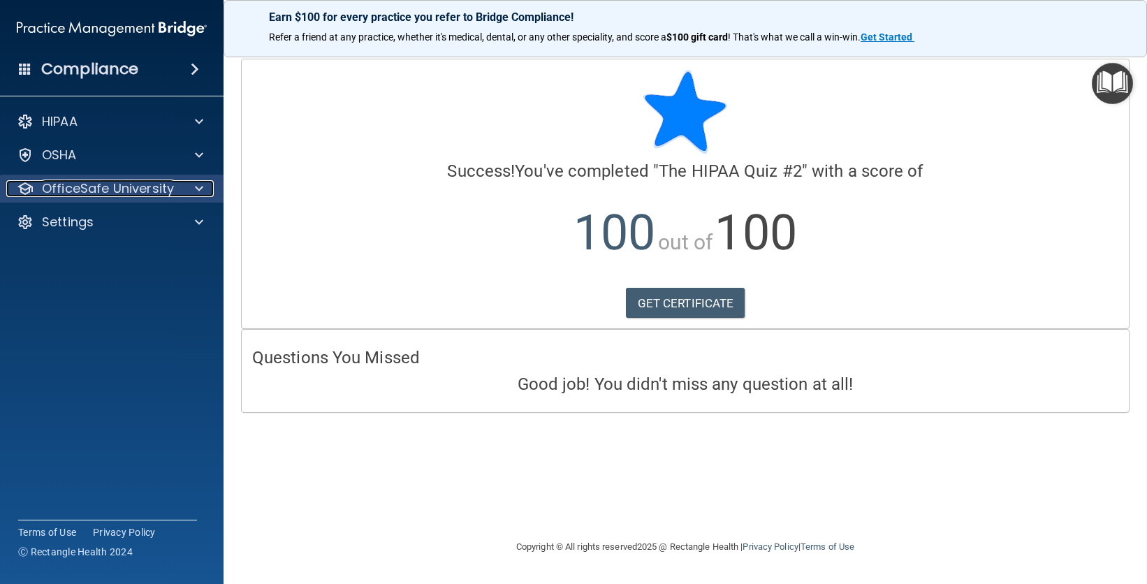
click at [127, 184] on p "OfficeSafe University" at bounding box center [108, 188] width 132 height 17
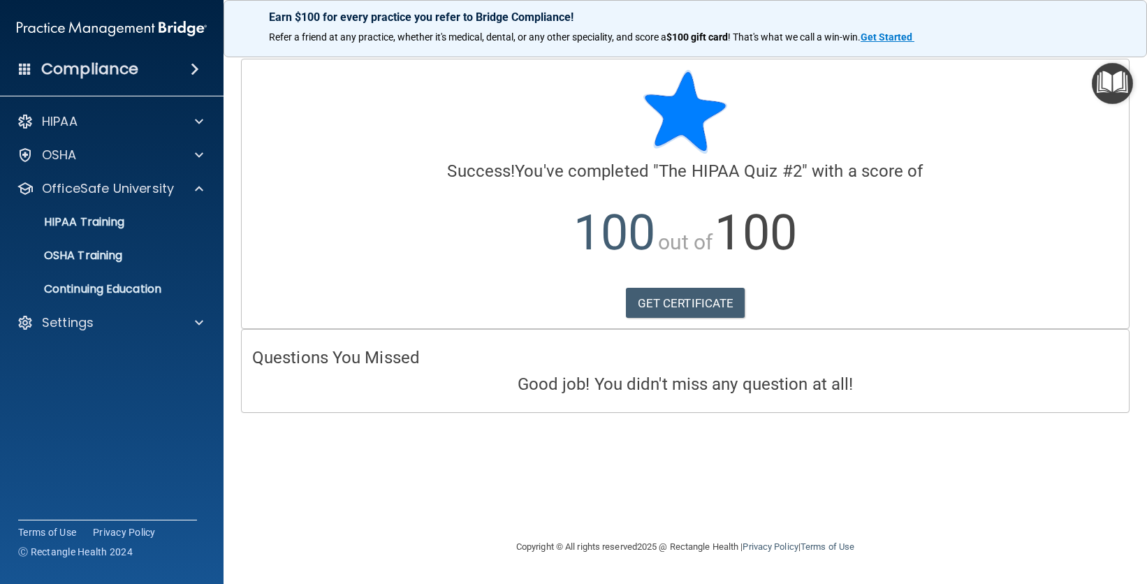
click at [112, 236] on ul "HIPAA Training OSHA Training Continuing Education" at bounding box center [112, 253] width 253 height 101
click at [123, 217] on p "HIPAA Training" at bounding box center [66, 222] width 115 height 14
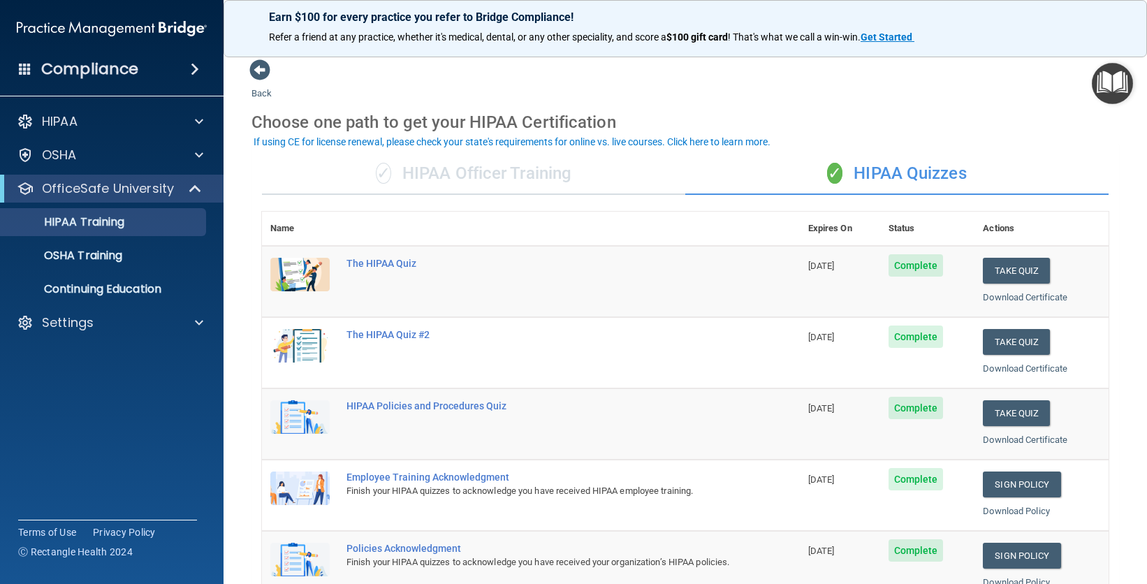
click at [1108, 80] on img "Open Resource Center" at bounding box center [1112, 83] width 41 height 41
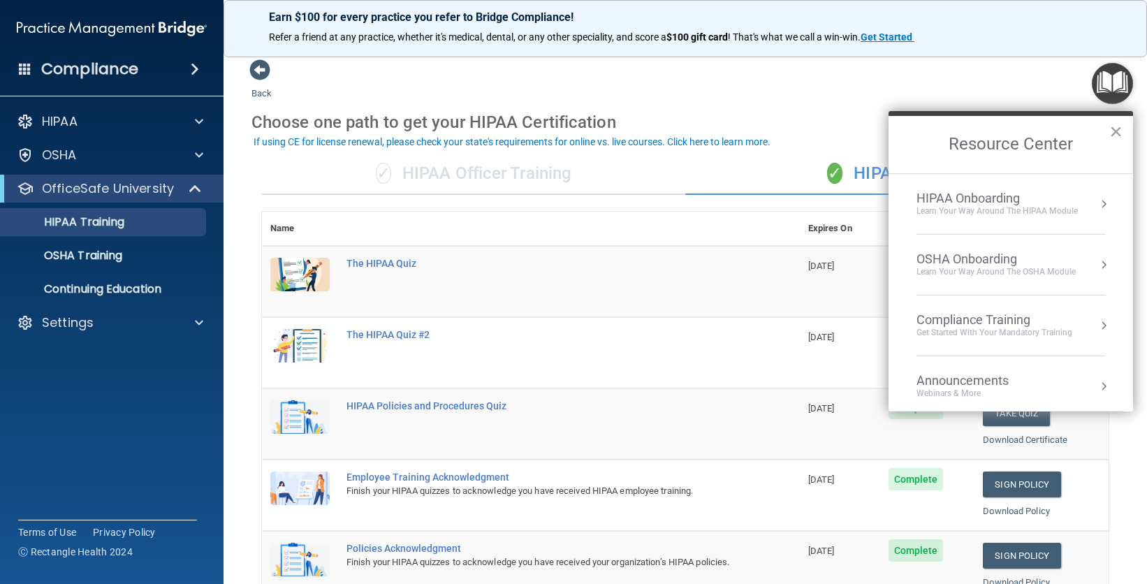
click at [990, 258] on div "OSHA Onboarding" at bounding box center [996, 259] width 159 height 15
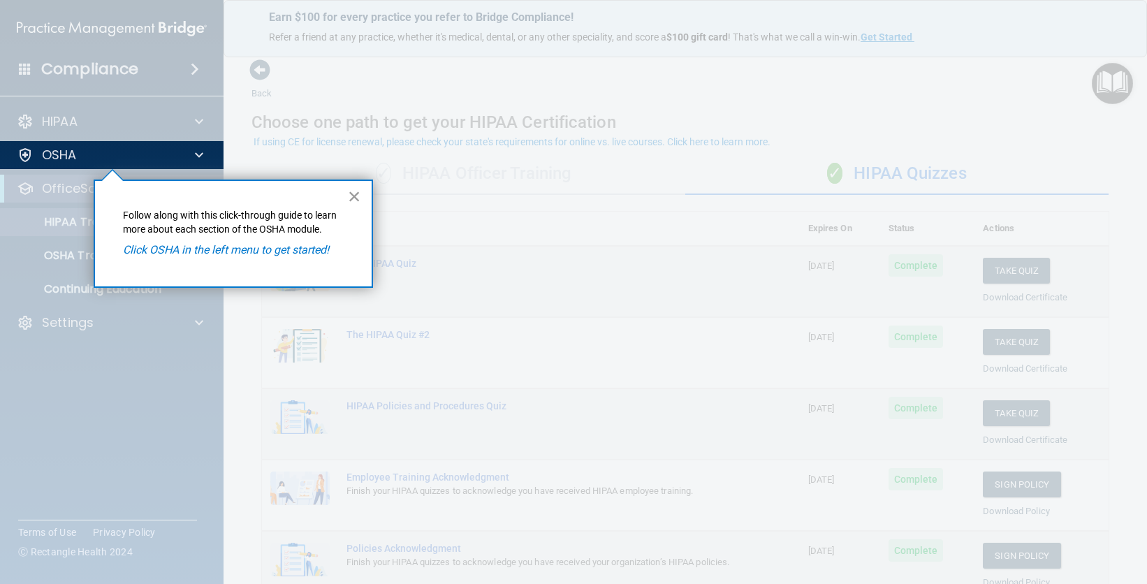
click at [358, 198] on button "×" at bounding box center [354, 196] width 13 height 22
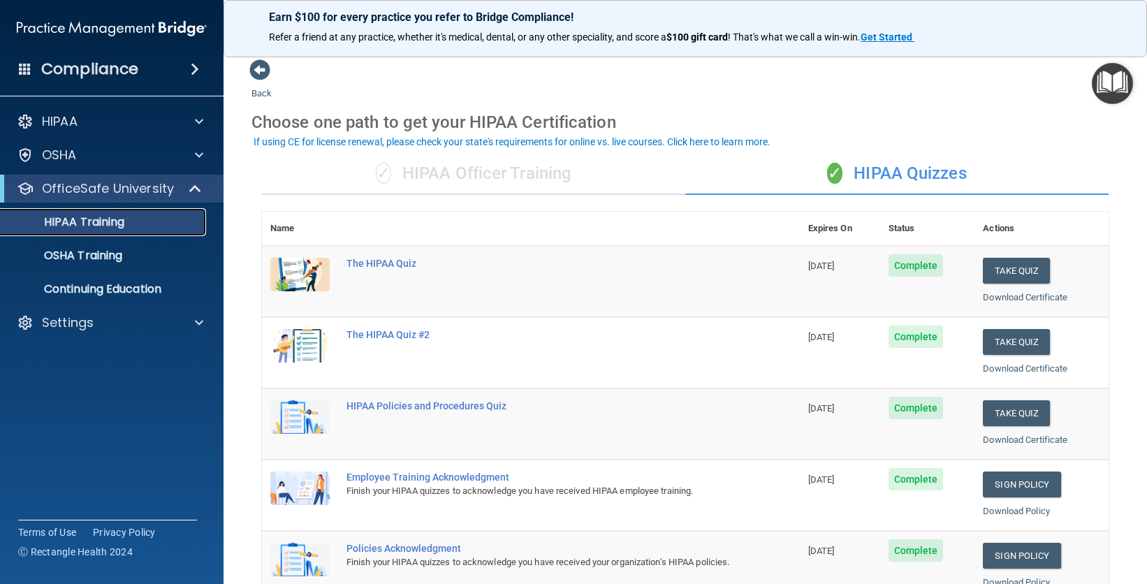
click at [69, 223] on p "HIPAA Training" at bounding box center [66, 222] width 115 height 14
click at [82, 255] on p "OSHA Training" at bounding box center [65, 256] width 113 height 14
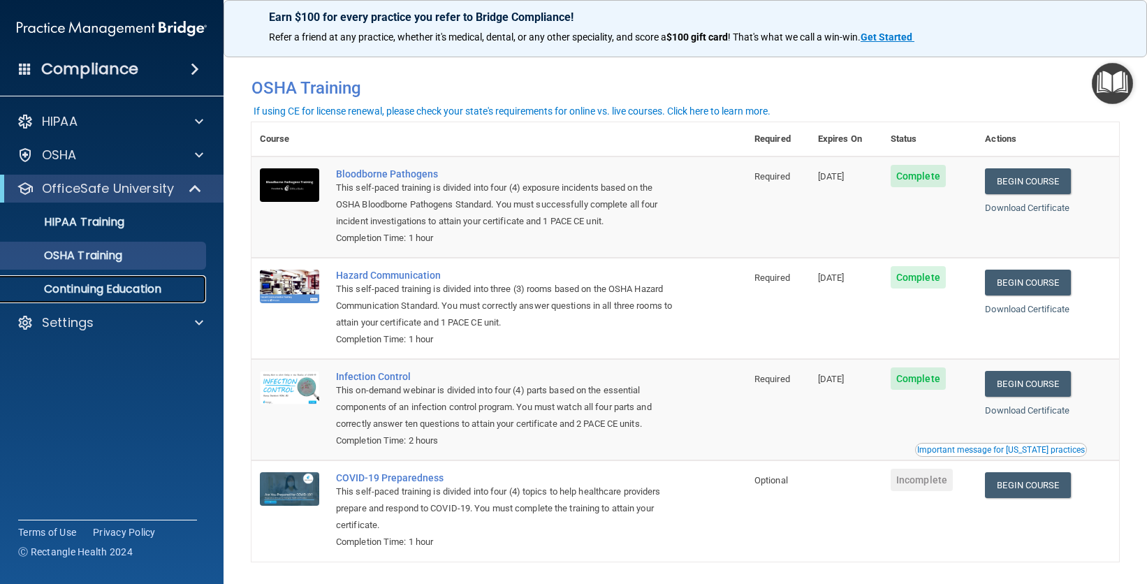
click at [110, 291] on p "Continuing Education" at bounding box center [104, 289] width 191 height 14
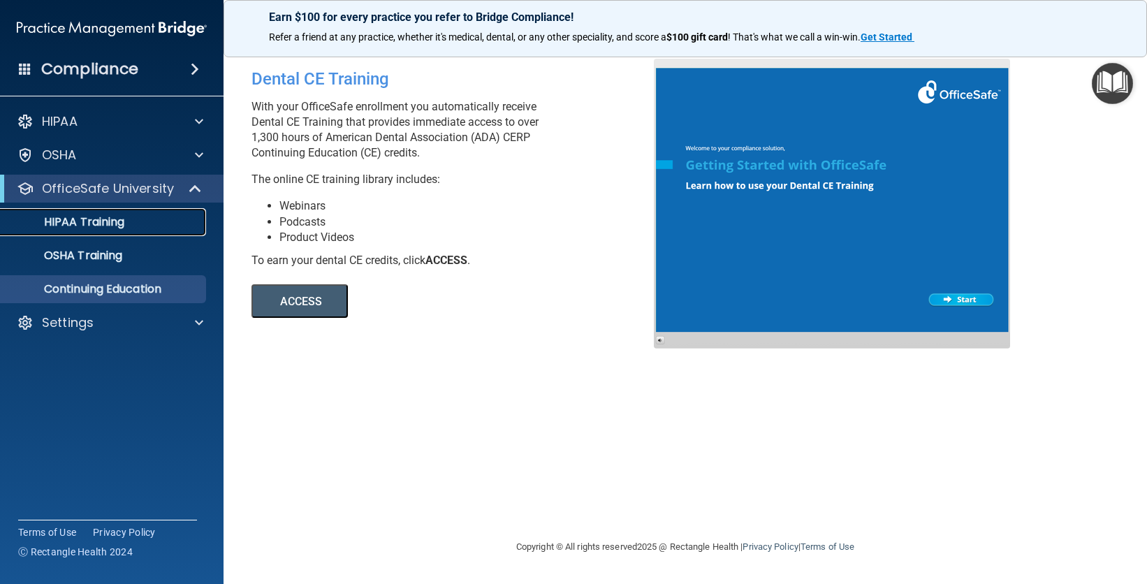
click at [163, 217] on div "HIPAA Training" at bounding box center [104, 222] width 191 height 14
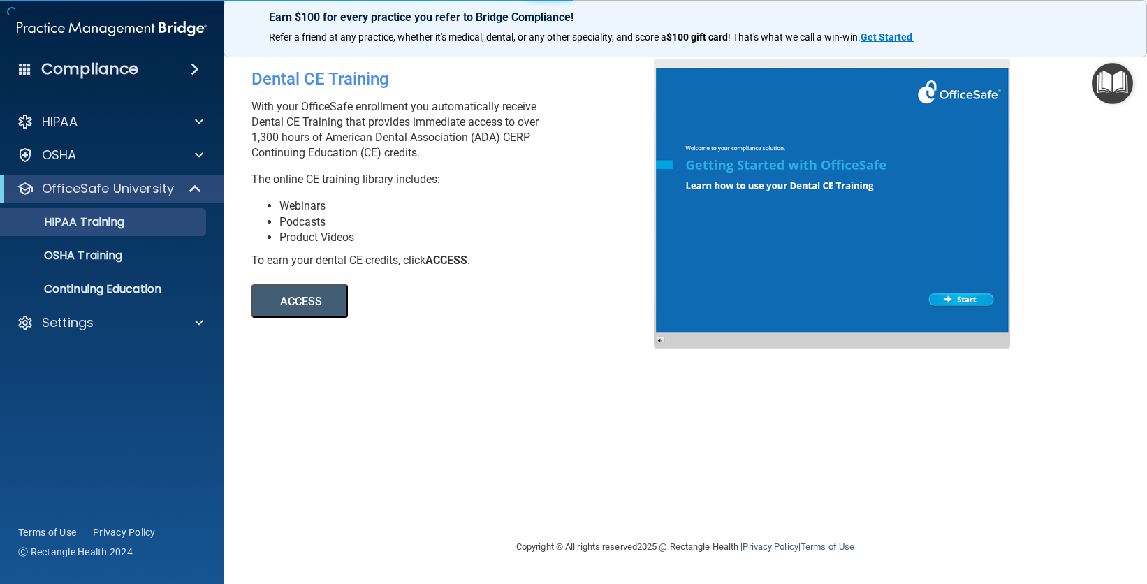
click at [1123, 106] on main "Dental CE Training With your OfficeSafe enrollment you automatically receive De…" at bounding box center [686, 314] width 924 height 539
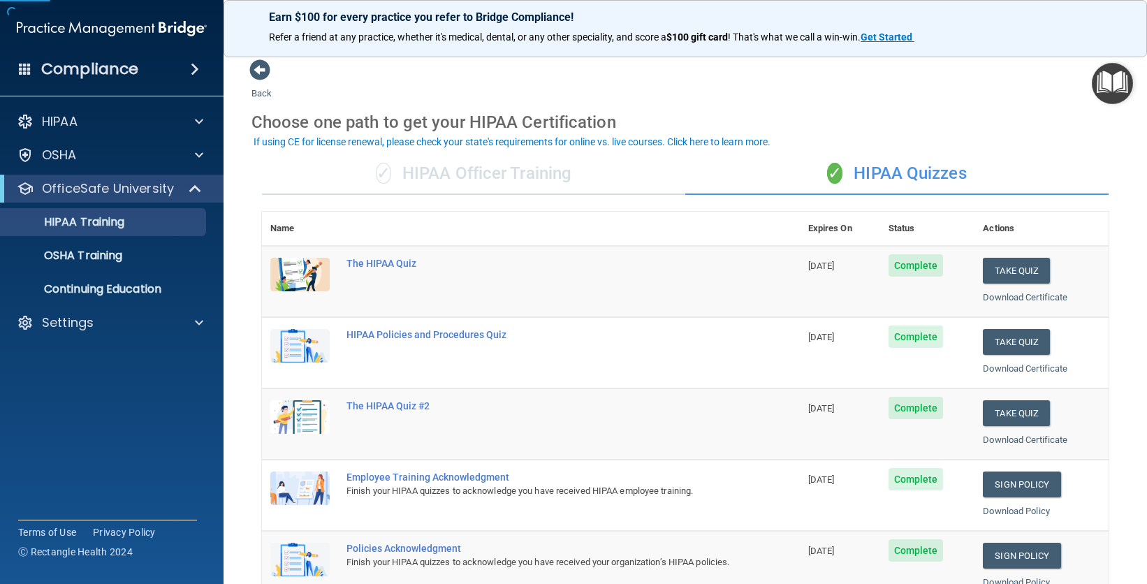
click at [1121, 91] on img "Open Resource Center" at bounding box center [1112, 83] width 41 height 41
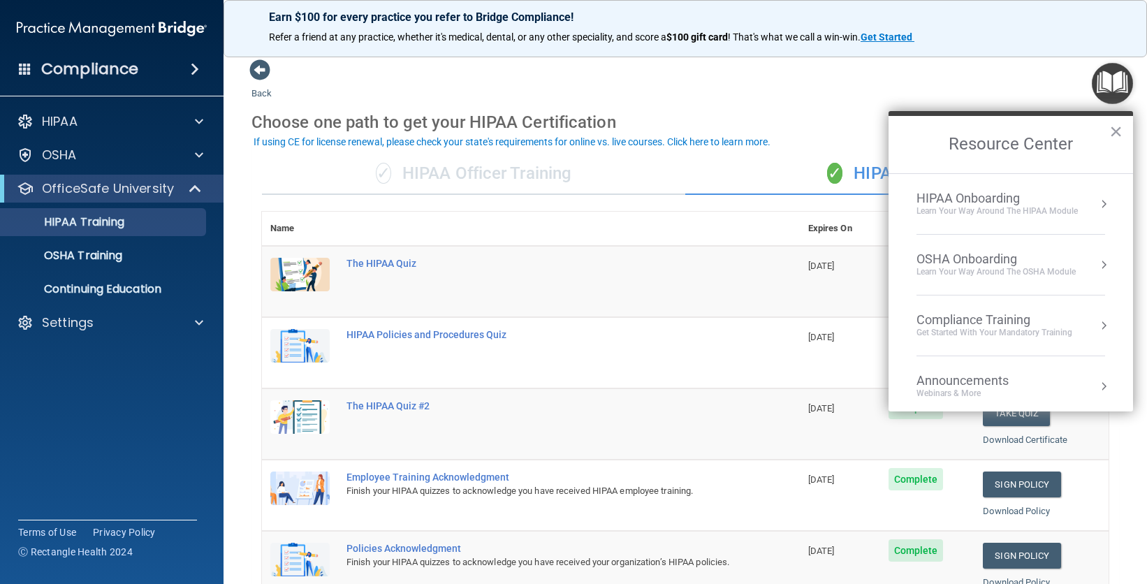
click at [1009, 263] on div "OSHA Onboarding" at bounding box center [996, 259] width 159 height 15
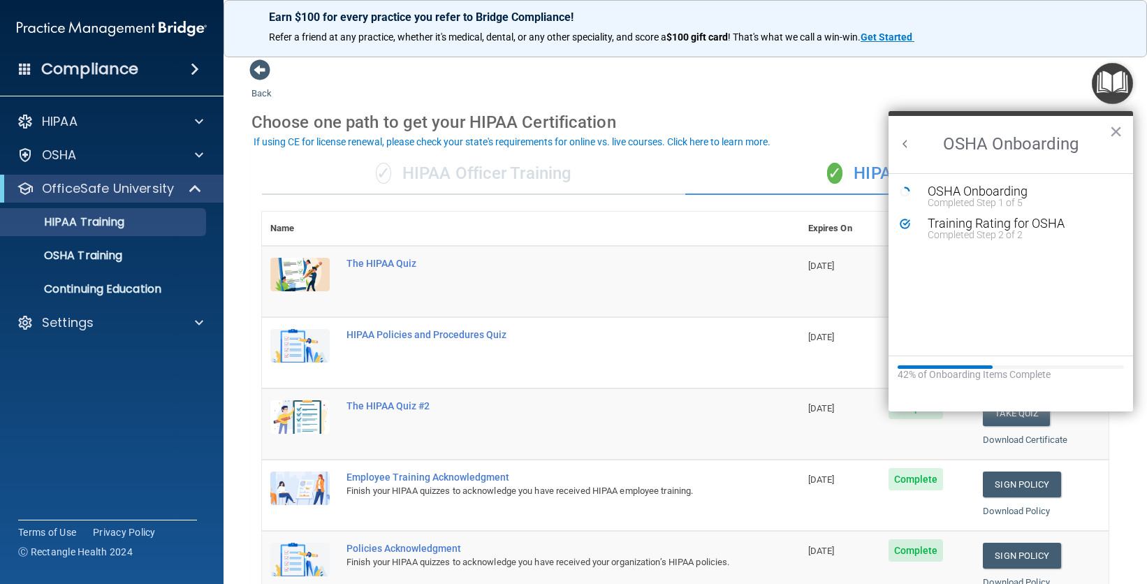
click at [956, 71] on div "Back Choose one path to get your HIPAA Certification ✓ HIPAA Officer Training ✓…" at bounding box center [686, 528] width 868 height 938
click at [1117, 131] on button "×" at bounding box center [1116, 131] width 13 height 22
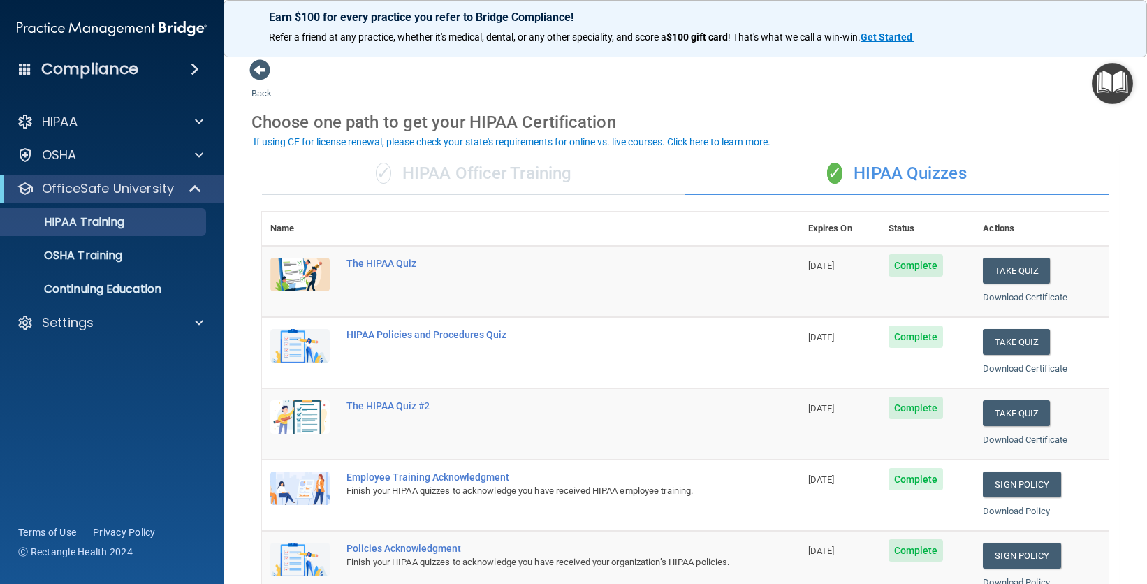
click at [1107, 96] on img "Open Resource Center" at bounding box center [1112, 83] width 41 height 41
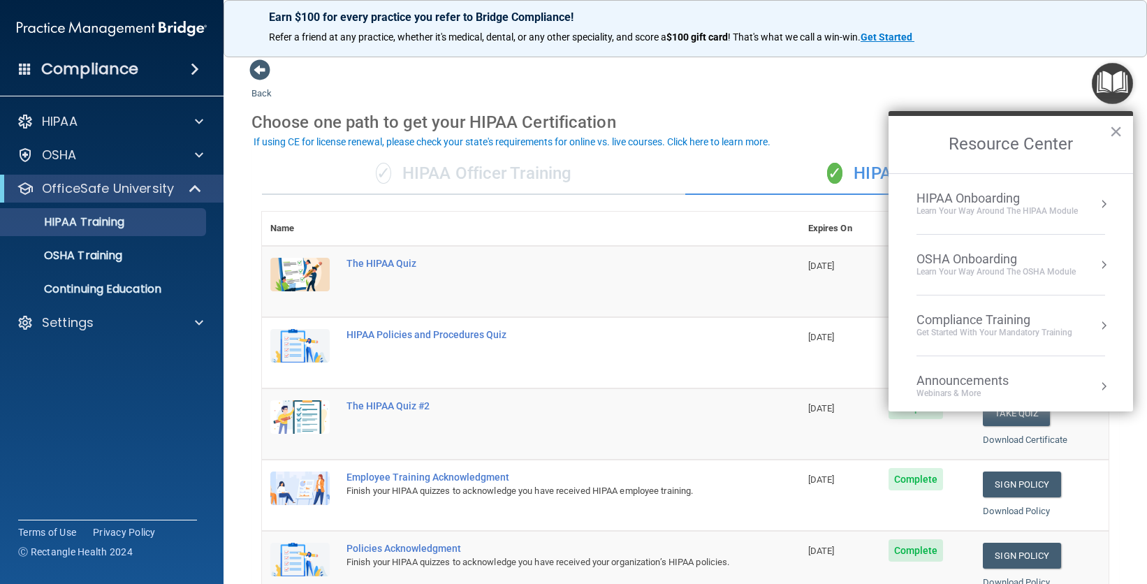
click at [1005, 195] on div "HIPAA Onboarding" at bounding box center [997, 198] width 161 height 15
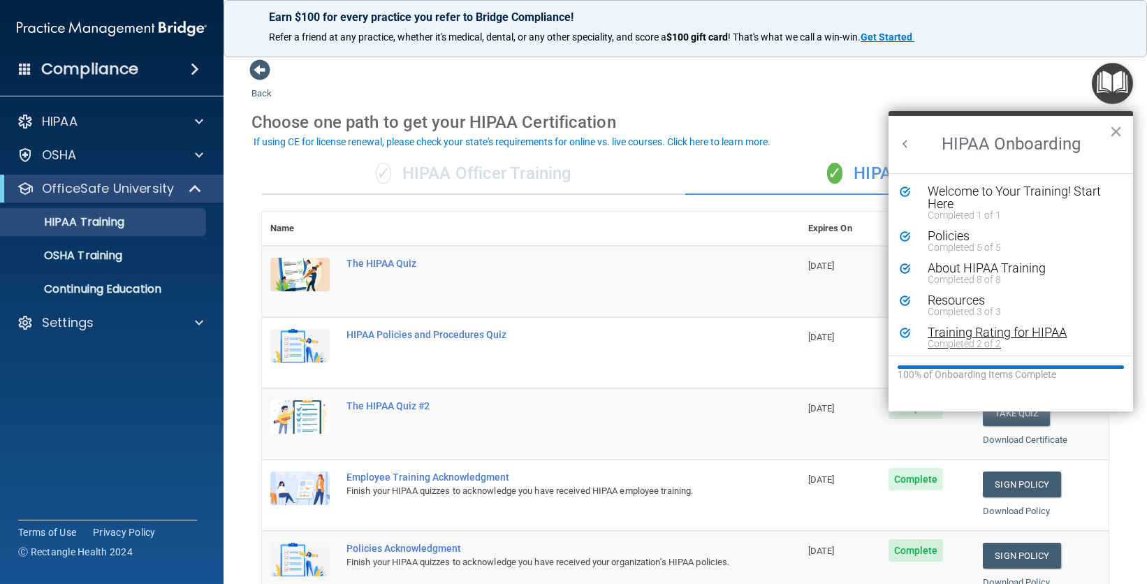
scroll to position [3, 0]
click at [1118, 136] on button "×" at bounding box center [1116, 131] width 13 height 22
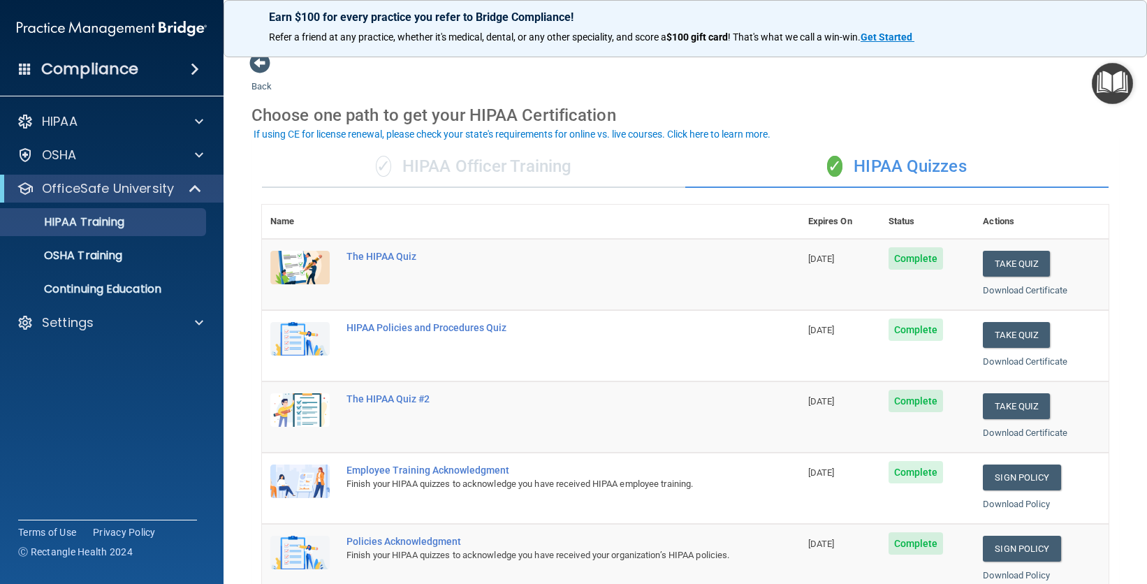
scroll to position [8, 0]
click at [1005, 340] on button "Take Quiz" at bounding box center [1016, 334] width 67 height 26
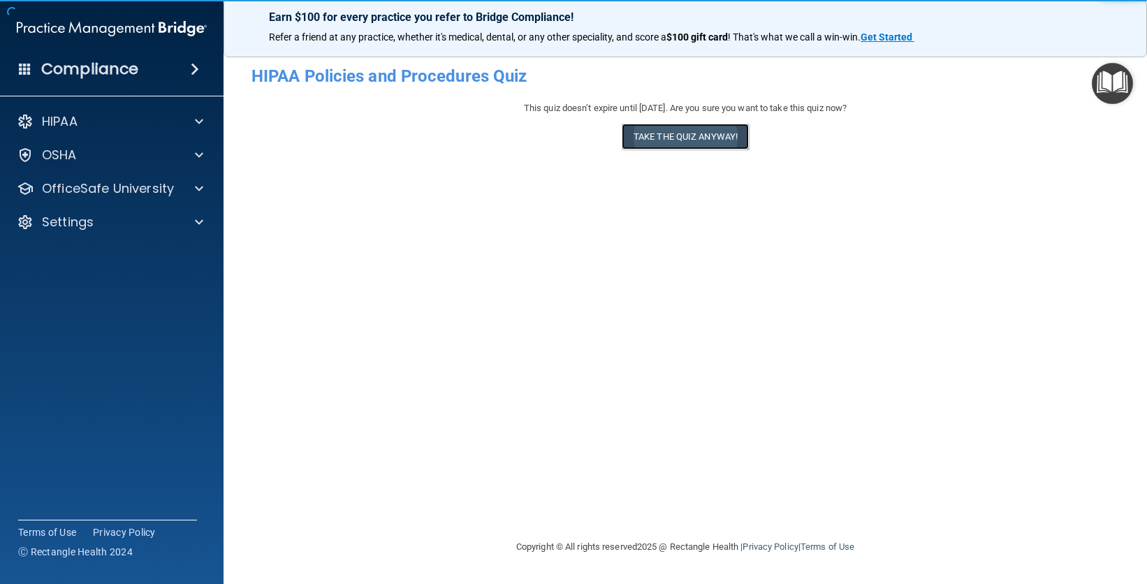
click at [734, 142] on button "Take the quiz anyway!" at bounding box center [685, 137] width 127 height 26
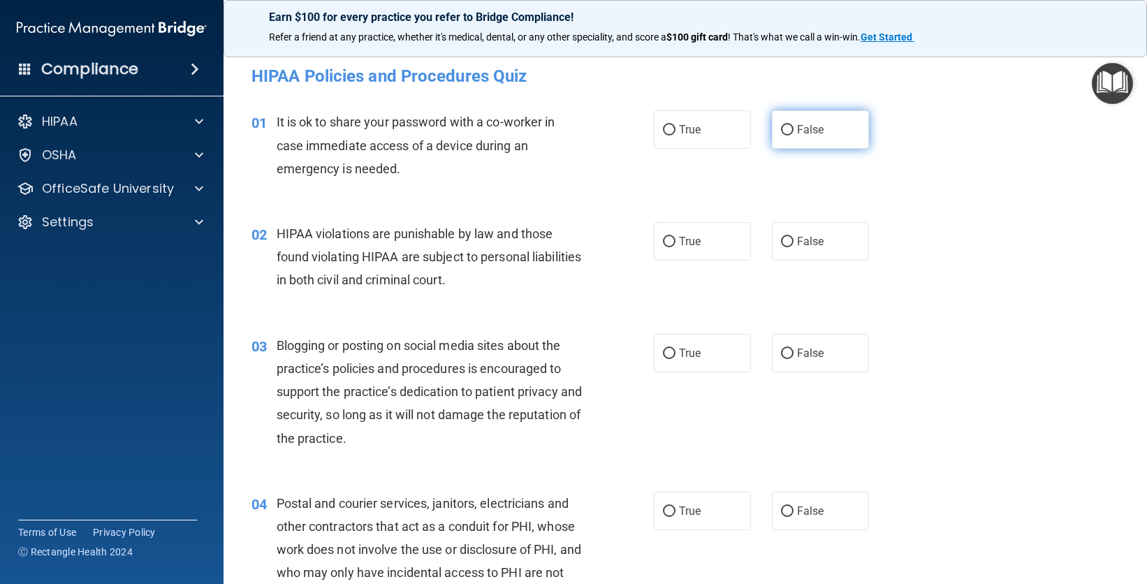
click at [845, 141] on label "False" at bounding box center [820, 129] width 97 height 38
click at [794, 136] on input "False" at bounding box center [787, 130] width 13 height 10
radio input "true"
click at [692, 230] on label "True" at bounding box center [702, 241] width 97 height 38
click at [676, 237] on input "True" at bounding box center [669, 242] width 13 height 10
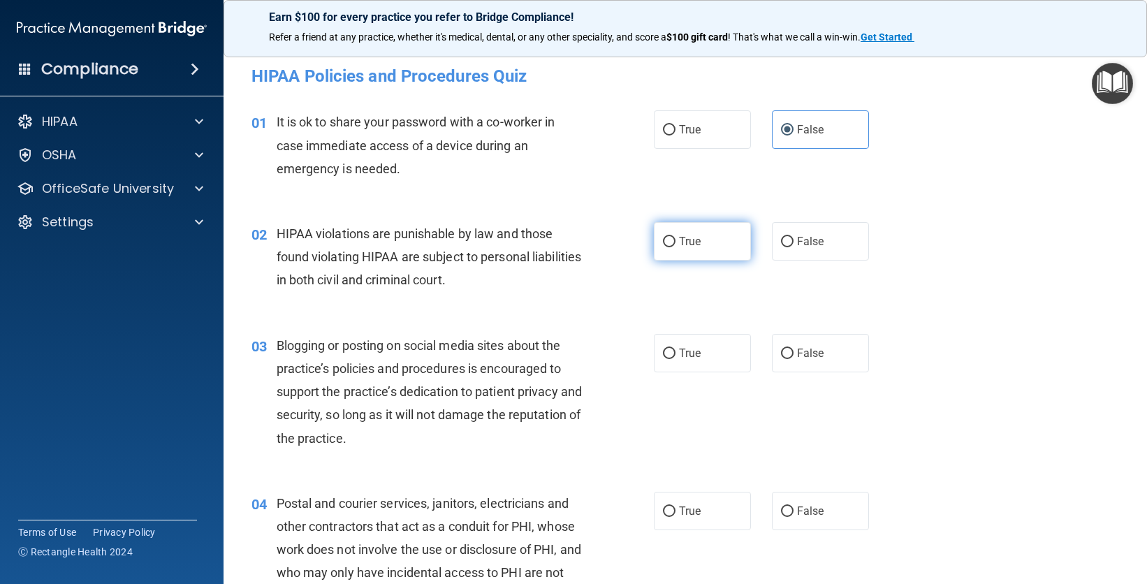
radio input "true"
click at [834, 366] on label "False" at bounding box center [820, 353] width 97 height 38
click at [794, 359] on input "False" at bounding box center [787, 354] width 13 height 10
radio input "true"
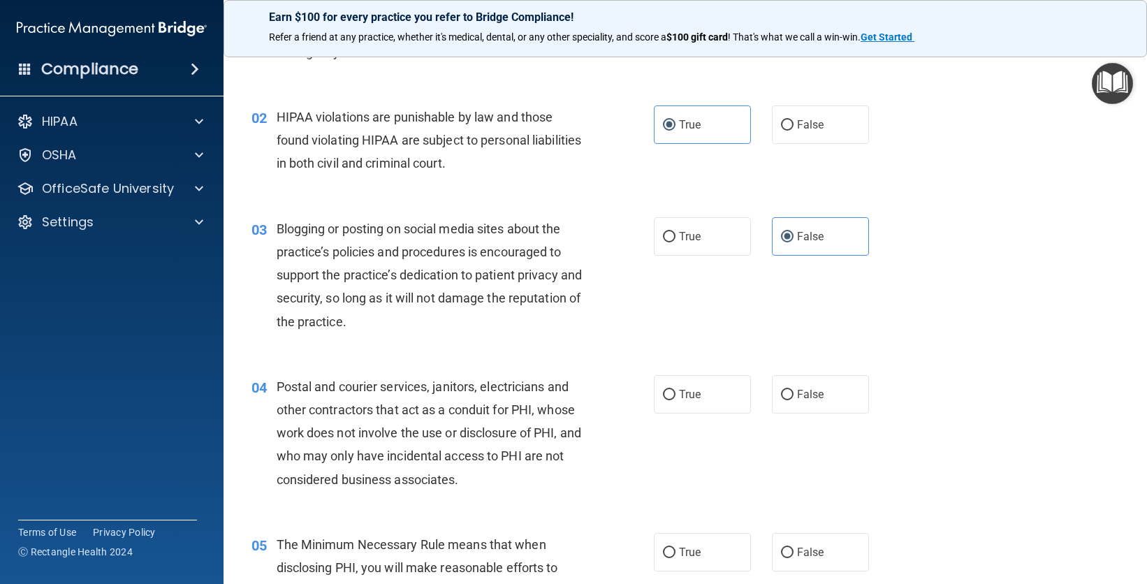
scroll to position [118, 0]
click at [811, 390] on span "False" at bounding box center [810, 392] width 27 height 13
click at [794, 390] on input "False" at bounding box center [787, 393] width 13 height 10
radio input "true"
click at [701, 388] on label "True" at bounding box center [702, 393] width 97 height 38
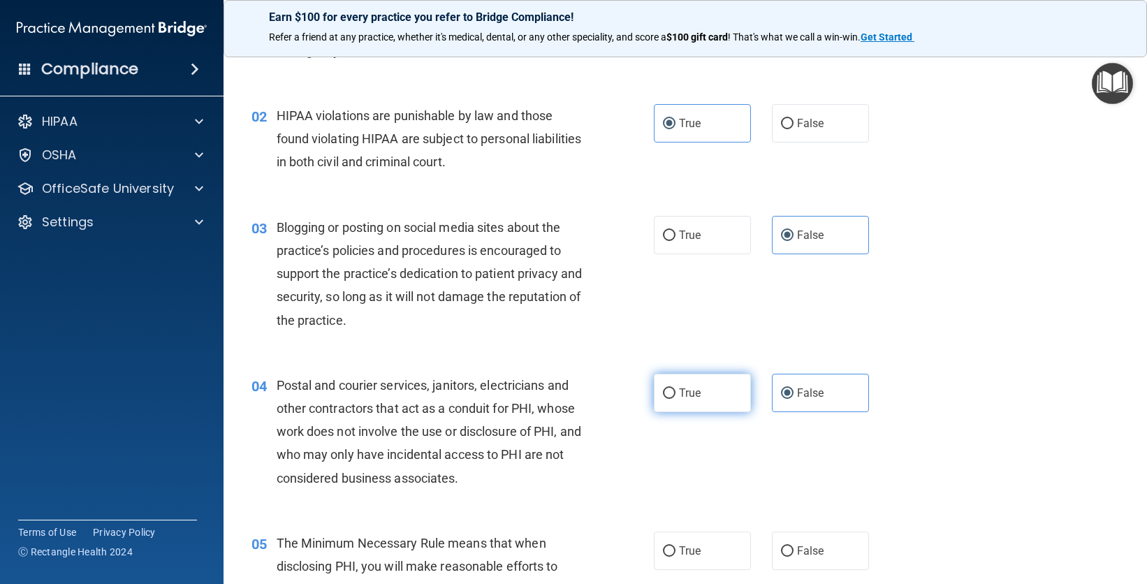
click at [676, 388] on input "True" at bounding box center [669, 393] width 13 height 10
radio input "true"
radio input "false"
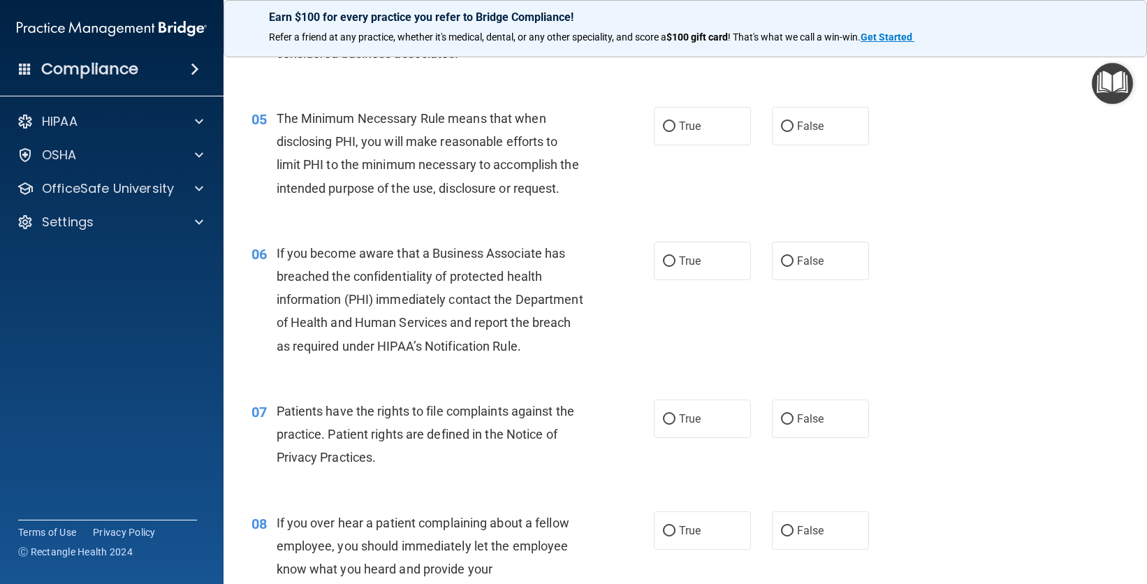
scroll to position [573, 0]
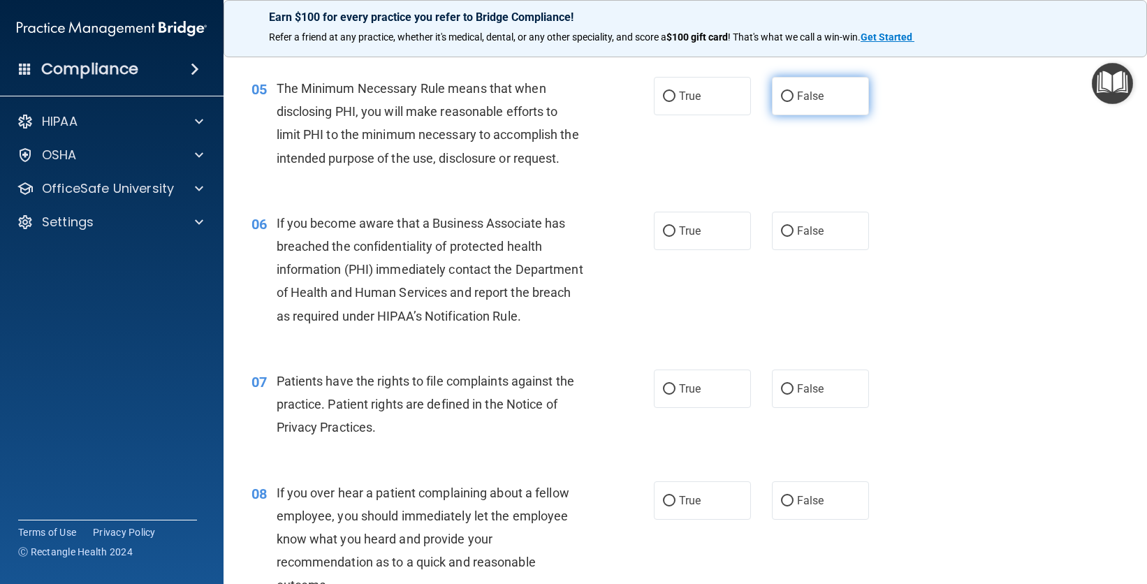
click at [796, 104] on label "False" at bounding box center [820, 96] width 97 height 38
click at [794, 102] on input "False" at bounding box center [787, 97] width 13 height 10
radio input "true"
drag, startPoint x: 677, startPoint y: 225, endPoint x: 683, endPoint y: 235, distance: 11.9
click at [677, 226] on div "06 If you become aware that a Business Associate has breached the confidentiali…" at bounding box center [685, 273] width 889 height 158
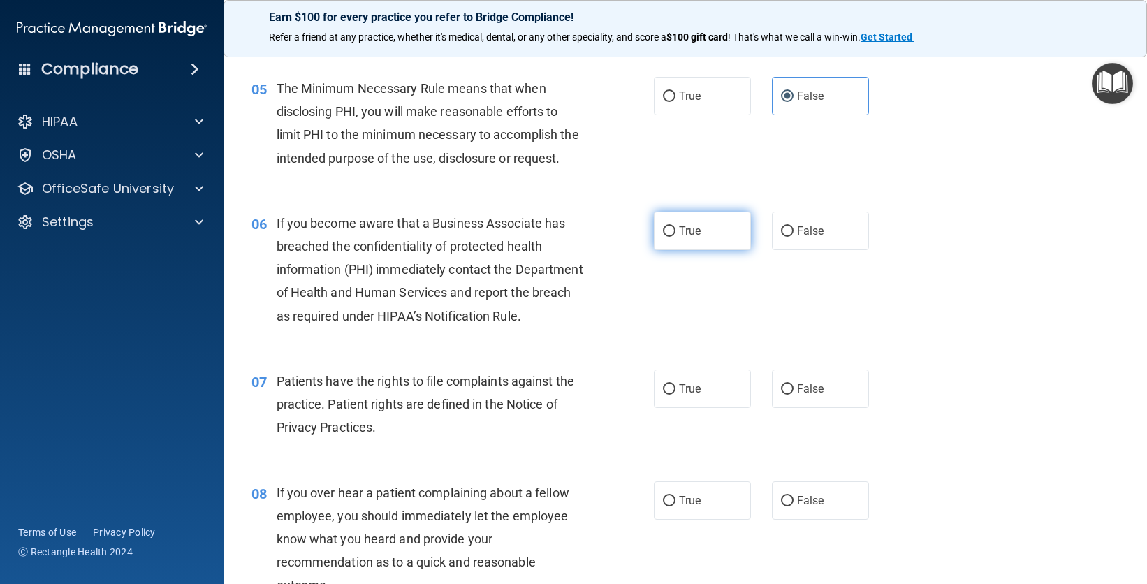
click at [695, 250] on label "True" at bounding box center [702, 231] width 97 height 38
click at [676, 237] on input "True" at bounding box center [669, 231] width 13 height 10
radio input "true"
click at [713, 408] on label "True" at bounding box center [702, 389] width 97 height 38
click at [676, 395] on input "True" at bounding box center [669, 389] width 13 height 10
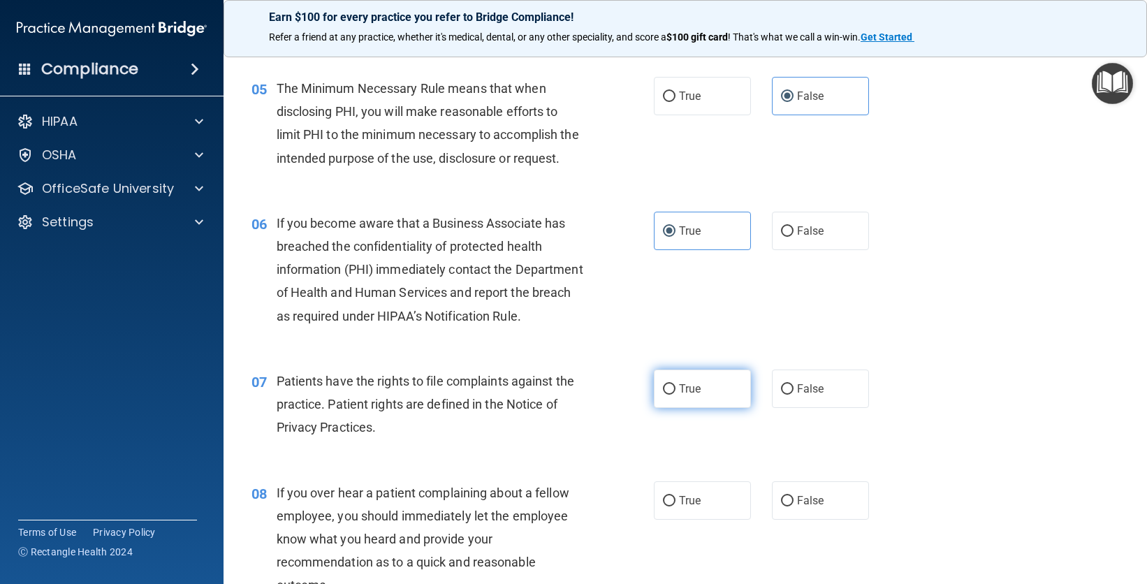
radio input "true"
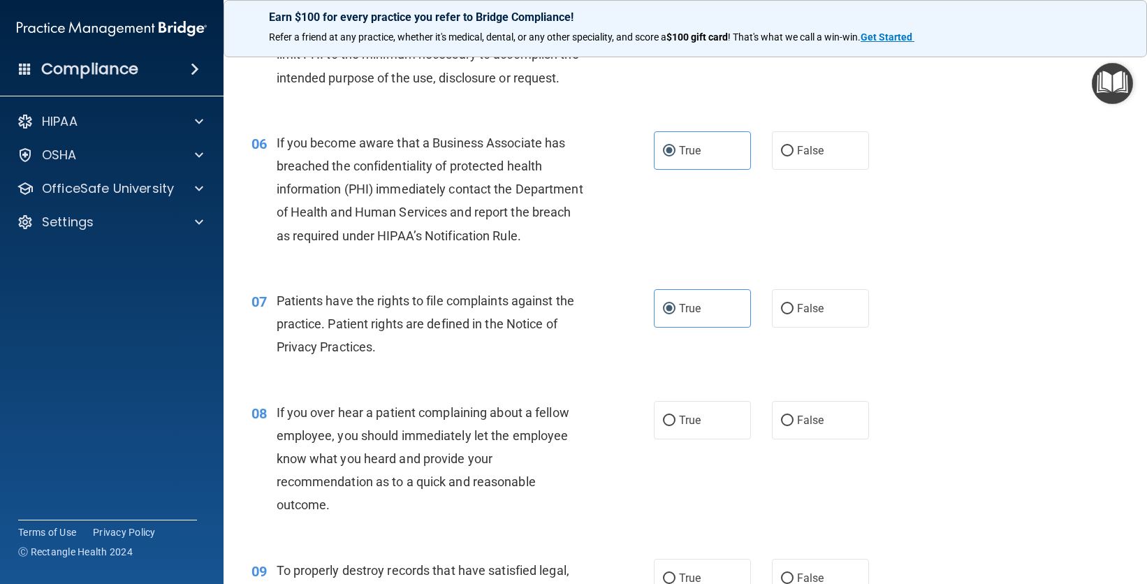
scroll to position [657, 0]
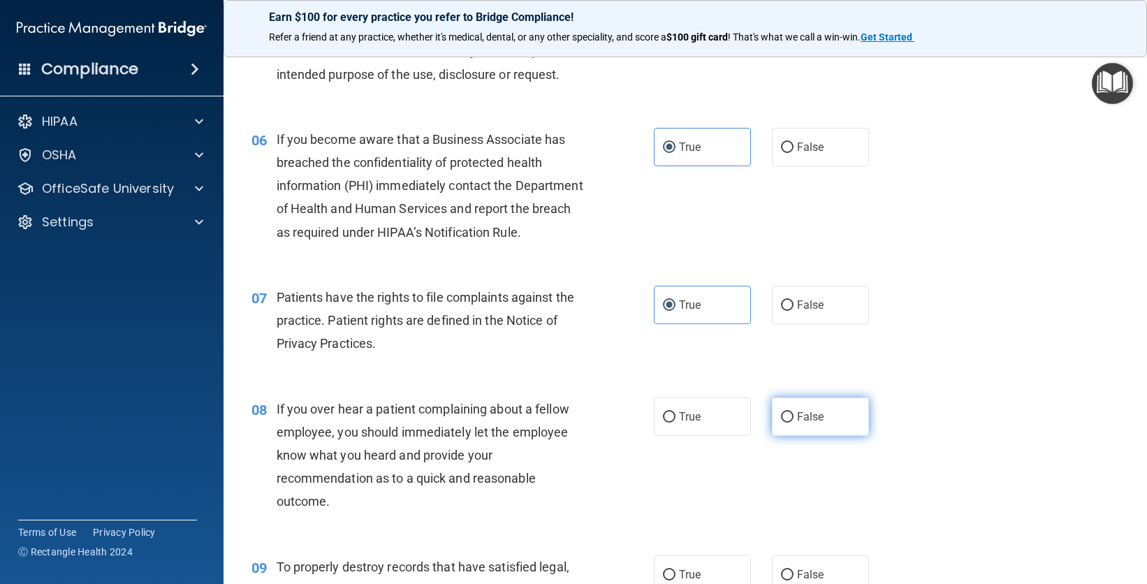
click at [815, 436] on label "False" at bounding box center [820, 417] width 97 height 38
click at [794, 423] on input "False" at bounding box center [787, 417] width 13 height 10
radio input "true"
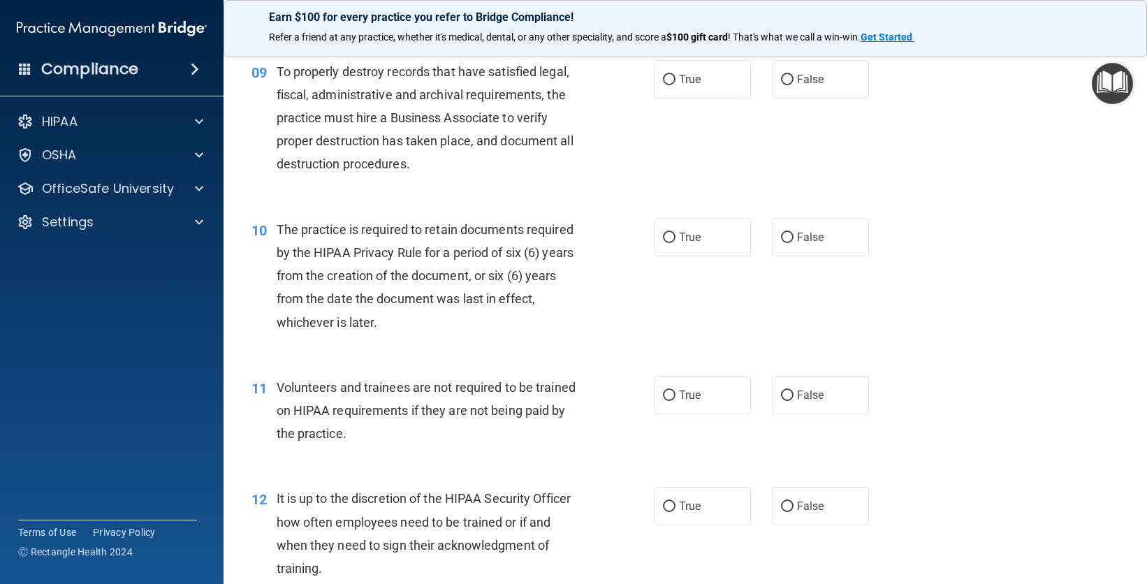
scroll to position [1173, 0]
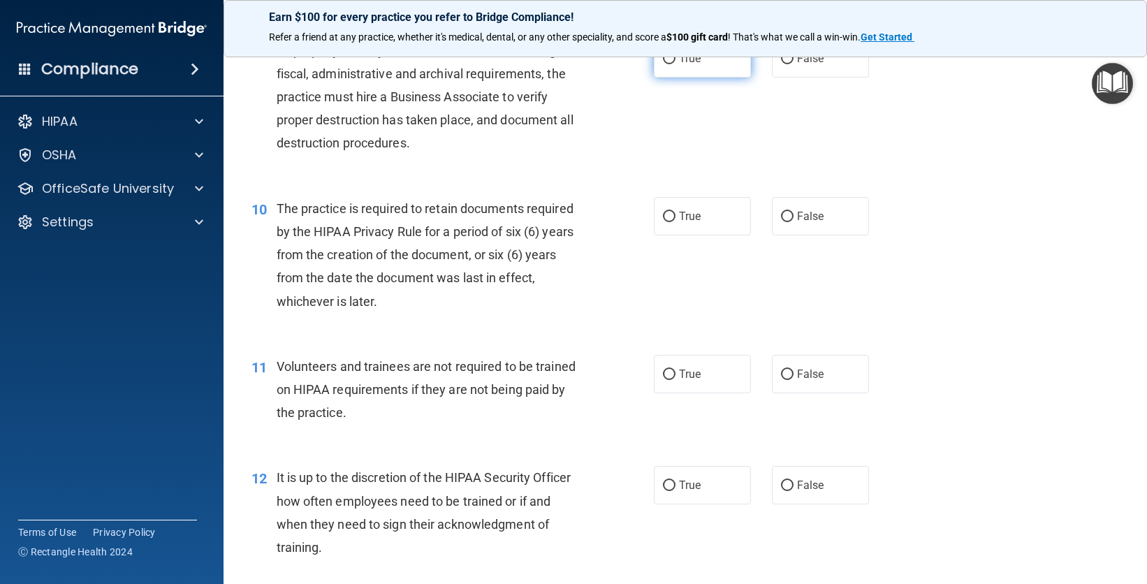
click at [678, 78] on label "True" at bounding box center [702, 58] width 97 height 38
click at [676, 64] on input "True" at bounding box center [669, 59] width 13 height 10
radio input "true"
click at [797, 223] on span "False" at bounding box center [810, 216] width 27 height 13
click at [792, 222] on input "False" at bounding box center [787, 217] width 13 height 10
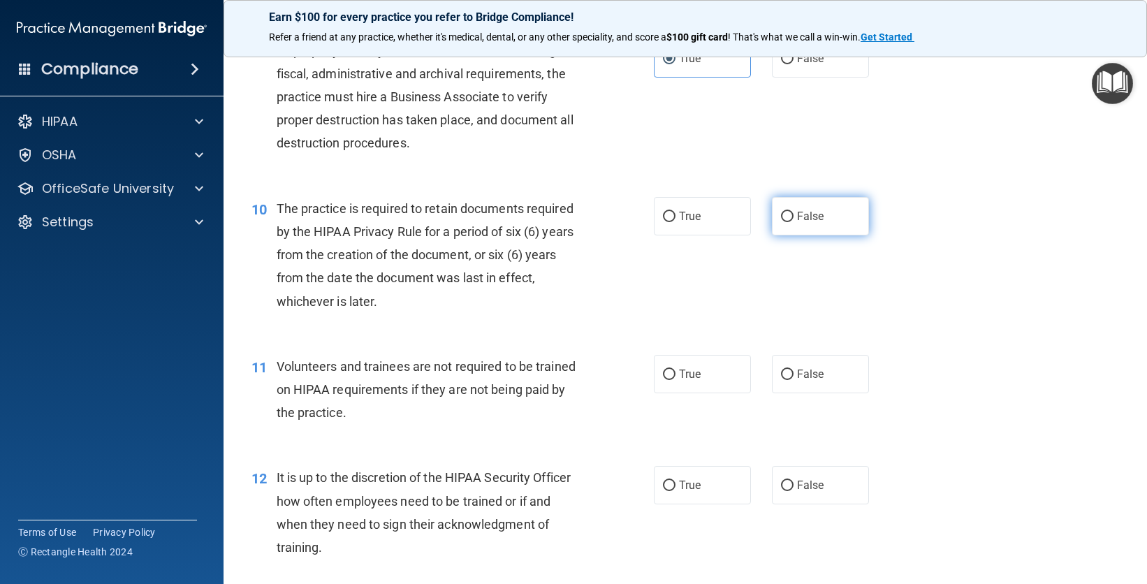
radio input "true"
click at [784, 380] on input "False" at bounding box center [787, 375] width 13 height 10
radio input "true"
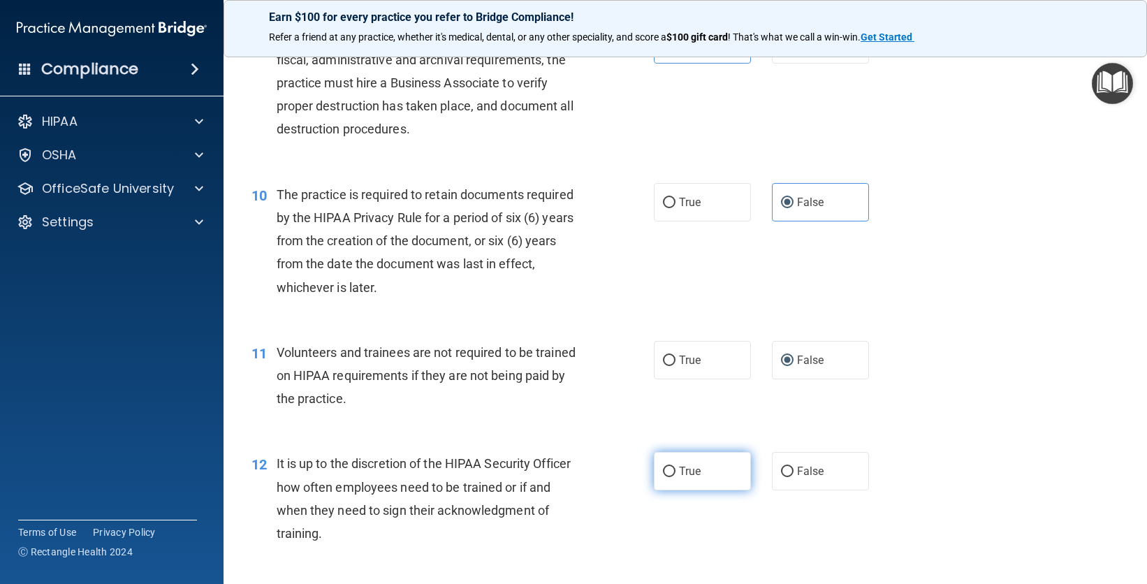
scroll to position [1190, 0]
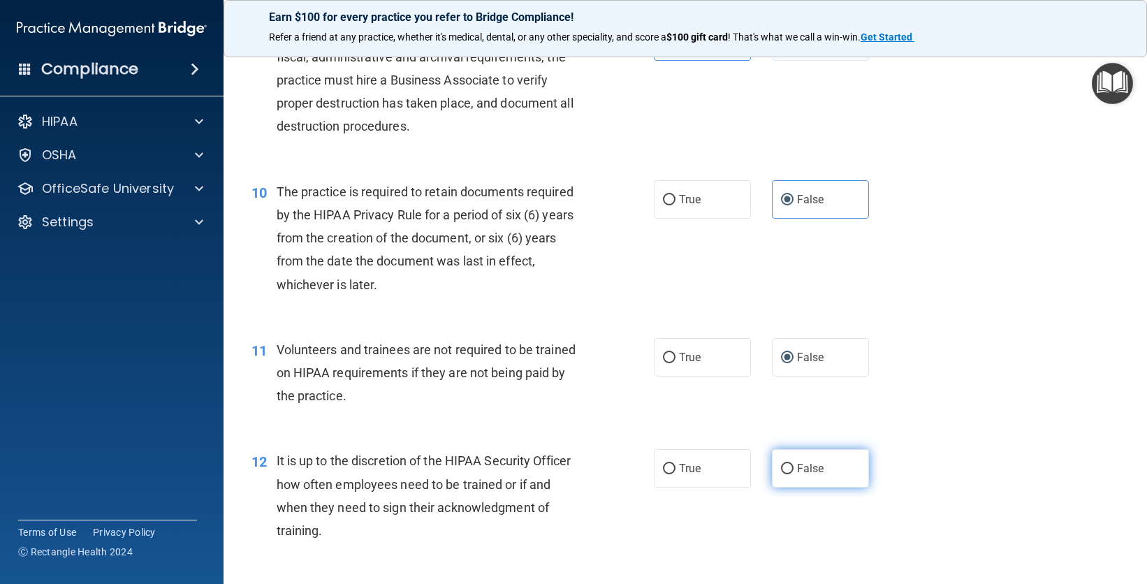
click at [799, 488] on label "False" at bounding box center [820, 468] width 97 height 38
click at [794, 474] on input "False" at bounding box center [787, 469] width 13 height 10
radio input "true"
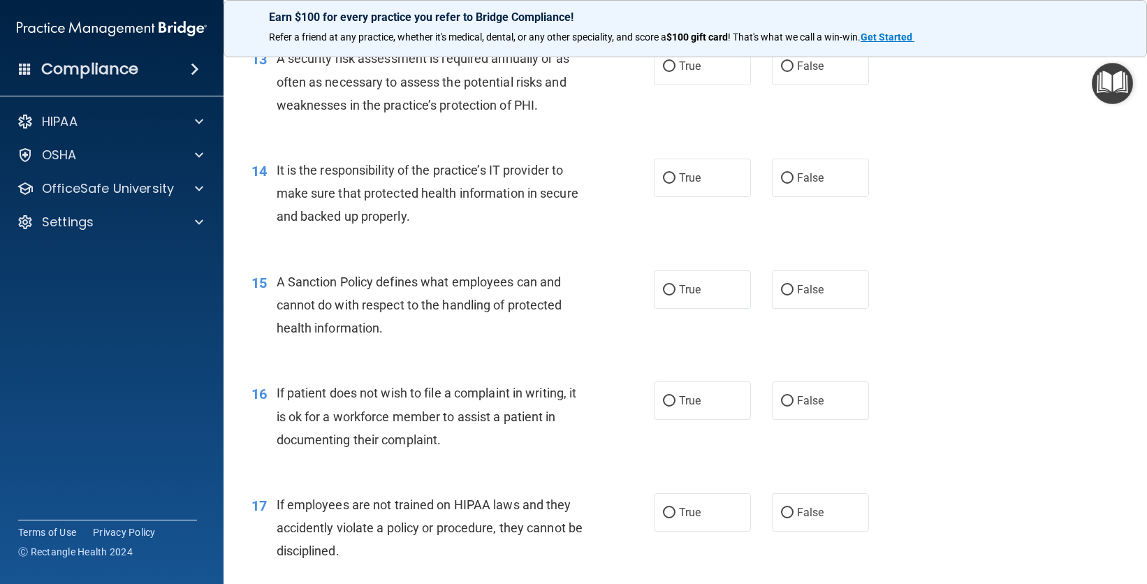
scroll to position [1730, 0]
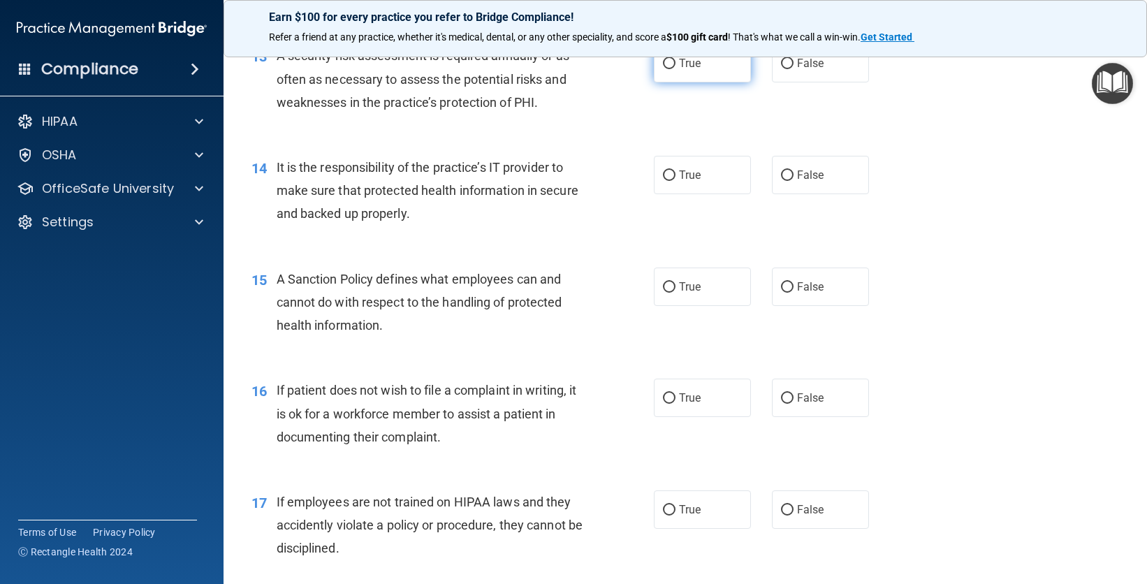
click at [706, 82] on label "True" at bounding box center [702, 63] width 97 height 38
click at [676, 69] on input "True" at bounding box center [669, 64] width 13 height 10
radio input "true"
click at [726, 194] on label "True" at bounding box center [702, 175] width 97 height 38
click at [676, 181] on input "True" at bounding box center [669, 175] width 13 height 10
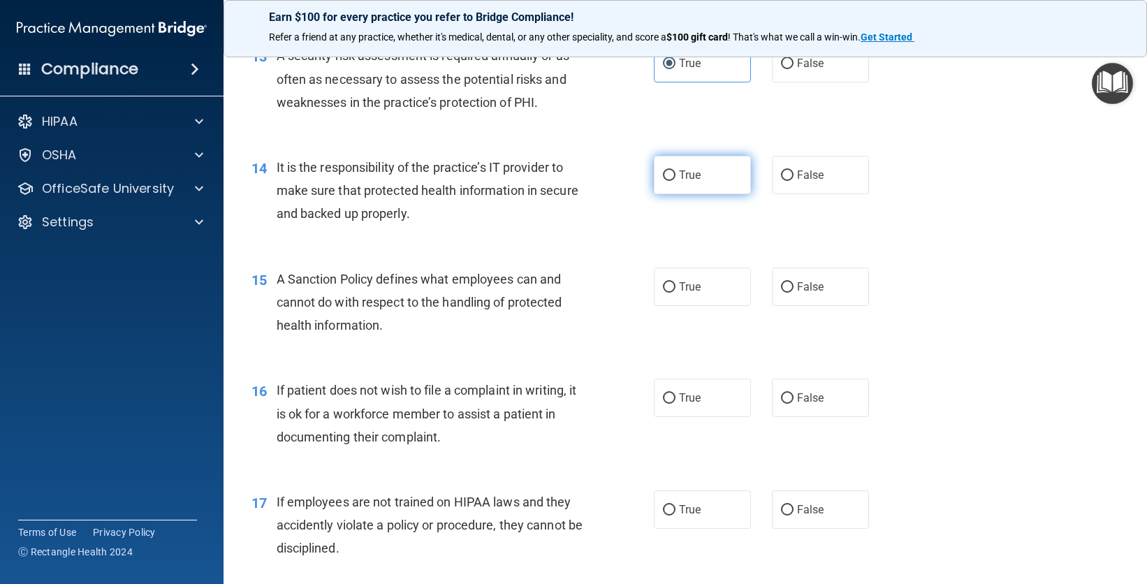
radio input "true"
click at [778, 306] on label "False" at bounding box center [820, 287] width 97 height 38
click at [781, 293] on input "False" at bounding box center [787, 287] width 13 height 10
radio input "true"
click at [720, 417] on label "True" at bounding box center [702, 398] width 97 height 38
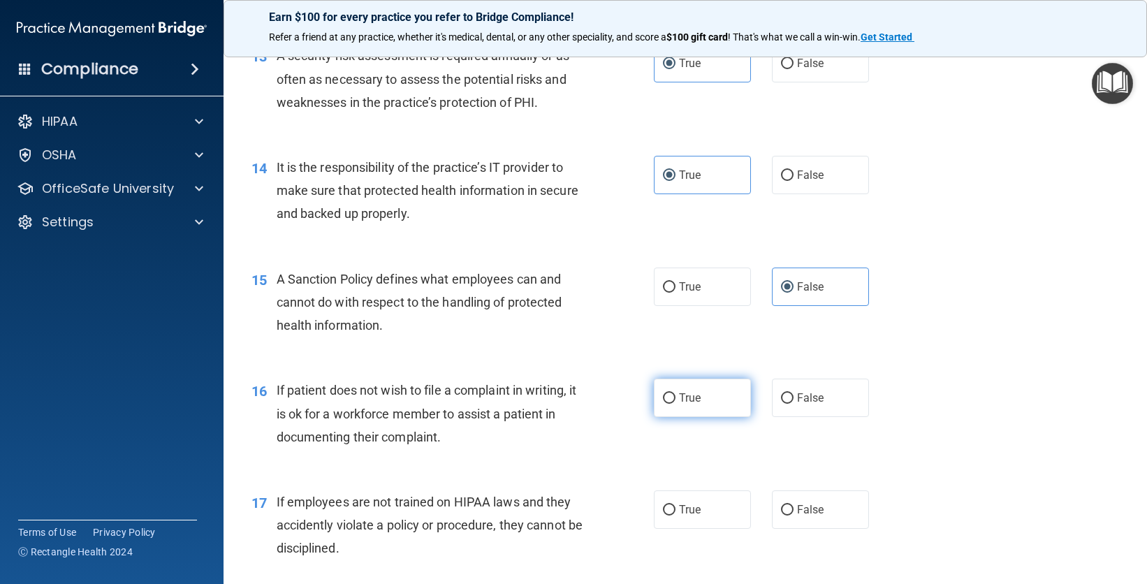
click at [676, 404] on input "True" at bounding box center [669, 398] width 13 height 10
radio input "true"
click at [790, 529] on label "False" at bounding box center [820, 510] width 97 height 38
click at [790, 516] on input "False" at bounding box center [787, 510] width 13 height 10
radio input "true"
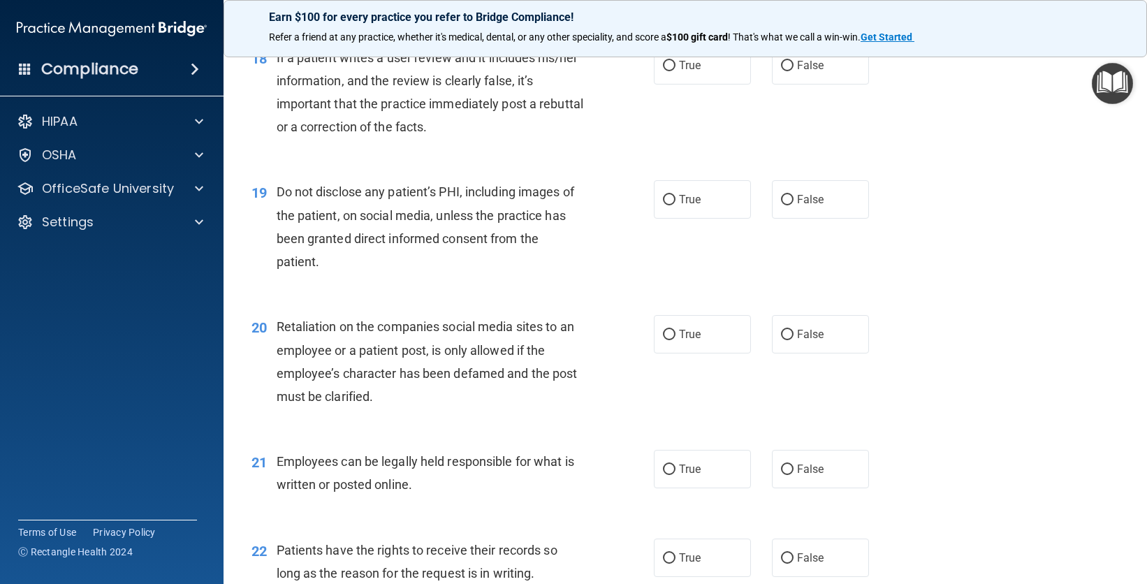
scroll to position [2303, 0]
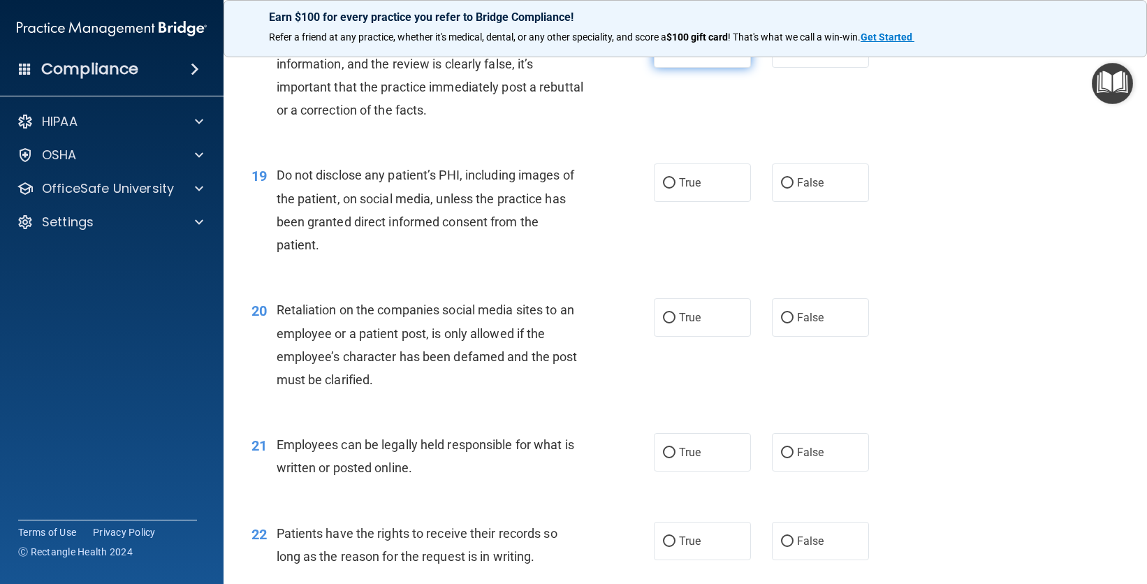
click at [679, 55] on span "True" at bounding box center [690, 48] width 22 height 13
click at [676, 55] on input "True" at bounding box center [669, 49] width 13 height 10
radio input "true"
click at [681, 189] on span "True" at bounding box center [690, 182] width 22 height 13
click at [676, 189] on input "True" at bounding box center [669, 183] width 13 height 10
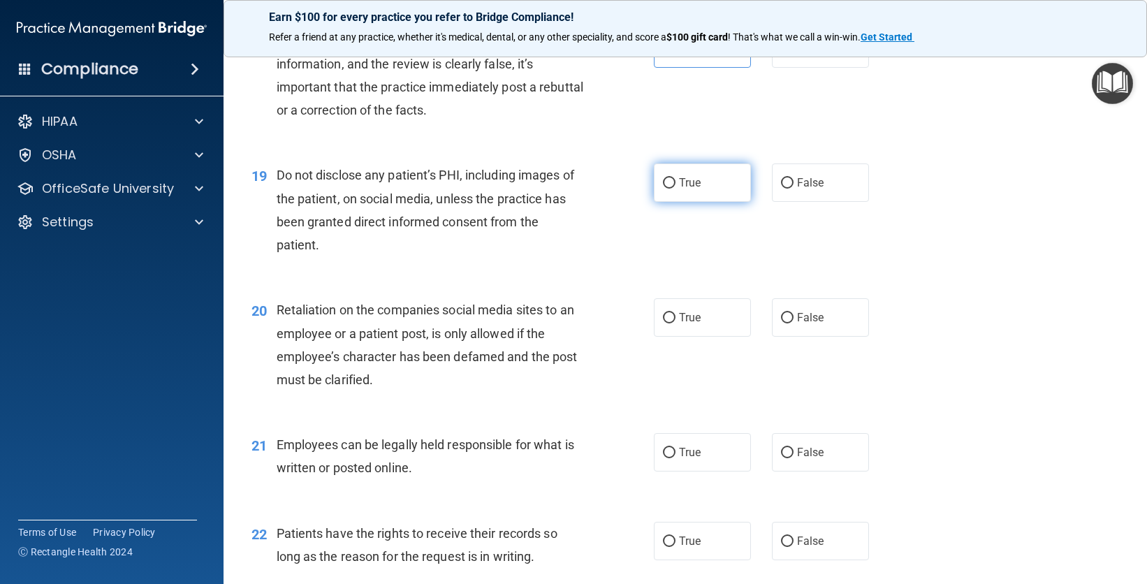
radio input "true"
drag, startPoint x: 806, startPoint y: 376, endPoint x: 758, endPoint y: 460, distance: 96.4
click at [806, 337] on label "False" at bounding box center [820, 317] width 97 height 38
click at [794, 324] on input "False" at bounding box center [787, 318] width 13 height 10
radio input "true"
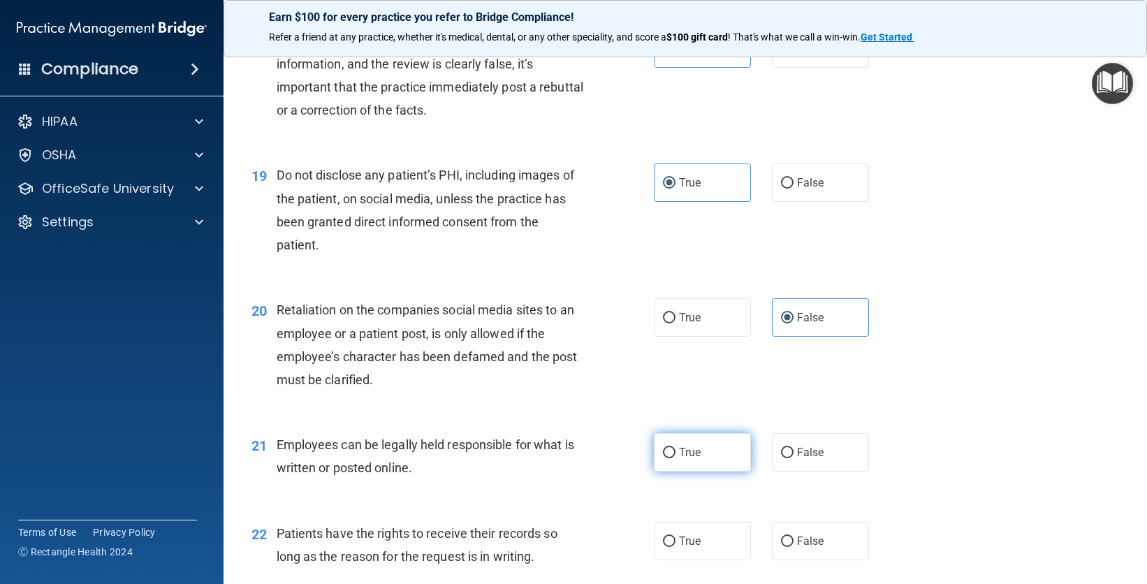
click at [725, 472] on label "True" at bounding box center [702, 452] width 97 height 38
click at [676, 458] on input "True" at bounding box center [669, 453] width 13 height 10
radio input "true"
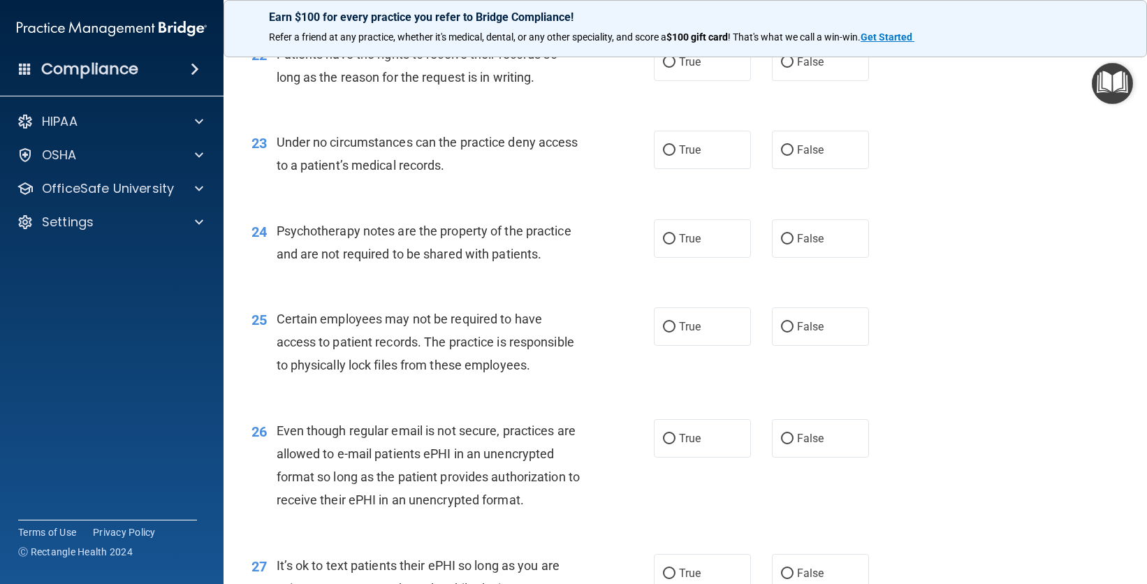
scroll to position [2787, 0]
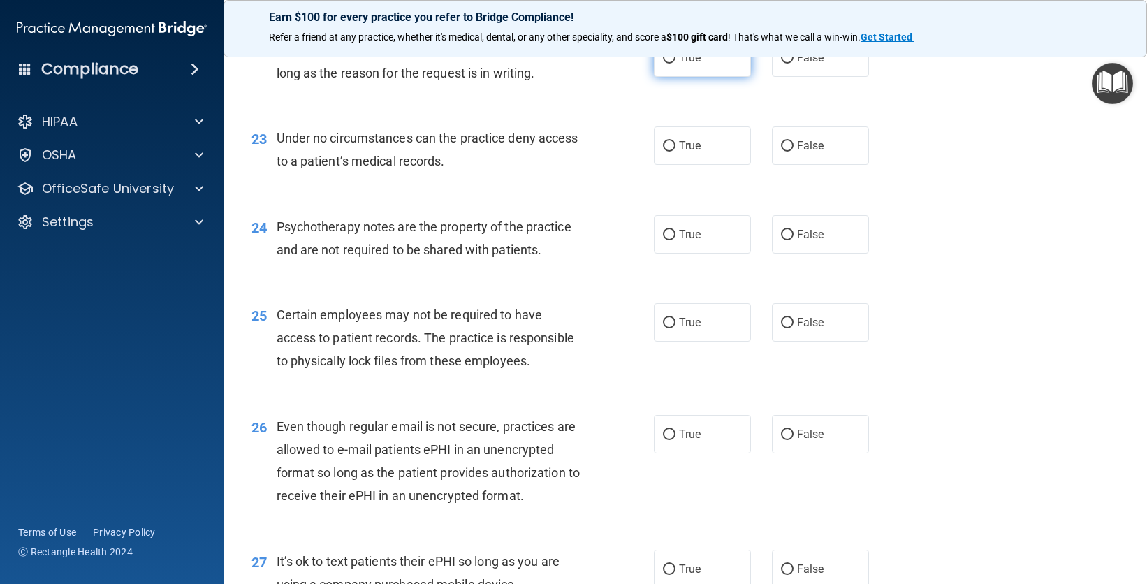
click at [709, 77] on label "True" at bounding box center [702, 57] width 97 height 38
click at [676, 64] on input "True" at bounding box center [669, 58] width 13 height 10
radio input "true"
click at [707, 165] on label "True" at bounding box center [702, 145] width 97 height 38
click at [676, 152] on input "True" at bounding box center [669, 146] width 13 height 10
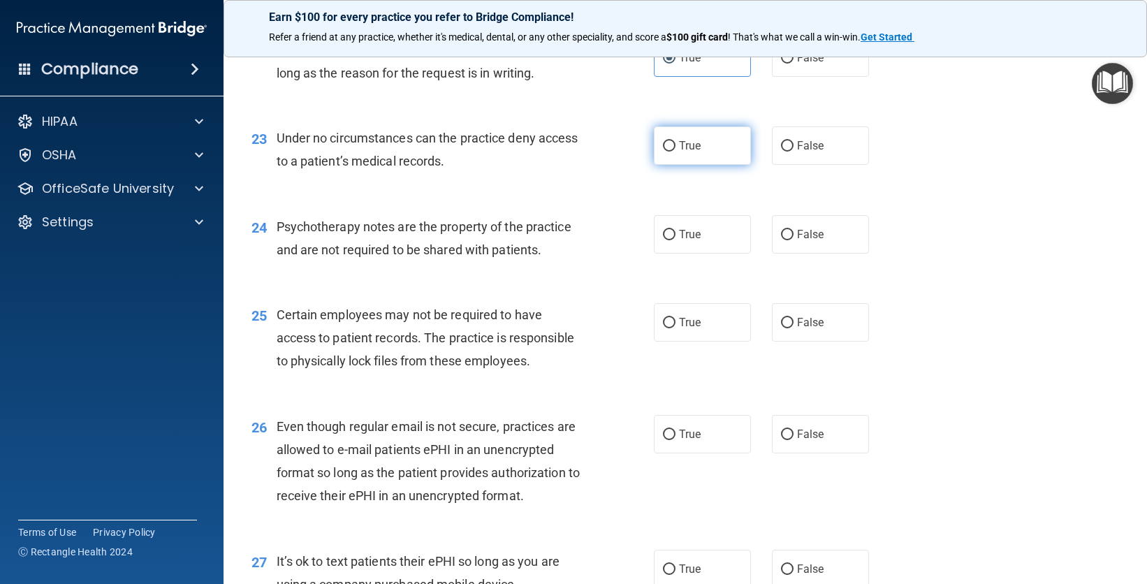
radio input "true"
drag, startPoint x: 803, startPoint y: 293, endPoint x: 811, endPoint y: 343, distance: 50.3
click at [803, 254] on label "False" at bounding box center [820, 234] width 97 height 38
click at [794, 240] on input "False" at bounding box center [787, 235] width 13 height 10
radio input "true"
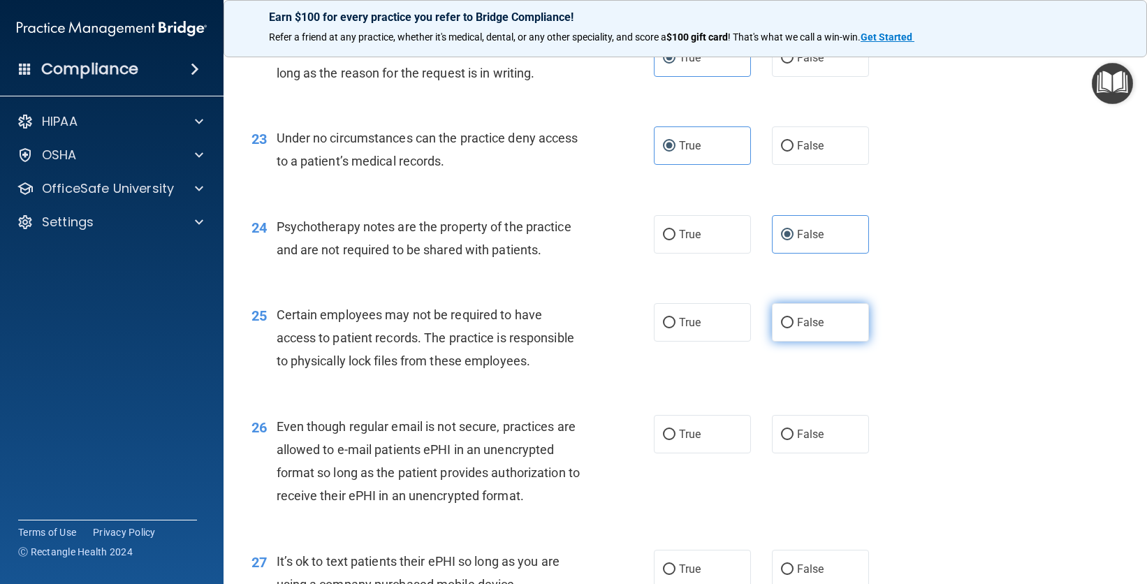
click at [813, 329] on span "False" at bounding box center [810, 322] width 27 height 13
click at [794, 328] on input "False" at bounding box center [787, 323] width 13 height 10
radio input "true"
click at [717, 453] on label "True" at bounding box center [702, 434] width 97 height 38
click at [676, 440] on input "True" at bounding box center [669, 435] width 13 height 10
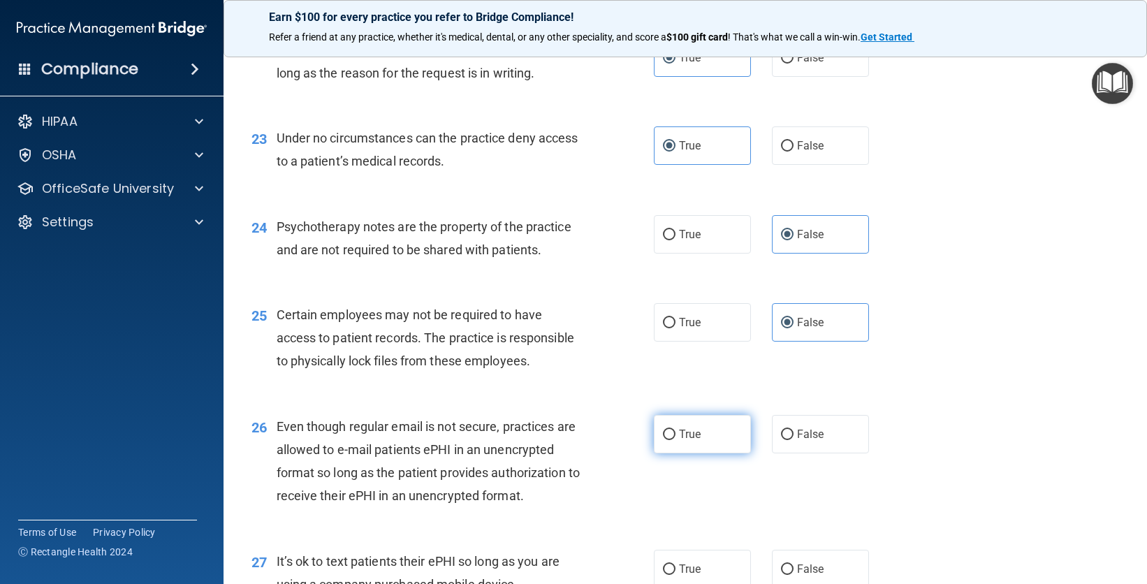
radio input "true"
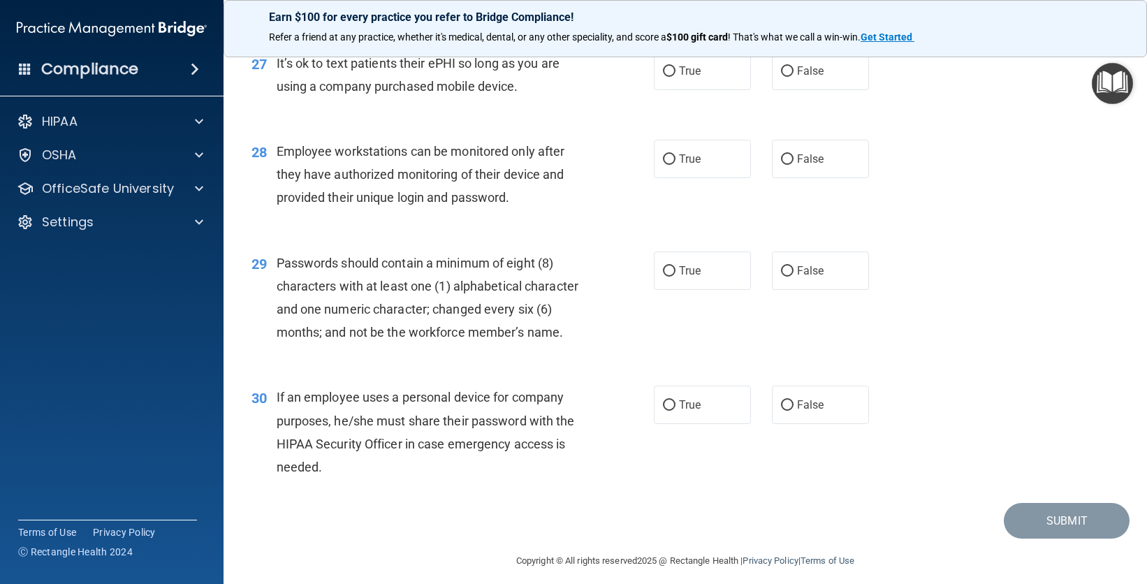
scroll to position [3285, 0]
click at [819, 89] on label "False" at bounding box center [820, 70] width 97 height 38
click at [794, 76] on input "False" at bounding box center [787, 71] width 13 height 10
radio input "true"
click at [709, 177] on label "True" at bounding box center [702, 158] width 97 height 38
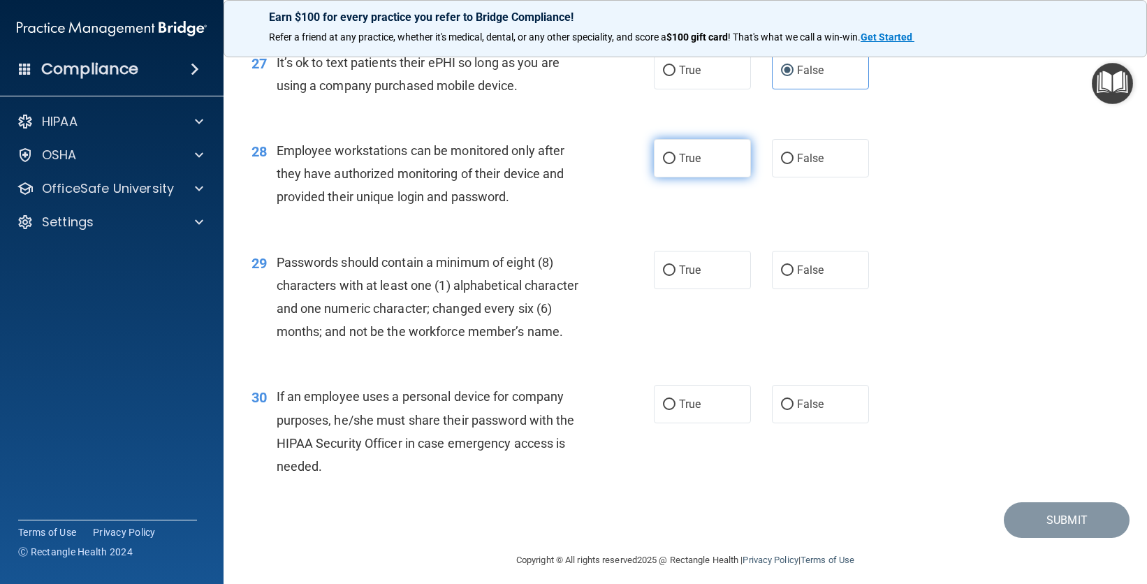
click at [676, 164] on input "True" at bounding box center [669, 159] width 13 height 10
radio input "true"
click at [710, 289] on label "True" at bounding box center [702, 270] width 97 height 38
click at [676, 276] on input "True" at bounding box center [669, 271] width 13 height 10
radio input "true"
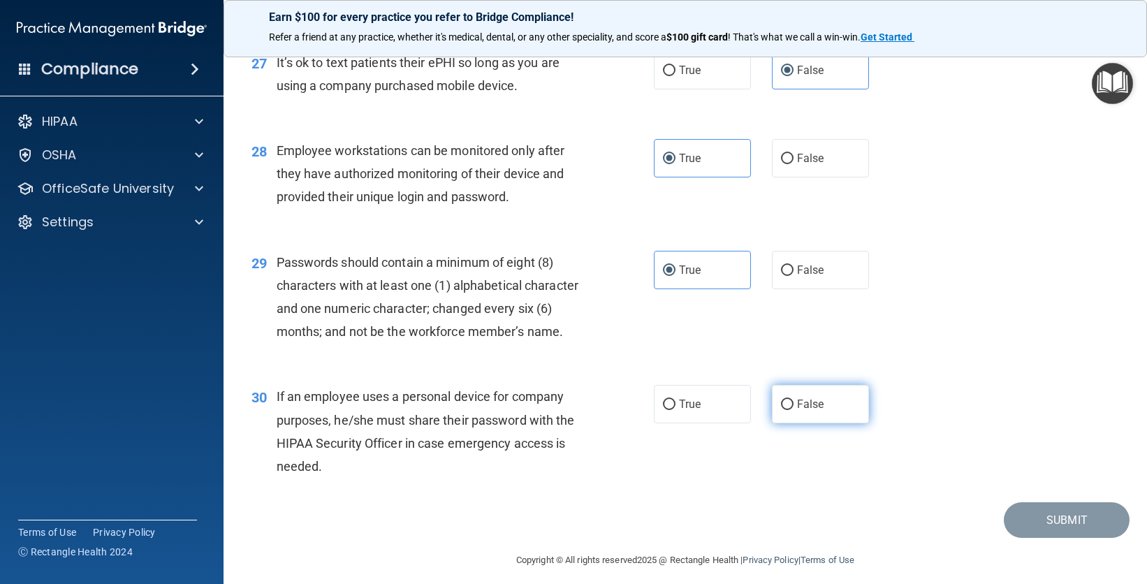
click at [817, 411] on span "False" at bounding box center [810, 404] width 27 height 13
click at [794, 410] on input "False" at bounding box center [787, 405] width 13 height 10
radio input "true"
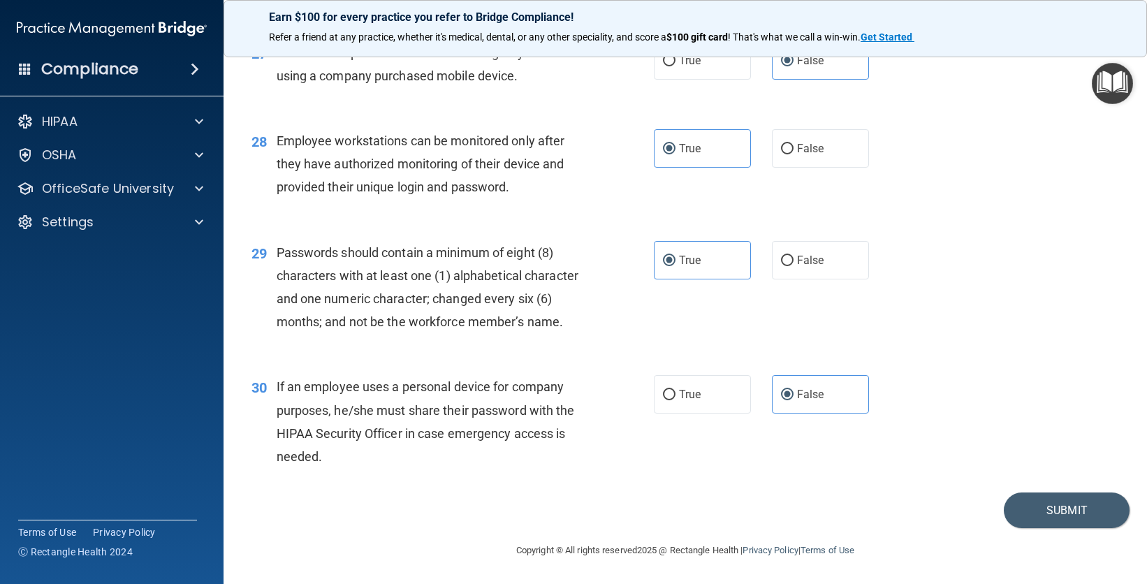
scroll to position [3365, 0]
click at [1060, 528] on footer "Copyright © All rights reserved 2025 @ Rectangle Health | Privacy Policy | Term…" at bounding box center [686, 549] width 868 height 42
click at [1055, 503] on button "Submit" at bounding box center [1067, 511] width 126 height 36
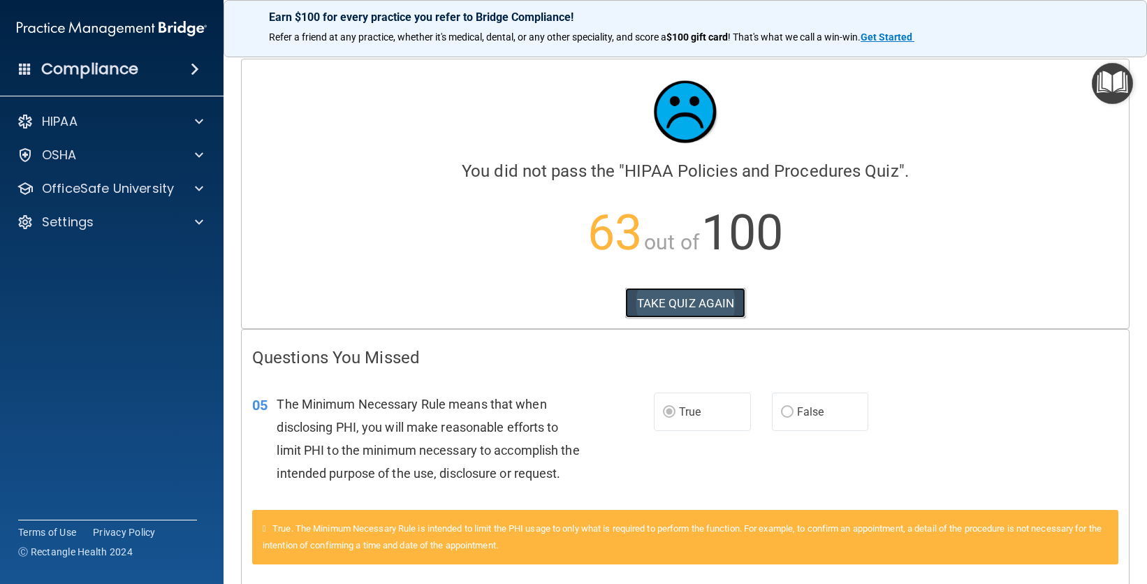
click at [644, 316] on button "TAKE QUIZ AGAIN" at bounding box center [685, 303] width 121 height 31
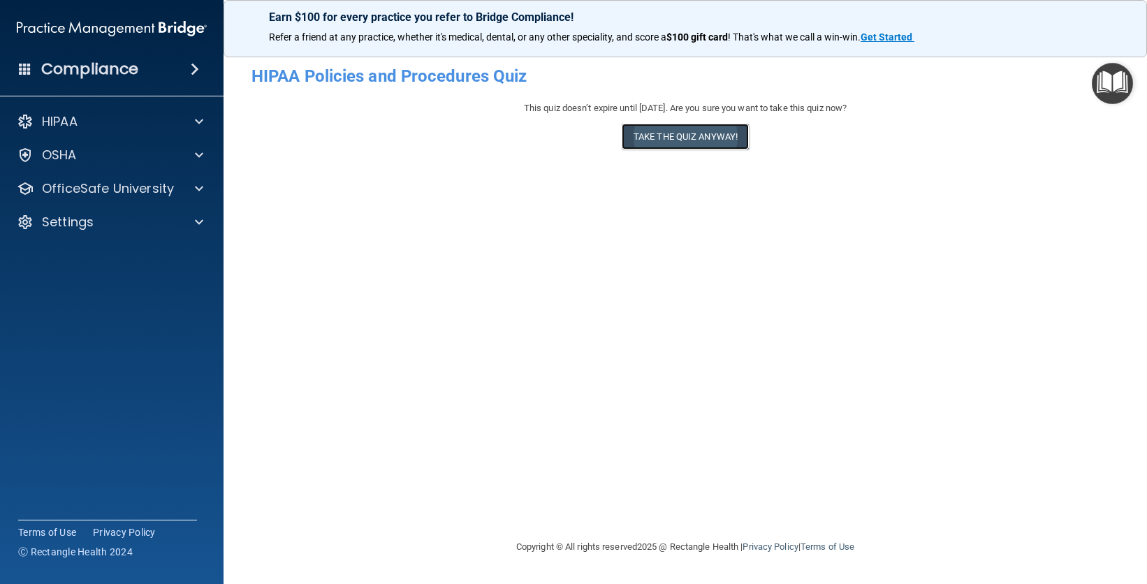
click at [740, 136] on button "Take the quiz anyway!" at bounding box center [685, 137] width 127 height 26
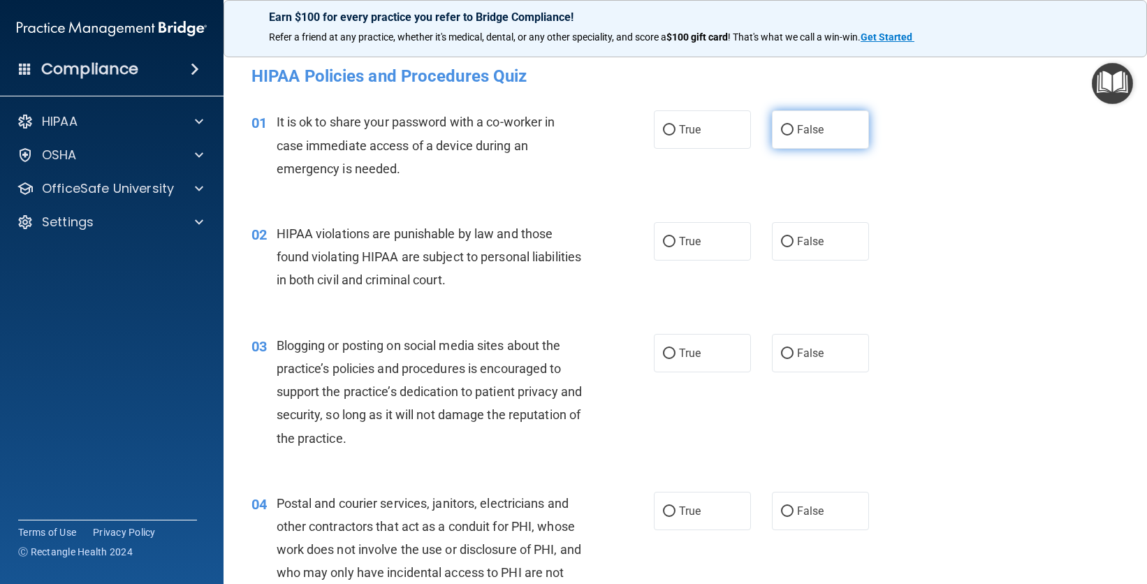
click at [825, 118] on label "False" at bounding box center [820, 129] width 97 height 38
click at [794, 125] on input "False" at bounding box center [787, 130] width 13 height 10
radio input "true"
click at [725, 247] on label "True" at bounding box center [702, 241] width 97 height 38
click at [676, 247] on input "True" at bounding box center [669, 242] width 13 height 10
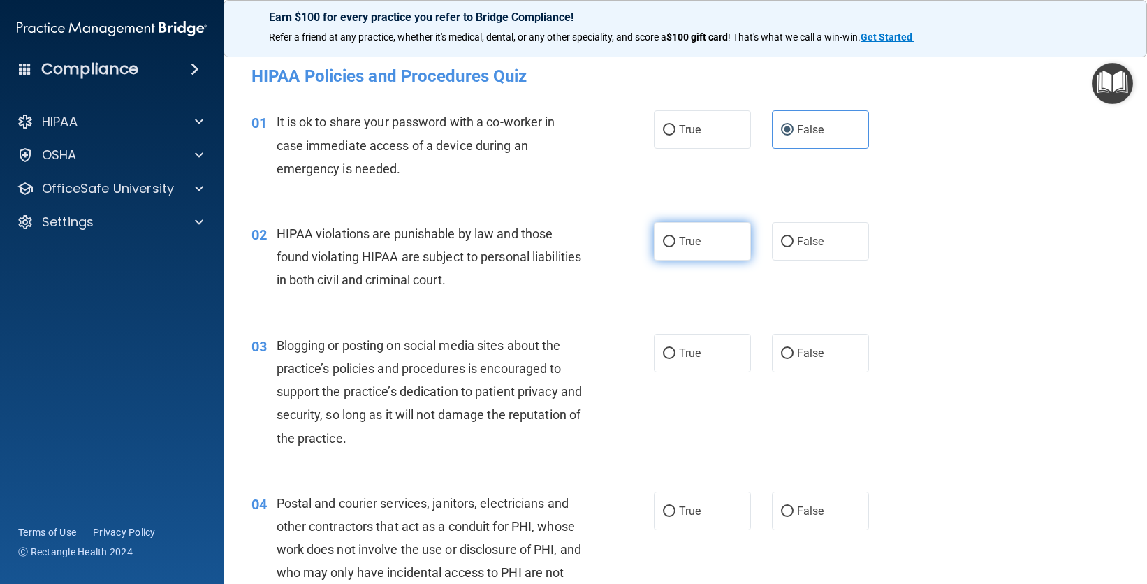
radio input "true"
click at [791, 368] on label "False" at bounding box center [820, 353] width 97 height 38
click at [791, 359] on input "False" at bounding box center [787, 354] width 13 height 10
radio input "true"
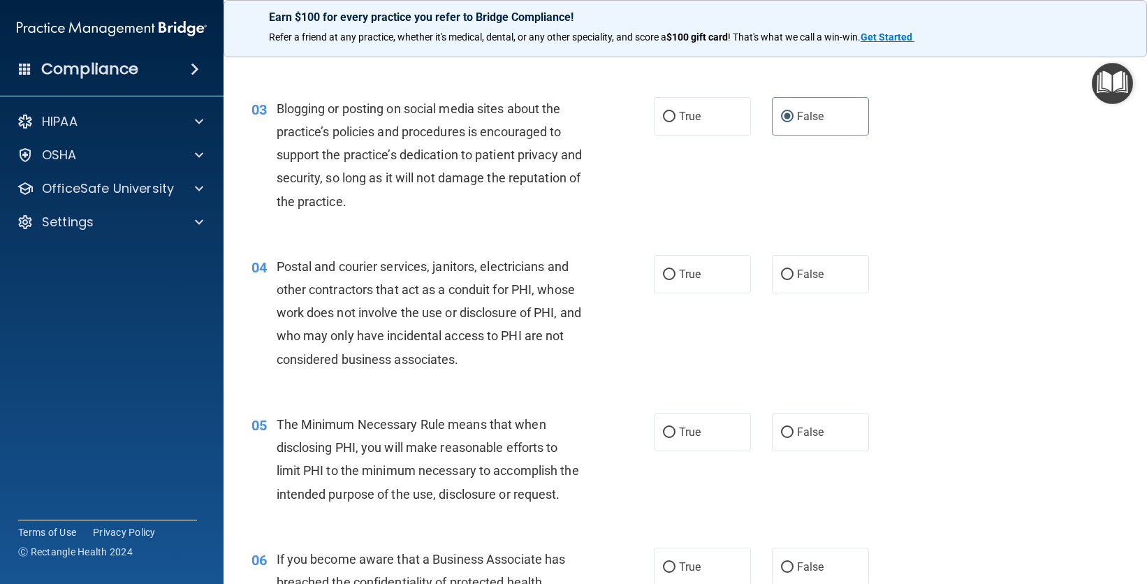
scroll to position [333, 0]
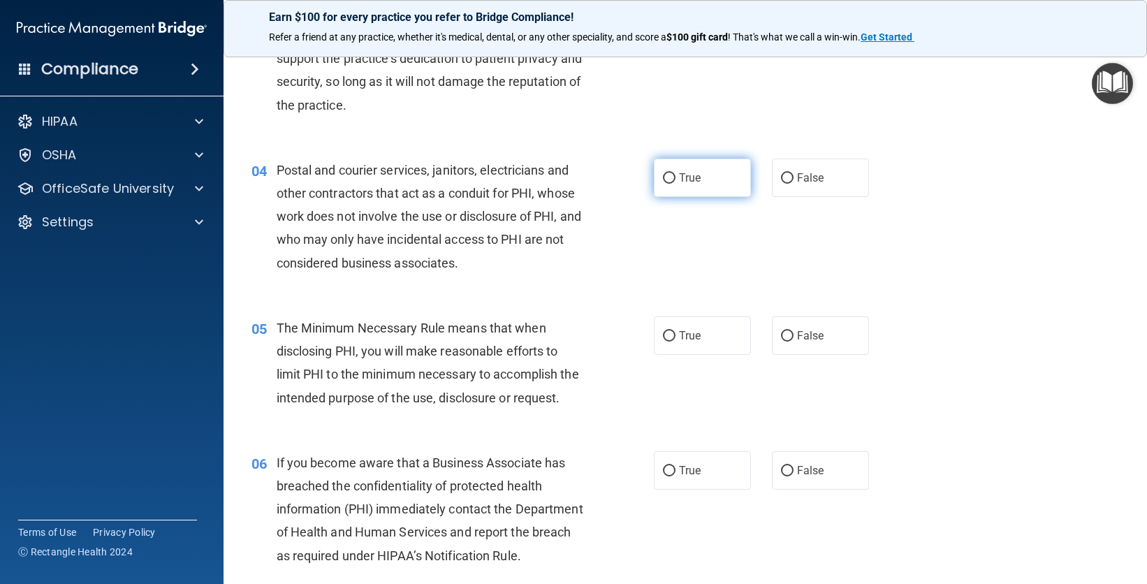
click at [702, 169] on label "True" at bounding box center [702, 178] width 97 height 38
click at [676, 173] on input "True" at bounding box center [669, 178] width 13 height 10
radio input "true"
click at [698, 323] on label "True" at bounding box center [702, 336] width 97 height 38
click at [676, 331] on input "True" at bounding box center [669, 336] width 13 height 10
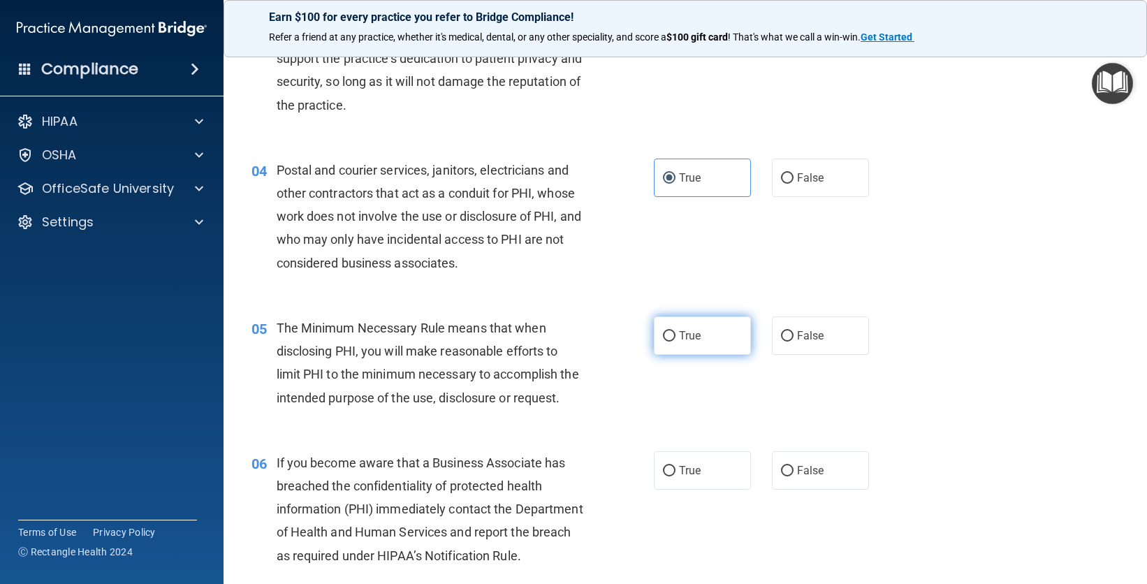
radio input "true"
click at [785, 477] on input "False" at bounding box center [787, 471] width 13 height 10
radio input "true"
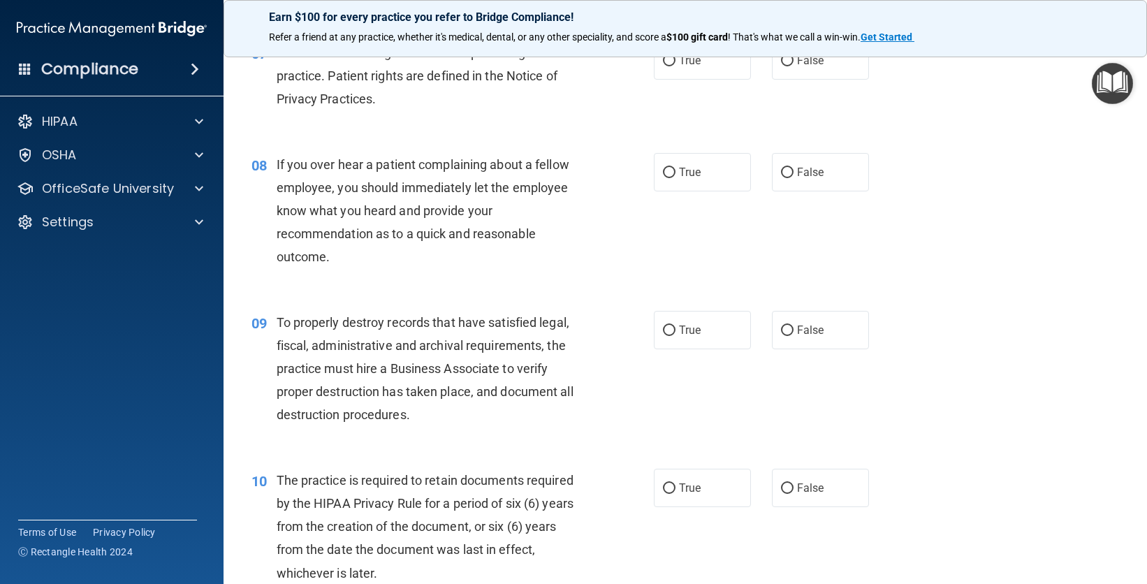
scroll to position [929, 0]
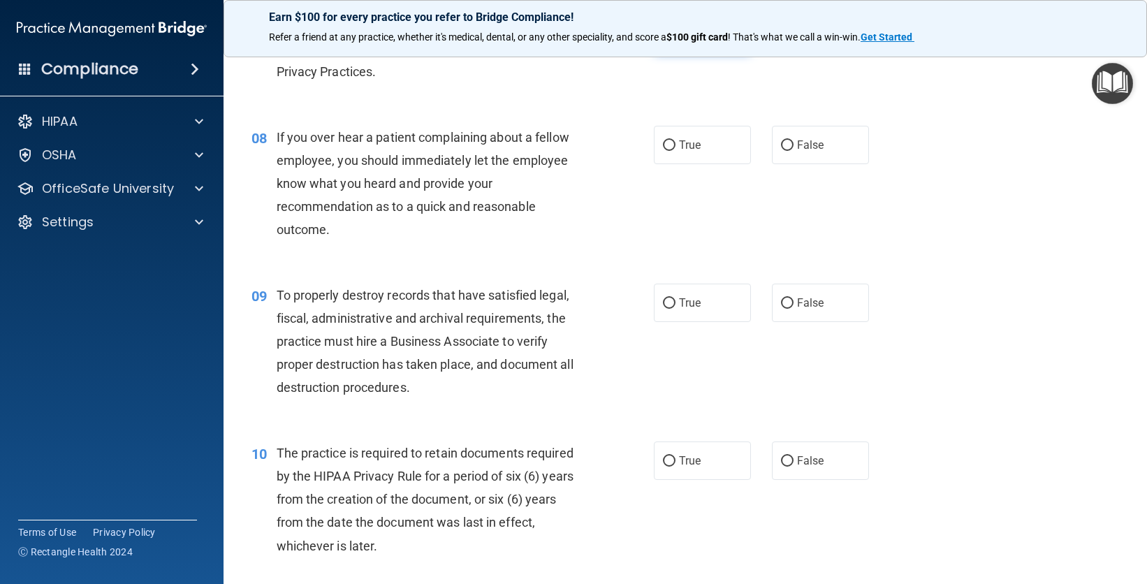
click at [700, 52] on label "True" at bounding box center [702, 33] width 97 height 38
click at [676, 39] on input "True" at bounding box center [669, 34] width 13 height 10
radio input "true"
click at [781, 151] on input "False" at bounding box center [787, 145] width 13 height 10
radio input "true"
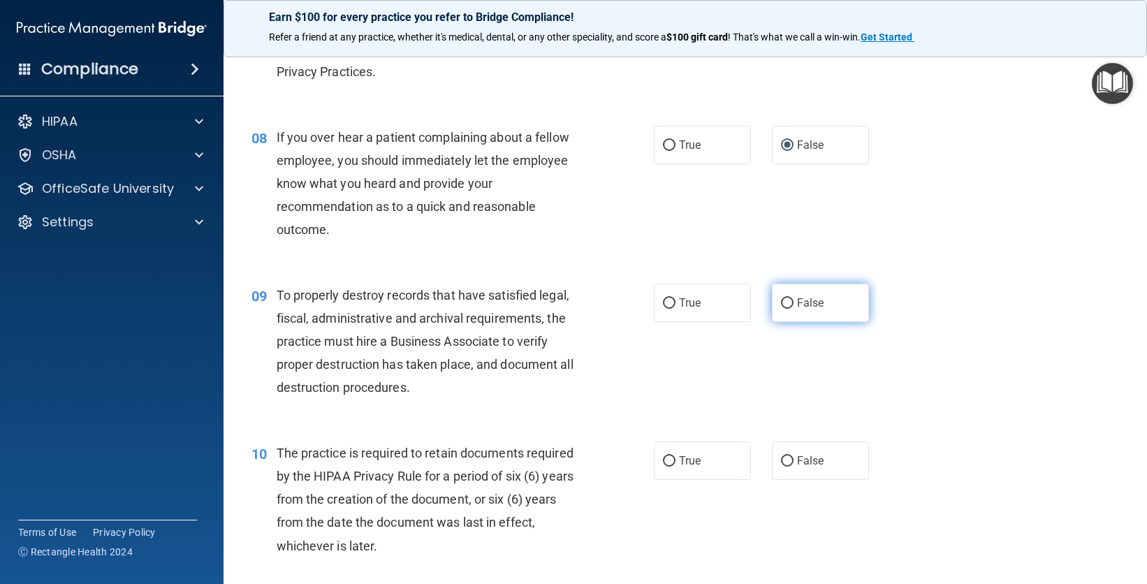
click at [787, 322] on label "False" at bounding box center [820, 303] width 97 height 38
click at [787, 309] on input "False" at bounding box center [787, 303] width 13 height 10
radio input "true"
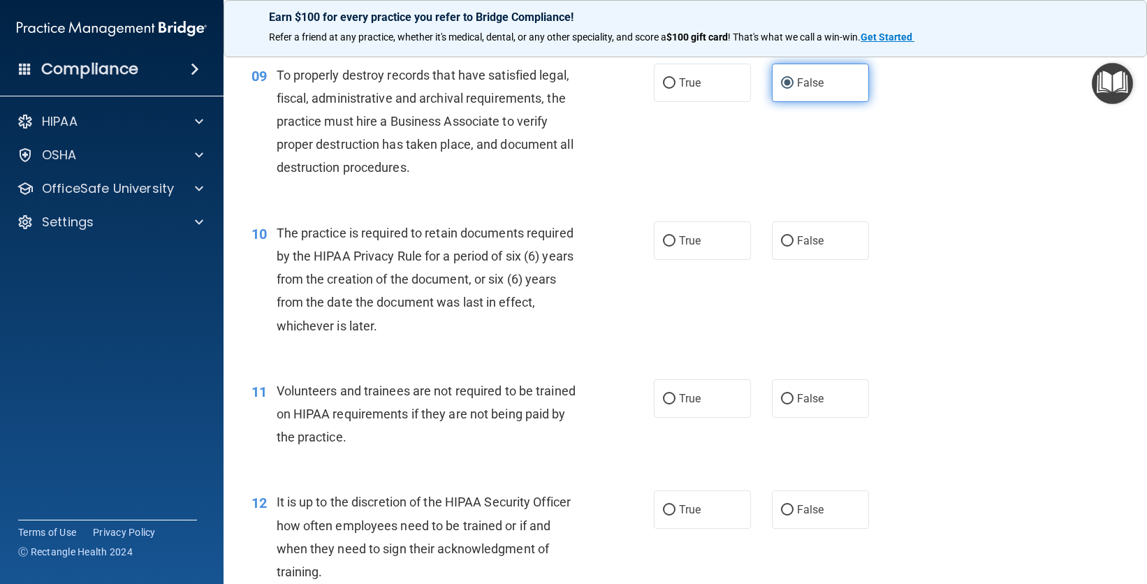
scroll to position [1161, 0]
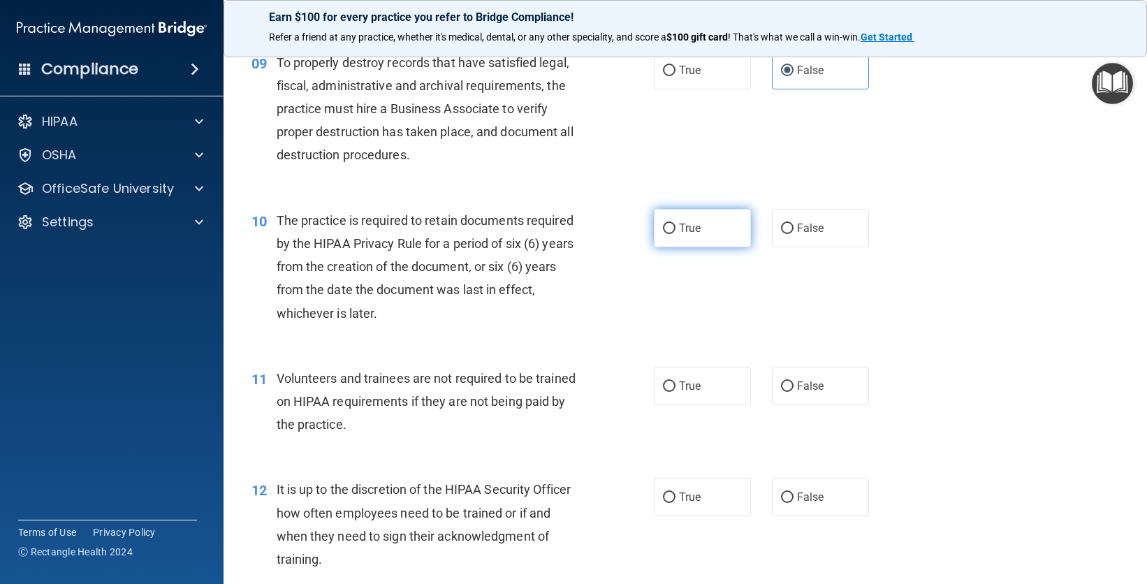
click at [696, 235] on span "True" at bounding box center [690, 227] width 22 height 13
click at [676, 234] on input "True" at bounding box center [669, 229] width 13 height 10
radio input "true"
click at [815, 393] on span "False" at bounding box center [810, 385] width 27 height 13
click at [794, 392] on input "False" at bounding box center [787, 387] width 13 height 10
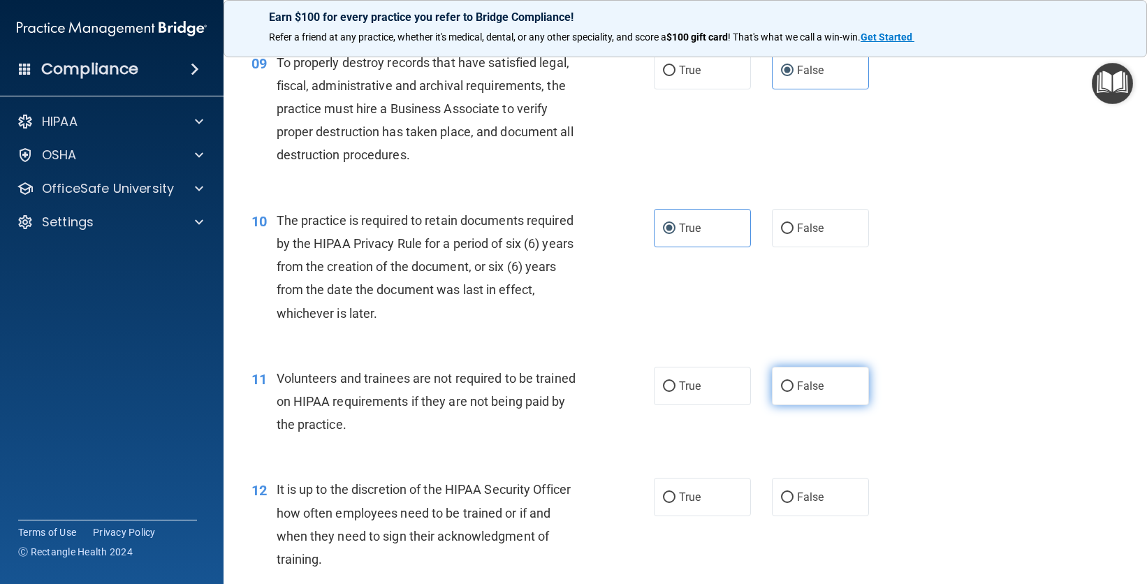
radio input "true"
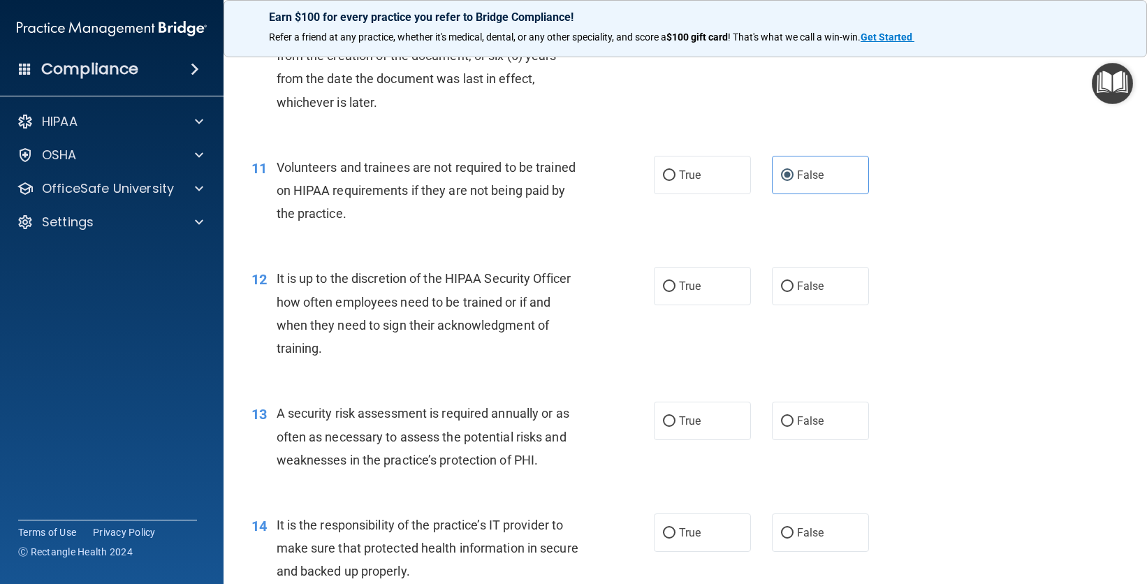
scroll to position [1465, 0]
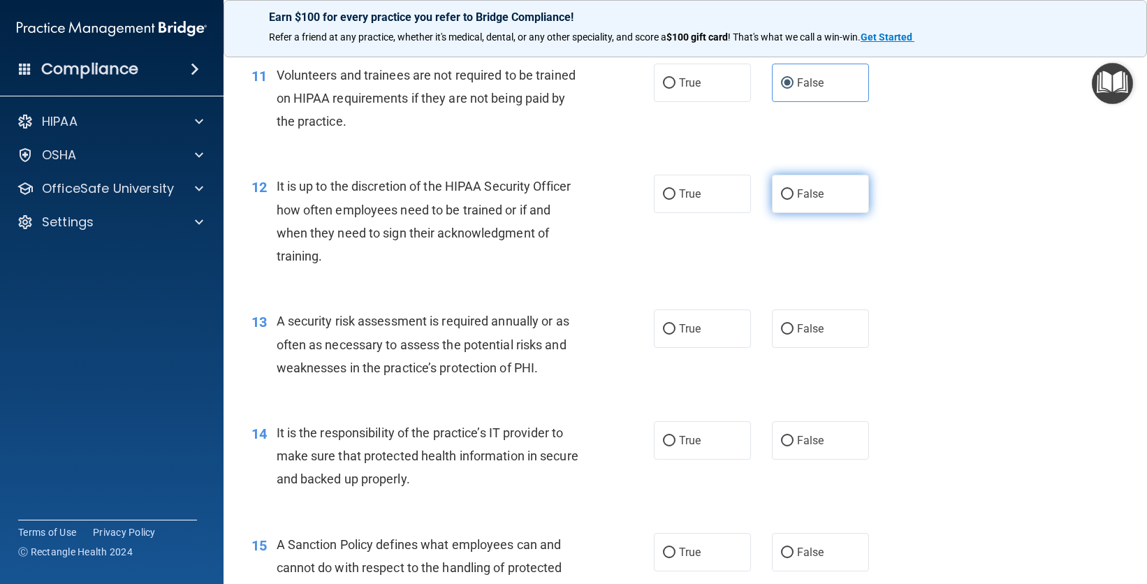
click at [788, 213] on label "False" at bounding box center [820, 194] width 97 height 38
click at [788, 200] on input "False" at bounding box center [787, 194] width 13 height 10
radio input "true"
click at [701, 348] on label "True" at bounding box center [702, 329] width 97 height 38
click at [676, 335] on input "True" at bounding box center [669, 329] width 13 height 10
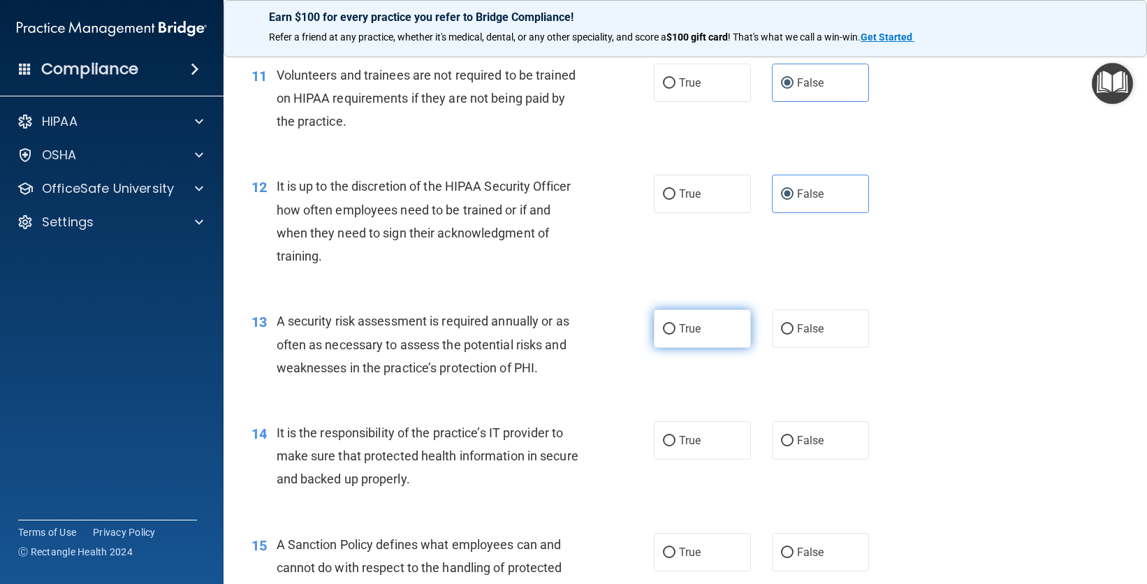
radio input "true"
click at [786, 446] on input "False" at bounding box center [787, 441] width 13 height 10
radio input "true"
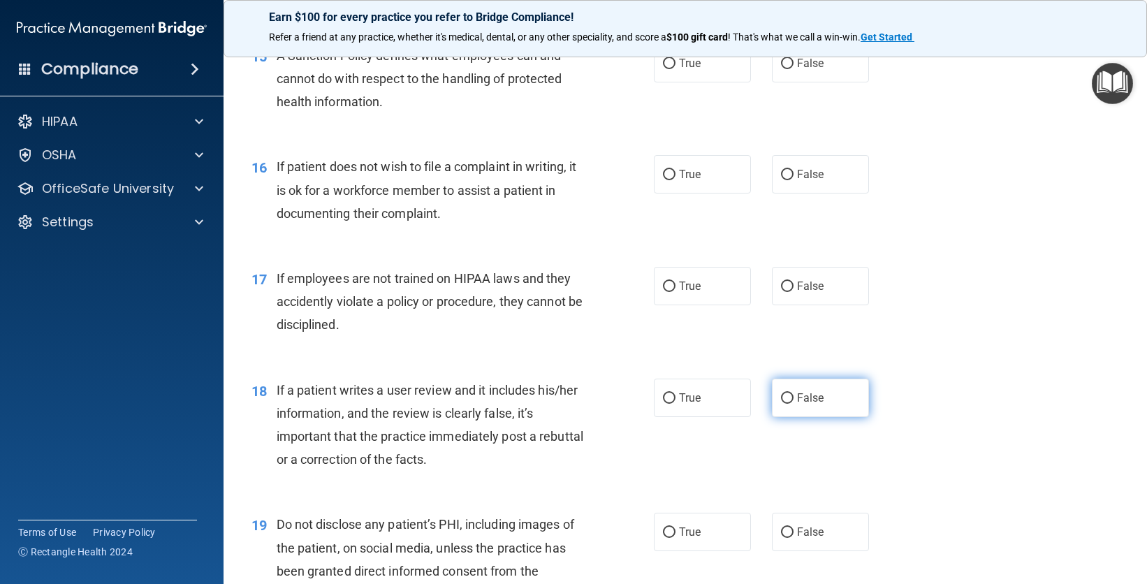
scroll to position [1956, 0]
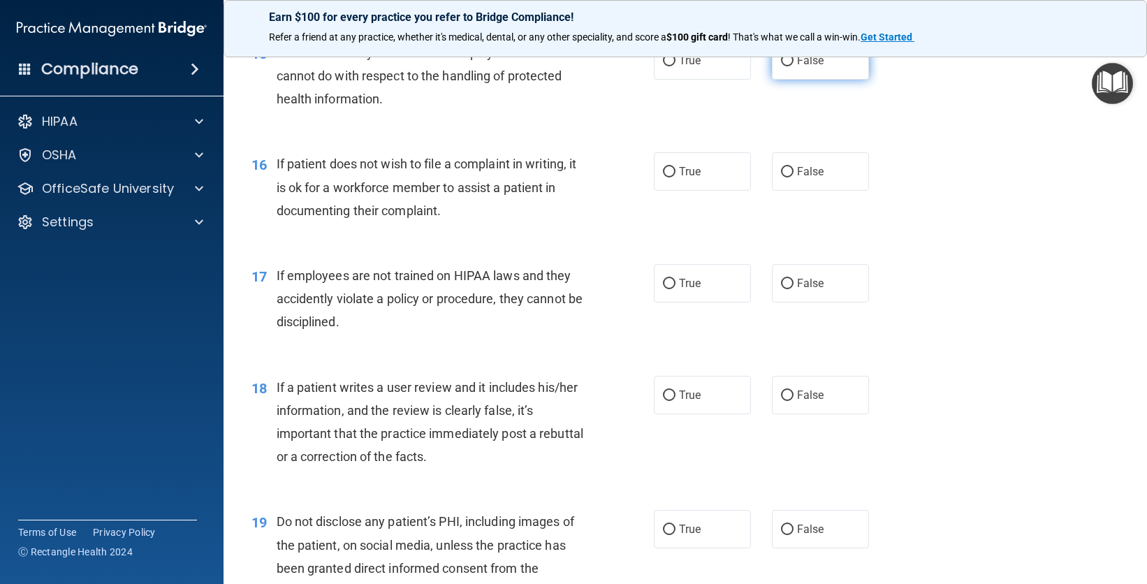
click at [834, 80] on label "False" at bounding box center [820, 60] width 97 height 38
click at [794, 66] on input "False" at bounding box center [787, 61] width 13 height 10
radio input "true"
click at [716, 191] on label "True" at bounding box center [702, 171] width 97 height 38
click at [676, 177] on input "True" at bounding box center [669, 172] width 13 height 10
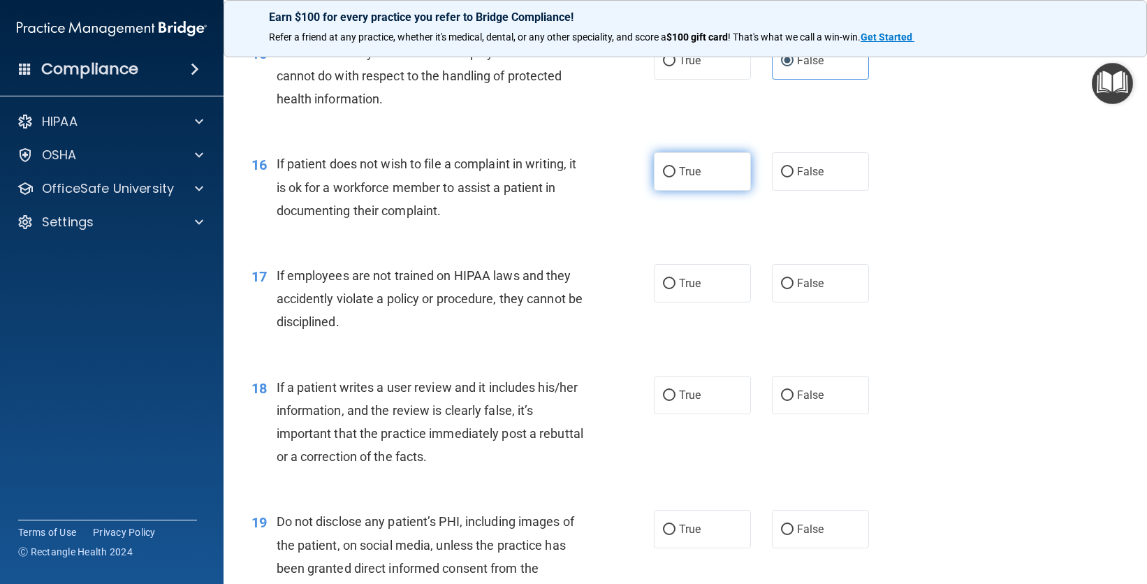
radio input "true"
click at [781, 289] on input "False" at bounding box center [787, 284] width 13 height 10
radio input "true"
click at [799, 402] on span "False" at bounding box center [810, 394] width 27 height 13
click at [794, 401] on input "False" at bounding box center [787, 396] width 13 height 10
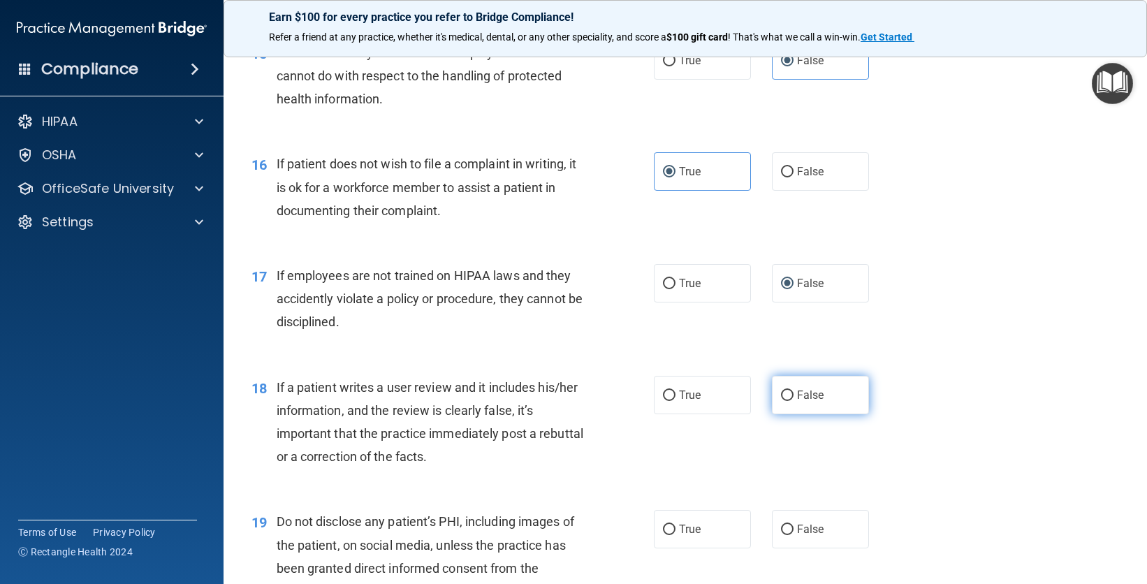
radio input "true"
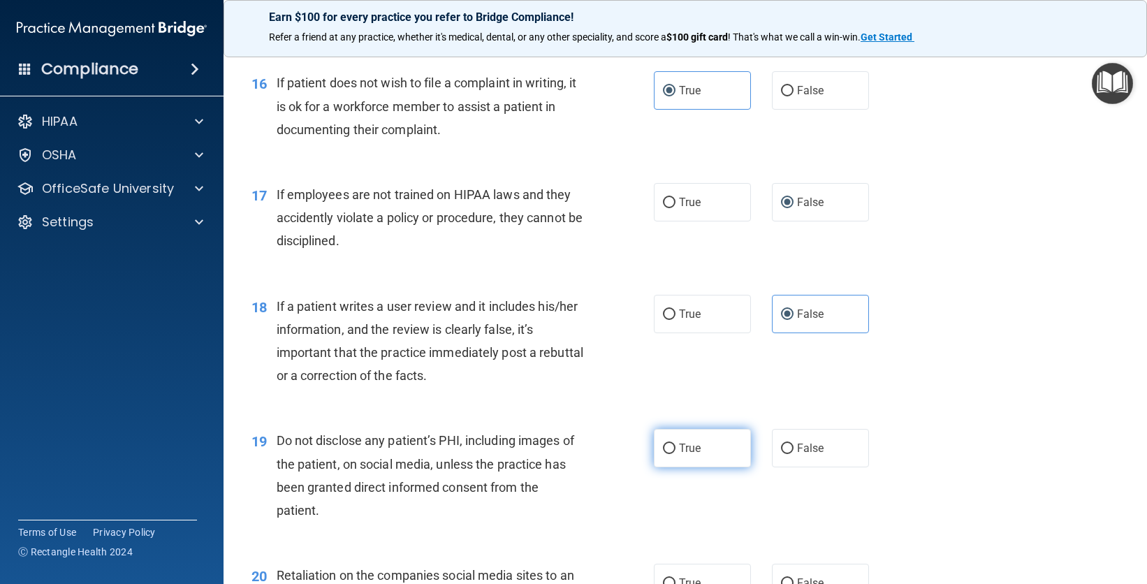
scroll to position [2038, 0]
click at [683, 454] on span "True" at bounding box center [690, 447] width 22 height 13
click at [676, 453] on input "True" at bounding box center [669, 448] width 13 height 10
radio input "true"
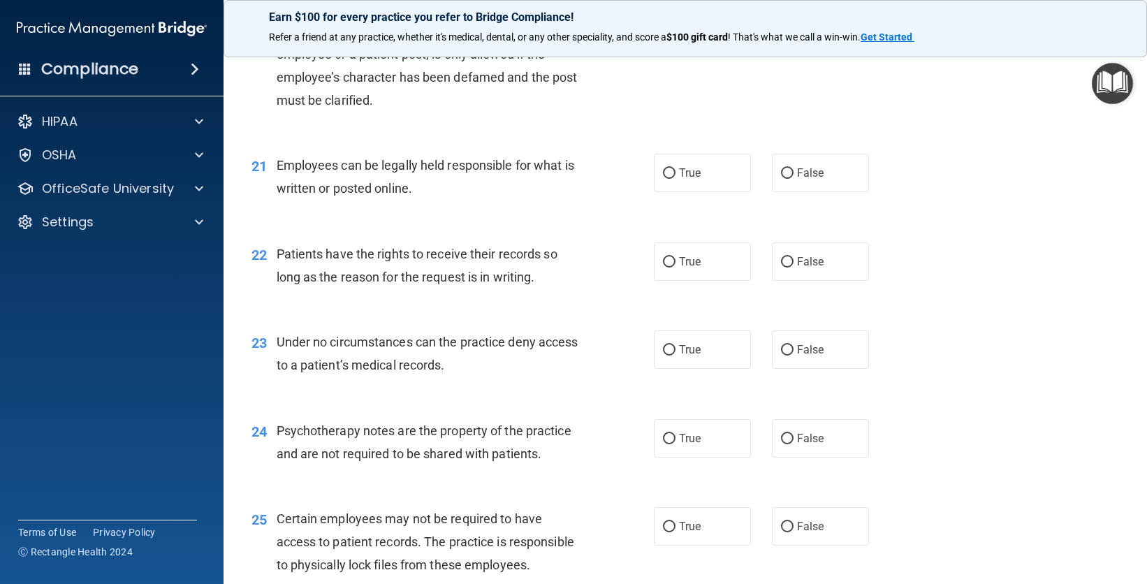
scroll to position [2585, 0]
click at [814, 55] on label "False" at bounding box center [820, 36] width 97 height 38
click at [794, 42] on input "False" at bounding box center [787, 36] width 13 height 10
radio input "true"
click at [691, 190] on label "True" at bounding box center [702, 171] width 97 height 38
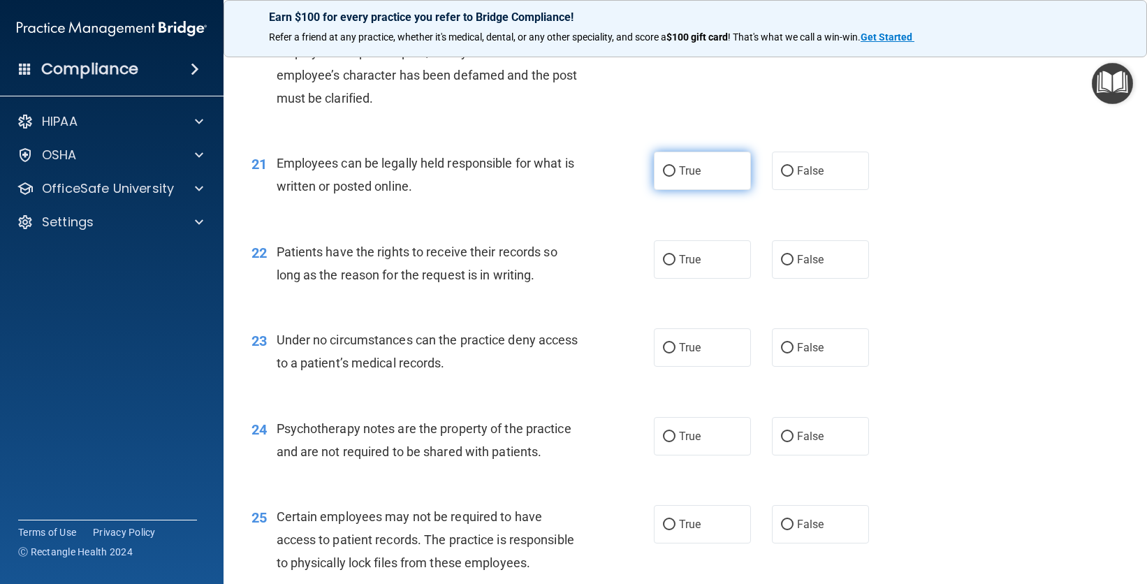
click at [676, 177] on input "True" at bounding box center [669, 171] width 13 height 10
radio input "true"
click at [775, 279] on label "False" at bounding box center [820, 259] width 97 height 38
click at [781, 266] on input "False" at bounding box center [787, 260] width 13 height 10
radio input "true"
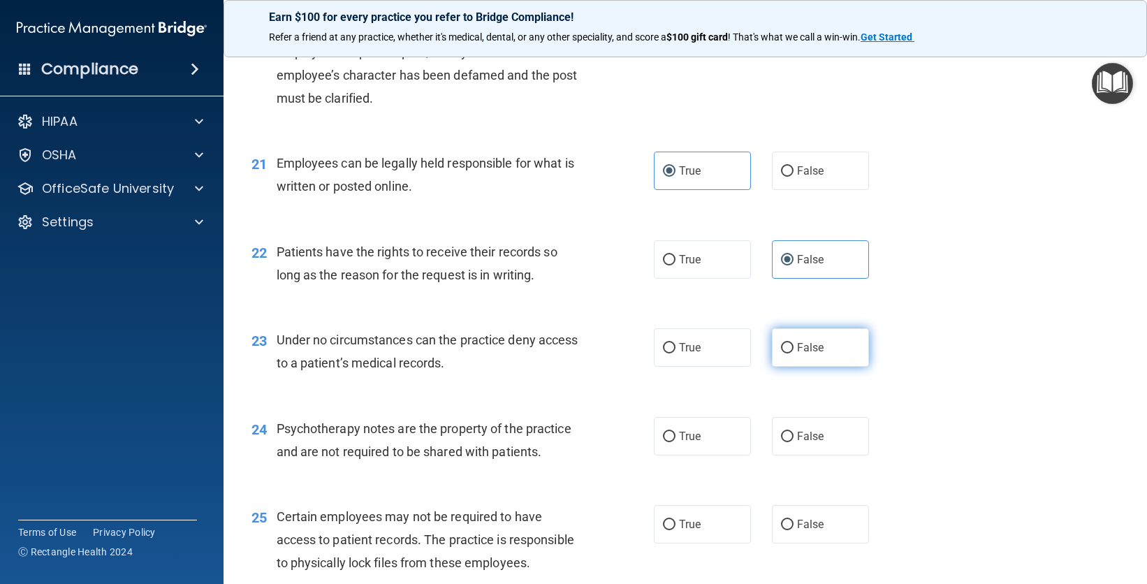
click at [797, 367] on label "False" at bounding box center [820, 347] width 97 height 38
click at [794, 354] on input "False" at bounding box center [787, 348] width 13 height 10
radio input "true"
click at [688, 443] on span "True" at bounding box center [690, 436] width 22 height 13
click at [676, 442] on input "True" at bounding box center [669, 437] width 13 height 10
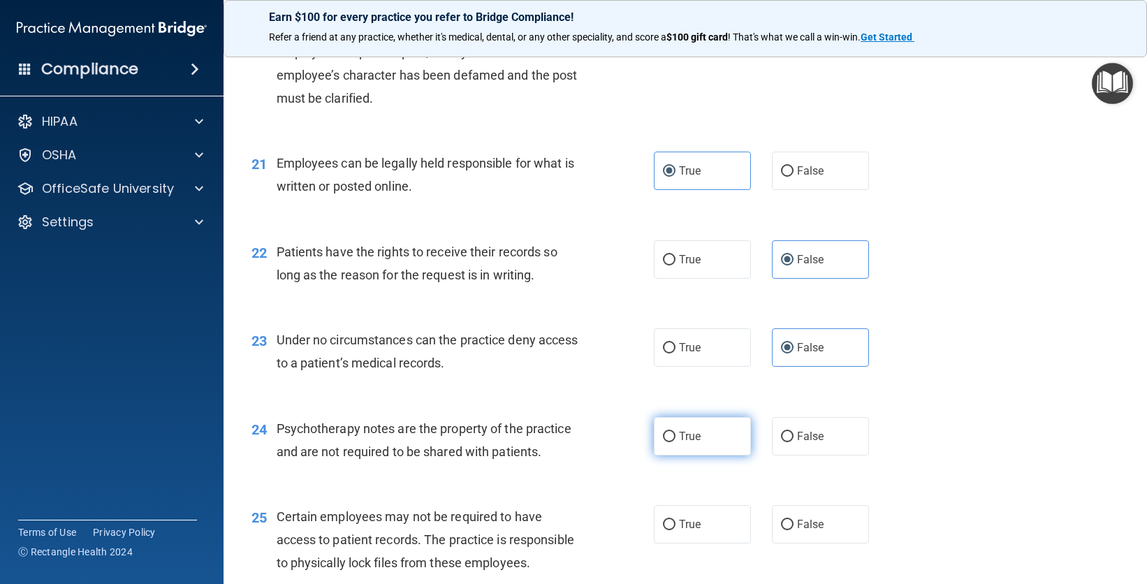
radio input "true"
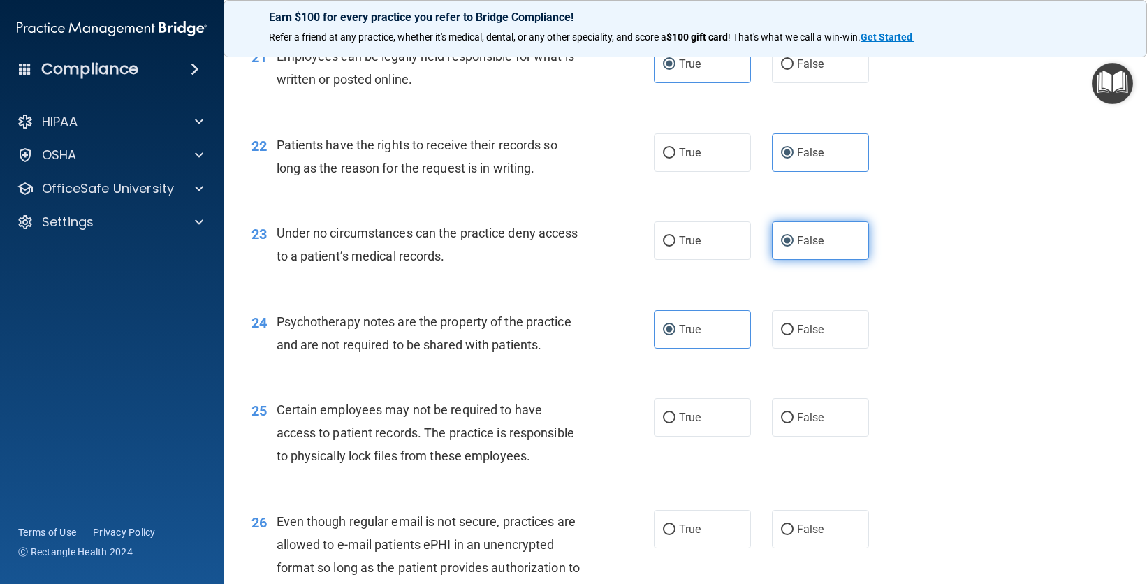
scroll to position [2793, 0]
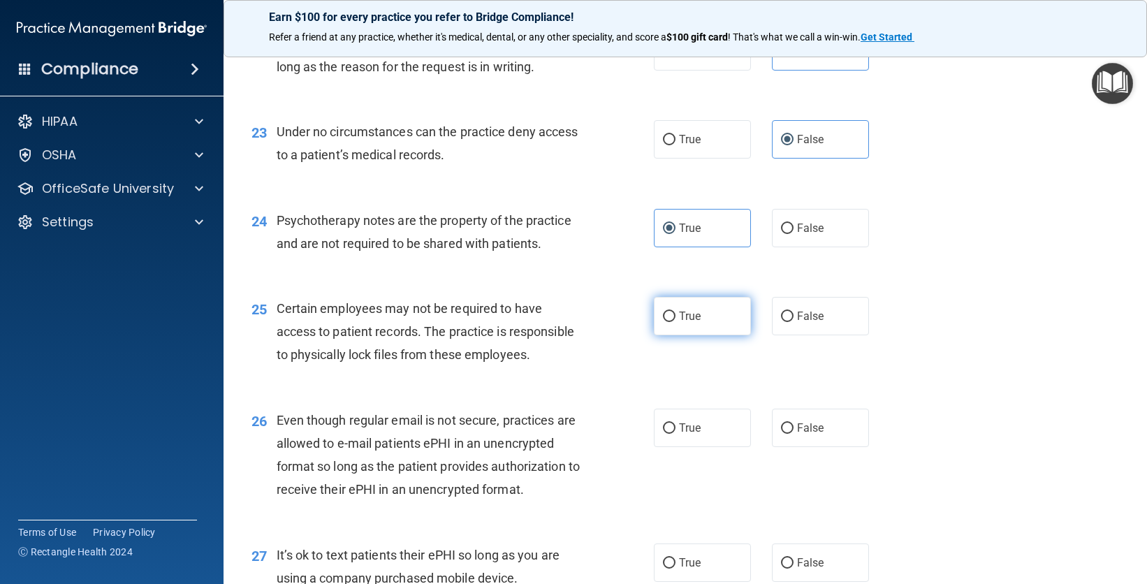
click at [697, 335] on label "True" at bounding box center [702, 316] width 97 height 38
click at [676, 322] on input "True" at bounding box center [669, 317] width 13 height 10
radio input "true"
click at [700, 447] on label "True" at bounding box center [702, 428] width 97 height 38
click at [676, 434] on input "True" at bounding box center [669, 428] width 13 height 10
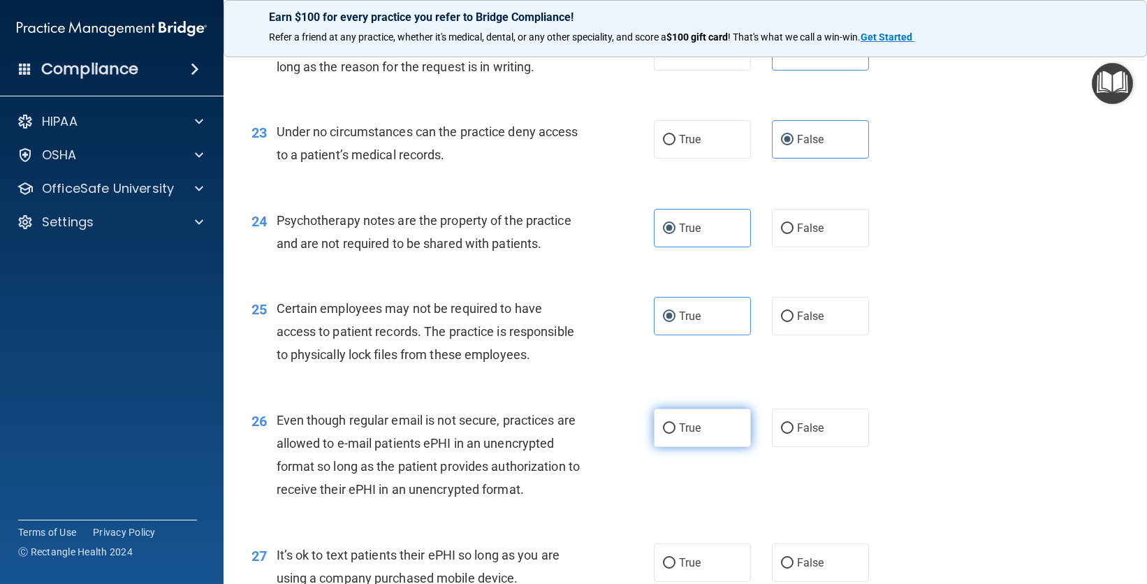
radio input "true"
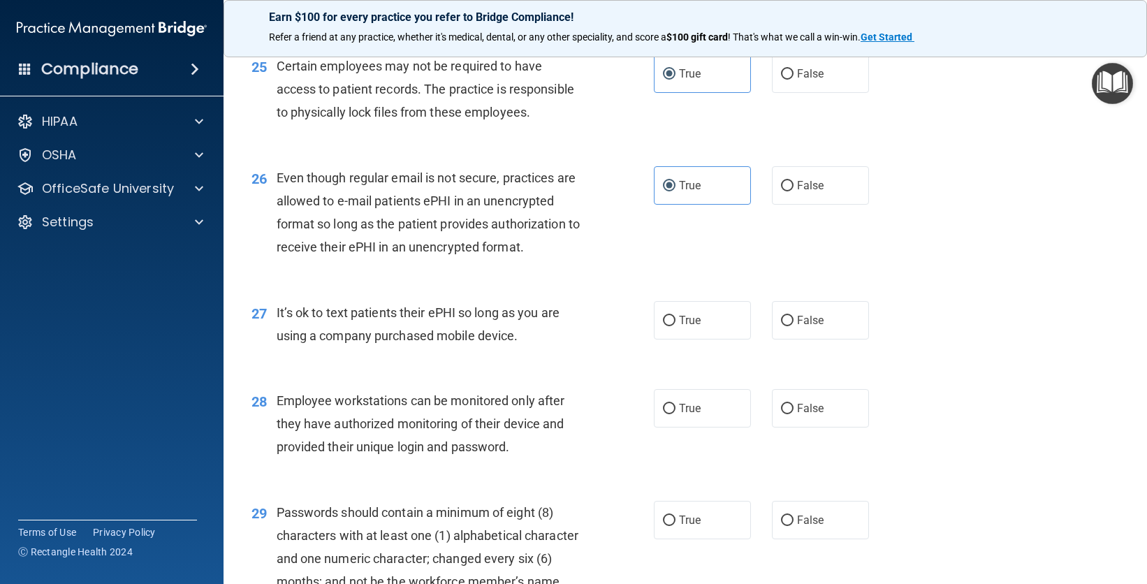
scroll to position [3038, 0]
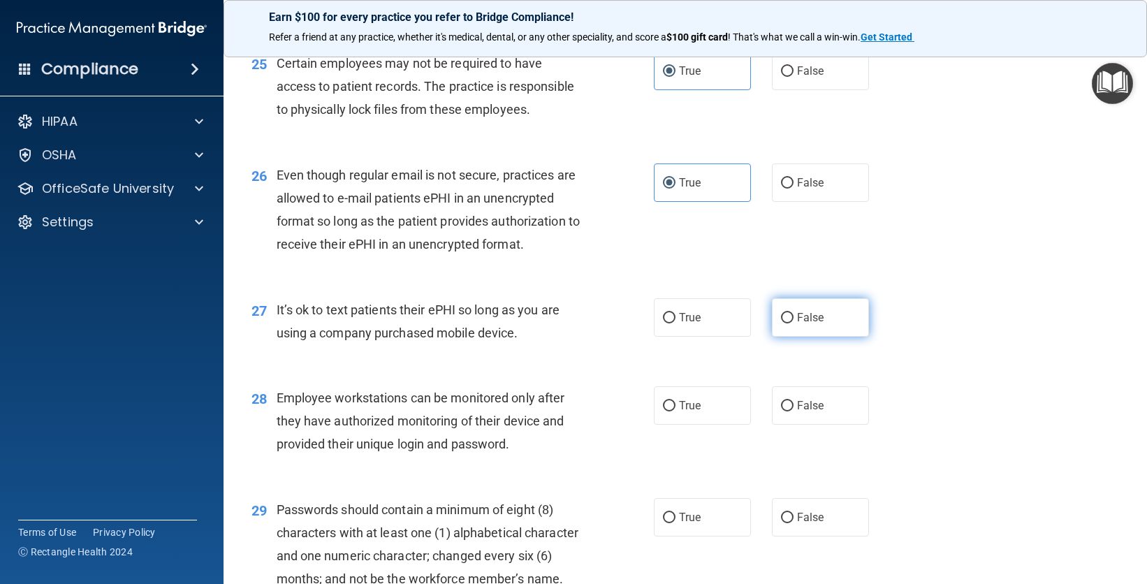
click at [822, 337] on label "False" at bounding box center [820, 317] width 97 height 38
click at [794, 324] on input "False" at bounding box center [787, 318] width 13 height 10
radio input "true"
click at [824, 425] on label "False" at bounding box center [820, 405] width 97 height 38
click at [794, 412] on input "False" at bounding box center [787, 406] width 13 height 10
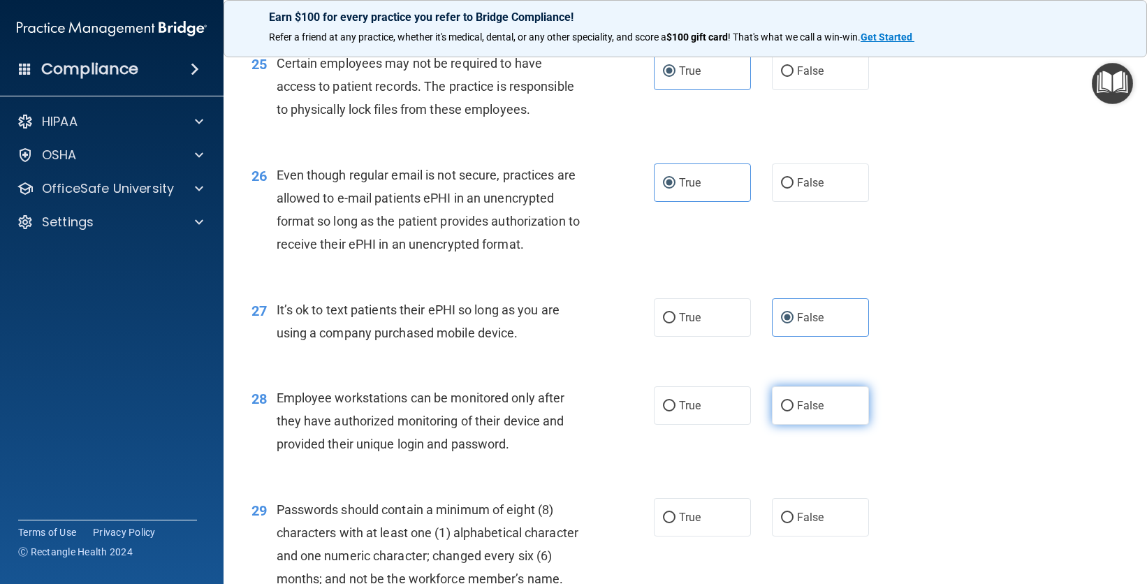
radio input "true"
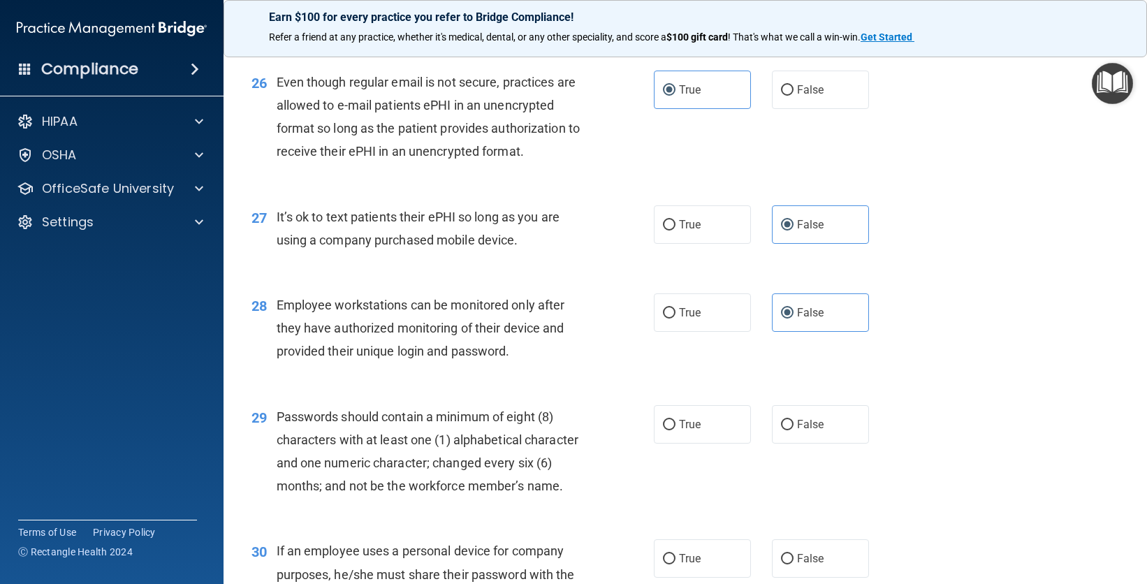
scroll to position [3228, 0]
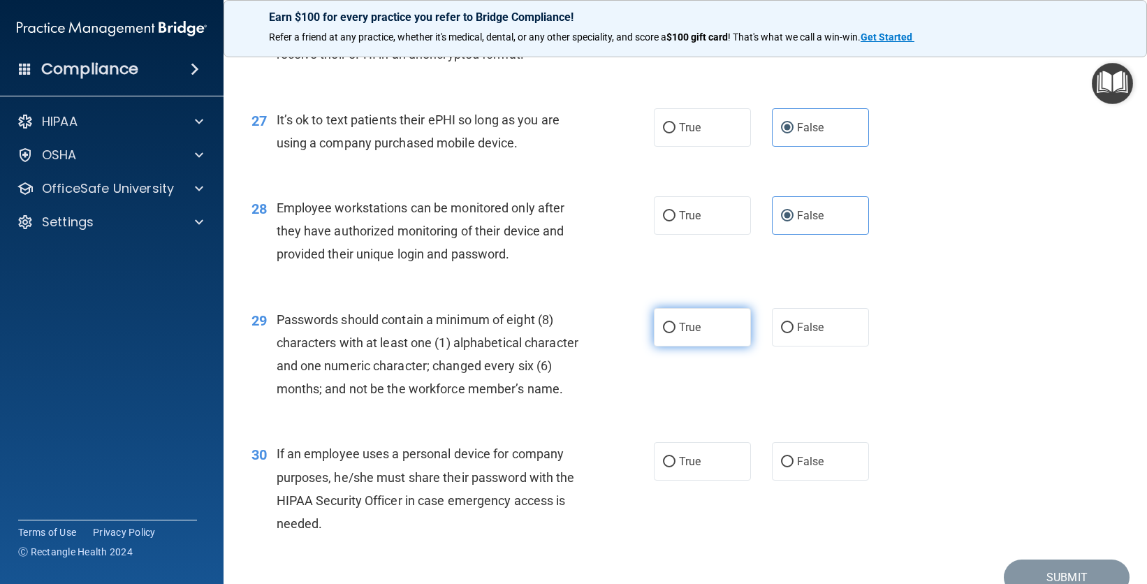
click at [733, 347] on label "True" at bounding box center [702, 327] width 97 height 38
click at [676, 333] on input "True" at bounding box center [669, 328] width 13 height 10
radio input "true"
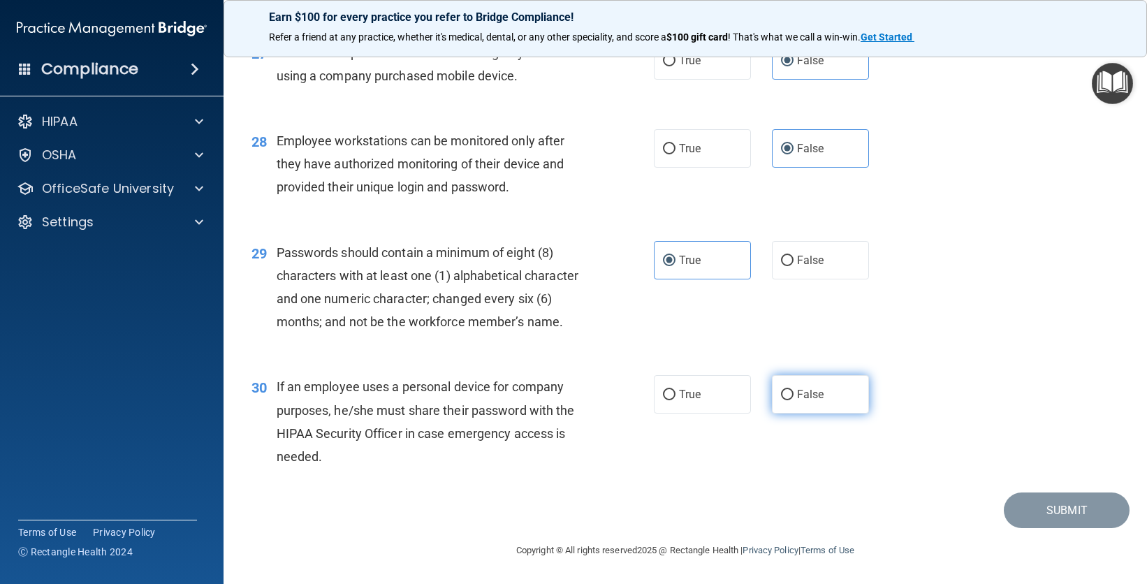
scroll to position [3365, 0]
click at [839, 395] on label "False" at bounding box center [820, 394] width 97 height 38
click at [794, 395] on input "False" at bounding box center [787, 395] width 13 height 10
radio input "true"
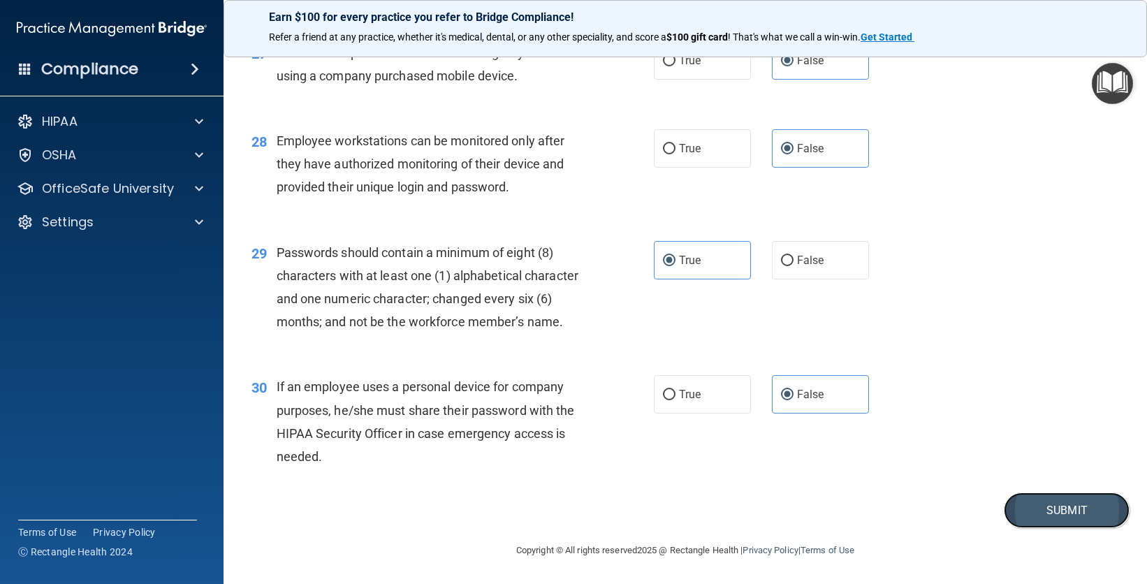
click at [1052, 517] on button "Submit" at bounding box center [1067, 511] width 126 height 36
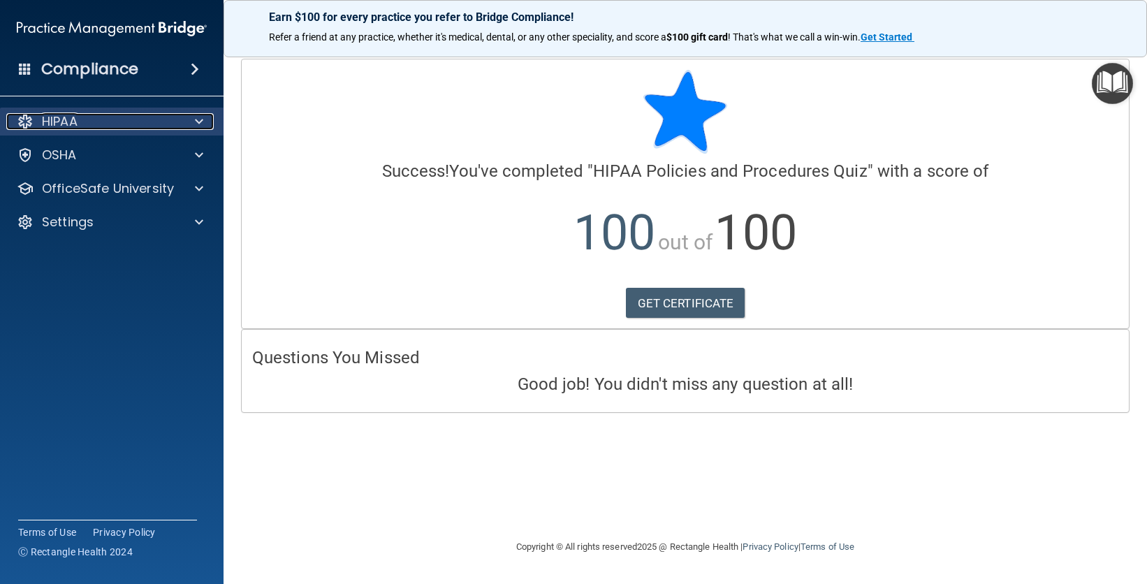
click at [99, 119] on div "HIPAA" at bounding box center [92, 121] width 173 height 17
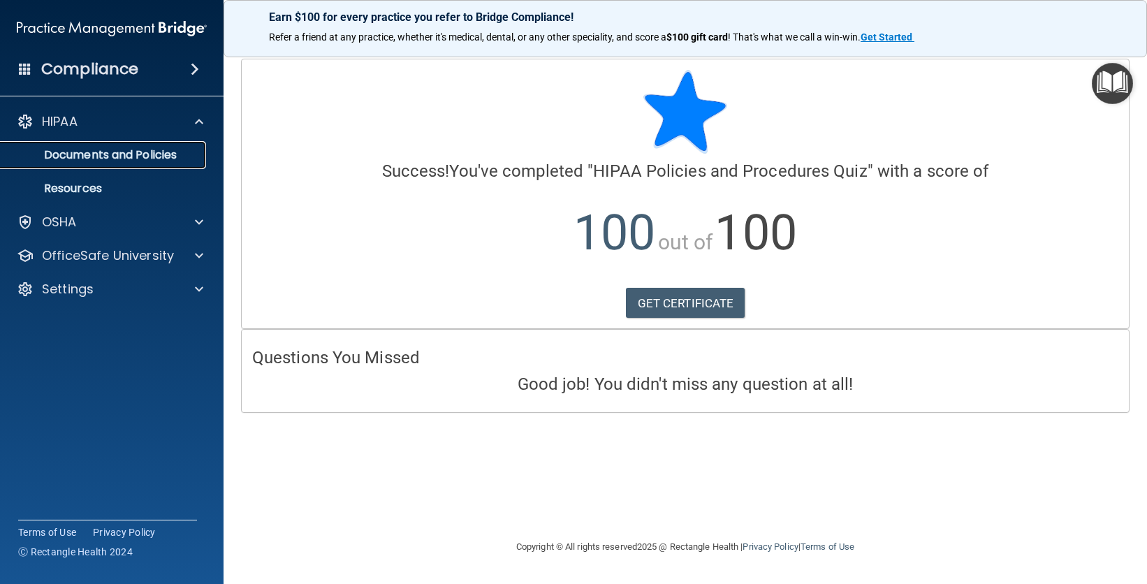
click at [65, 154] on p "Documents and Policies" at bounding box center [104, 155] width 191 height 14
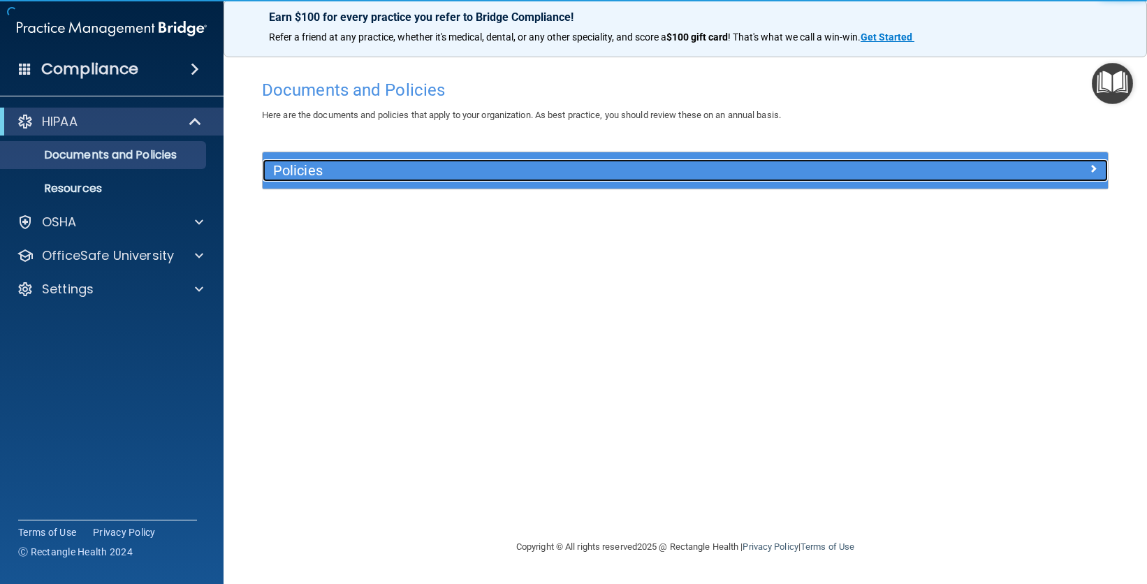
click at [634, 170] on h5 "Policies" at bounding box center [579, 170] width 613 height 15
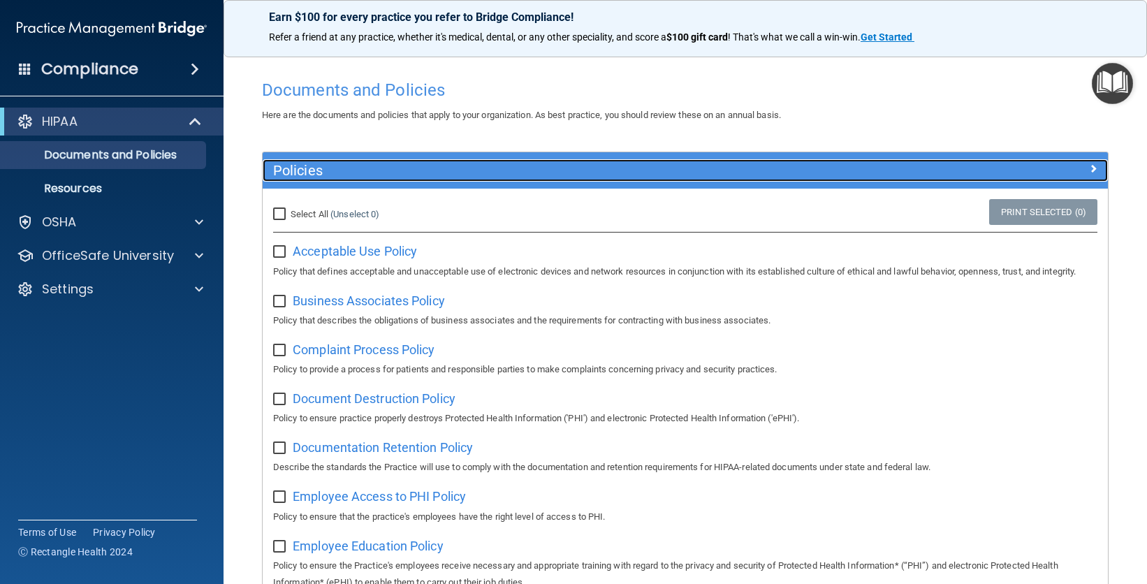
click at [634, 169] on h5 "Policies" at bounding box center [579, 170] width 613 height 15
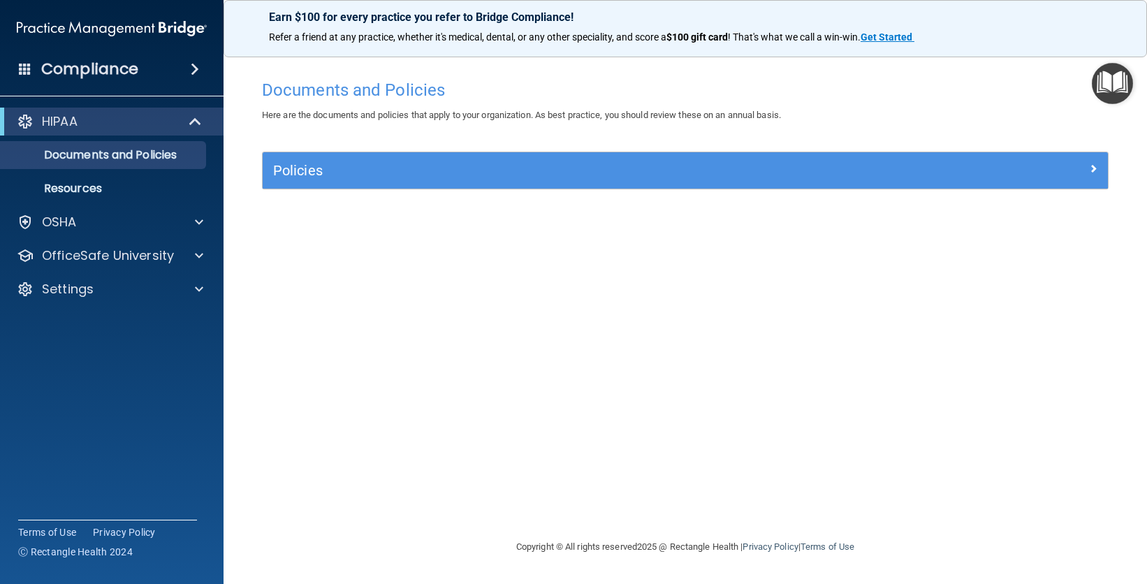
click at [1112, 89] on img "Open Resource Center" at bounding box center [1112, 83] width 41 height 41
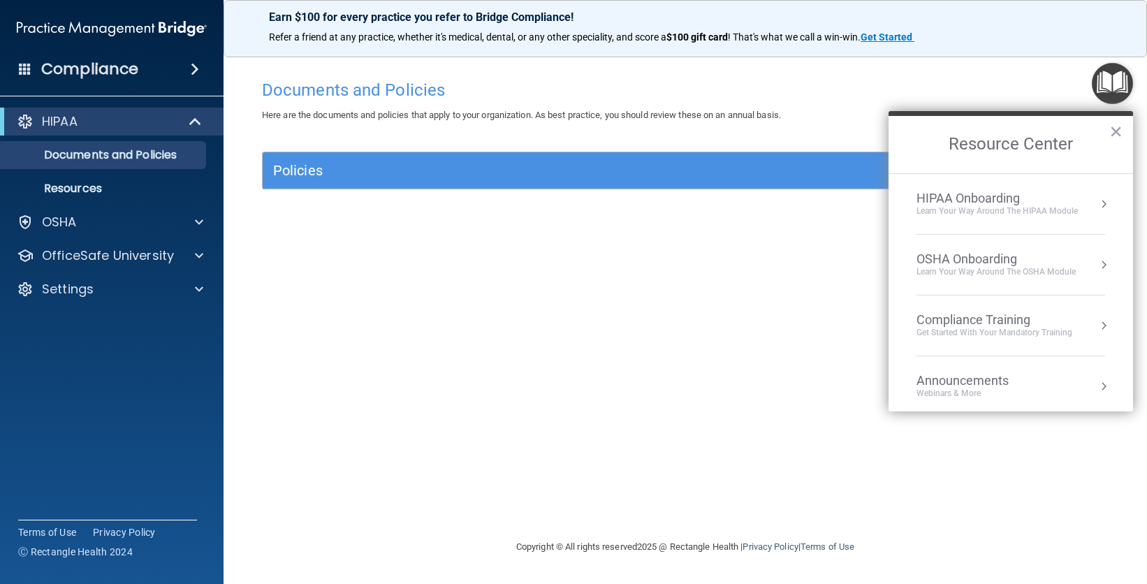
click at [1009, 197] on div "HIPAA Onboarding" at bounding box center [997, 198] width 161 height 15
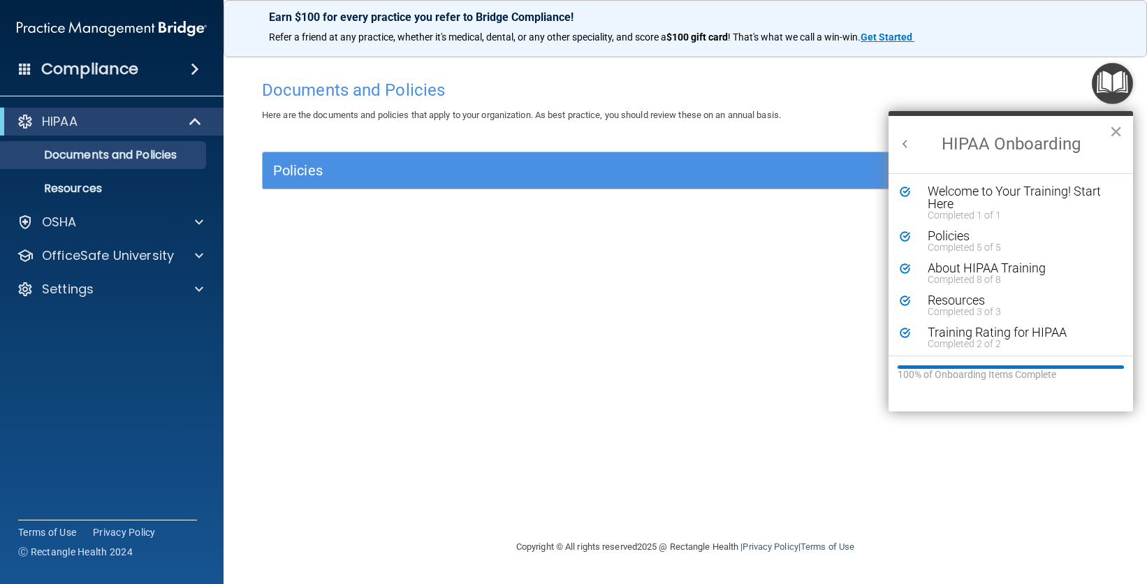
click at [1107, 100] on img "Open Resource Center" at bounding box center [1112, 83] width 41 height 41
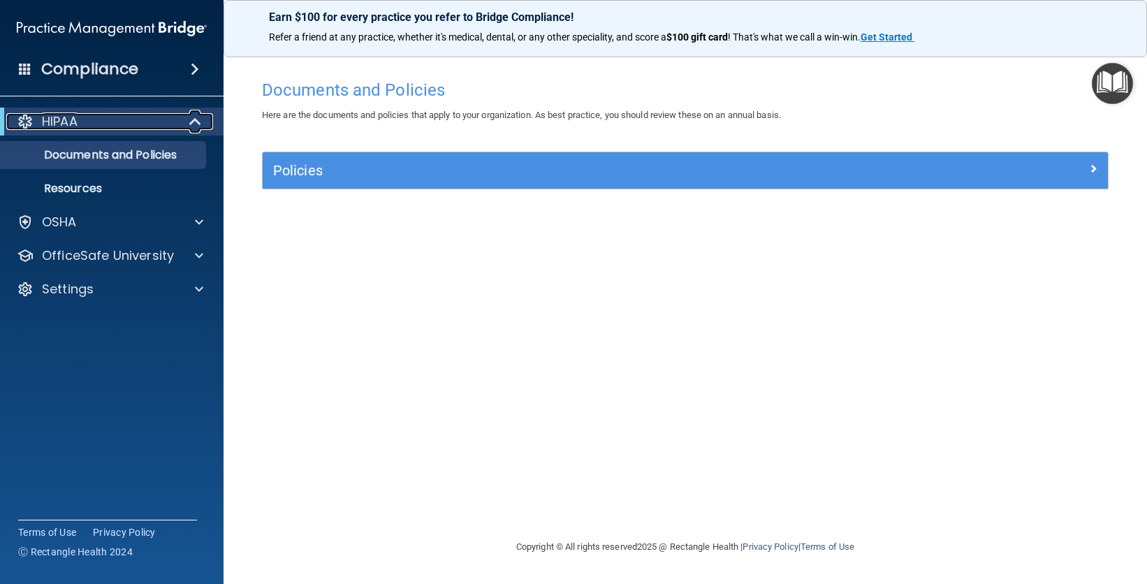
click at [198, 122] on span at bounding box center [197, 121] width 12 height 17
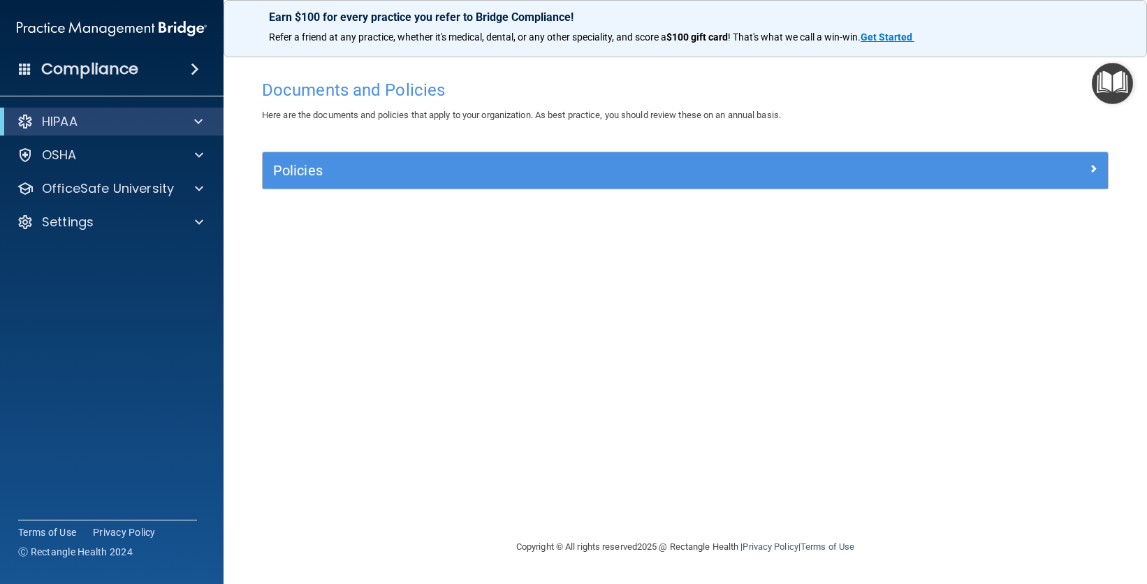
click at [1115, 80] on img "Open Resource Center" at bounding box center [1112, 83] width 41 height 41
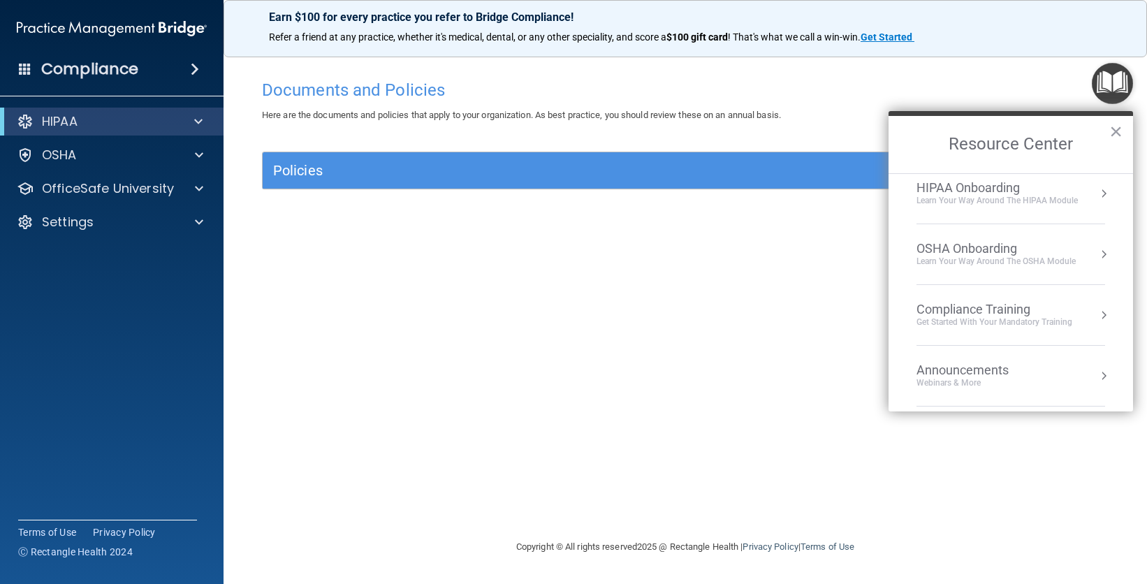
scroll to position [21, 0]
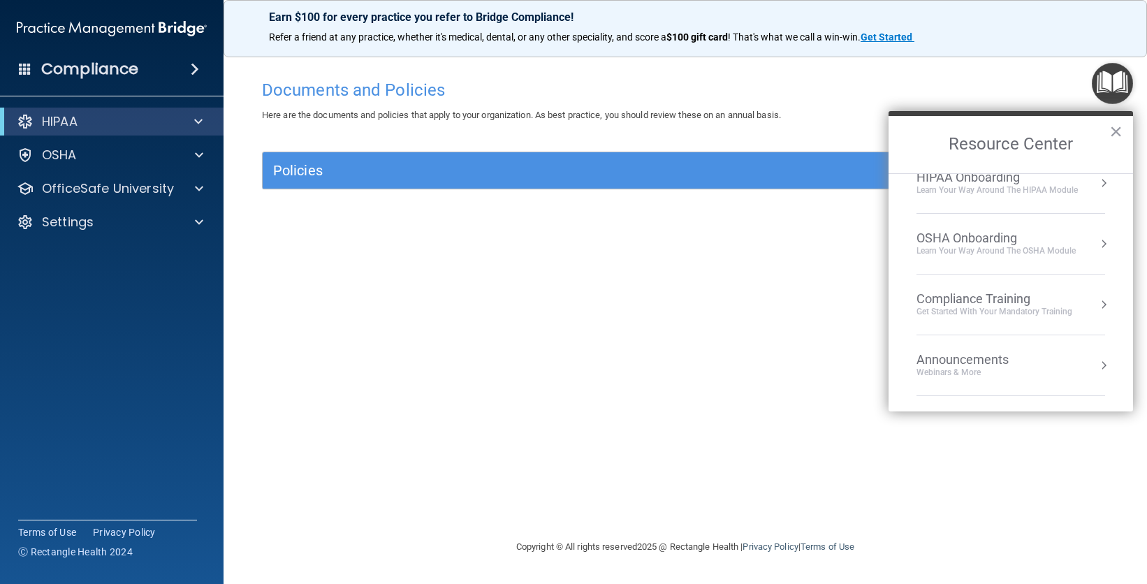
click at [1015, 299] on div "Compliance Training" at bounding box center [995, 298] width 156 height 15
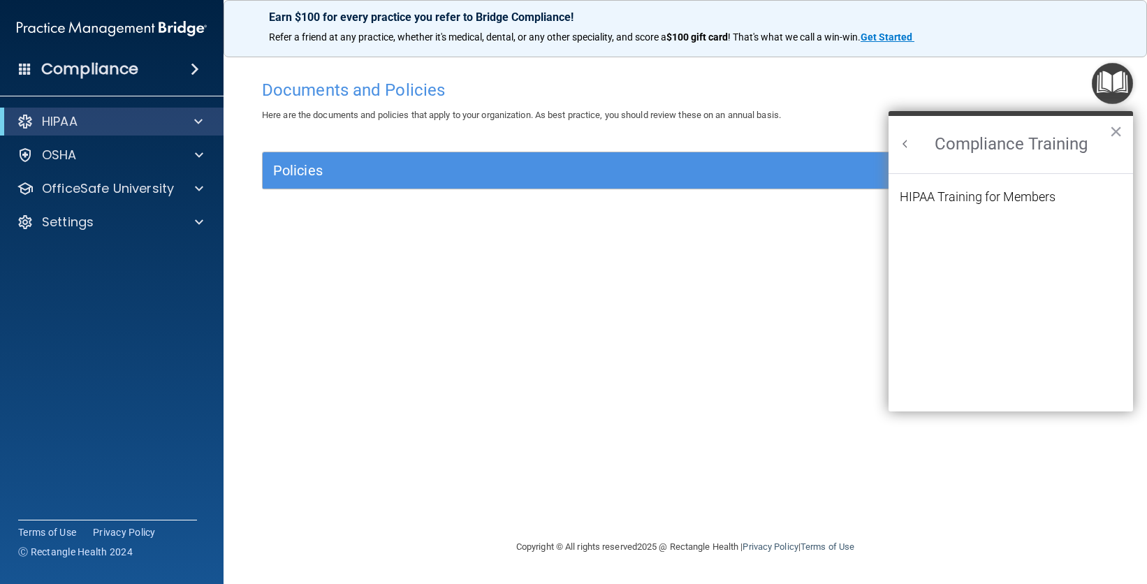
scroll to position [0, 0]
click at [958, 196] on div "HIPAA Training for Members" at bounding box center [978, 197] width 156 height 13
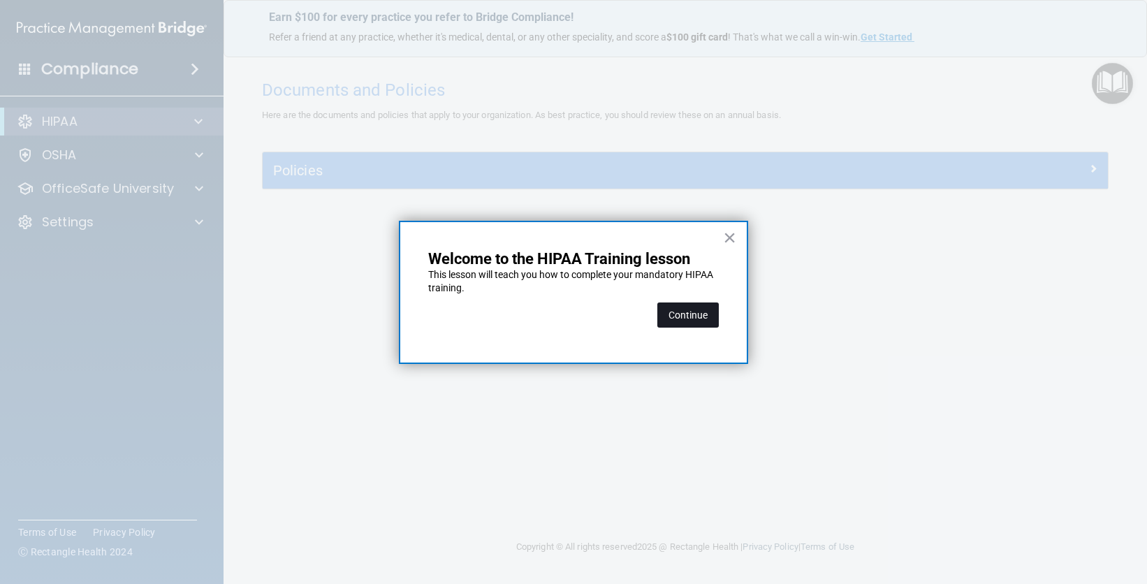
click at [700, 318] on button "Continue" at bounding box center [688, 315] width 61 height 25
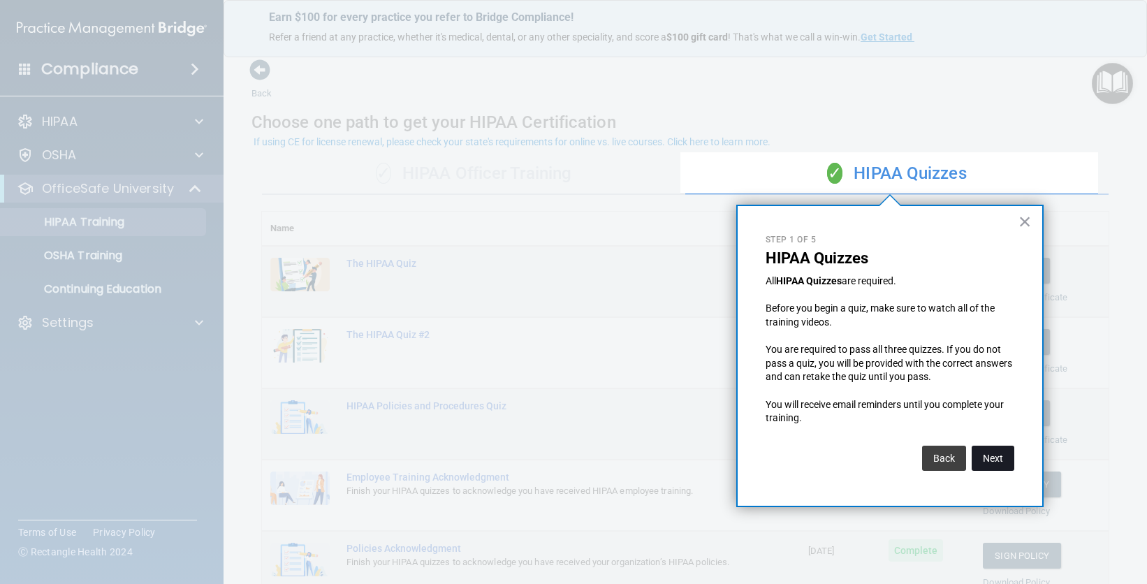
click at [992, 457] on button "Next" at bounding box center [993, 458] width 43 height 25
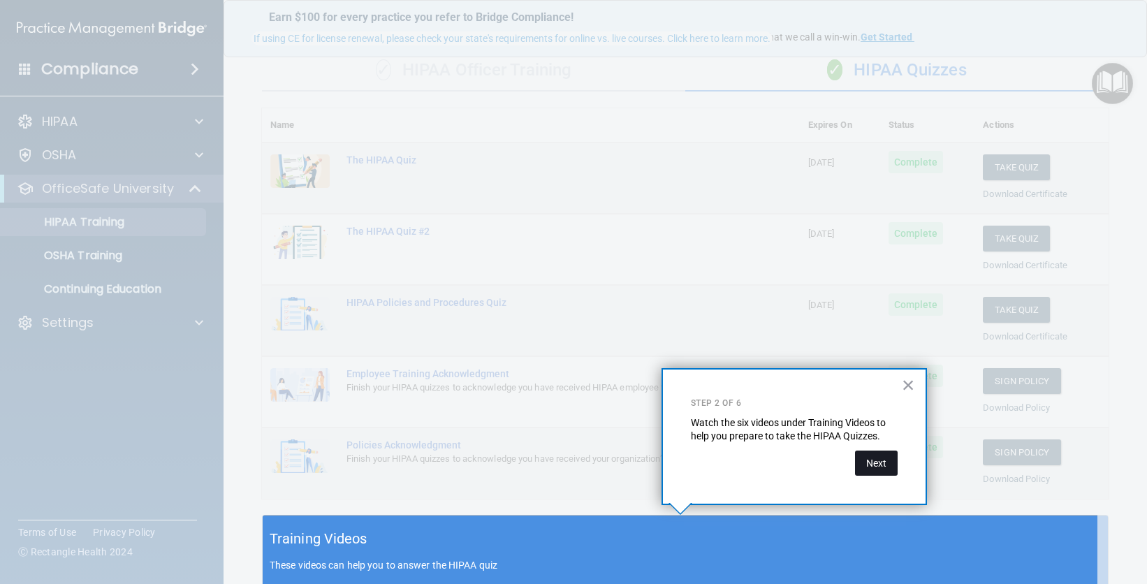
click at [887, 460] on button "Next" at bounding box center [876, 463] width 43 height 25
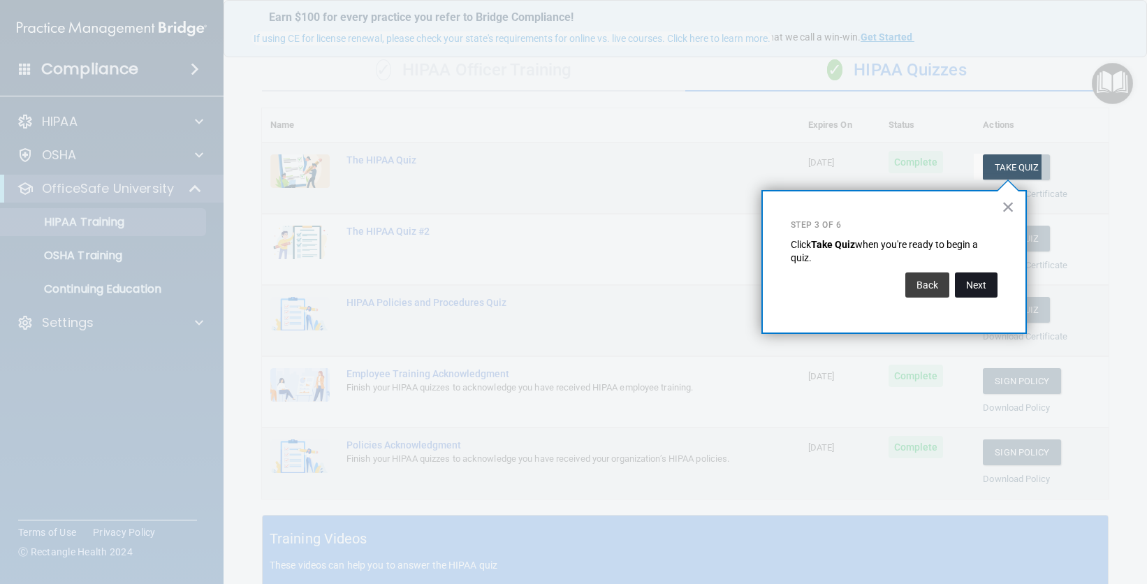
click at [990, 291] on button "Next" at bounding box center [976, 285] width 43 height 25
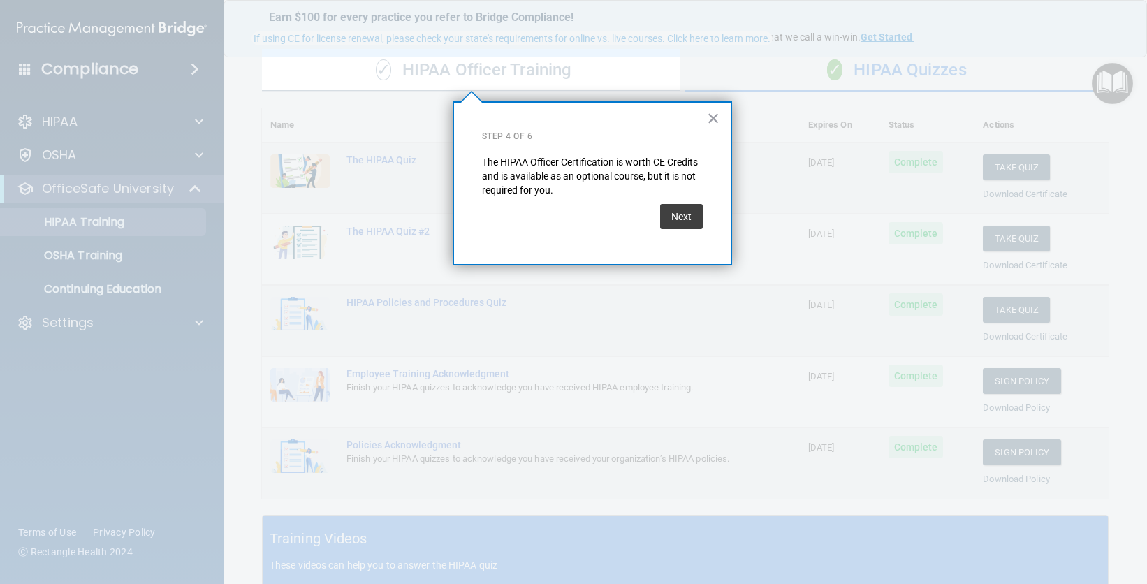
click at [708, 131] on div "× Step 4 of 6 The HIPAA Officer Certification is worth CE Credits and is availa…" at bounding box center [592, 183] width 279 height 164
click at [719, 119] on button "×" at bounding box center [713, 118] width 13 height 22
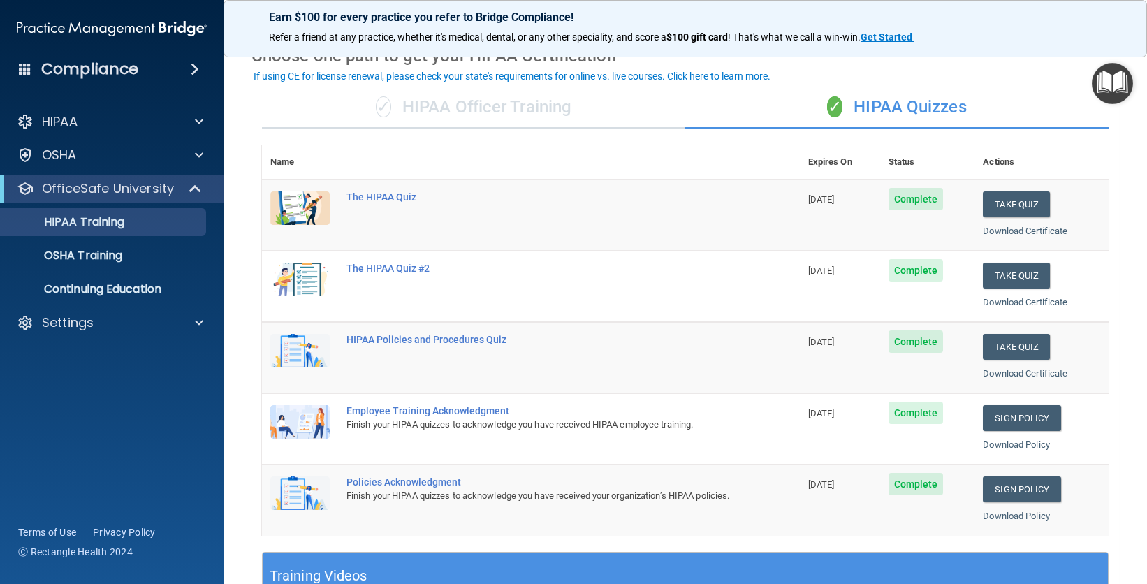
scroll to position [67, 0]
click at [1022, 426] on link "Sign Policy" at bounding box center [1022, 418] width 78 height 26
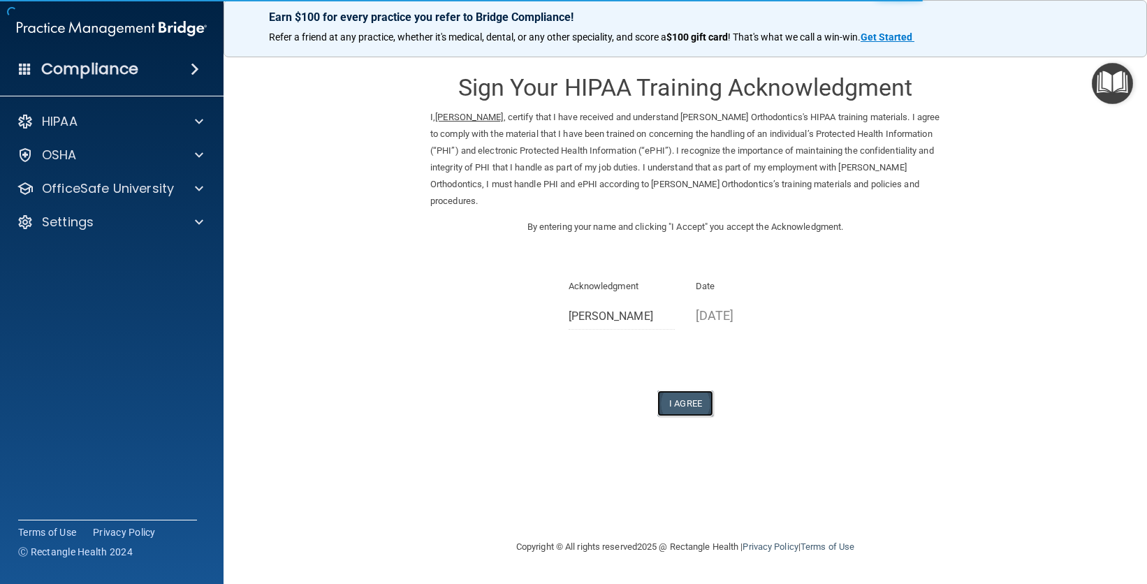
click at [678, 408] on button "I Agree" at bounding box center [686, 404] width 56 height 26
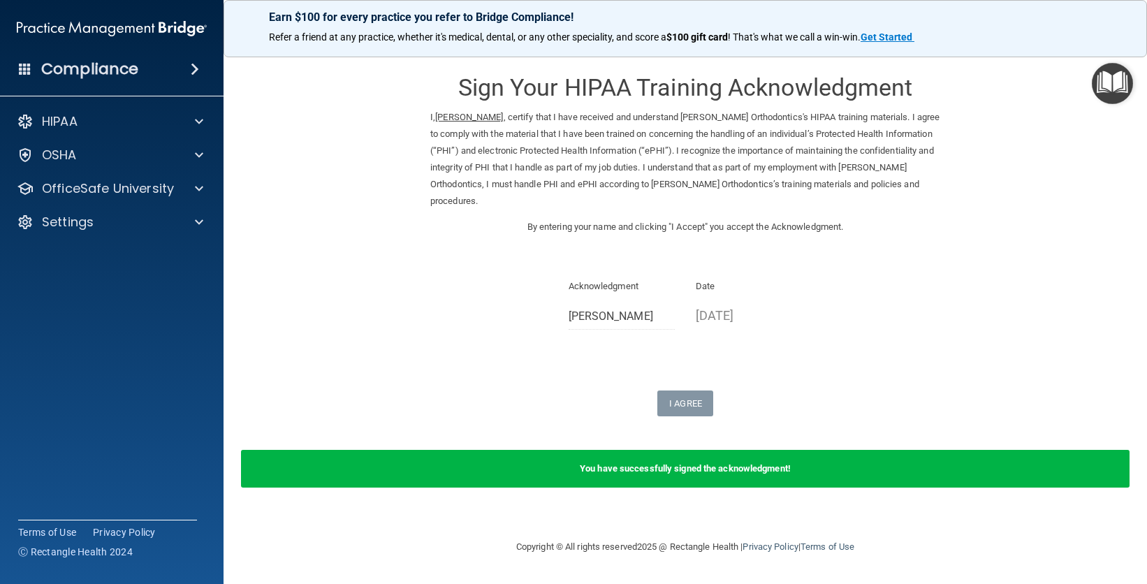
click at [746, 466] on b "You have successfully signed the acknowledgment!" at bounding box center [685, 468] width 211 height 10
click at [1117, 68] on img "Open Resource Center" at bounding box center [1112, 83] width 41 height 41
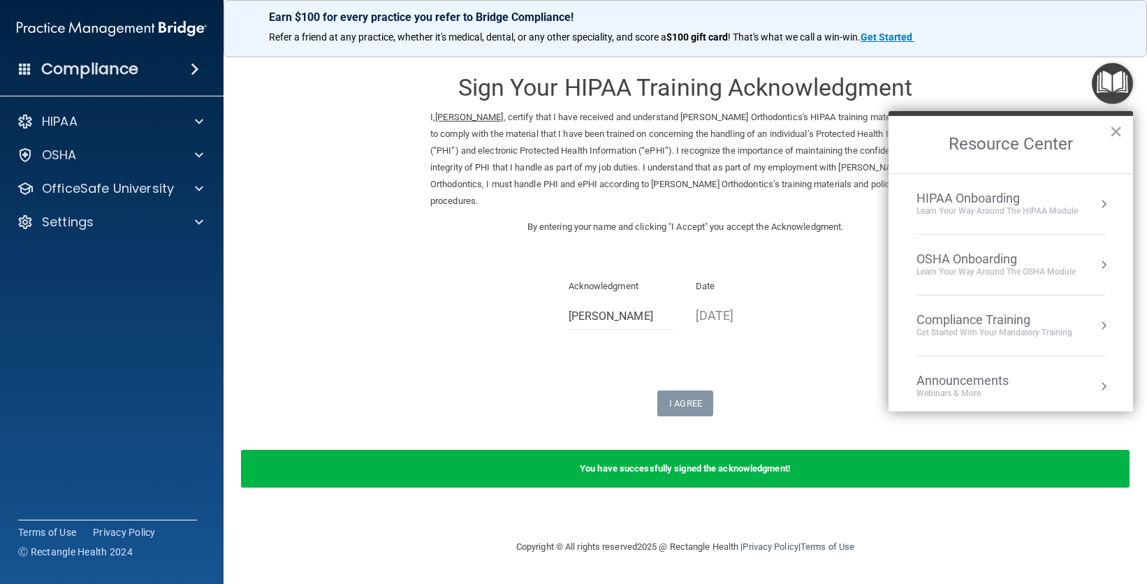
click at [1001, 199] on div "HIPAA Onboarding" at bounding box center [997, 198] width 161 height 15
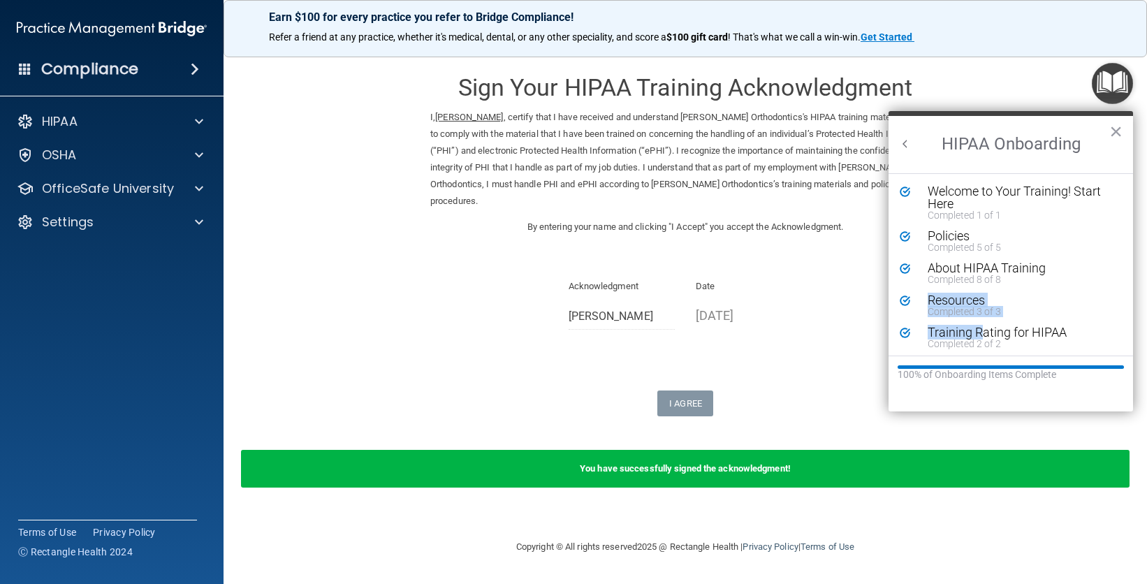
drag, startPoint x: 983, startPoint y: 333, endPoint x: 983, endPoint y: 320, distance: 12.6
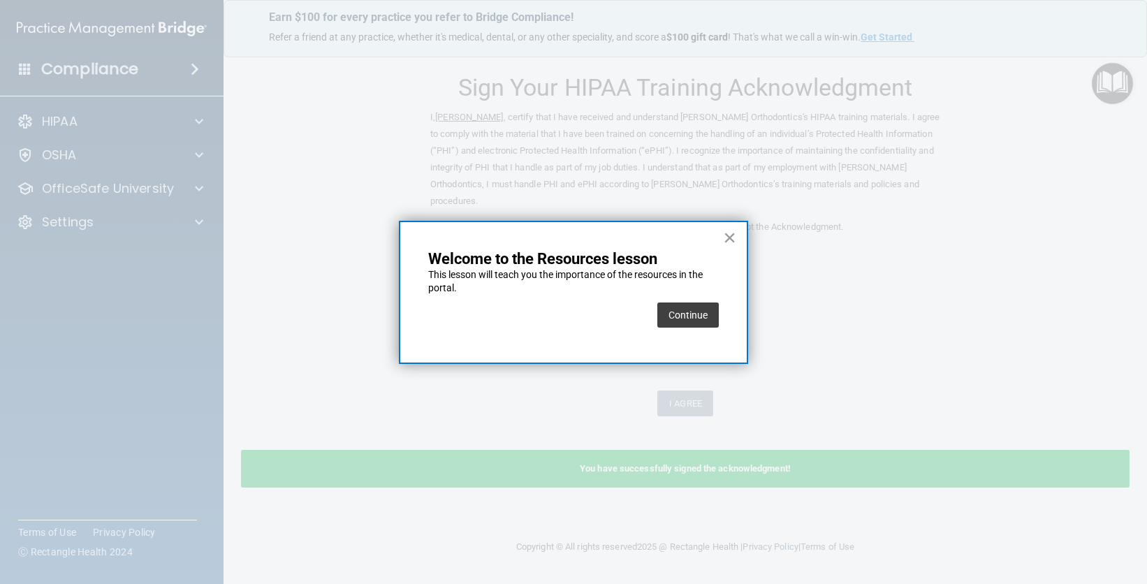
click at [728, 233] on button "×" at bounding box center [729, 237] width 13 height 22
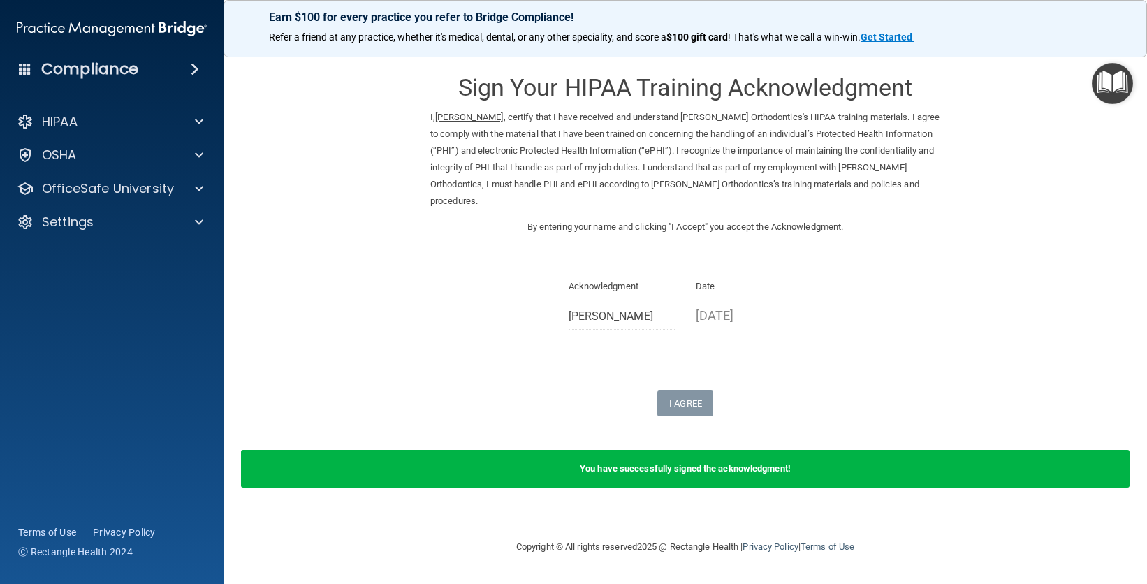
click at [1107, 71] on img "Open Resource Center" at bounding box center [1112, 83] width 41 height 41
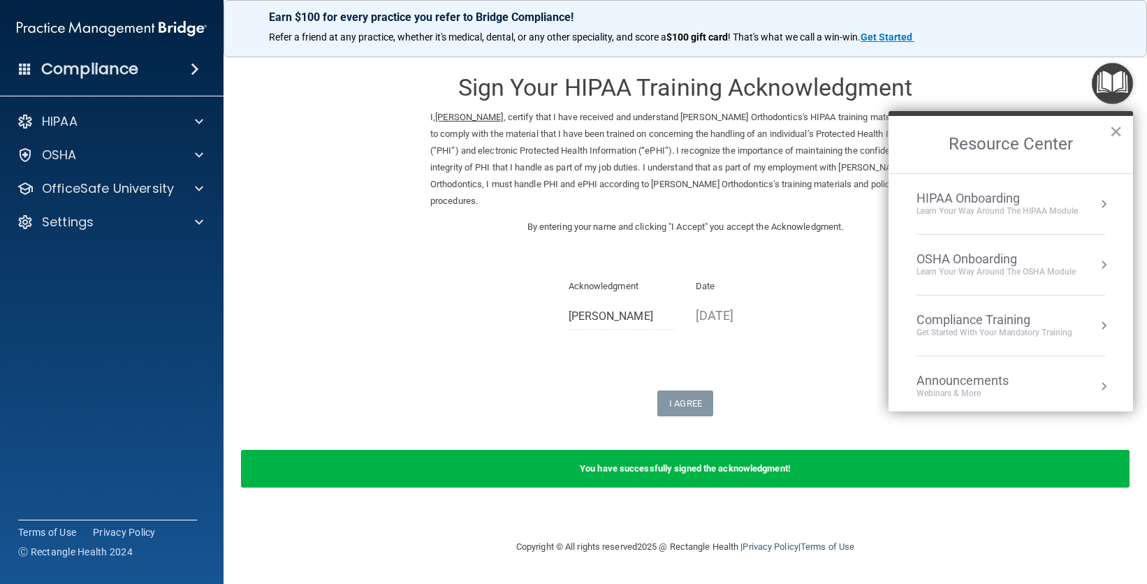
click at [985, 196] on div "HIPAA Onboarding" at bounding box center [997, 198] width 161 height 15
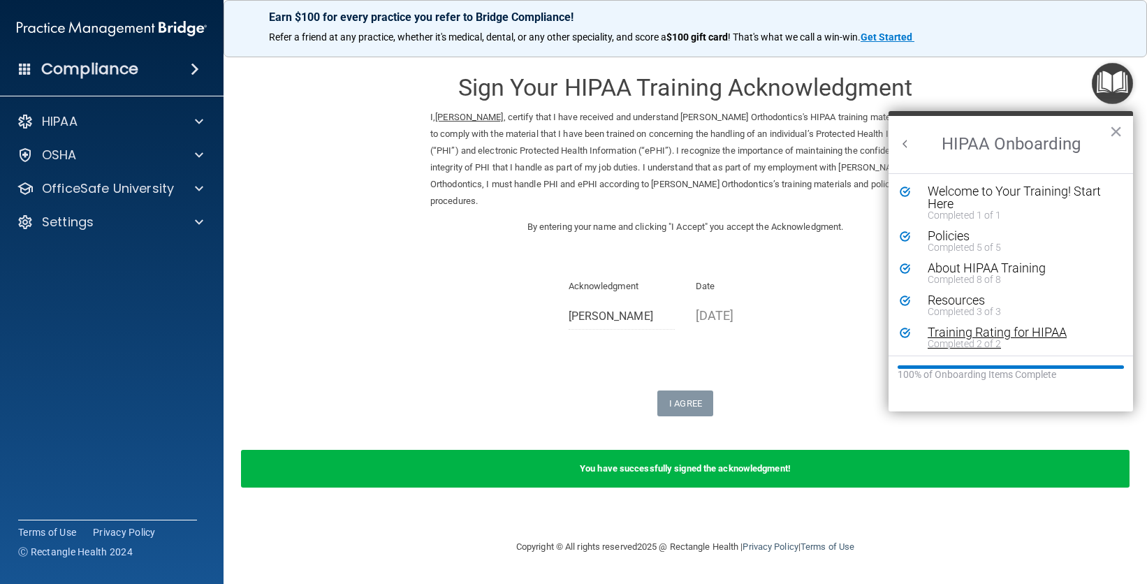
click at [975, 335] on div "Training Rating for HIPAA" at bounding box center [1016, 332] width 177 height 13
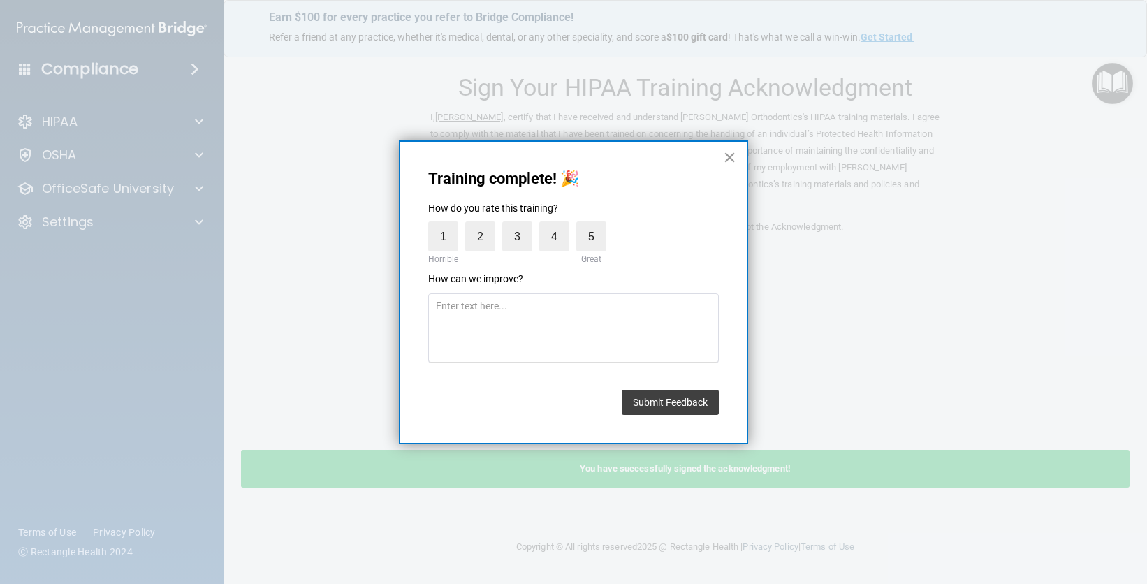
click at [727, 157] on button "×" at bounding box center [729, 157] width 13 height 22
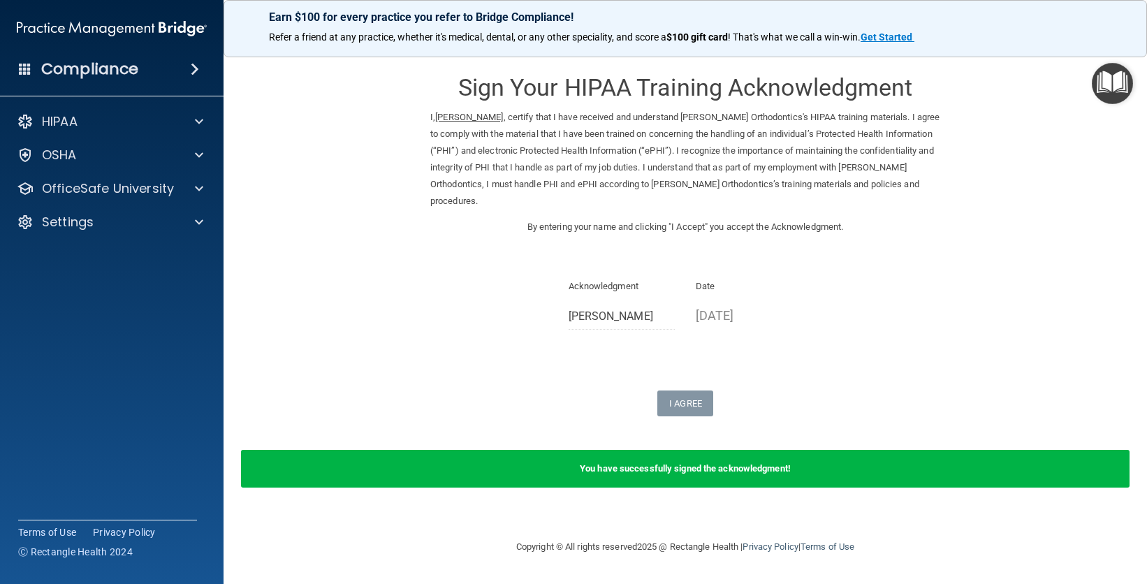
click at [1113, 87] on img "Open Resource Center" at bounding box center [1112, 83] width 41 height 41
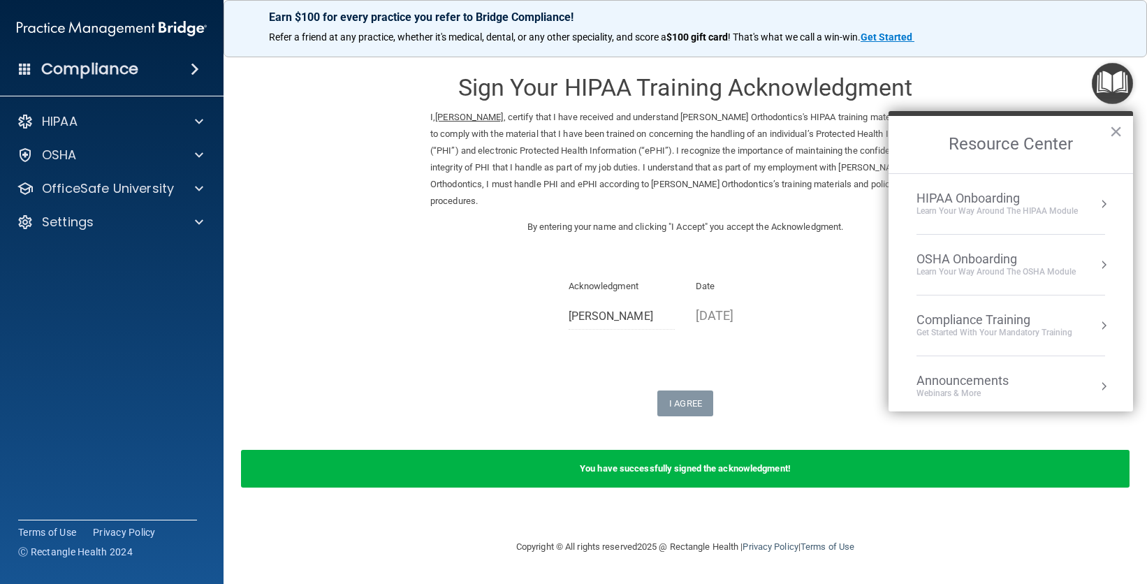
click at [1007, 202] on div "HIPAA Onboarding" at bounding box center [997, 198] width 161 height 15
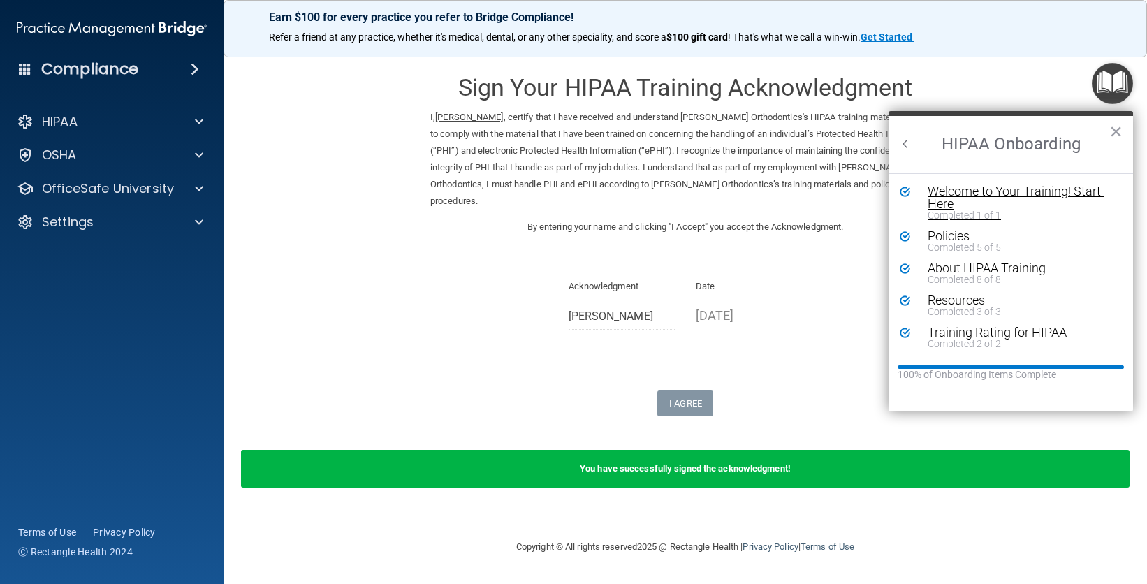
click at [984, 198] on div "Welcome to Your Training! Start Here" at bounding box center [1016, 197] width 177 height 25
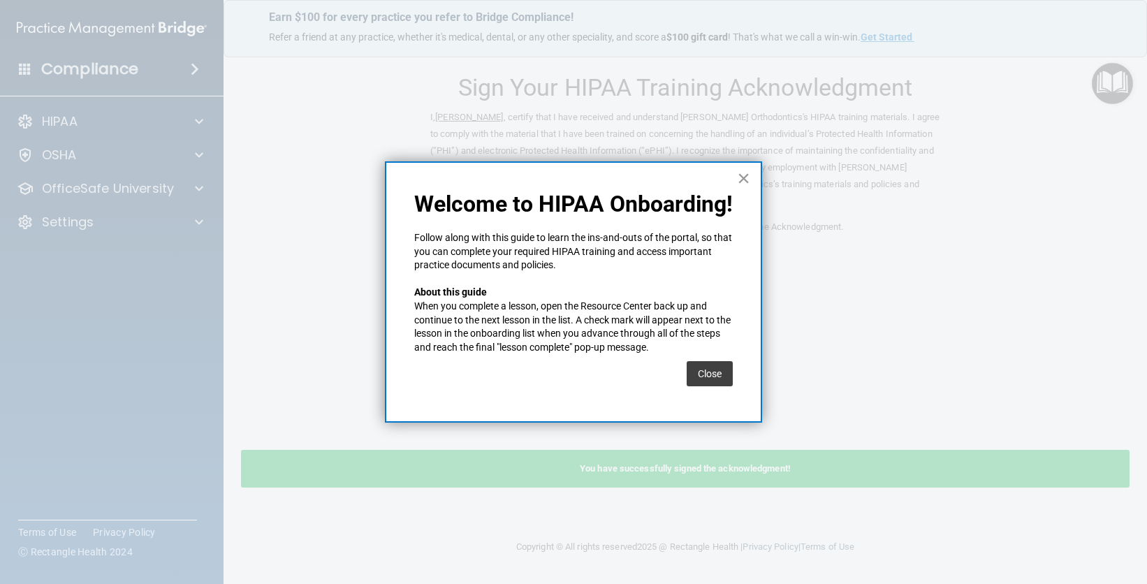
click at [743, 168] on button "×" at bounding box center [743, 178] width 13 height 22
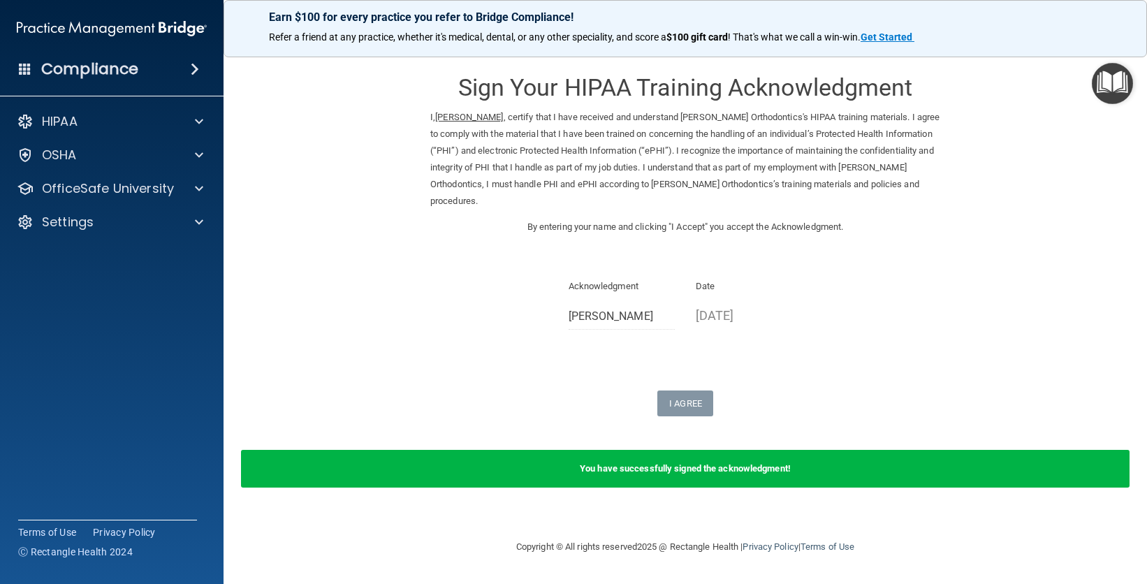
click at [1121, 89] on img "Open Resource Center" at bounding box center [1112, 83] width 41 height 41
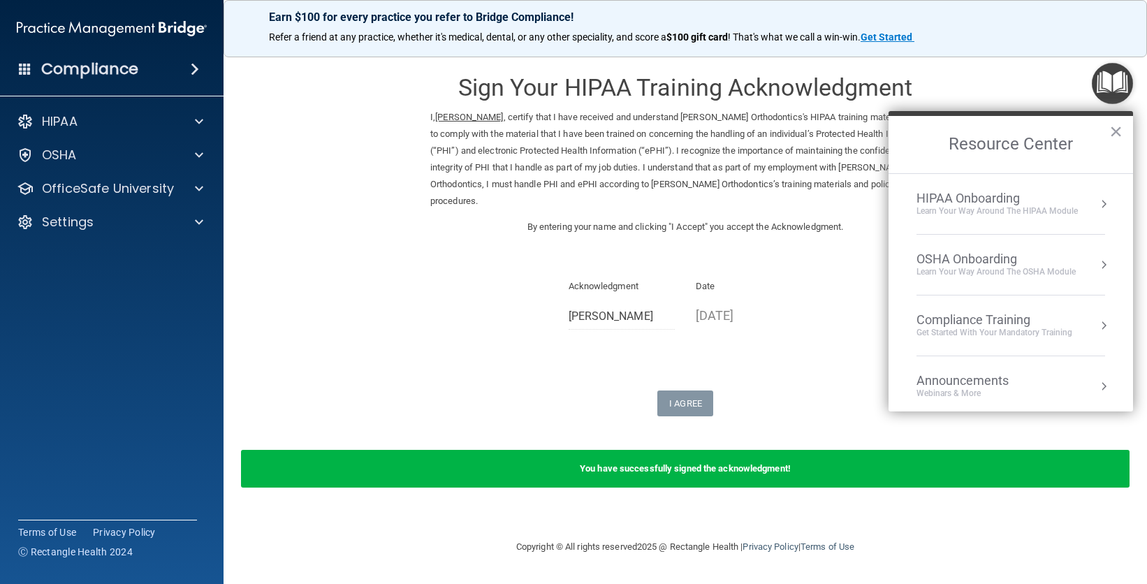
click at [978, 203] on div "HIPAA Onboarding" at bounding box center [997, 198] width 161 height 15
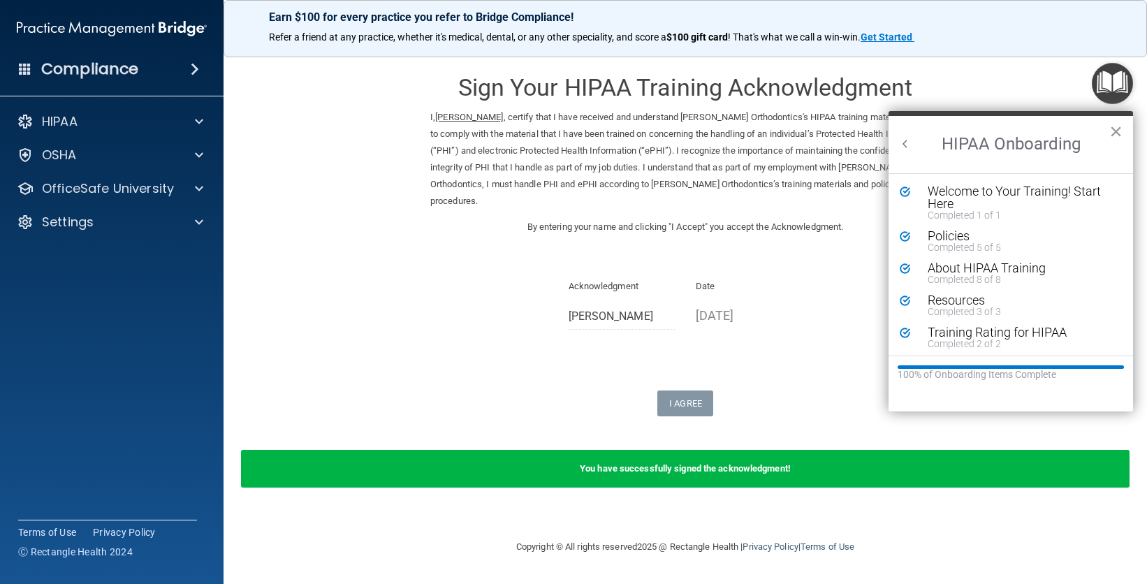
click at [1117, 133] on button "×" at bounding box center [1116, 131] width 13 height 22
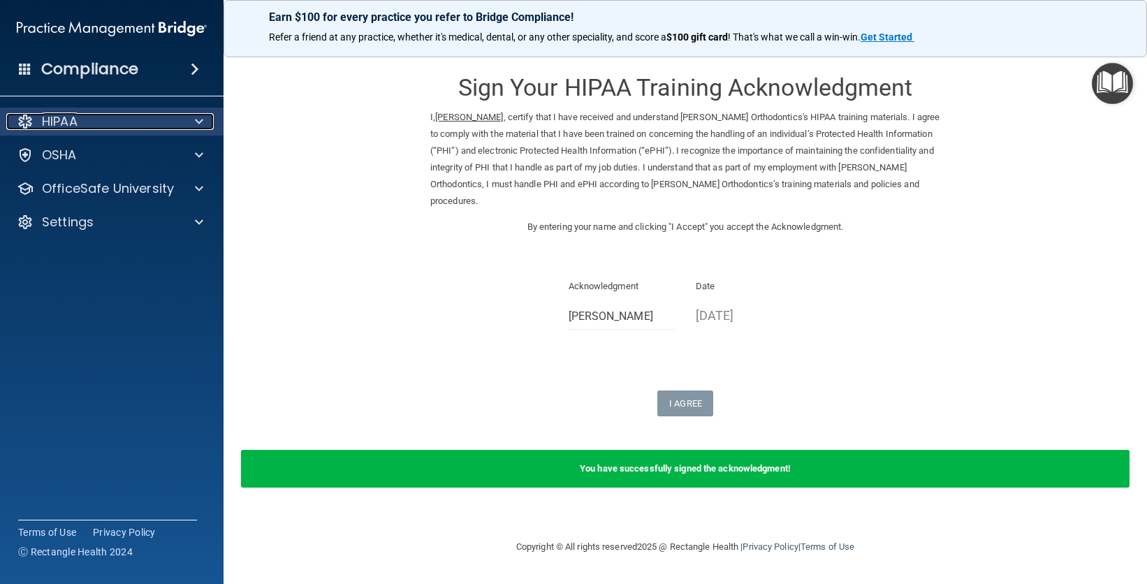
click at [110, 124] on div "HIPAA" at bounding box center [92, 121] width 173 height 17
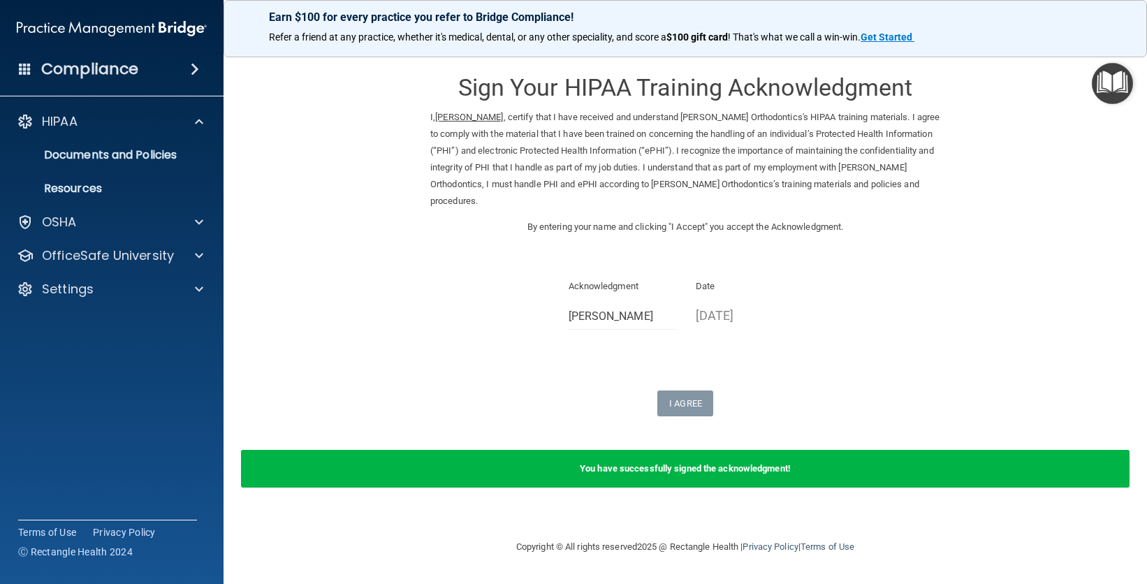
click at [1103, 93] on img "Open Resource Center" at bounding box center [1112, 83] width 41 height 41
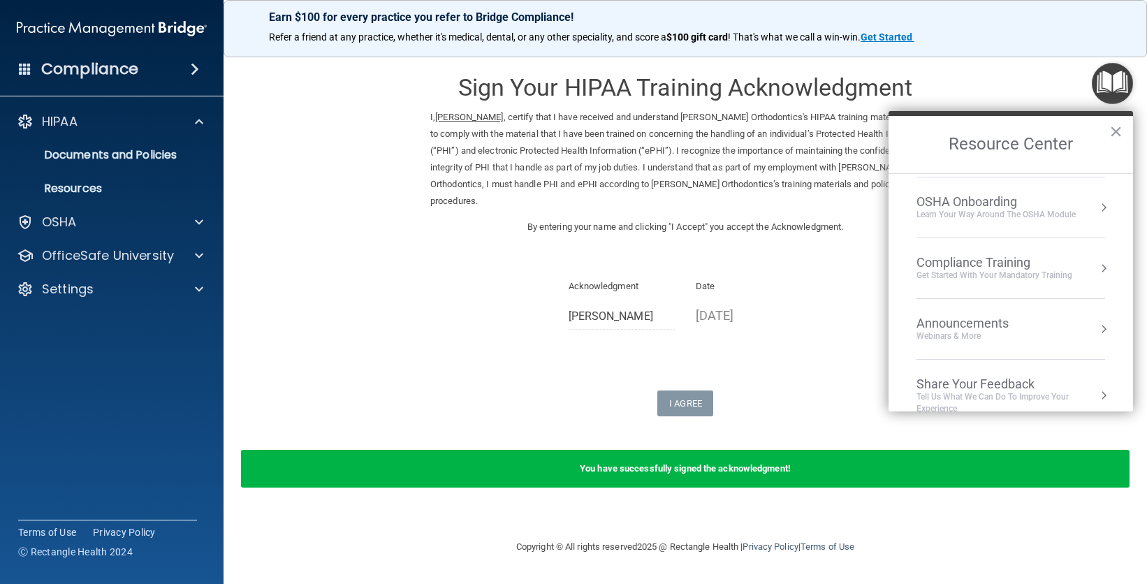
scroll to position [78, 0]
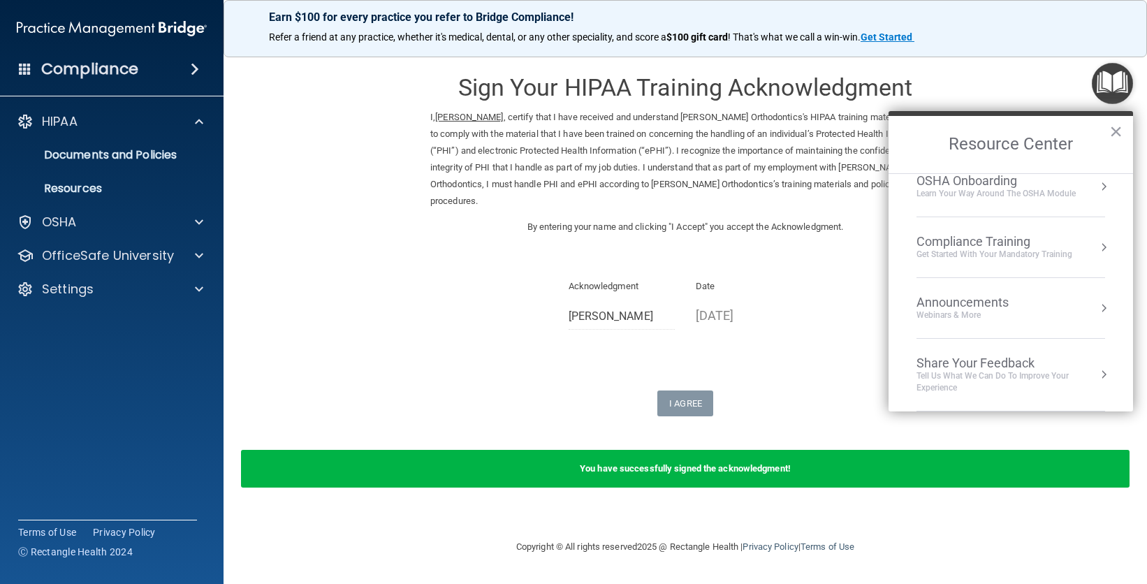
click at [980, 240] on div "Compliance Training" at bounding box center [995, 241] width 156 height 15
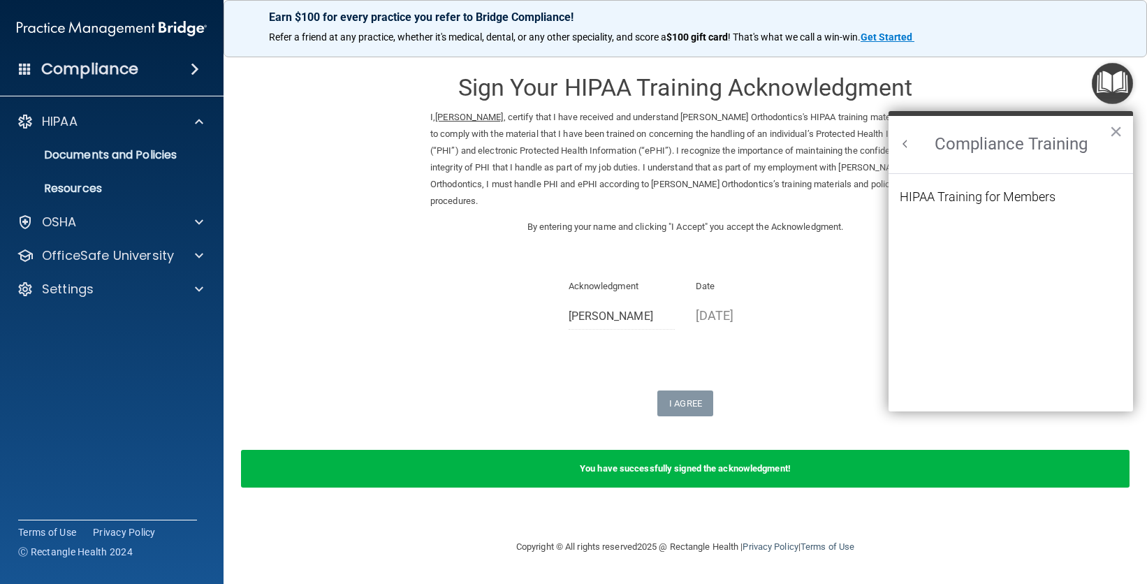
scroll to position [0, 0]
click at [975, 198] on div "HIPAA Training for Members" at bounding box center [978, 197] width 156 height 13
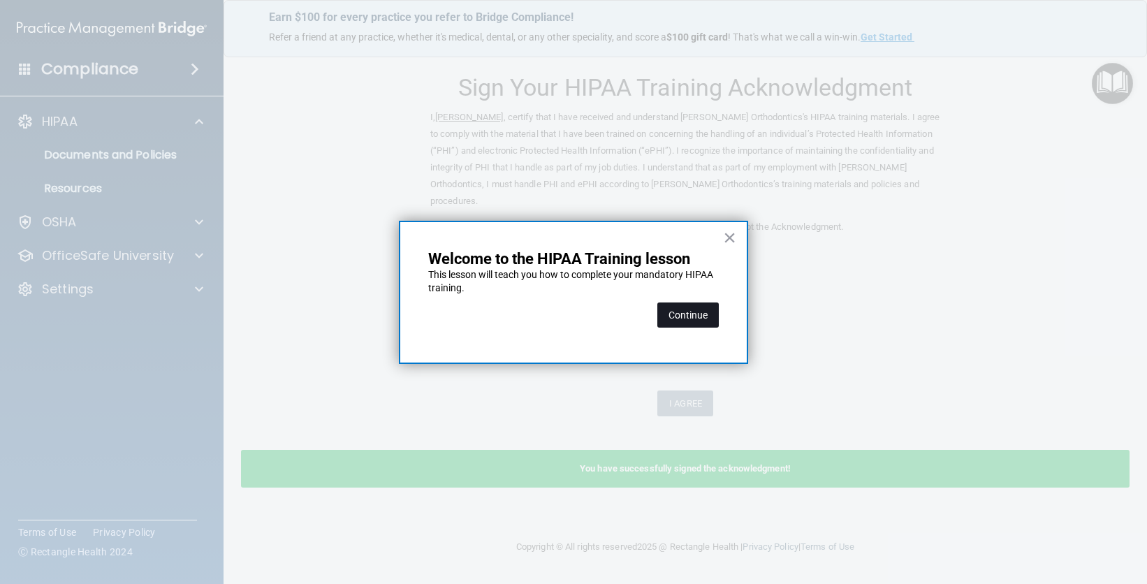
click at [711, 317] on button "Continue" at bounding box center [688, 315] width 61 height 25
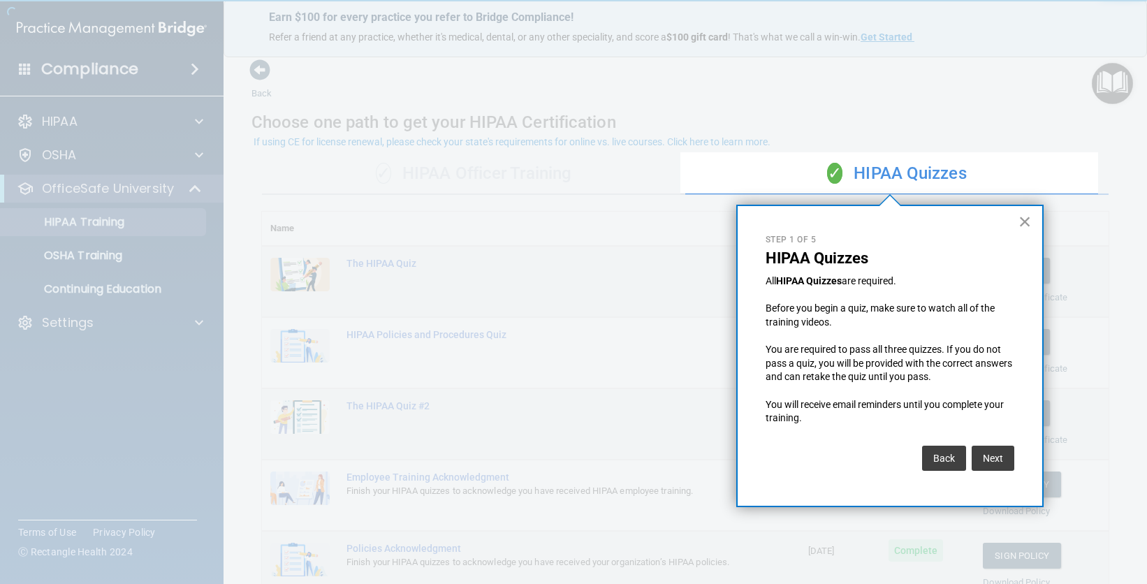
click at [1024, 223] on button "×" at bounding box center [1025, 221] width 13 height 22
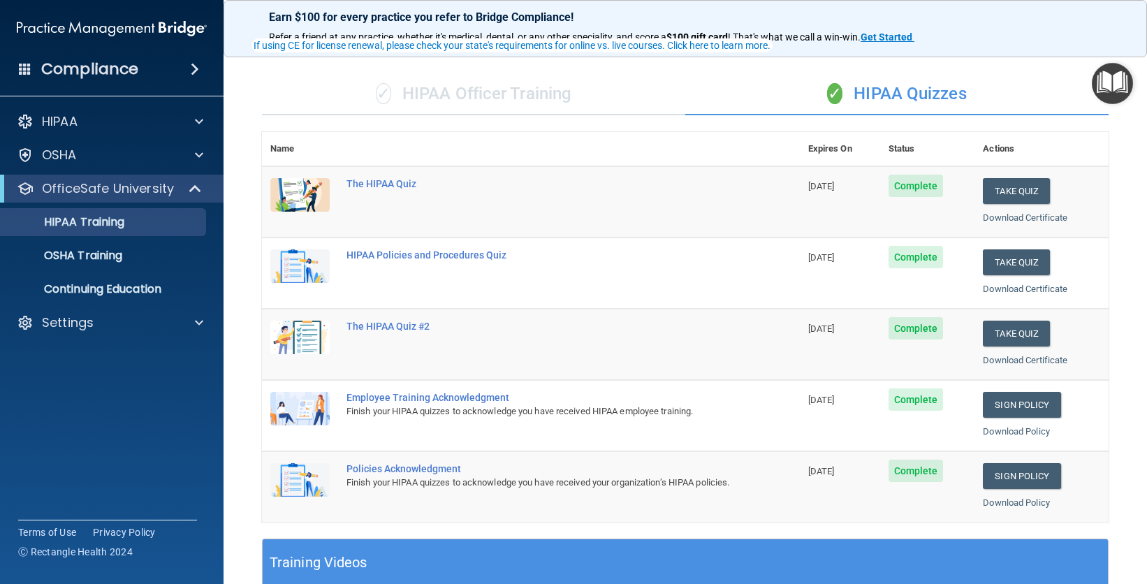
scroll to position [115, 0]
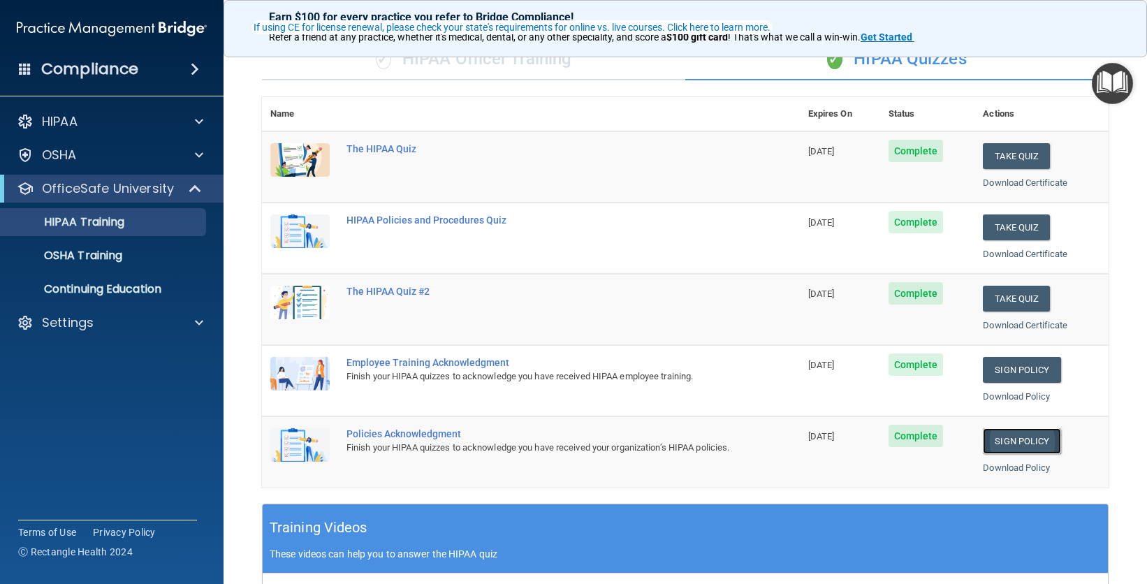
click at [984, 439] on link "Sign Policy" at bounding box center [1022, 441] width 78 height 26
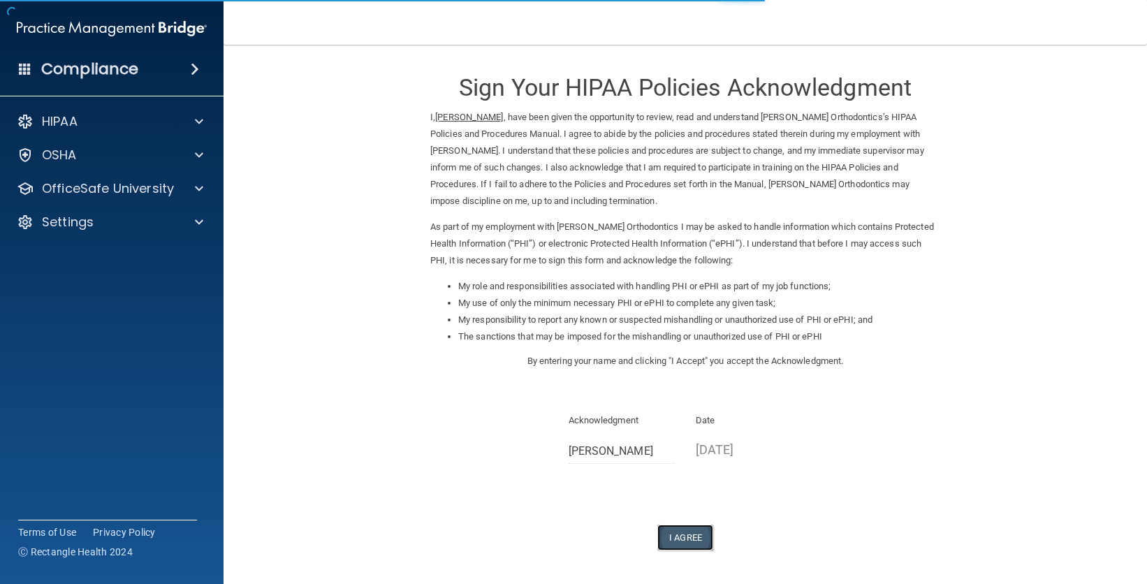
click at [689, 538] on button "I Agree" at bounding box center [686, 538] width 56 height 26
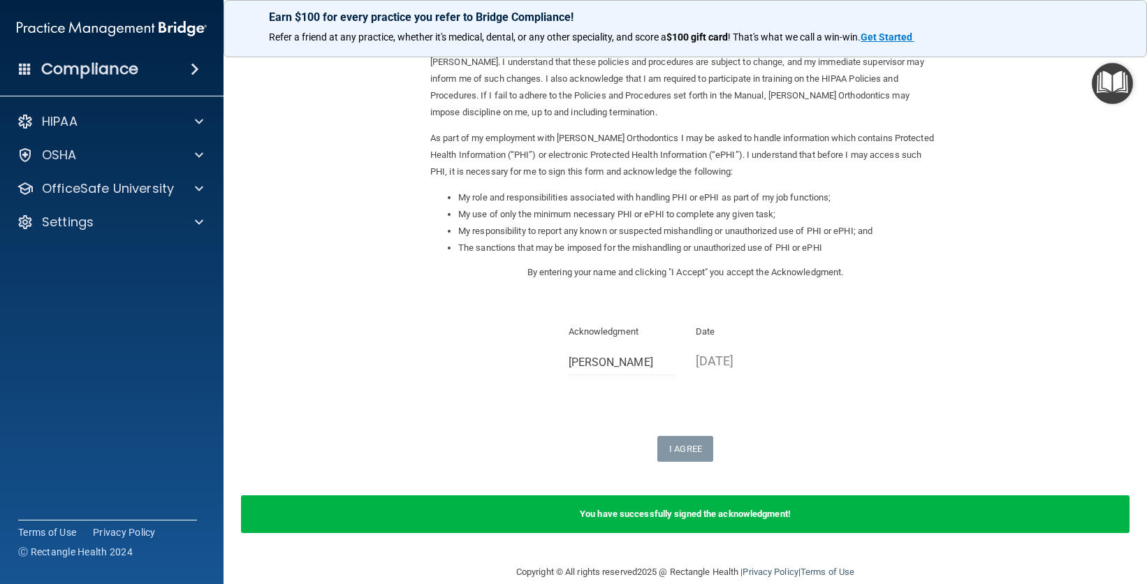
scroll to position [110, 0]
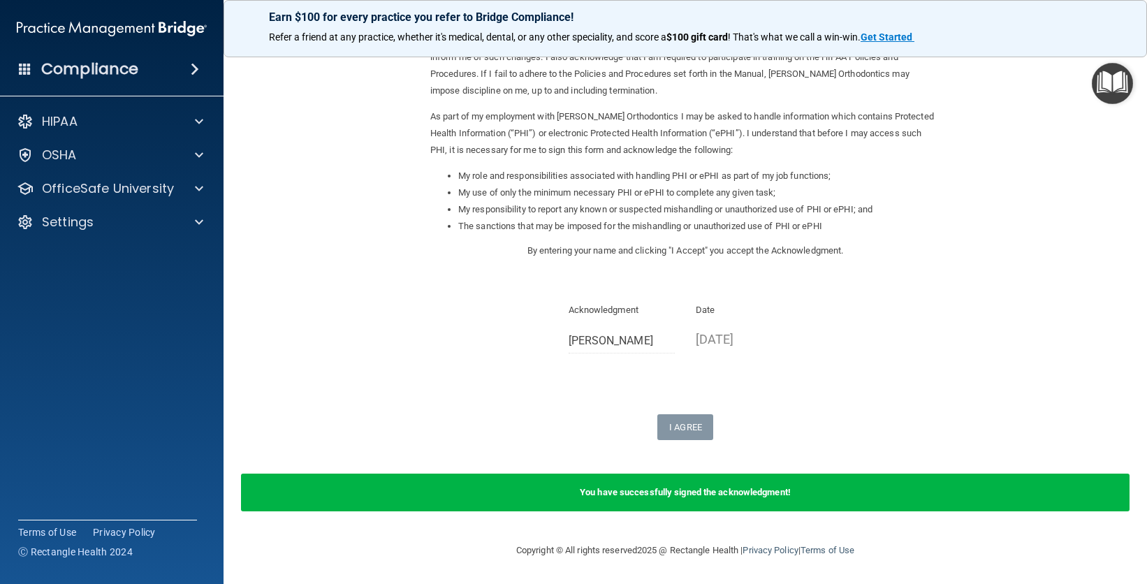
click at [1105, 99] on img "Open Resource Center" at bounding box center [1112, 83] width 41 height 41
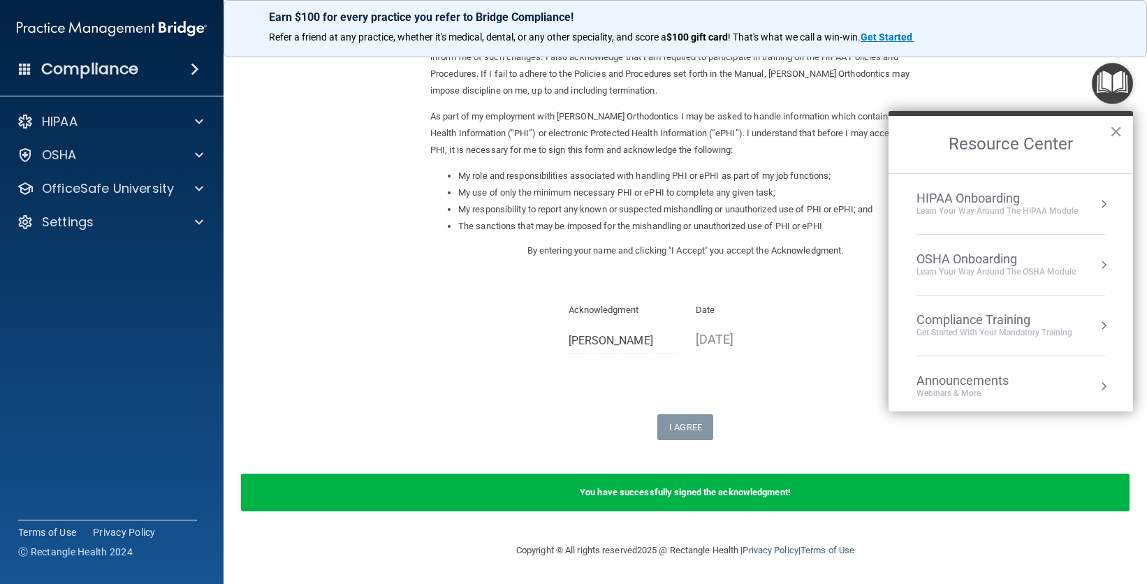
click at [995, 312] on div "Compliance Training" at bounding box center [995, 319] width 156 height 15
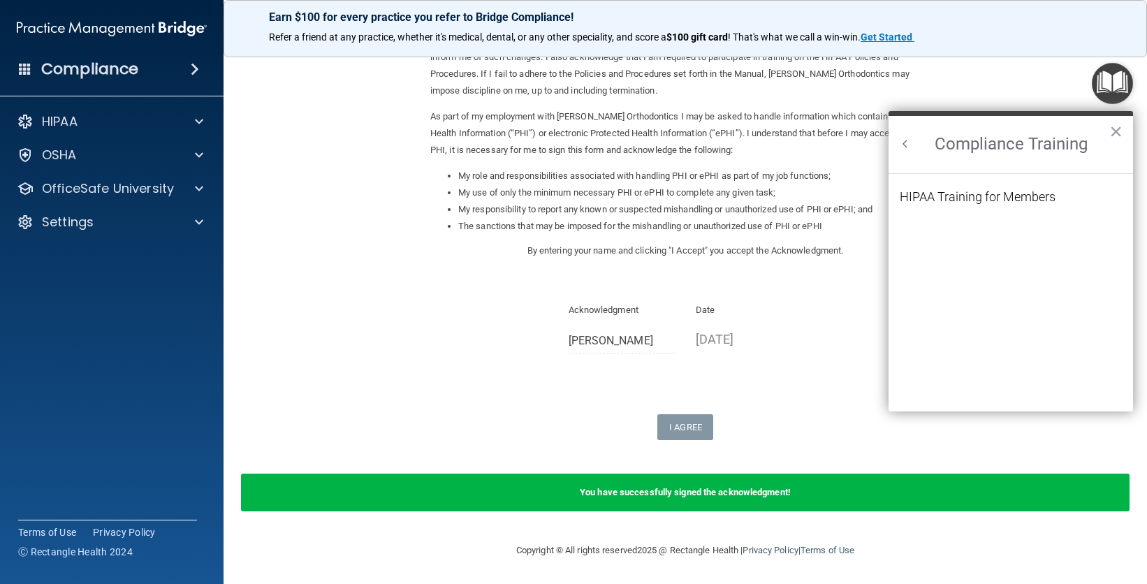
scroll to position [0, 0]
click at [967, 198] on div "HIPAA Training for Members" at bounding box center [978, 197] width 156 height 13
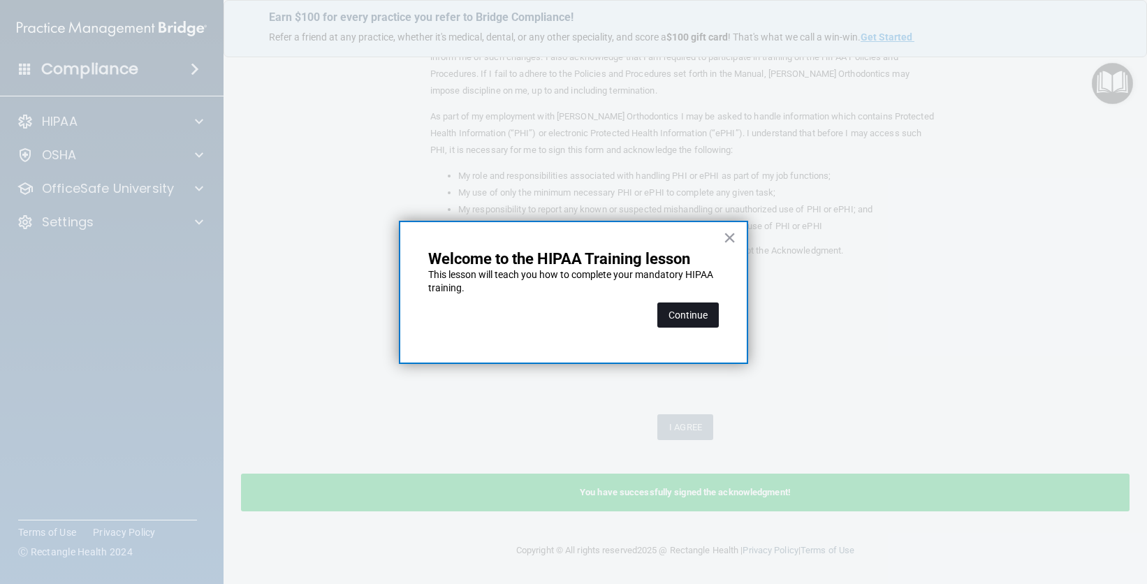
click at [688, 315] on button "Continue" at bounding box center [688, 315] width 61 height 25
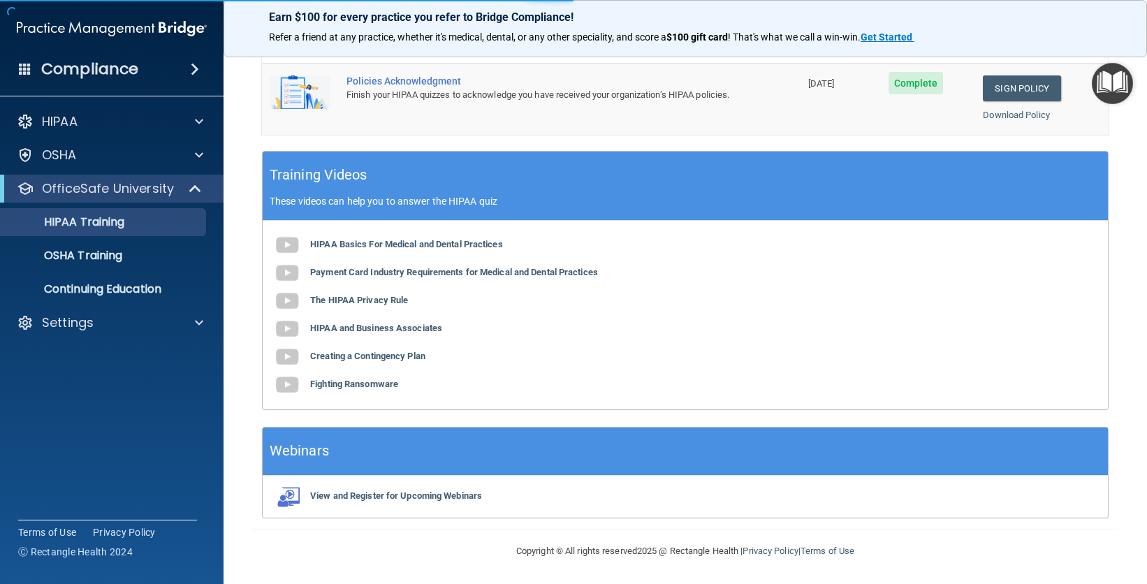
scroll to position [108, 0]
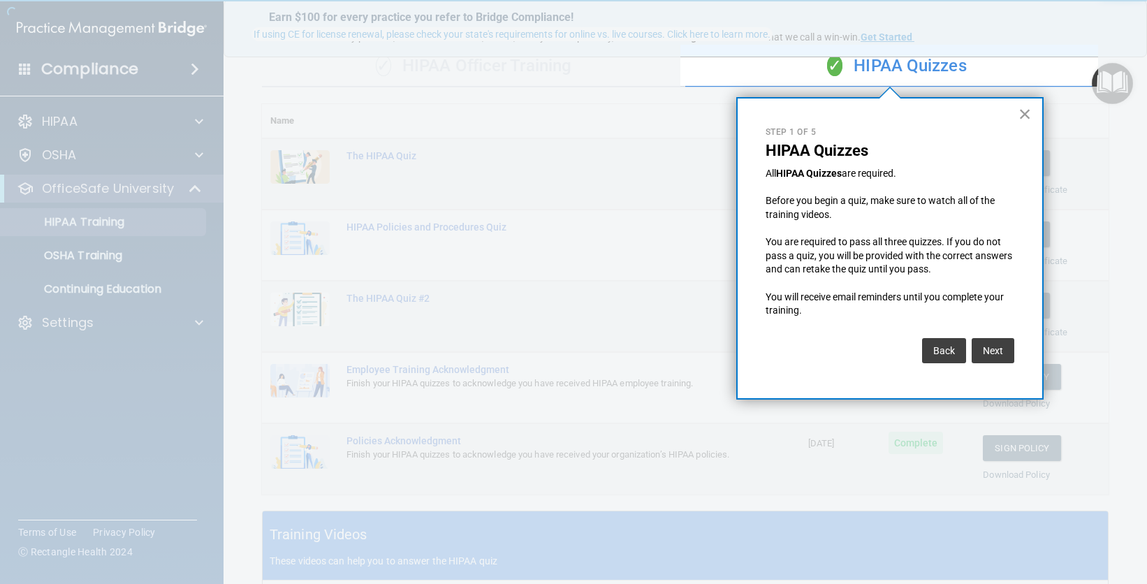
click at [1021, 112] on button "×" at bounding box center [1025, 114] width 13 height 22
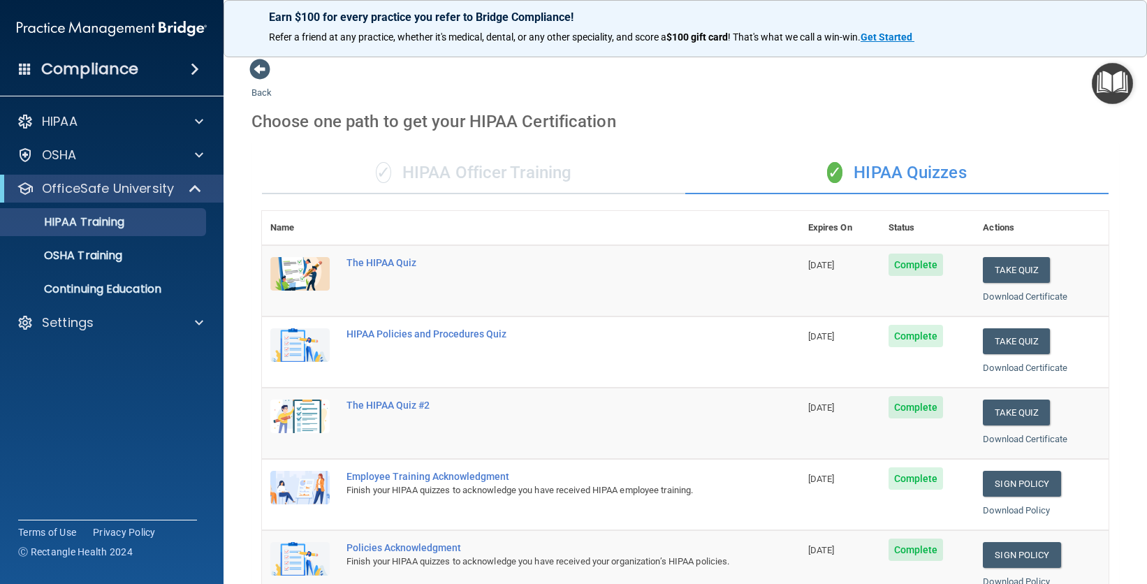
scroll to position [0, 0]
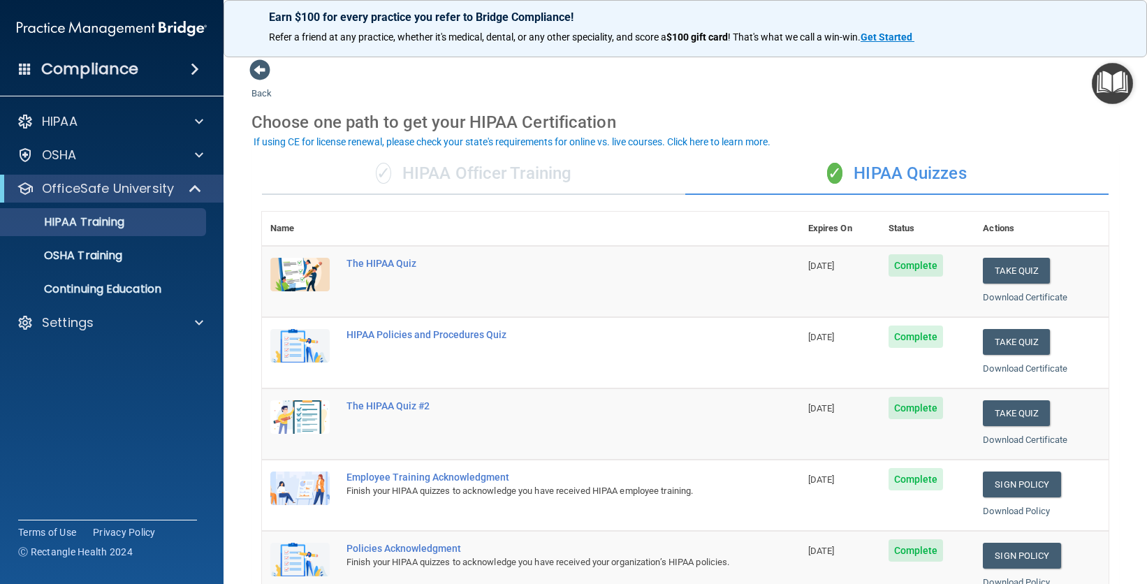
click at [1128, 98] on img "Open Resource Center" at bounding box center [1112, 83] width 41 height 41
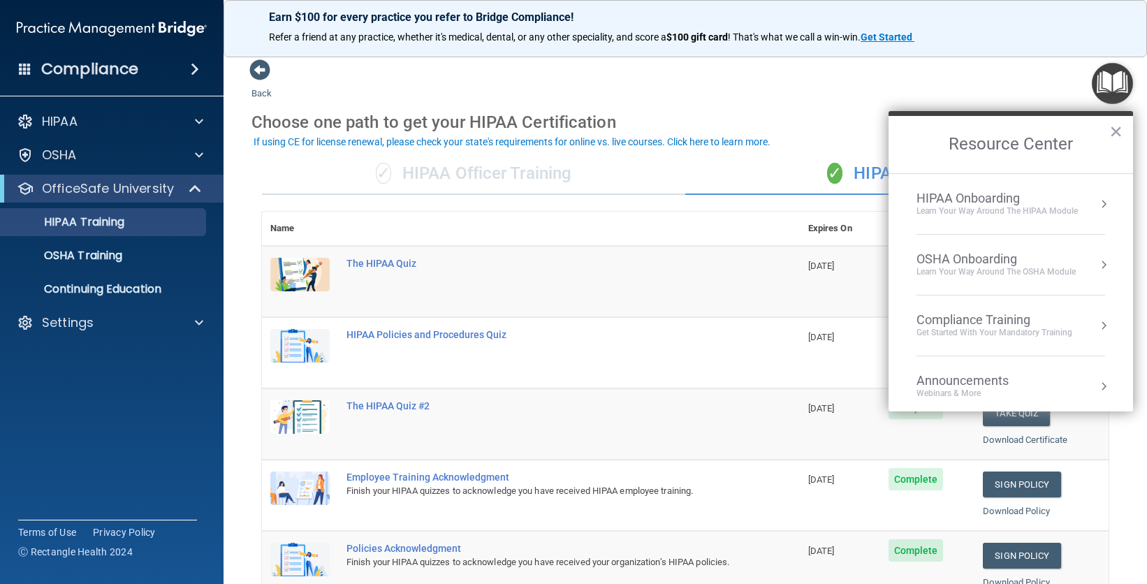
click at [977, 201] on div "HIPAA Onboarding" at bounding box center [997, 198] width 161 height 15
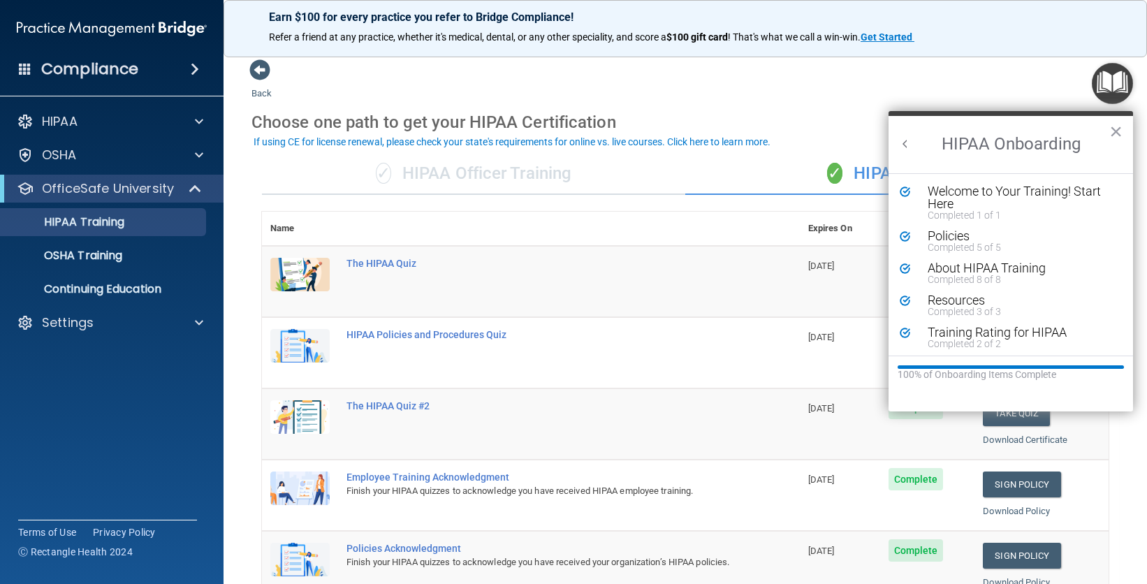
drag, startPoint x: 1107, startPoint y: 141, endPoint x: 1115, endPoint y: 137, distance: 8.8
click at [1110, 141] on button "×" at bounding box center [1116, 131] width 13 height 22
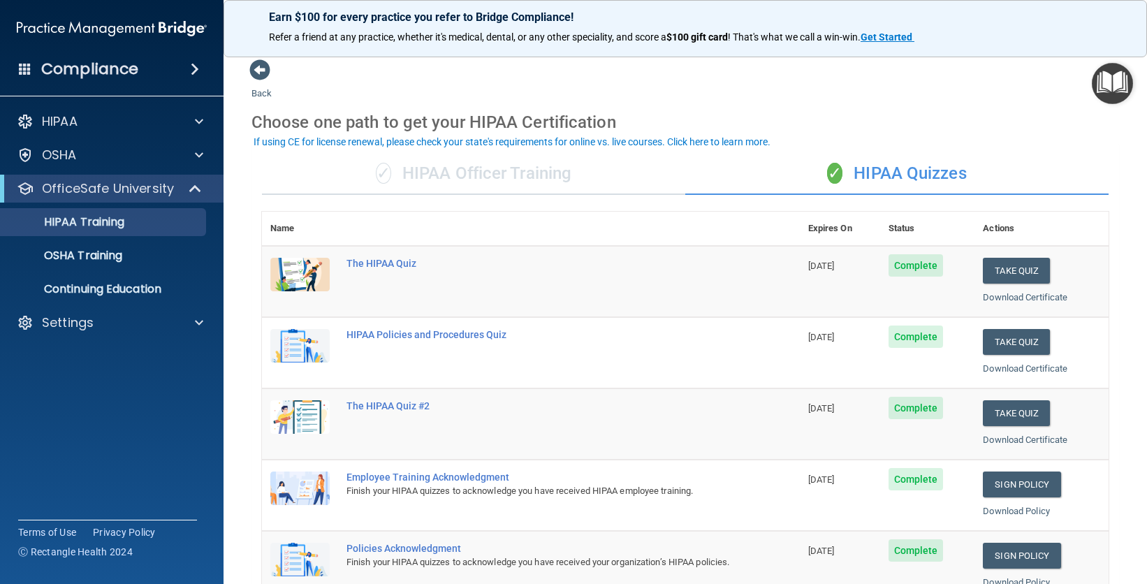
click at [1113, 86] on img "Open Resource Center" at bounding box center [1112, 83] width 41 height 41
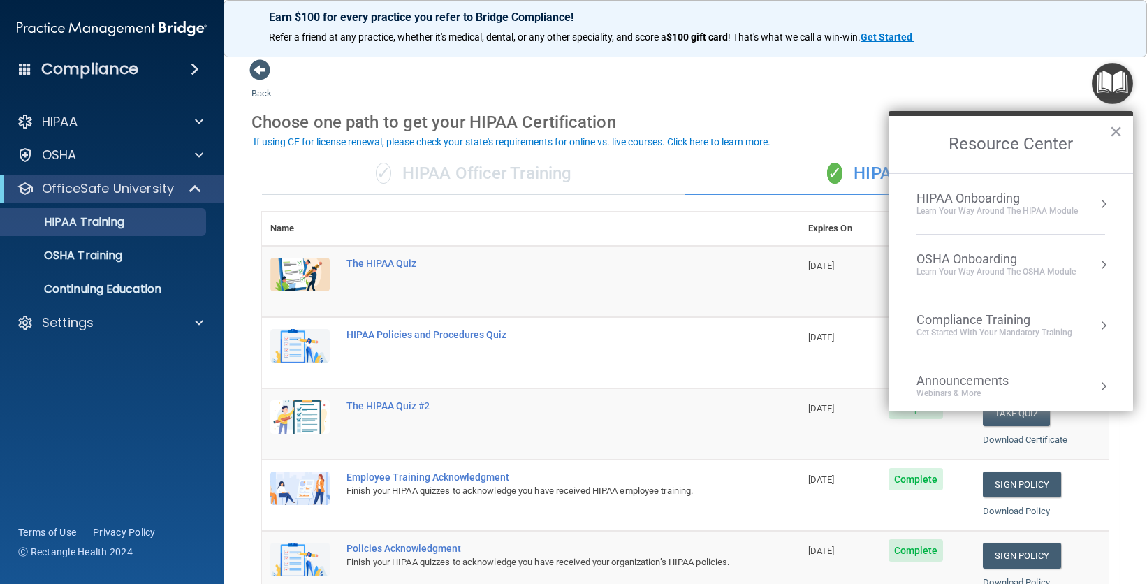
click at [964, 321] on div "Compliance Training" at bounding box center [995, 319] width 156 height 15
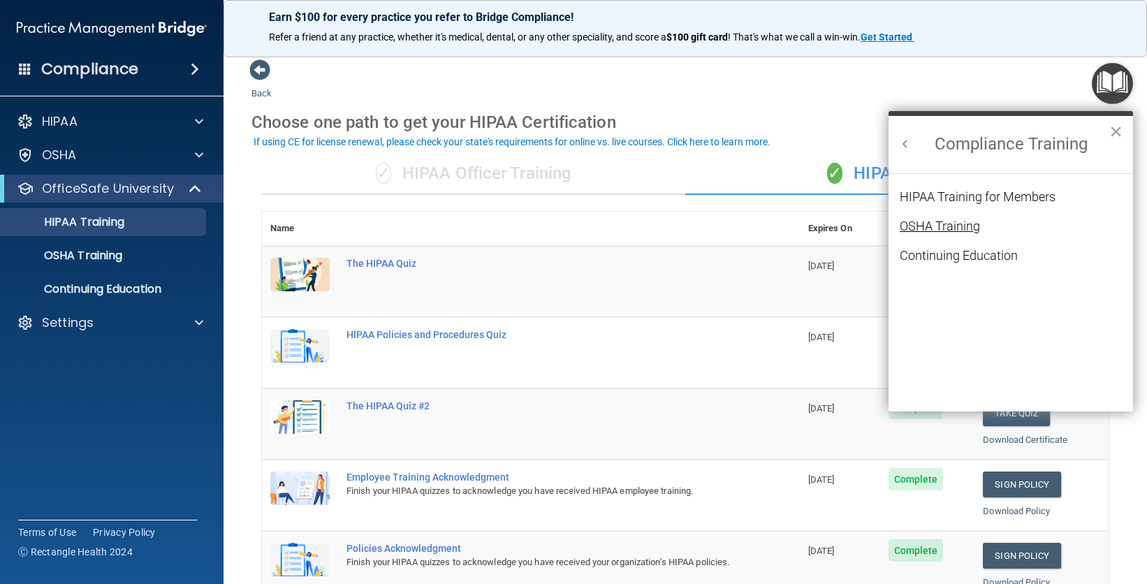
click at [947, 225] on div "OSHA Training" at bounding box center [940, 226] width 80 height 13
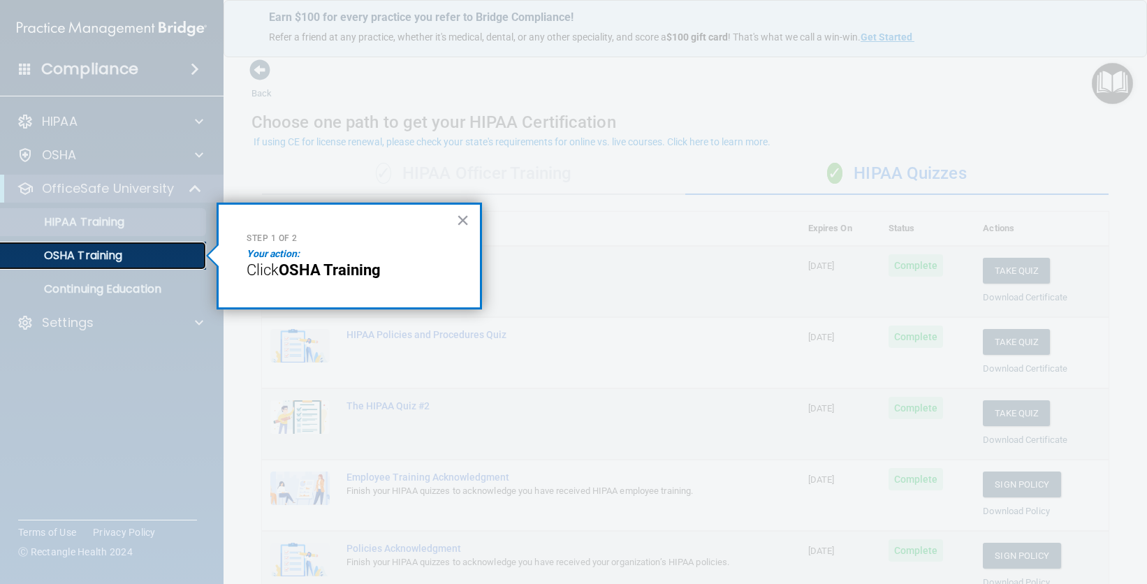
click at [139, 250] on div "OSHA Training" at bounding box center [104, 256] width 191 height 14
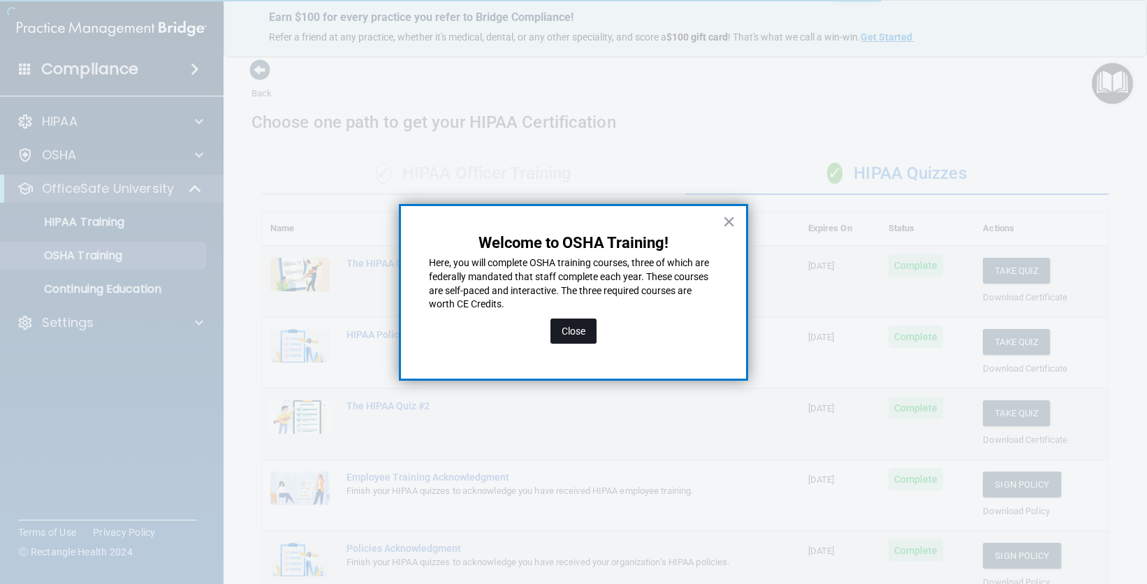
click at [564, 334] on button "Close" at bounding box center [574, 331] width 46 height 25
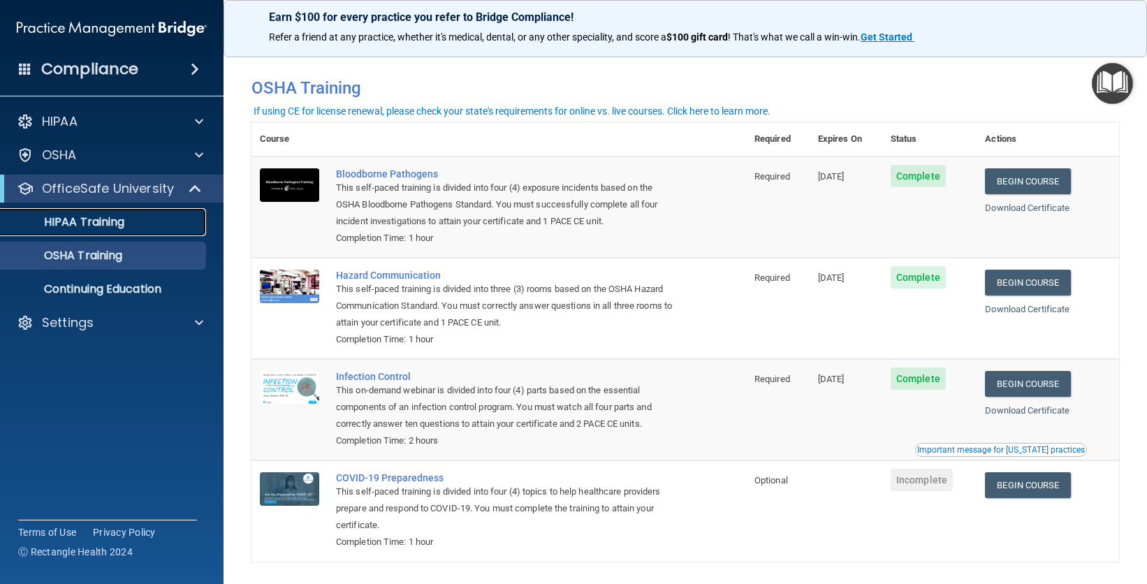
click at [172, 212] on link "HIPAA Training" at bounding box center [96, 222] width 220 height 28
